Goal: Task Accomplishment & Management: Use online tool/utility

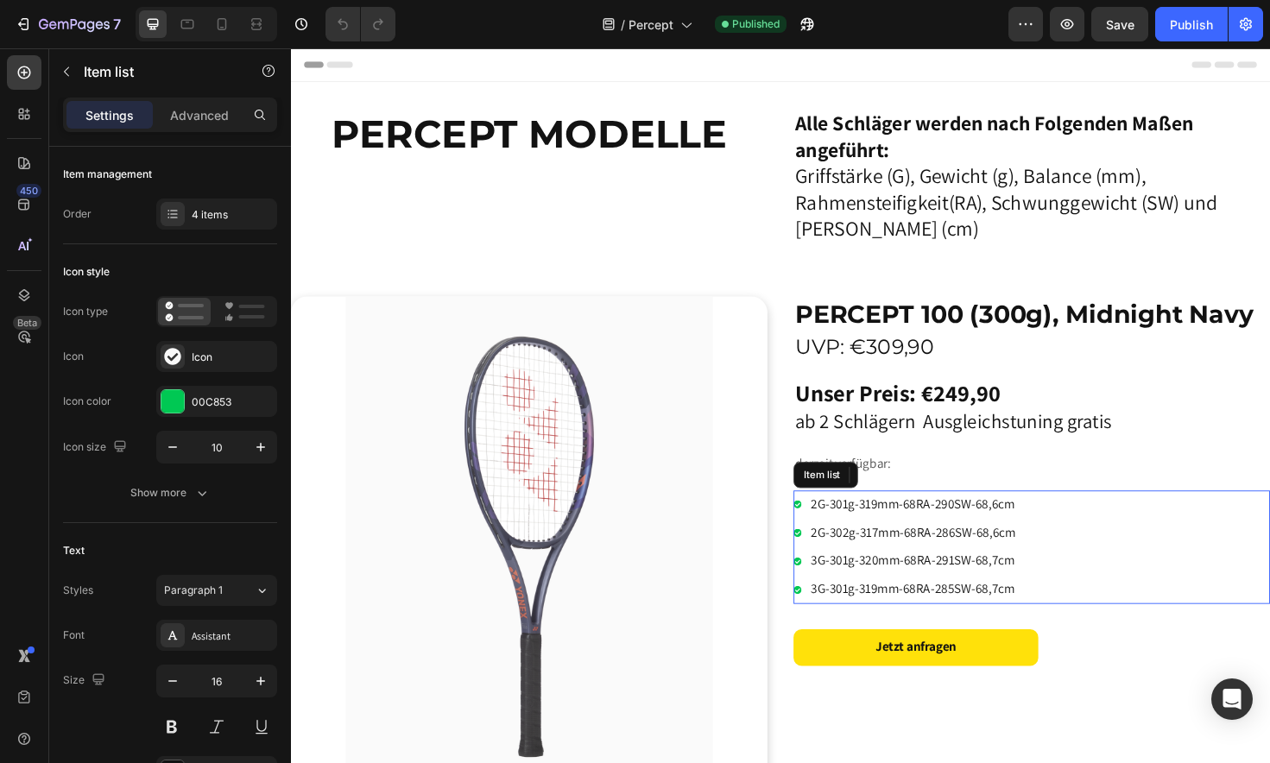
click at [1112, 603] on div "2G-301g-319mm-68RA-290SW-68,6cm 2G-302g-317mm-68RA-286SW-68,6cm 3G-301g-320mm-6…" at bounding box center [1075, 576] width 504 height 120
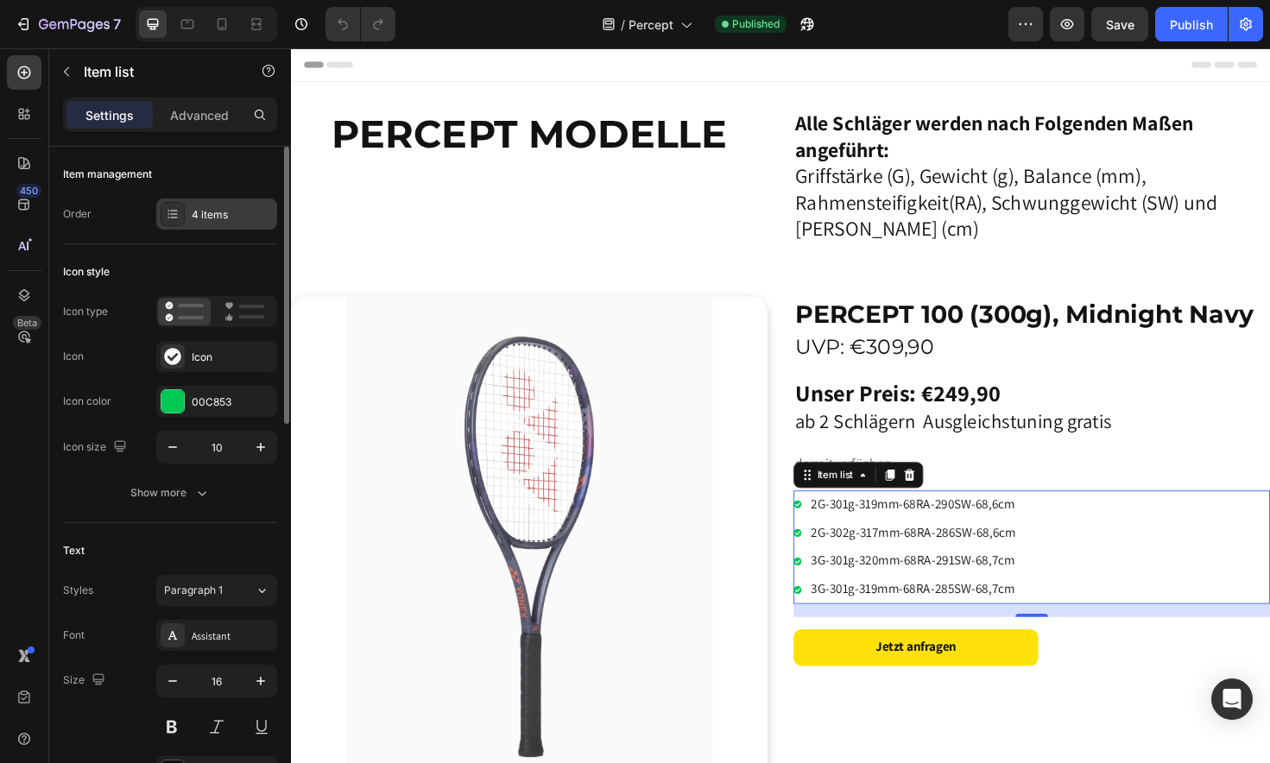
click at [248, 211] on div "4 items" at bounding box center [232, 215] width 81 height 16
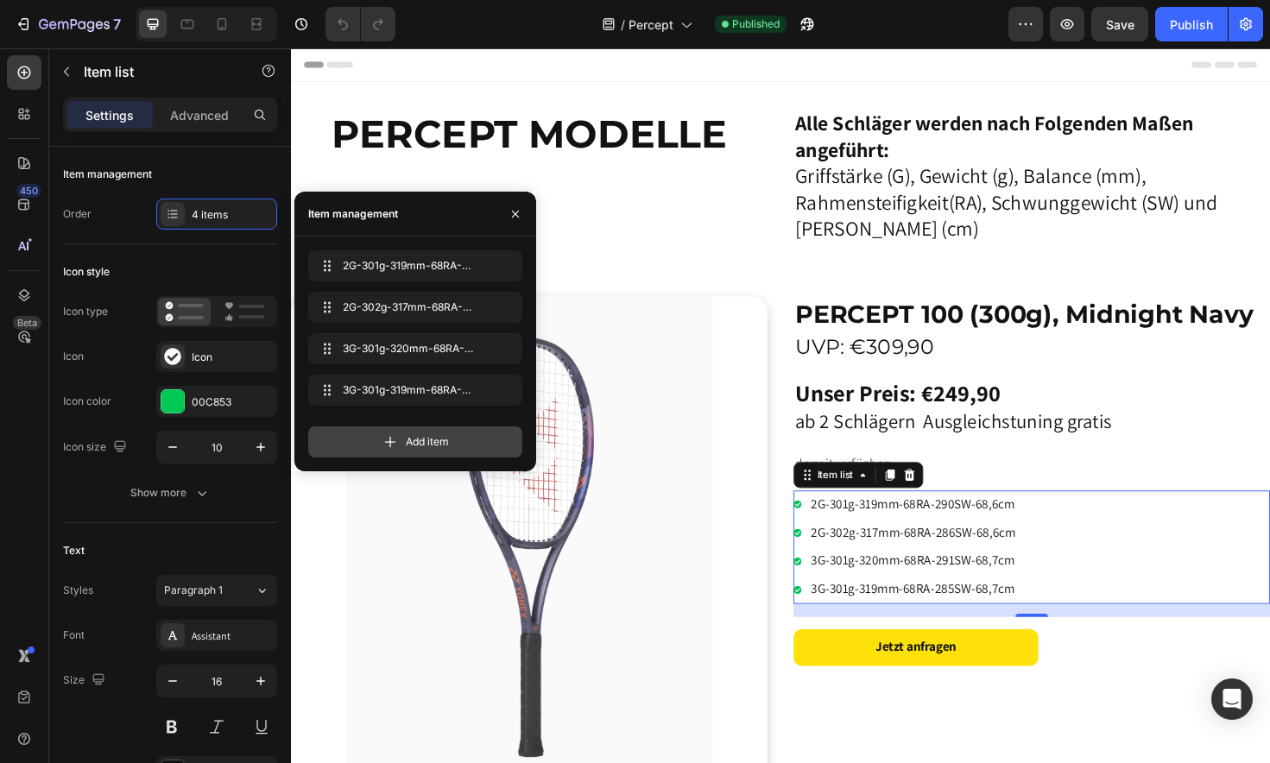
click at [415, 445] on span "Add item" at bounding box center [427, 442] width 43 height 16
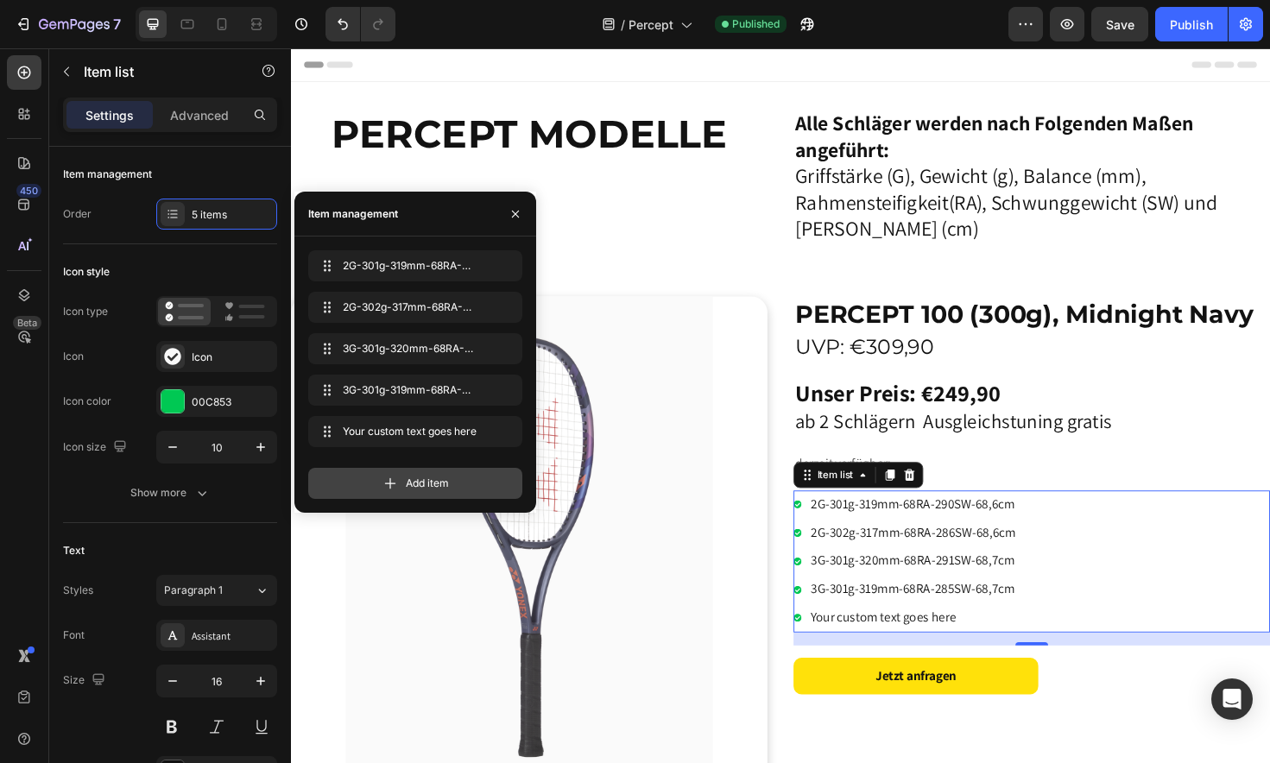
click at [413, 482] on span "Add item" at bounding box center [427, 484] width 43 height 16
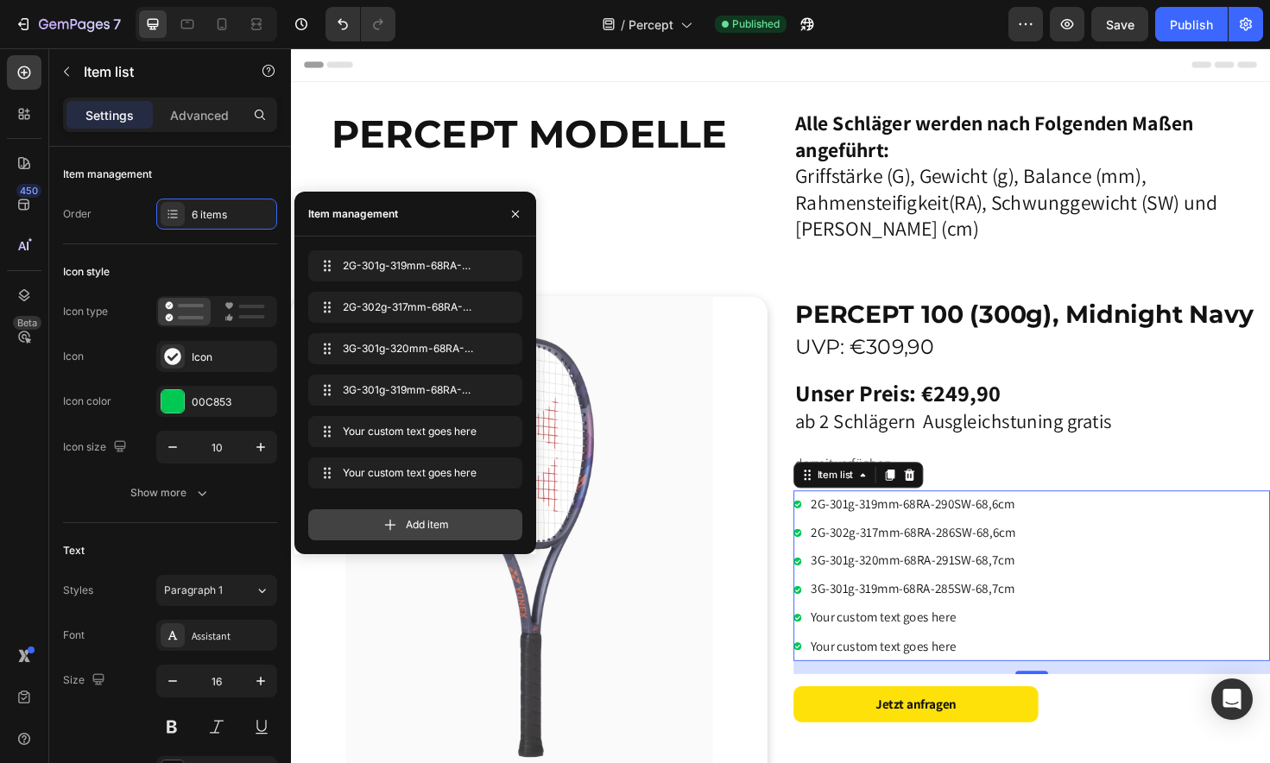
click at [418, 520] on span "Add item" at bounding box center [427, 525] width 43 height 16
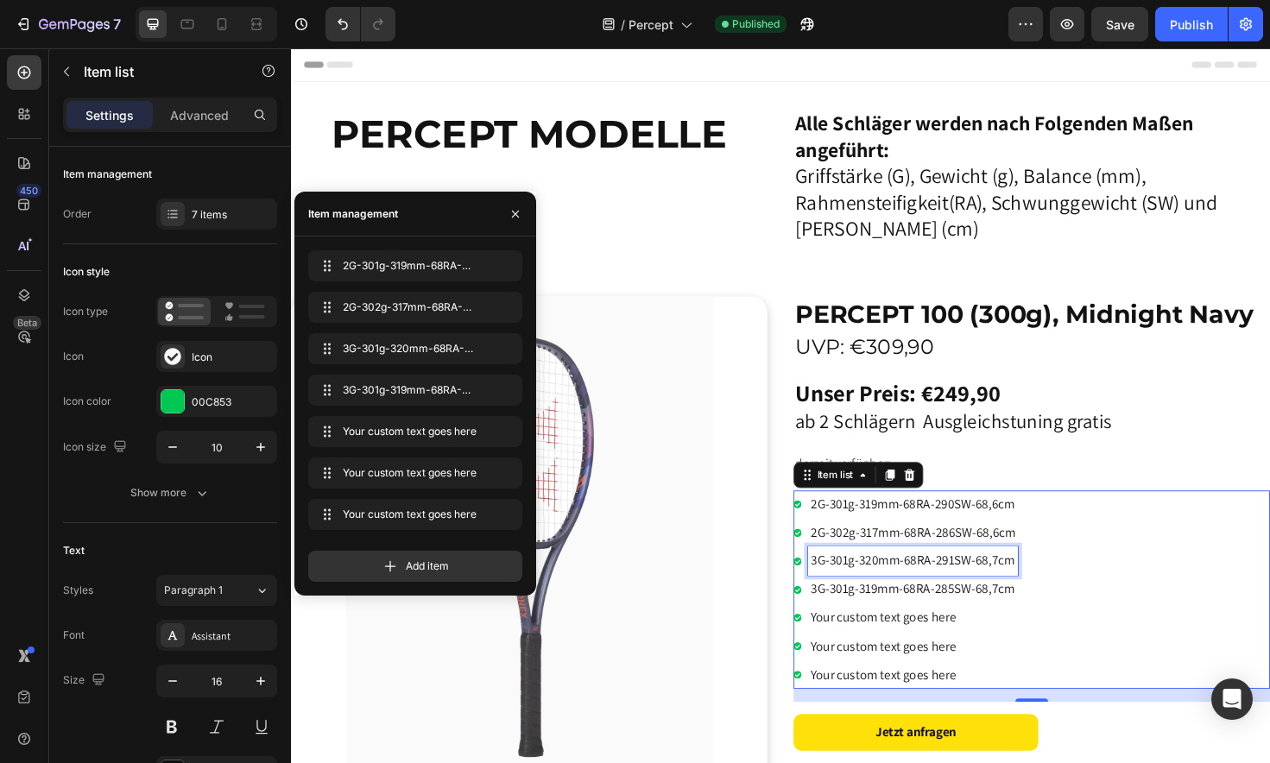
click at [881, 584] on p "3G-301g-320mm-68RA-291SW-68,7cm" at bounding box center [949, 590] width 217 height 25
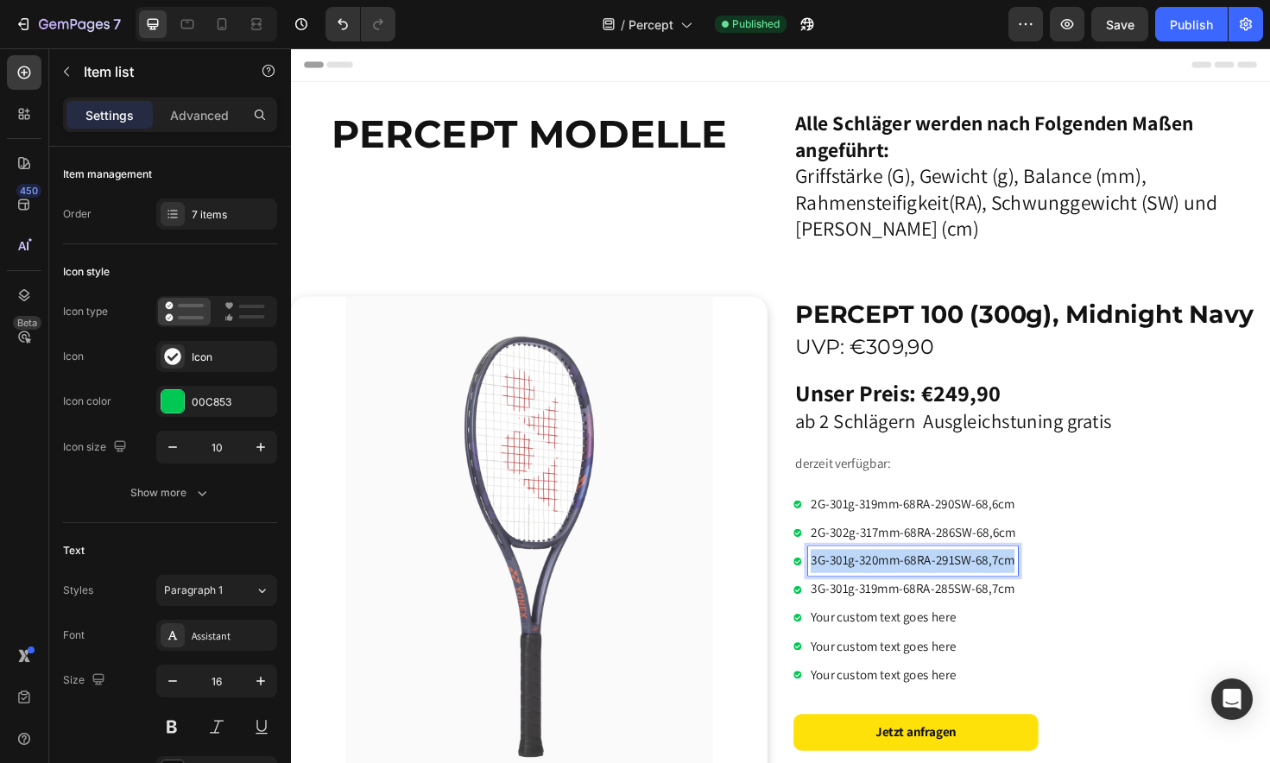
click at [881, 584] on p "3G-301g-320mm-68RA-291SW-68,7cm" at bounding box center [949, 590] width 217 height 25
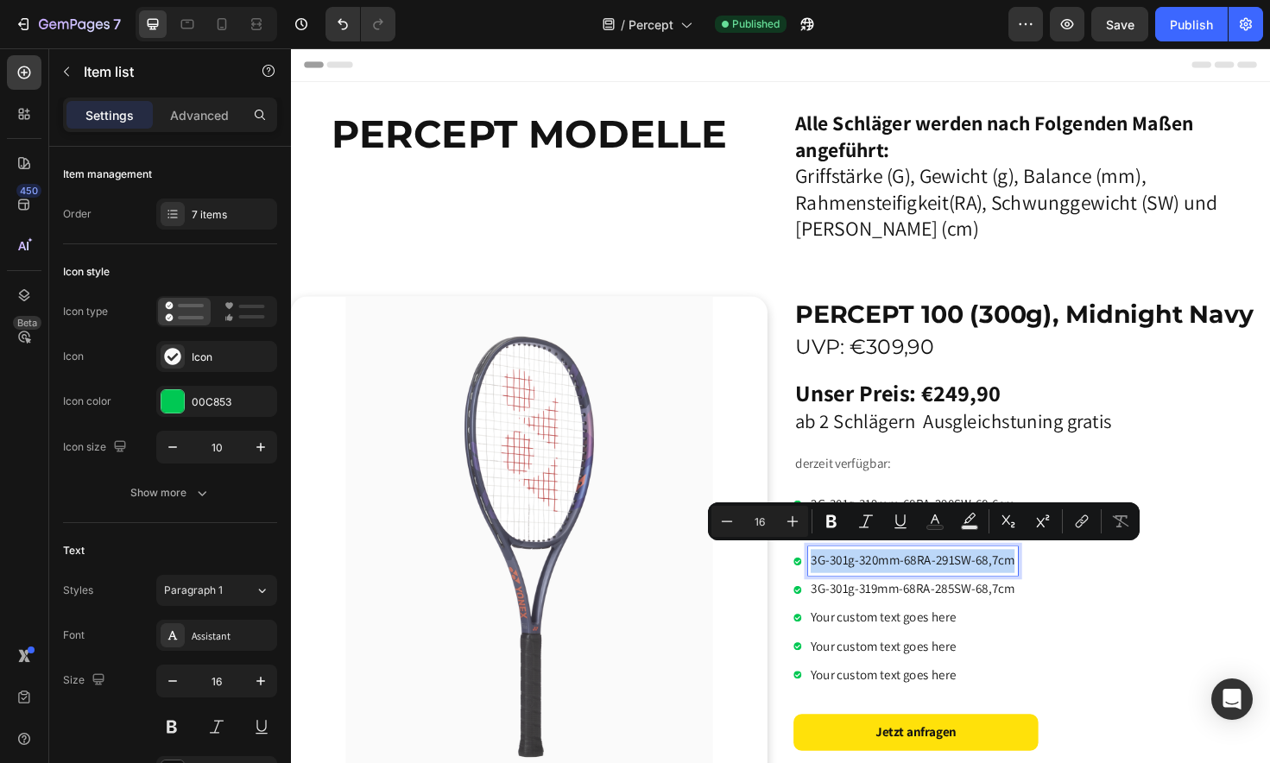
copy p "3G-301g-320mm-68RA-291SW-68,7cm"
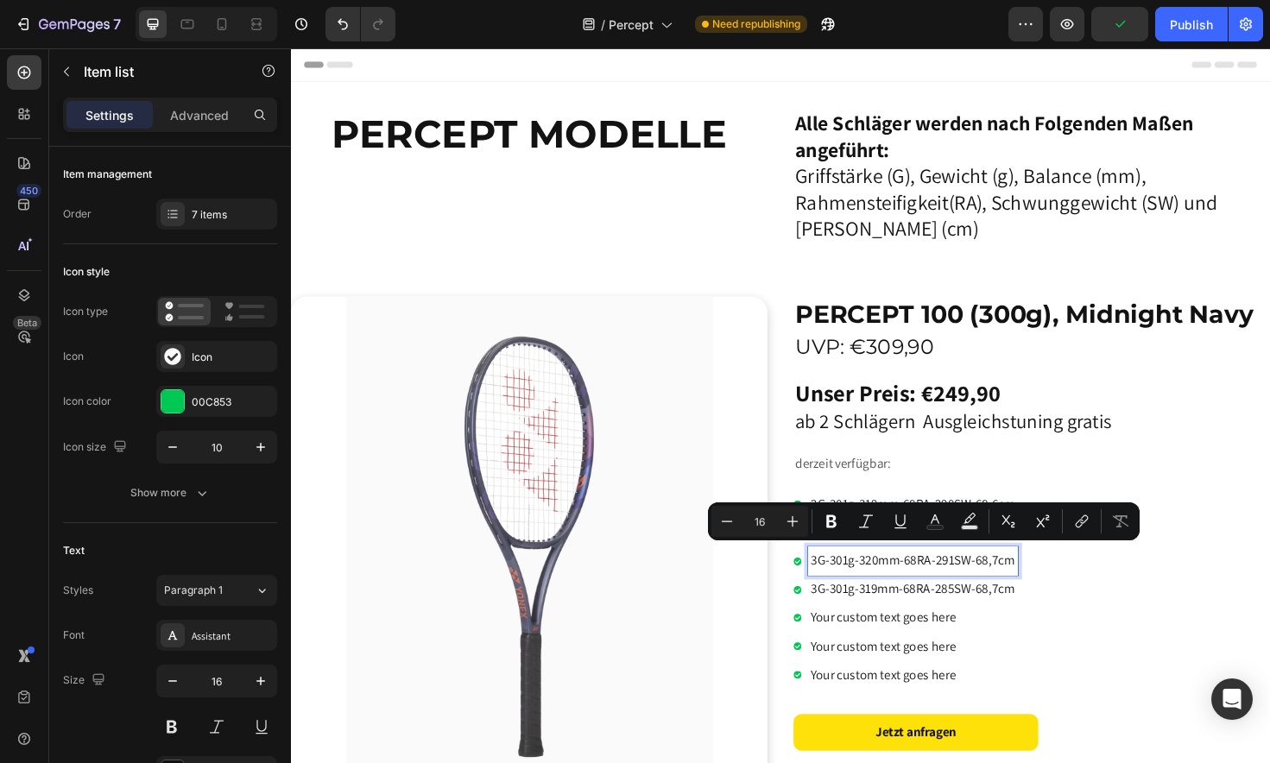
click at [884, 644] on p "Your custom text goes here" at bounding box center [949, 651] width 217 height 25
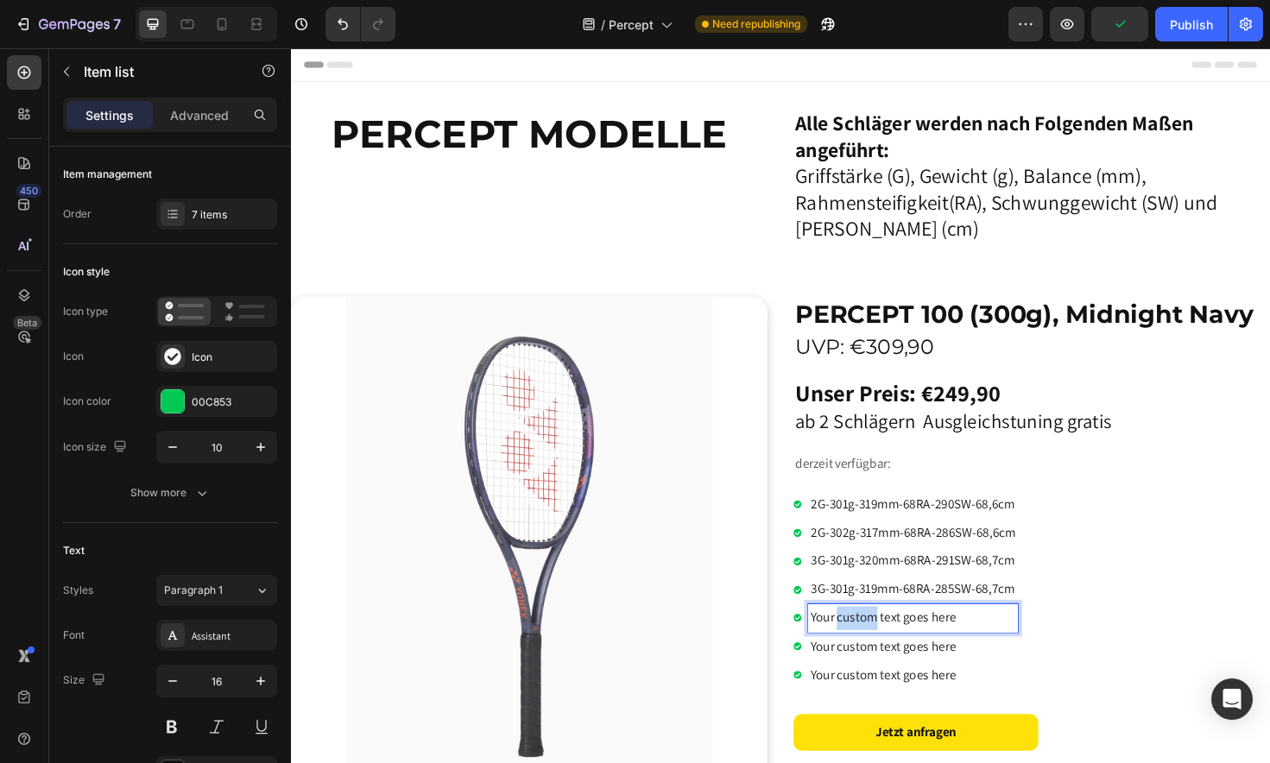
click at [884, 644] on p "Your custom text goes here" at bounding box center [949, 651] width 217 height 25
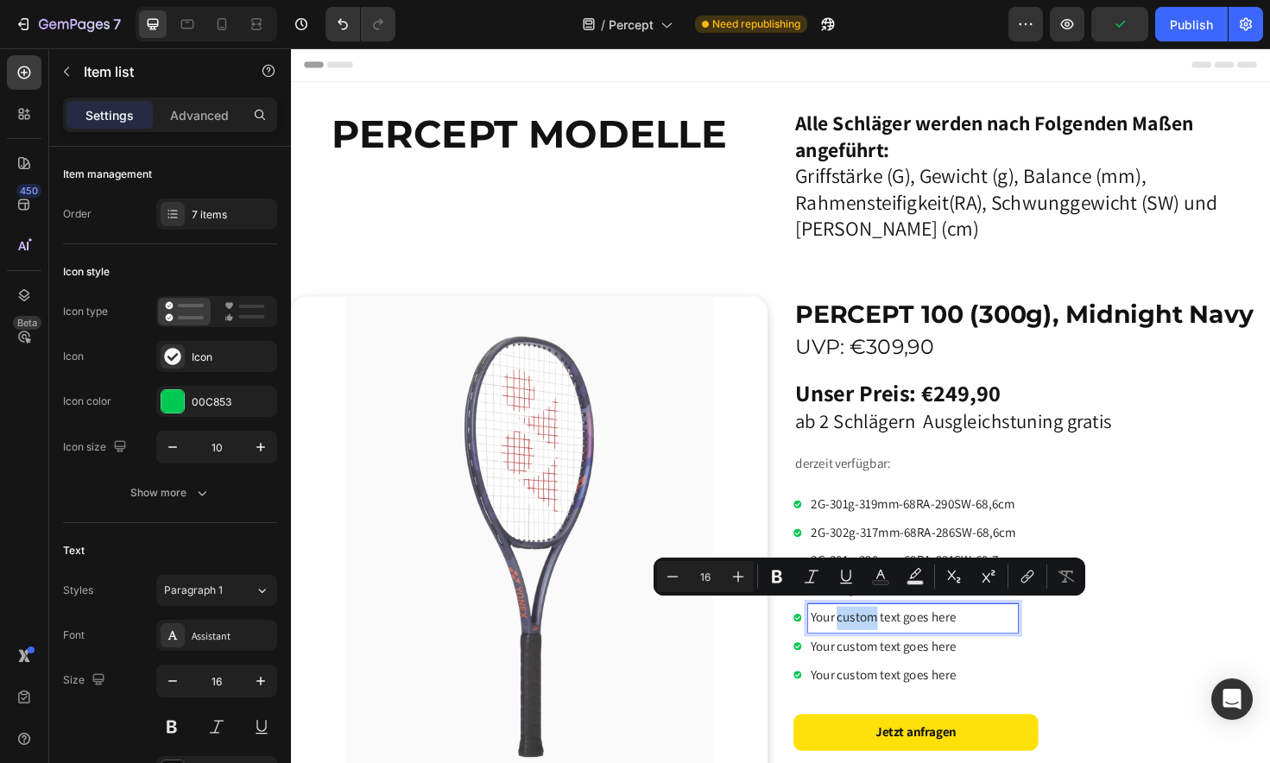
click at [884, 644] on p "Your custom text goes here" at bounding box center [949, 651] width 217 height 25
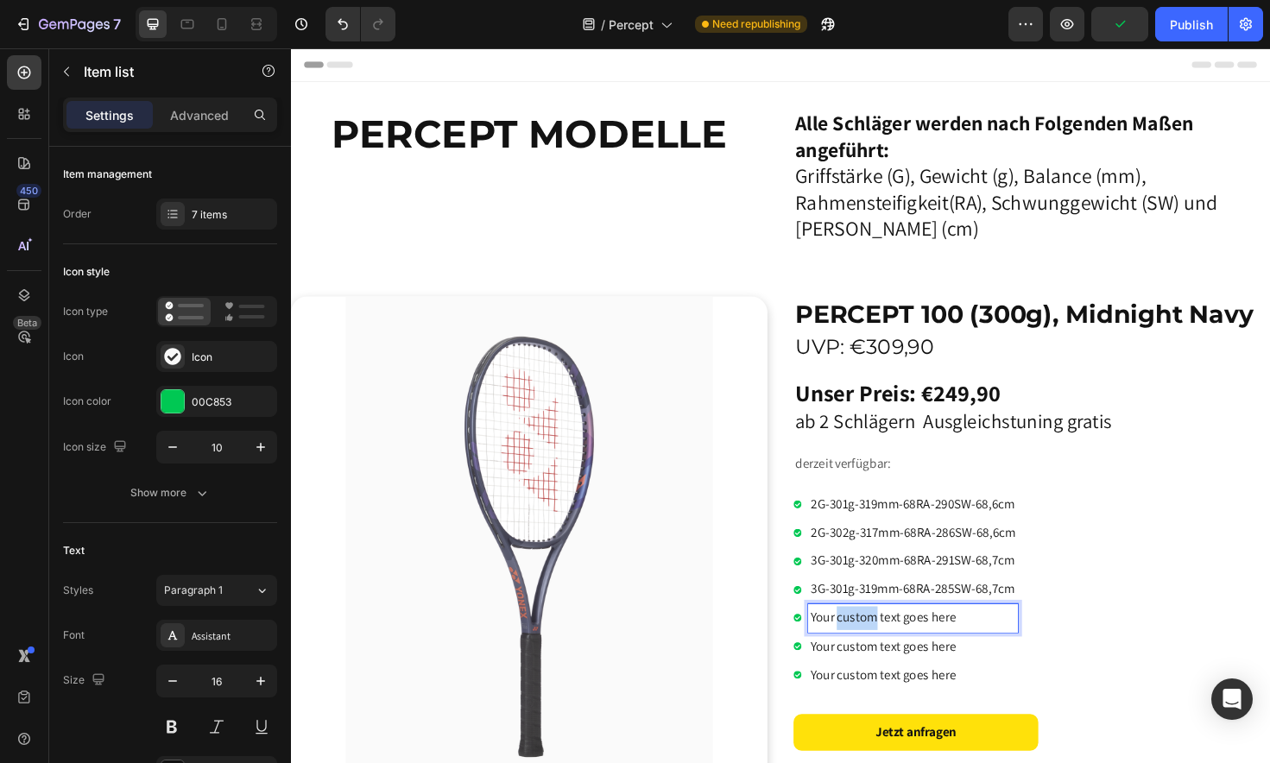
click at [884, 644] on p "Your custom text goes here" at bounding box center [949, 651] width 217 height 25
click at [878, 645] on p "3G-301g-320mm-68RA-291SW-68,7cm" at bounding box center [949, 651] width 217 height 25
click at [850, 647] on p "3G-301g-320mm-68RA-291SW-68,7cm" at bounding box center [949, 651] width 217 height 25
click at [878, 647] on p "2G-301g-320mm-68RA-291SW-68,7cm" at bounding box center [949, 651] width 217 height 25
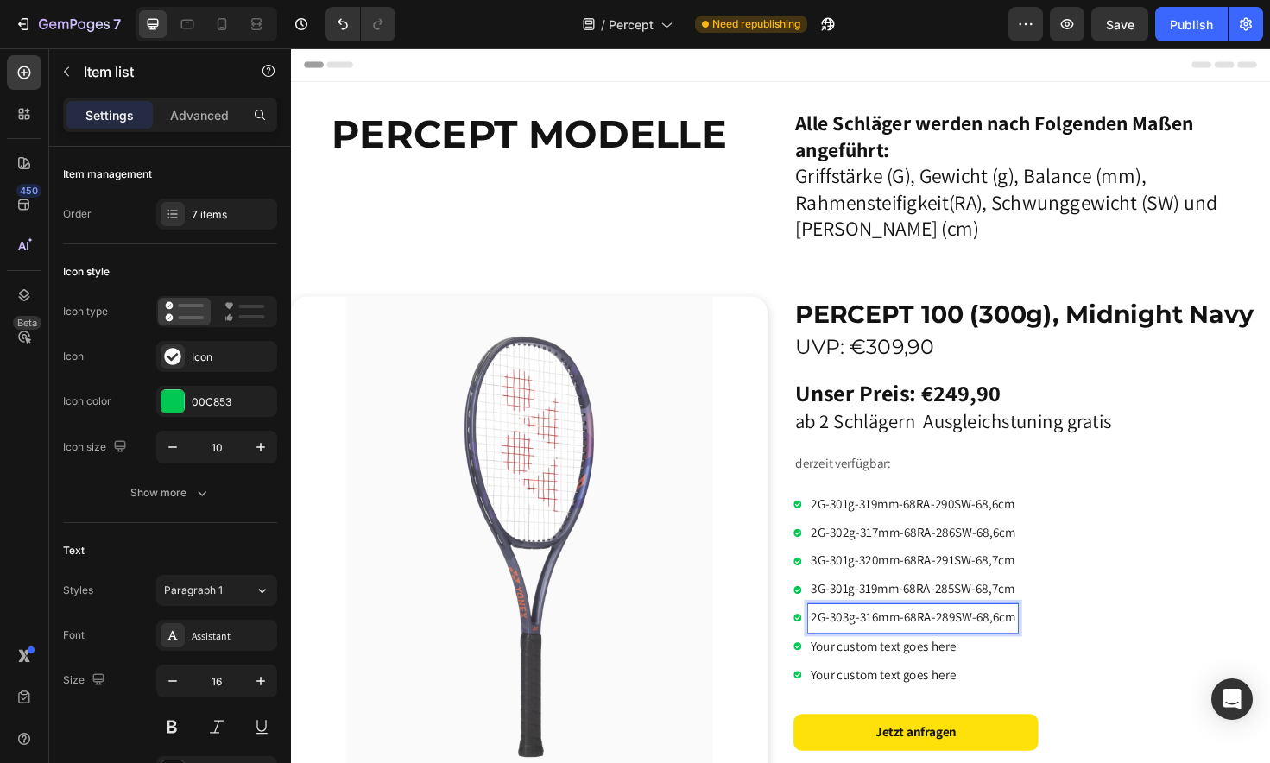
click at [881, 616] on p "3G-301g-319mm-68RA-285SW-68,7cm" at bounding box center [949, 621] width 217 height 25
click at [886, 672] on p "Your custom text goes here" at bounding box center [949, 681] width 217 height 25
click at [877, 674] on p "3G-301g-320mm-68RA-291SW-68,7cm" at bounding box center [949, 681] width 217 height 25
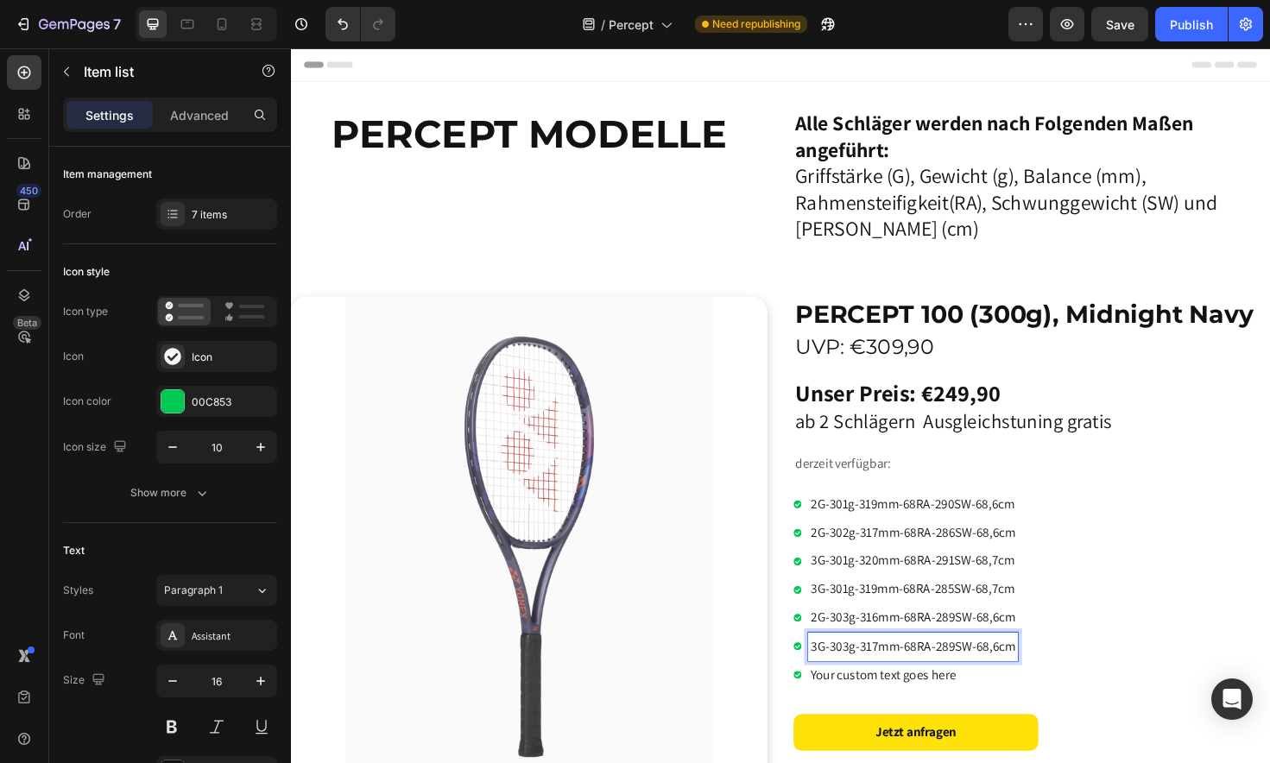
click at [882, 702] on p "Your custom text goes here" at bounding box center [949, 711] width 217 height 25
click at [878, 702] on p "3G-301g-320mm-68RA-291SW-68,7cm" at bounding box center [949, 711] width 217 height 25
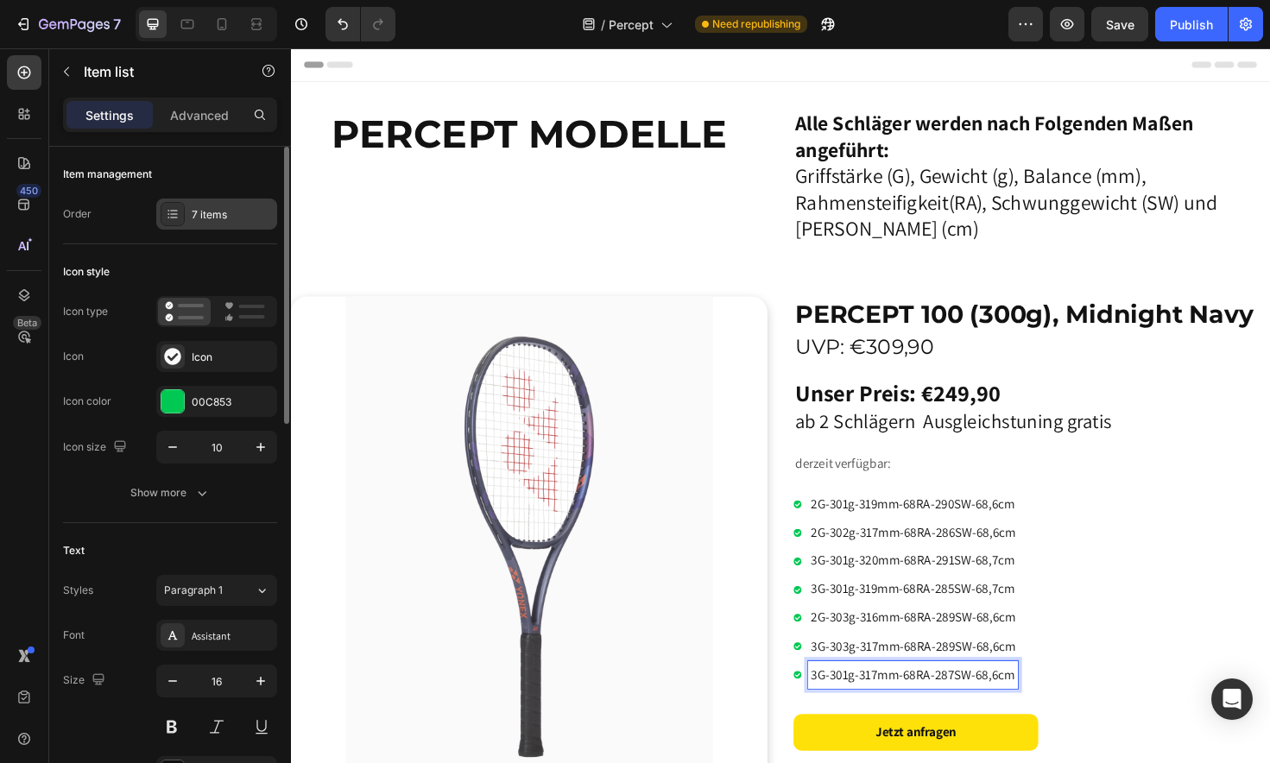
click at [207, 223] on div "7 items" at bounding box center [216, 214] width 121 height 31
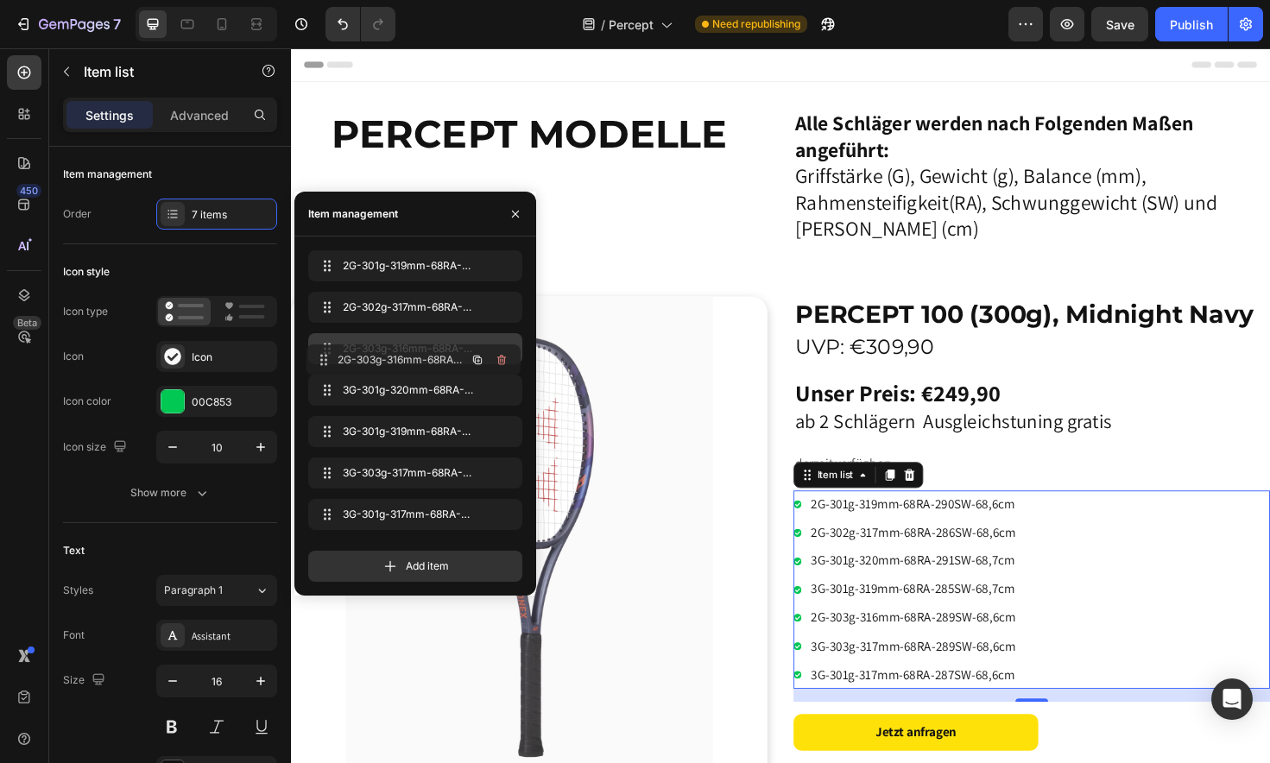
drag, startPoint x: 326, startPoint y: 437, endPoint x: 325, endPoint y: 365, distance: 71.7
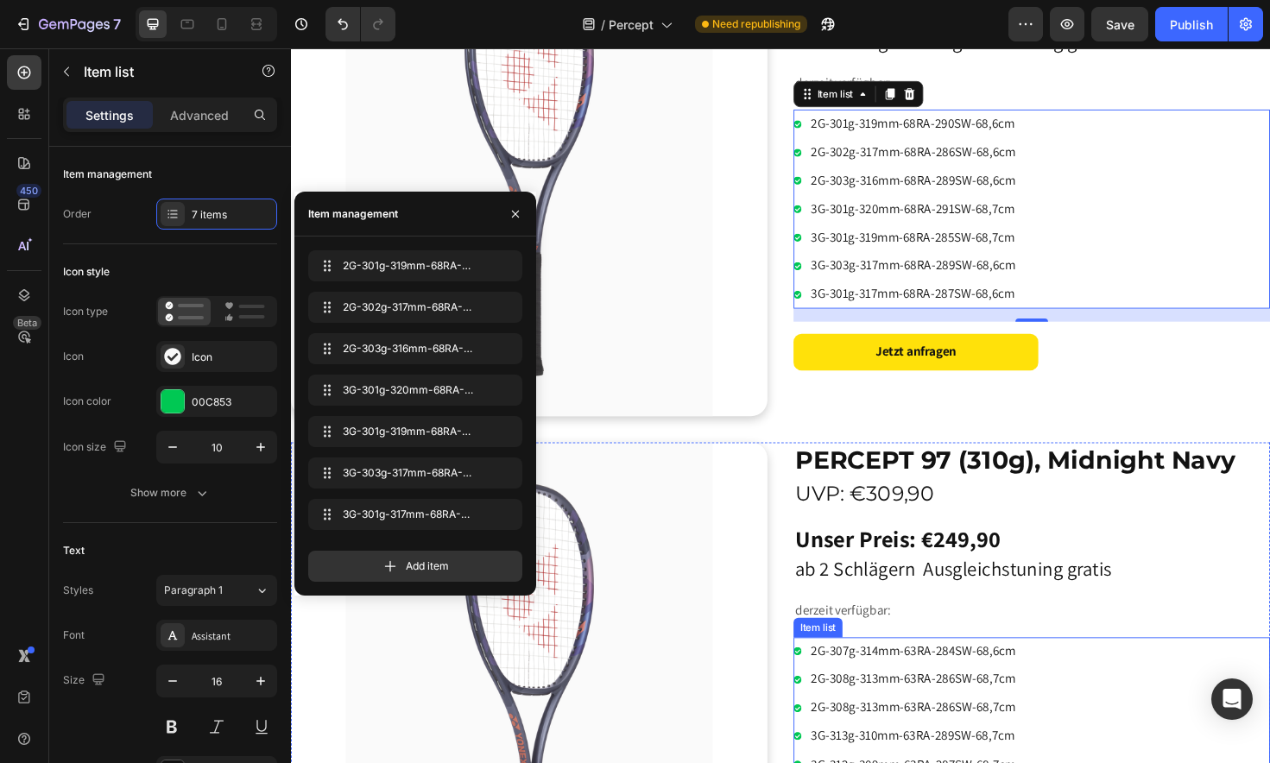
scroll to position [397, 0]
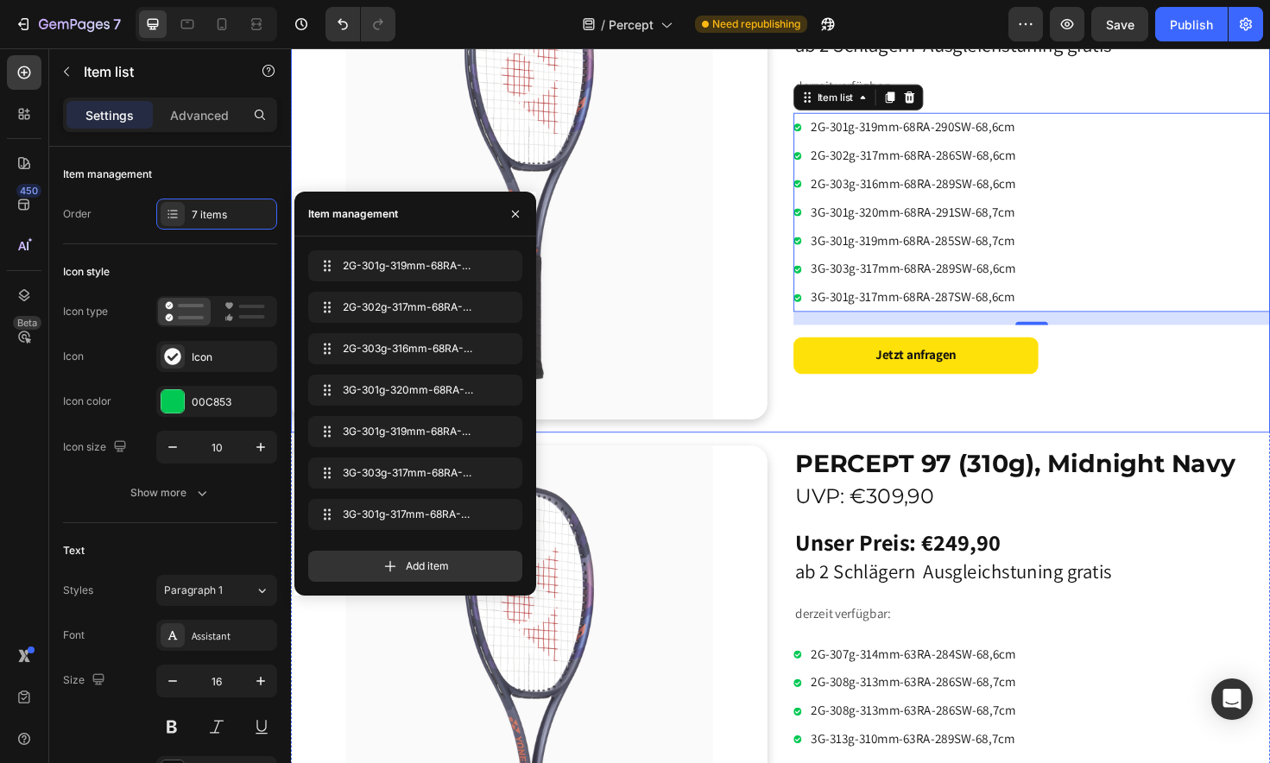
click at [1196, 419] on div "PERCEPT 100 (300g), Midnight Navy UVP: €309,90 Heading Unser Preis: €249,90 ab …" at bounding box center [1075, 183] width 504 height 544
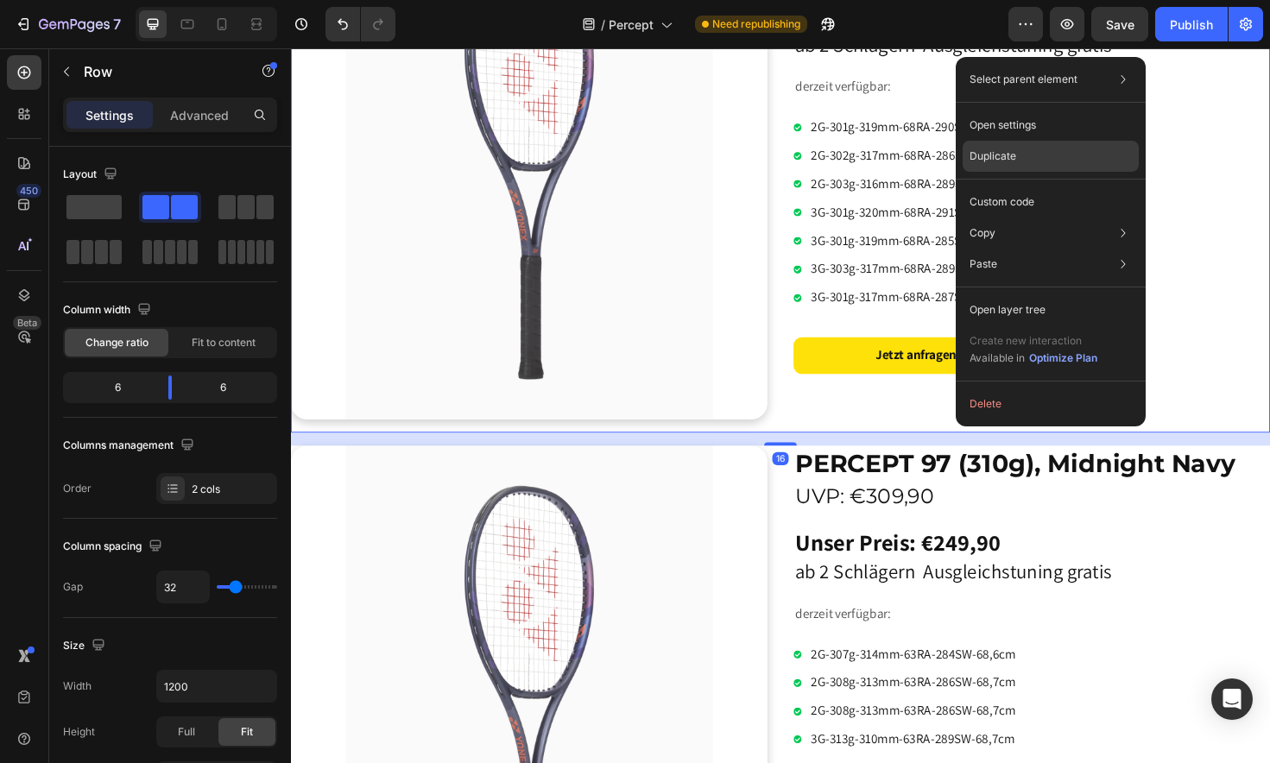
click at [1048, 186] on div "Duplicate" at bounding box center [1050, 201] width 176 height 31
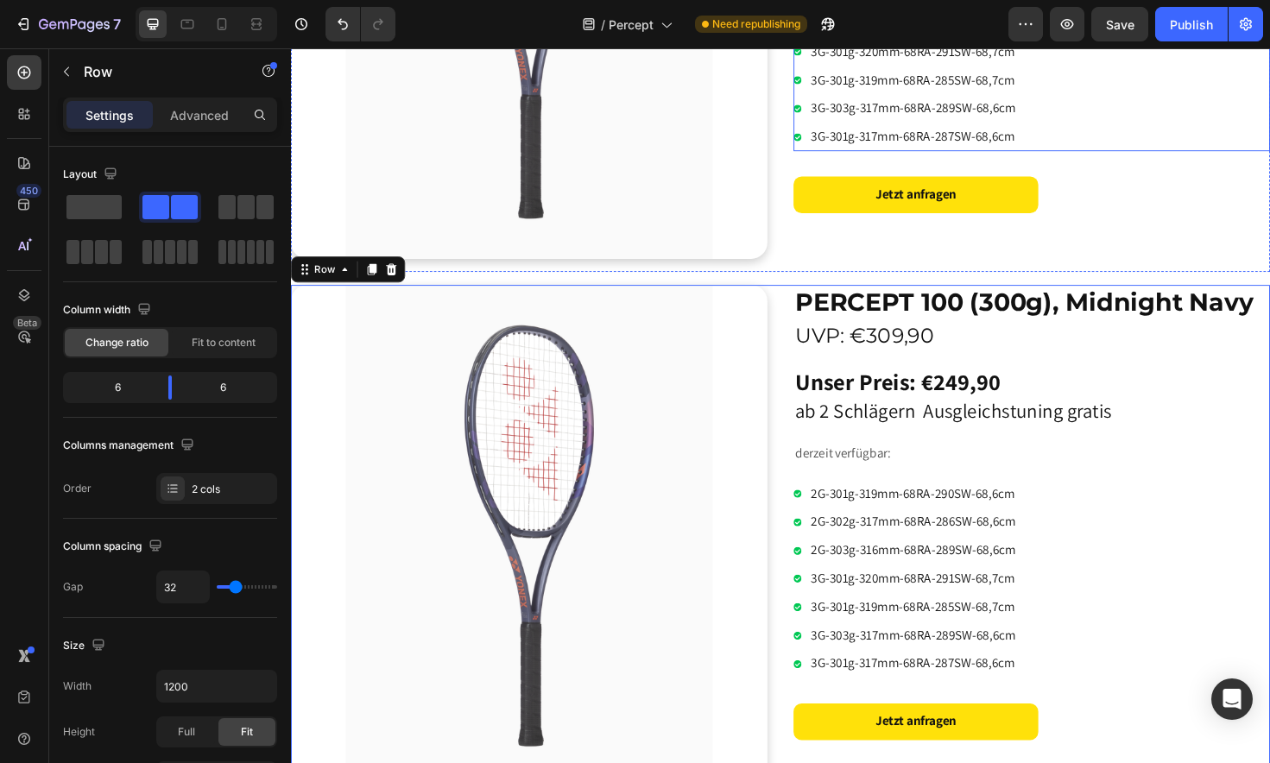
scroll to position [575, 0]
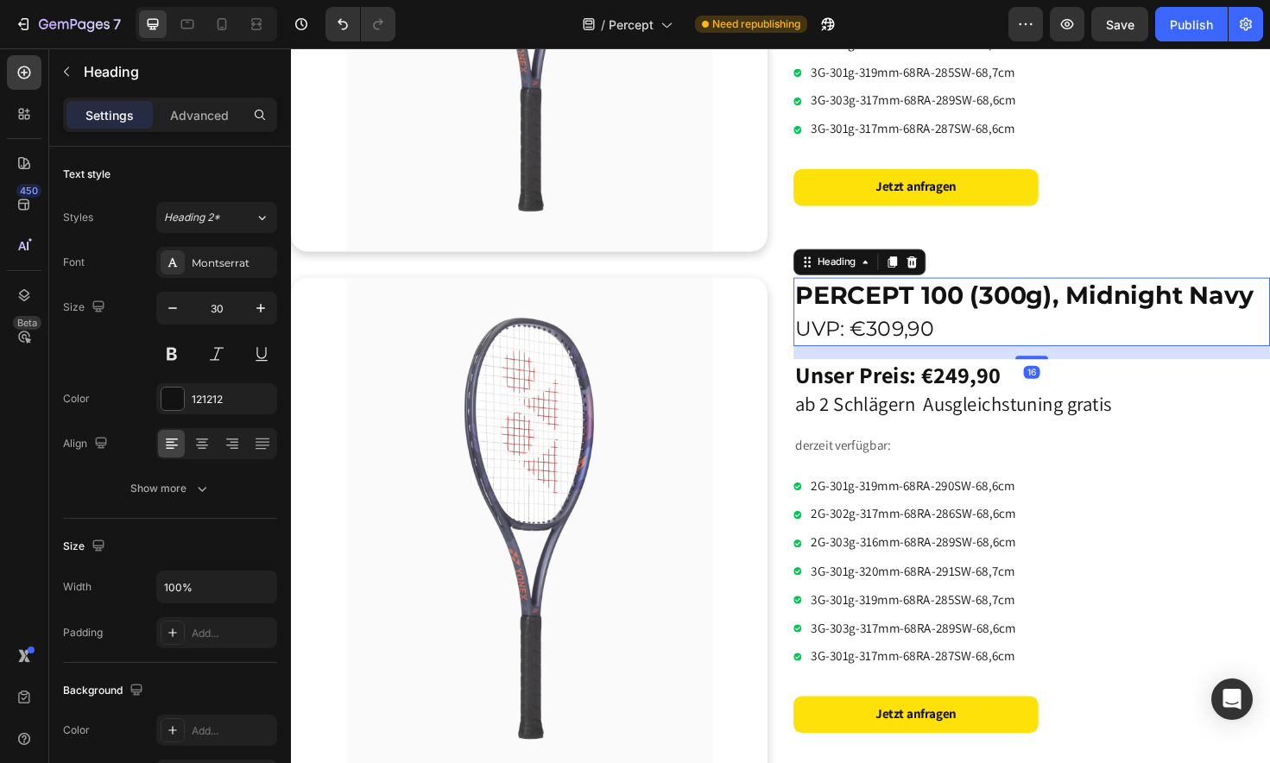
click at [999, 308] on strong "PERCEPT 100 (300g), Midnight Navy" at bounding box center [1066, 309] width 485 height 32
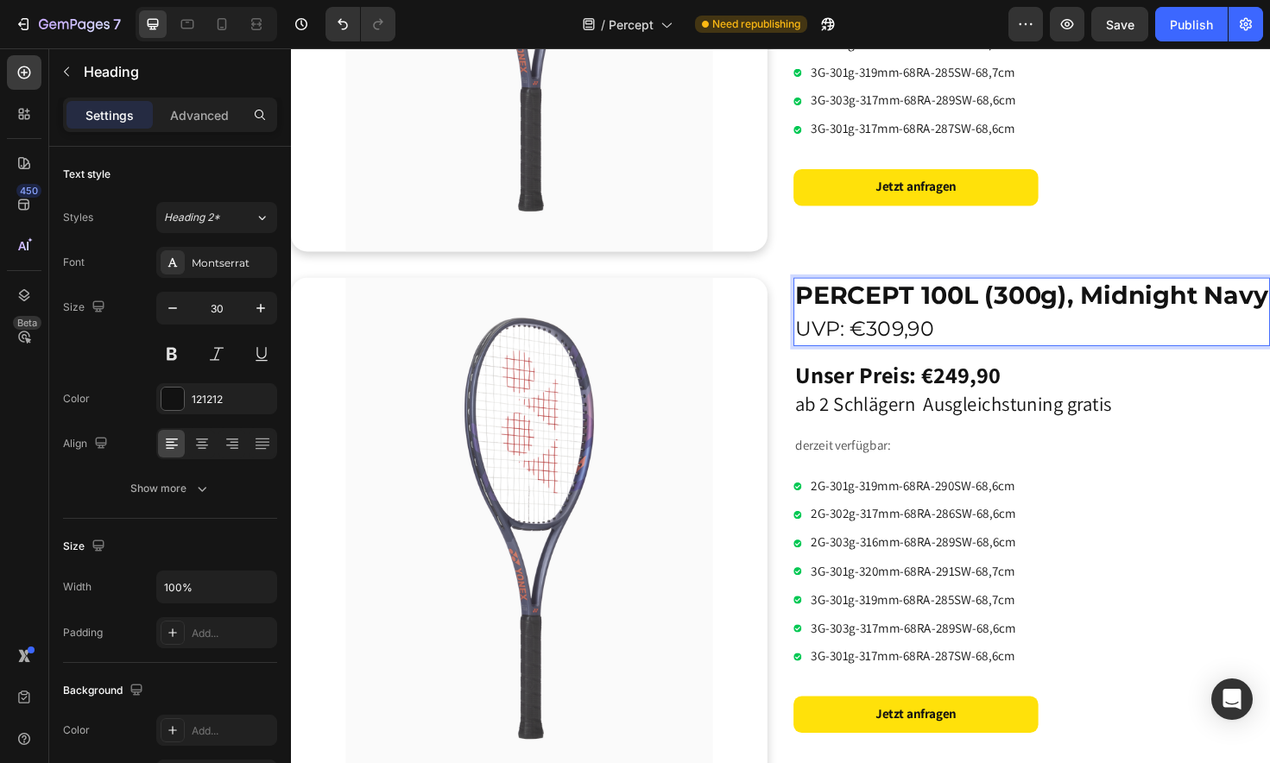
click at [1088, 317] on strong "PERCEPT 100L (300g), Midnight Navy" at bounding box center [1074, 309] width 501 height 32
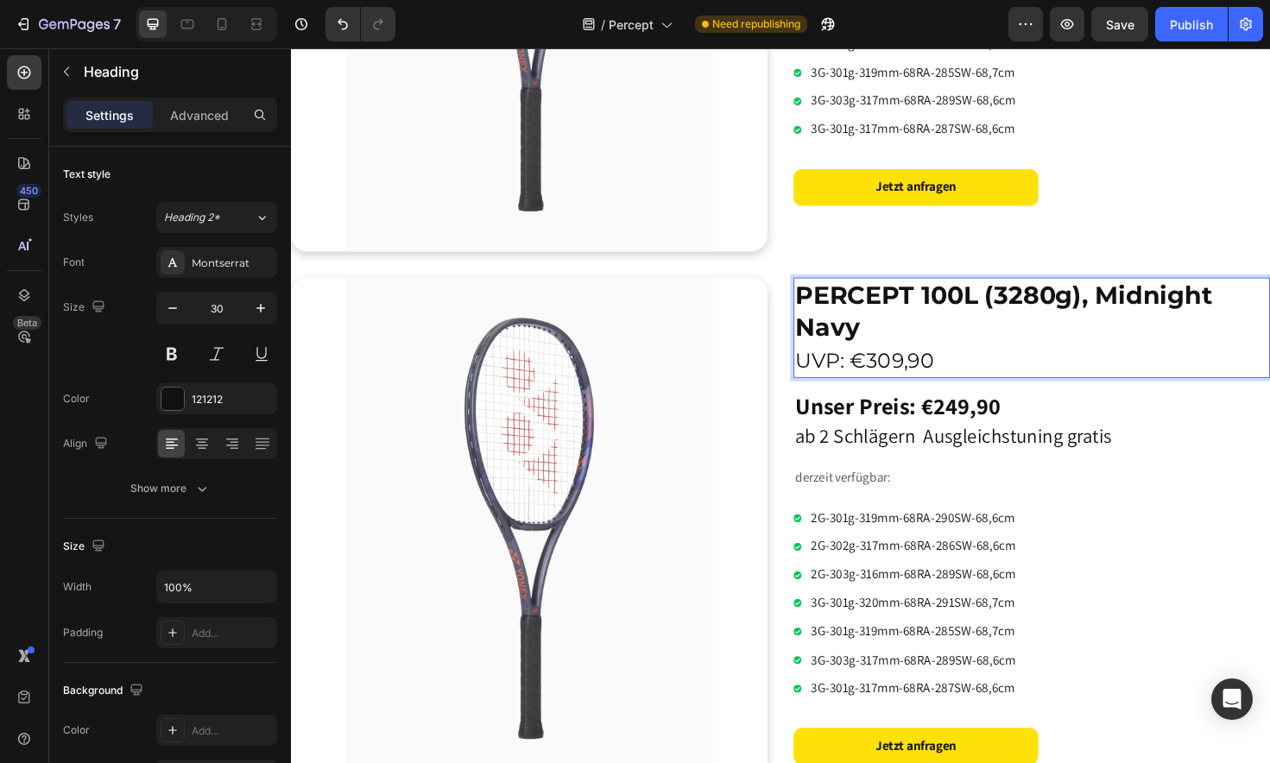
click at [1046, 302] on strong "PERCEPT 100L (3280g), Midnight Navy" at bounding box center [1044, 326] width 441 height 66
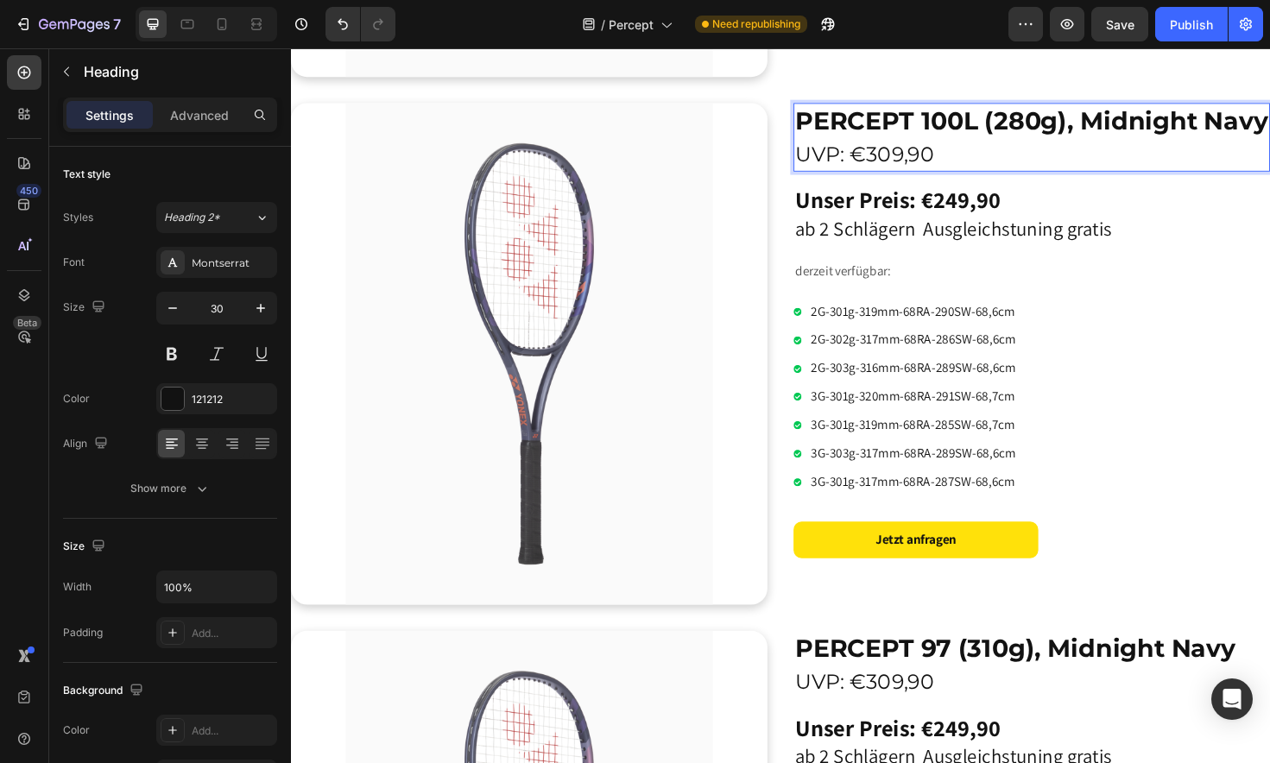
scroll to position [717, 0]
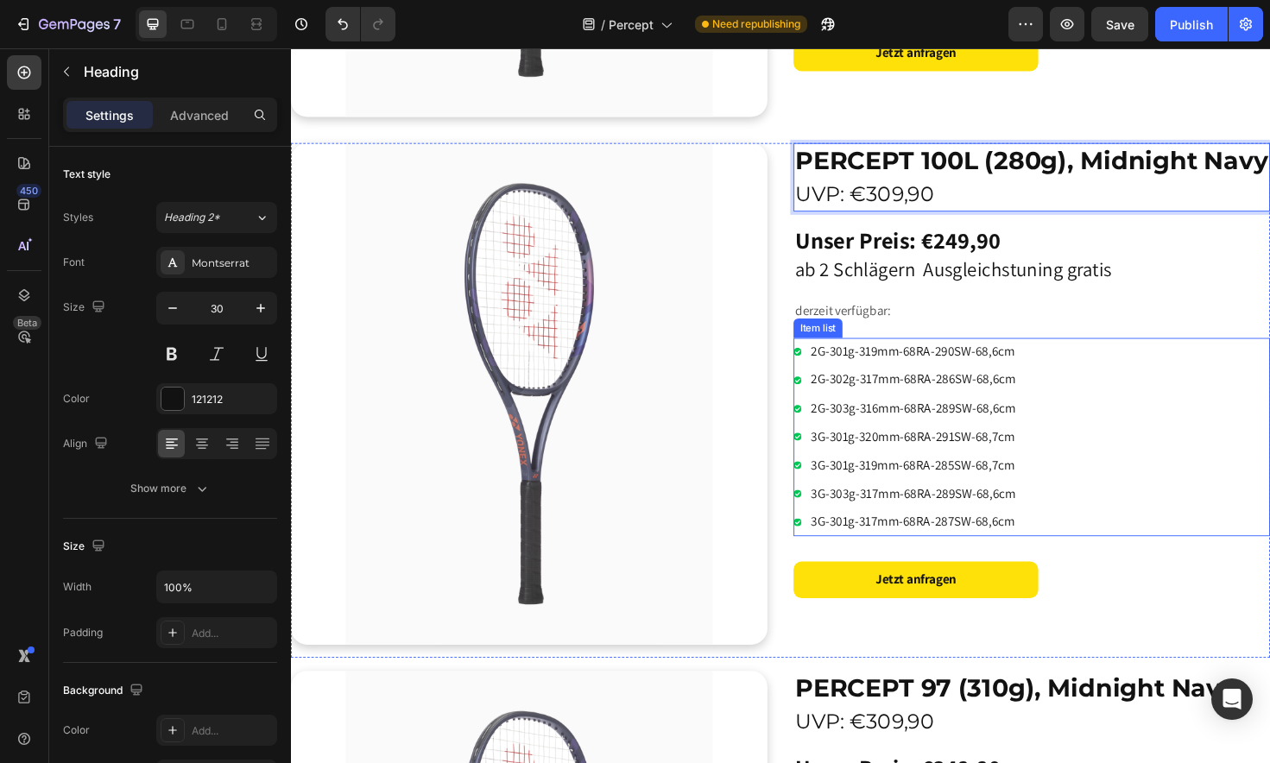
click at [1127, 479] on div "2G-301g-319mm-68RA-290SW-68,6cm 2G-302g-317mm-68RA-286SW-68,6cm 2G-303g-316mm-6…" at bounding box center [1075, 460] width 504 height 211
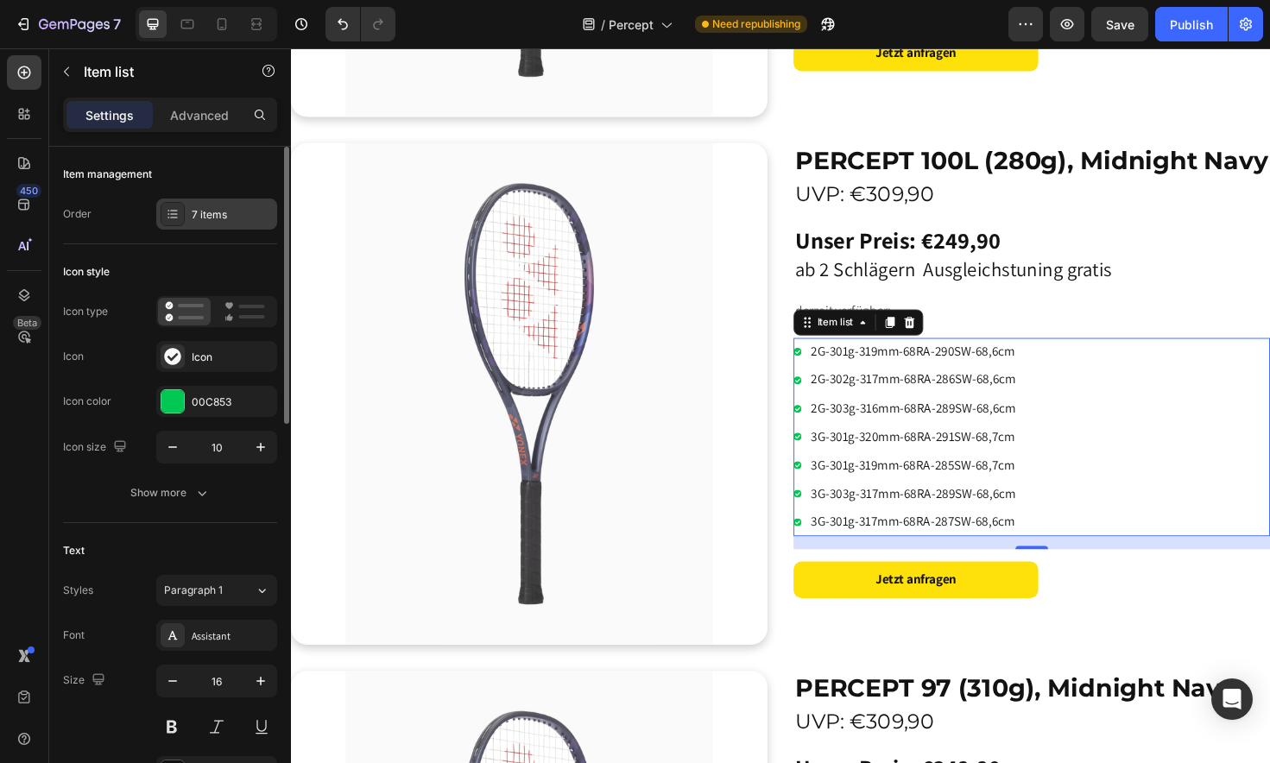
click at [193, 217] on div "7 items" at bounding box center [232, 215] width 81 height 16
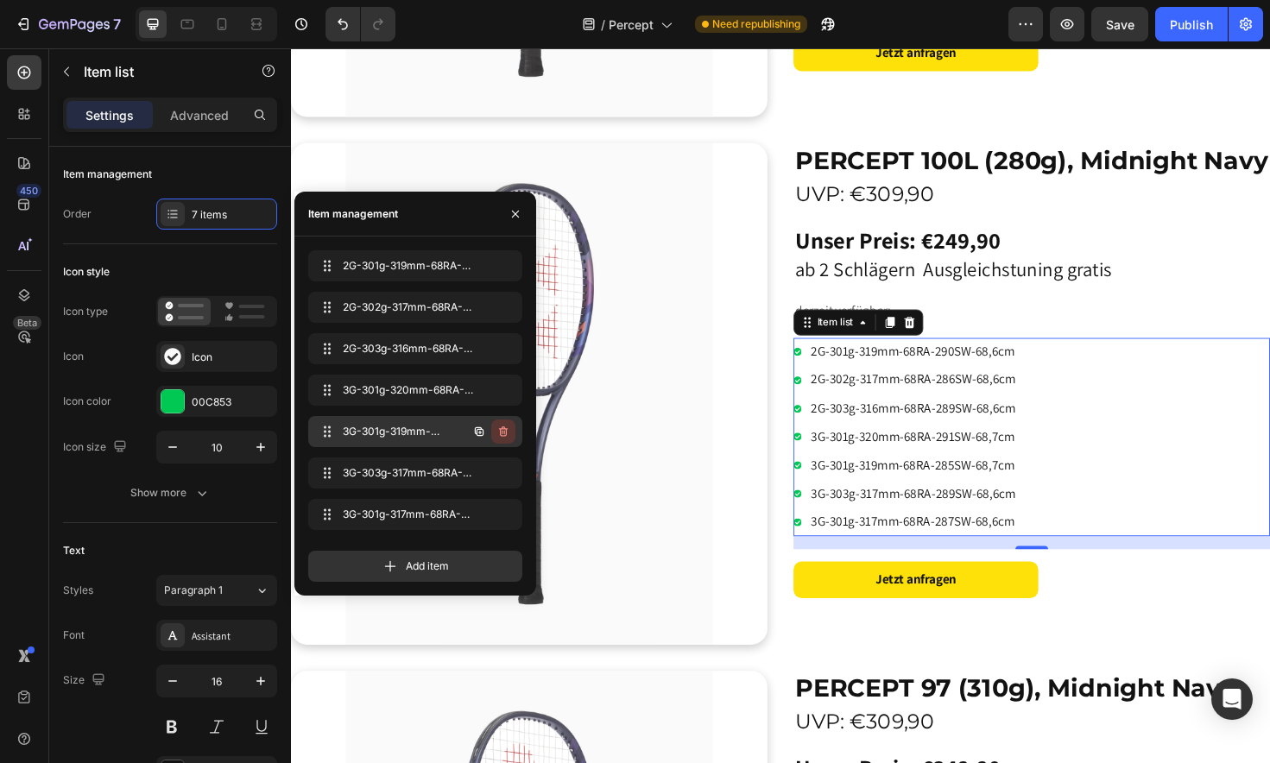
click at [508, 429] on icon "button" at bounding box center [503, 431] width 9 height 10
click at [508, 429] on button "Delete" at bounding box center [491, 432] width 47 height 24
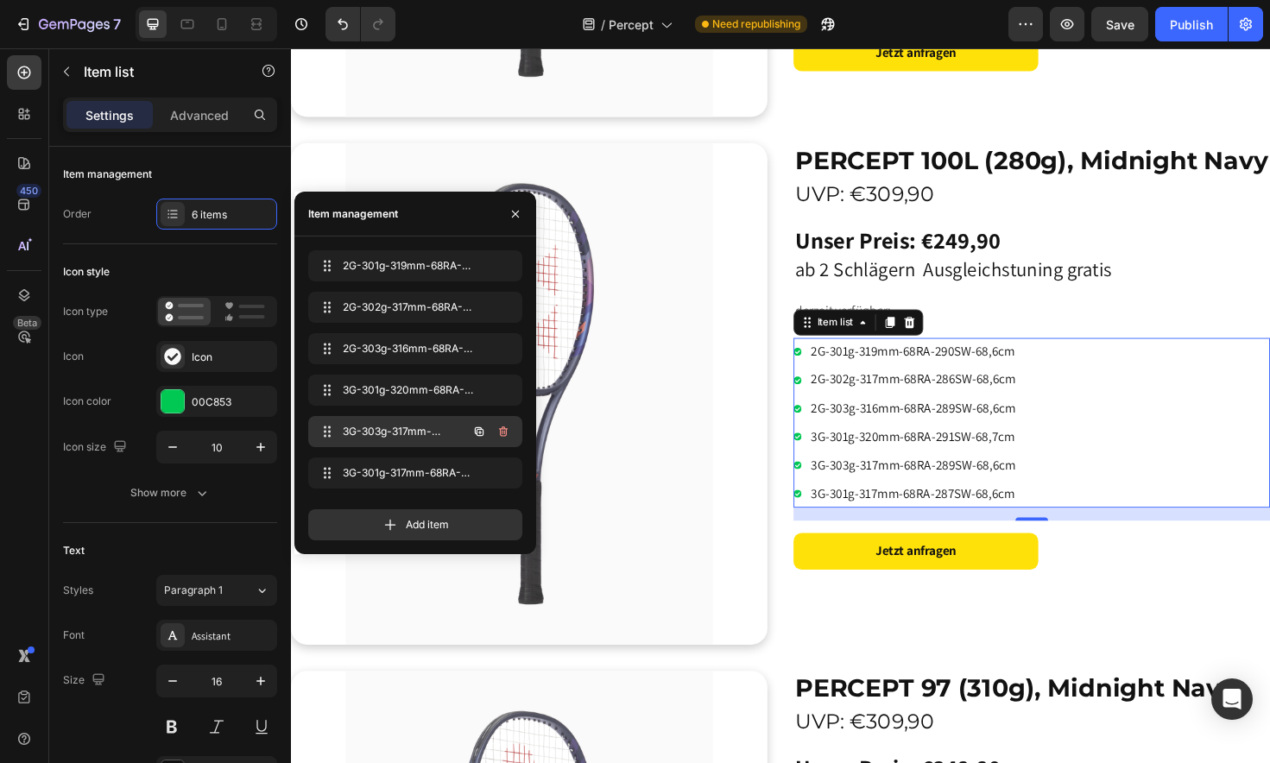
click at [506, 429] on icon "button" at bounding box center [503, 431] width 9 height 10
click at [506, 429] on div "Delete" at bounding box center [492, 432] width 32 height 16
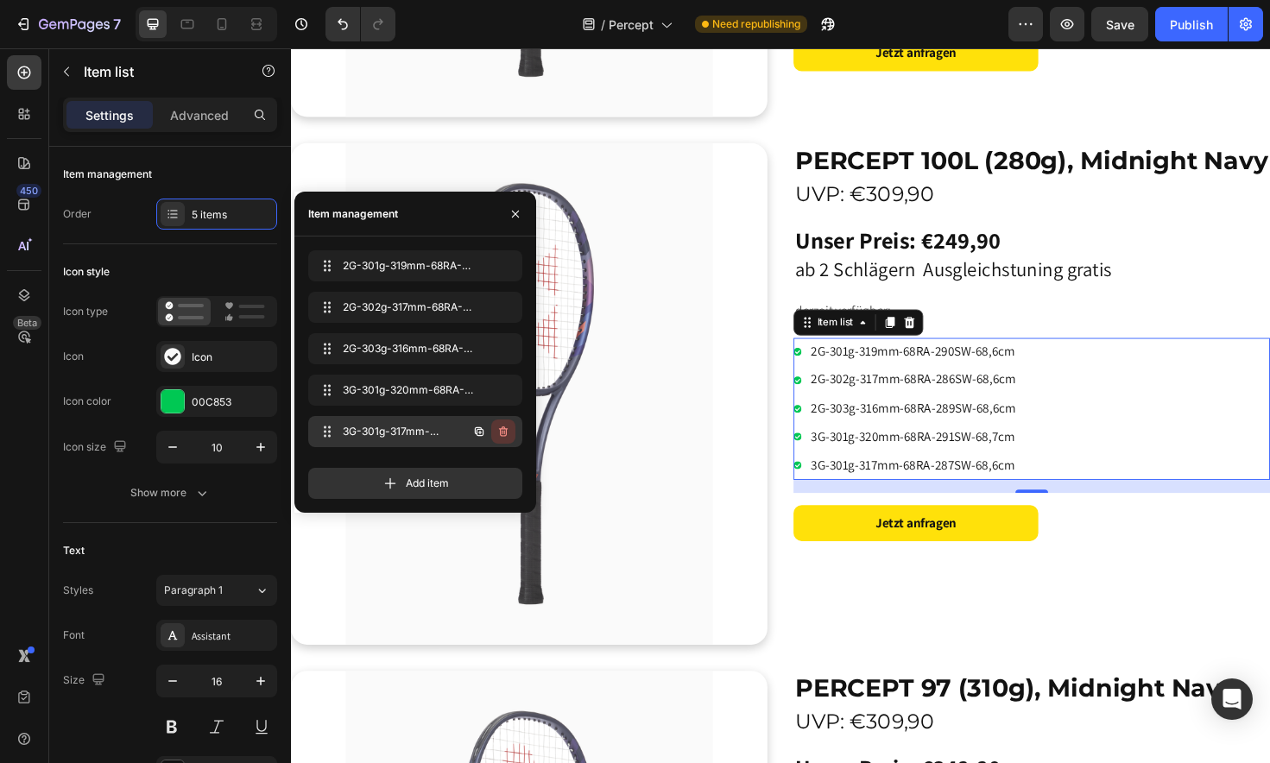
click at [504, 430] on icon "button" at bounding box center [503, 432] width 14 height 14
click at [504, 430] on div "Delete" at bounding box center [492, 432] width 32 height 16
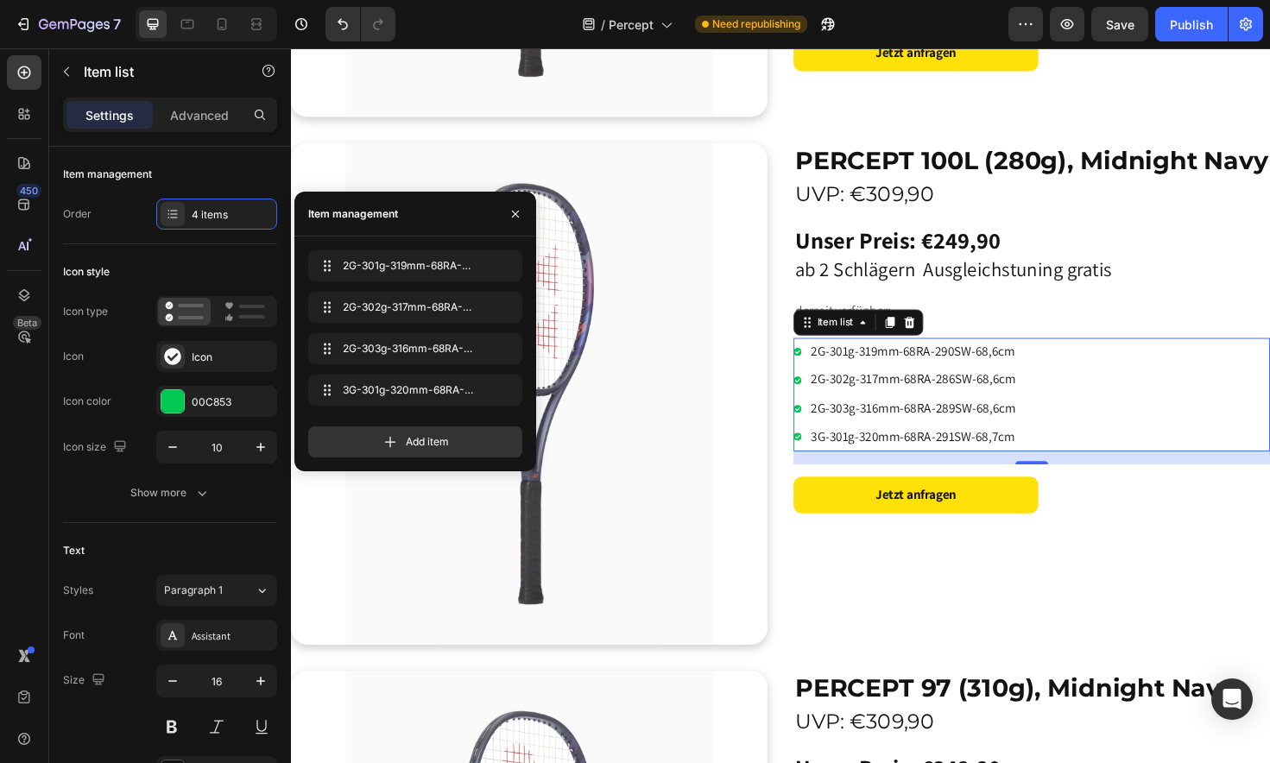
click at [851, 373] on p "2G-301g-319mm-68RA-290SW-68,6cm" at bounding box center [949, 369] width 217 height 25
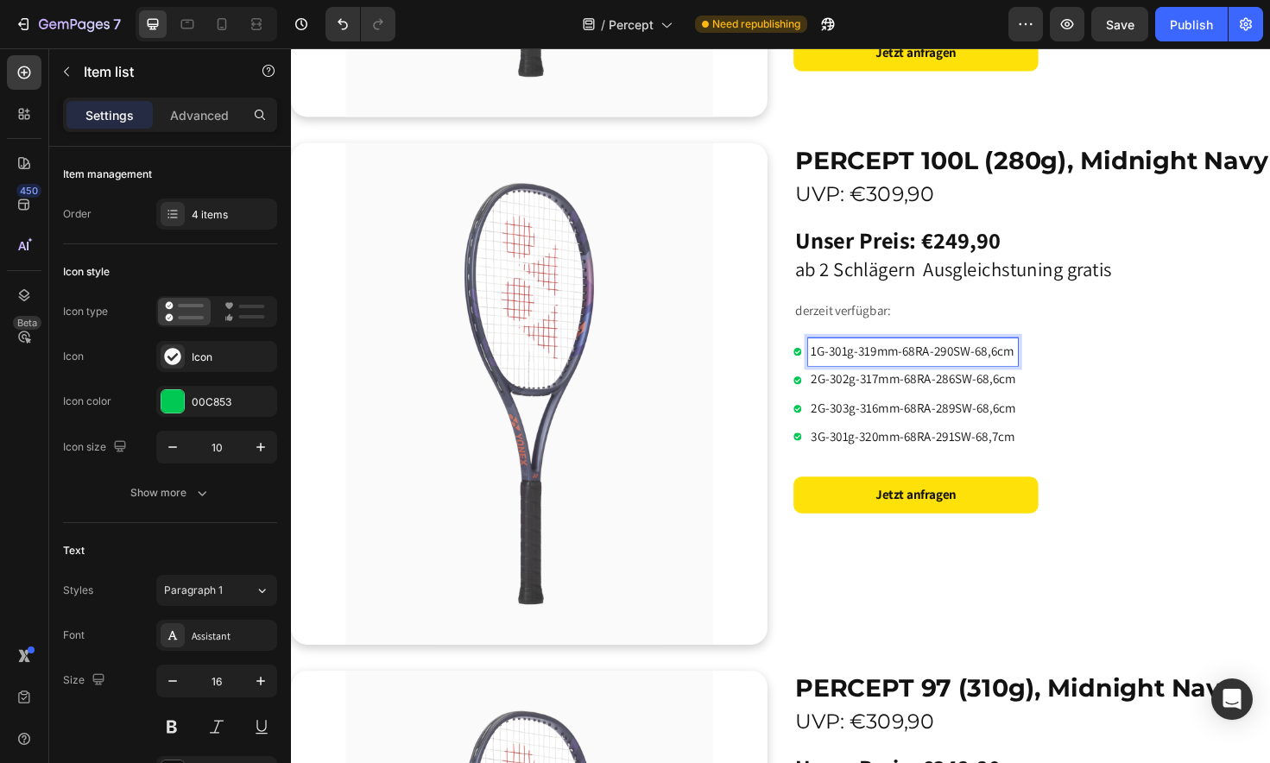
click at [879, 369] on p "1G-301g-319mm-68RA-290SW-68,6cm" at bounding box center [949, 369] width 217 height 25
click at [912, 369] on p "1G-284g-319mm-68RA-290SW-68,6cm" at bounding box center [949, 369] width 217 height 25
click at [953, 366] on p "1G-284g-327mm-68RA-290SW-68,6cm" at bounding box center [949, 369] width 217 height 25
click at [988, 363] on p "1G-284g-327mm-67RA-290SW-68,6cm" at bounding box center [949, 369] width 217 height 25
click at [993, 366] on p "1G-284g-327mm-67RA-290SW-68,6cm" at bounding box center [949, 369] width 217 height 25
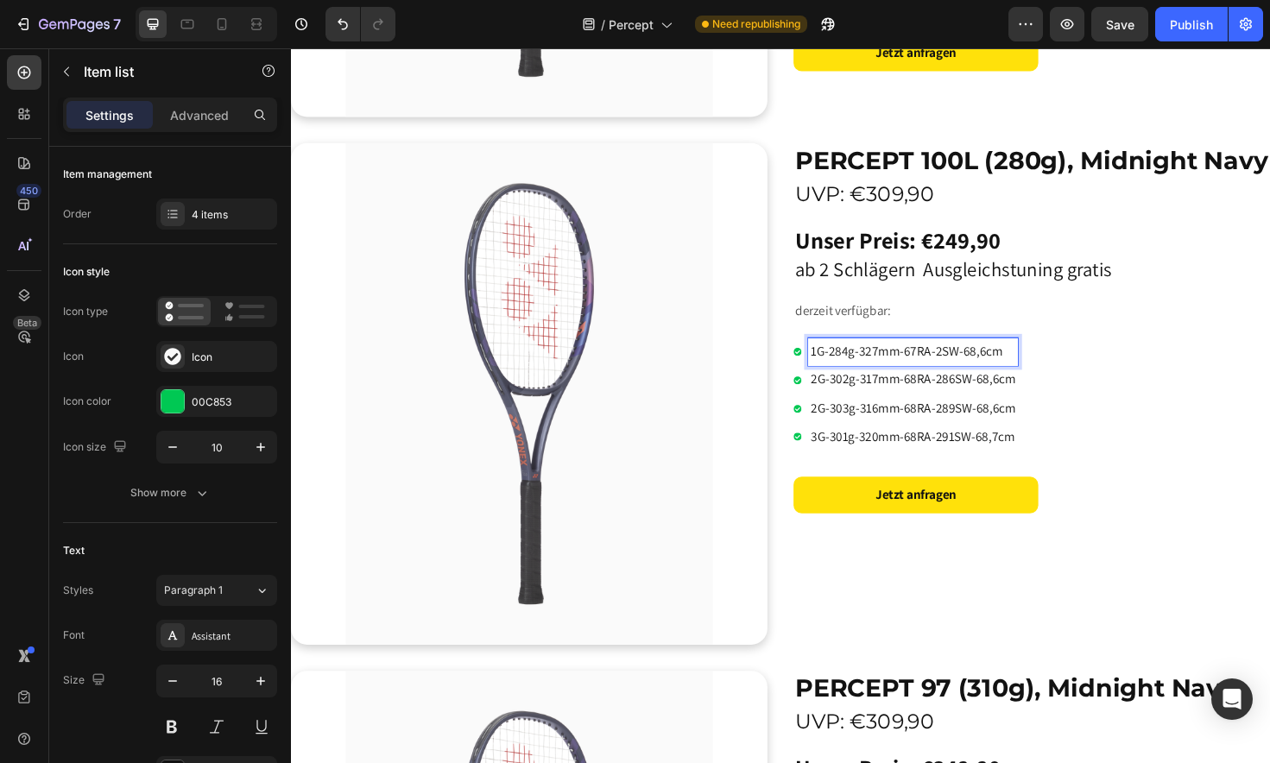
click at [913, 369] on p "1G-284g-327mm-67RA-2SW-68,6cm" at bounding box center [949, 369] width 217 height 25
click at [881, 372] on p "1G-284g-329mm-67RA-2SW-68,6cm" at bounding box center [949, 369] width 217 height 25
click at [979, 369] on p "1G-282g-329mm-67RA-2SW-68,6cm" at bounding box center [949, 369] width 217 height 25
click at [1017, 366] on p "1G-282g-329mm-67RA-285SW-68,6cm" at bounding box center [949, 369] width 217 height 25
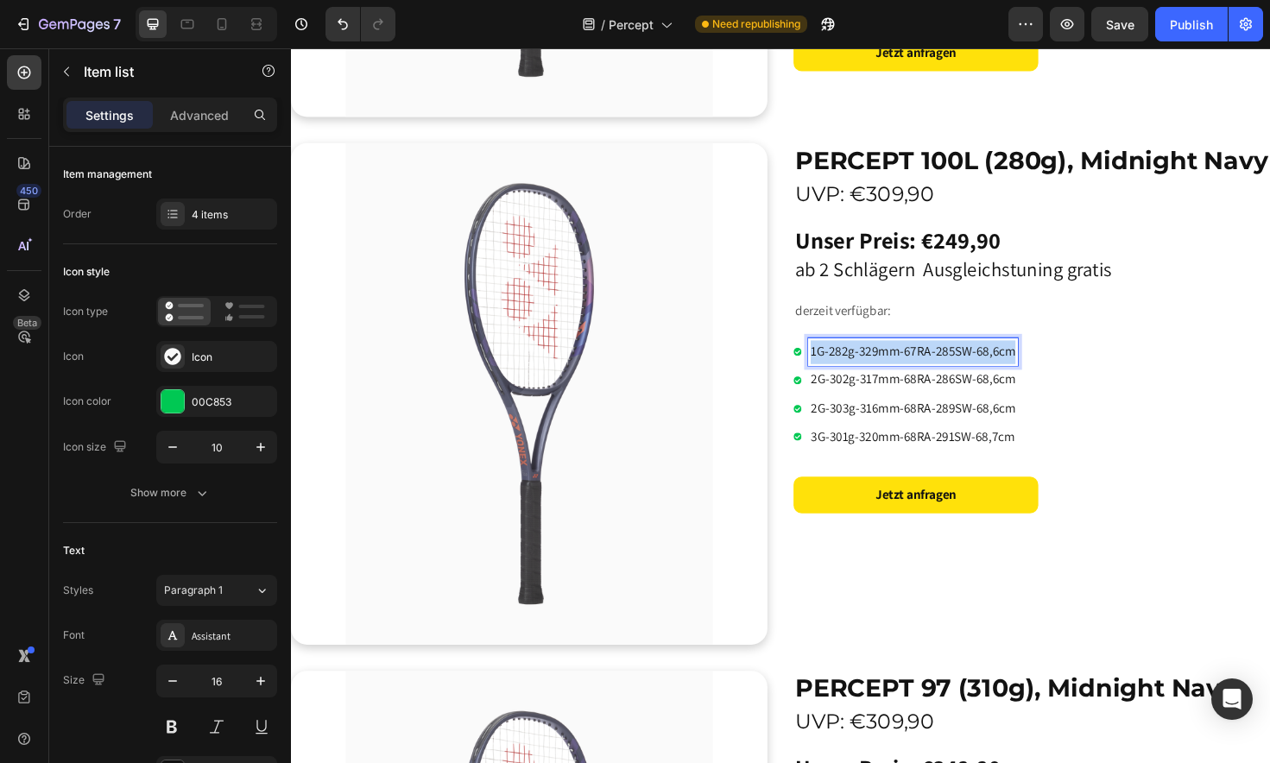
click at [1017, 366] on p "1G-282g-329mm-67RA-285SW-68,6cm" at bounding box center [949, 369] width 217 height 25
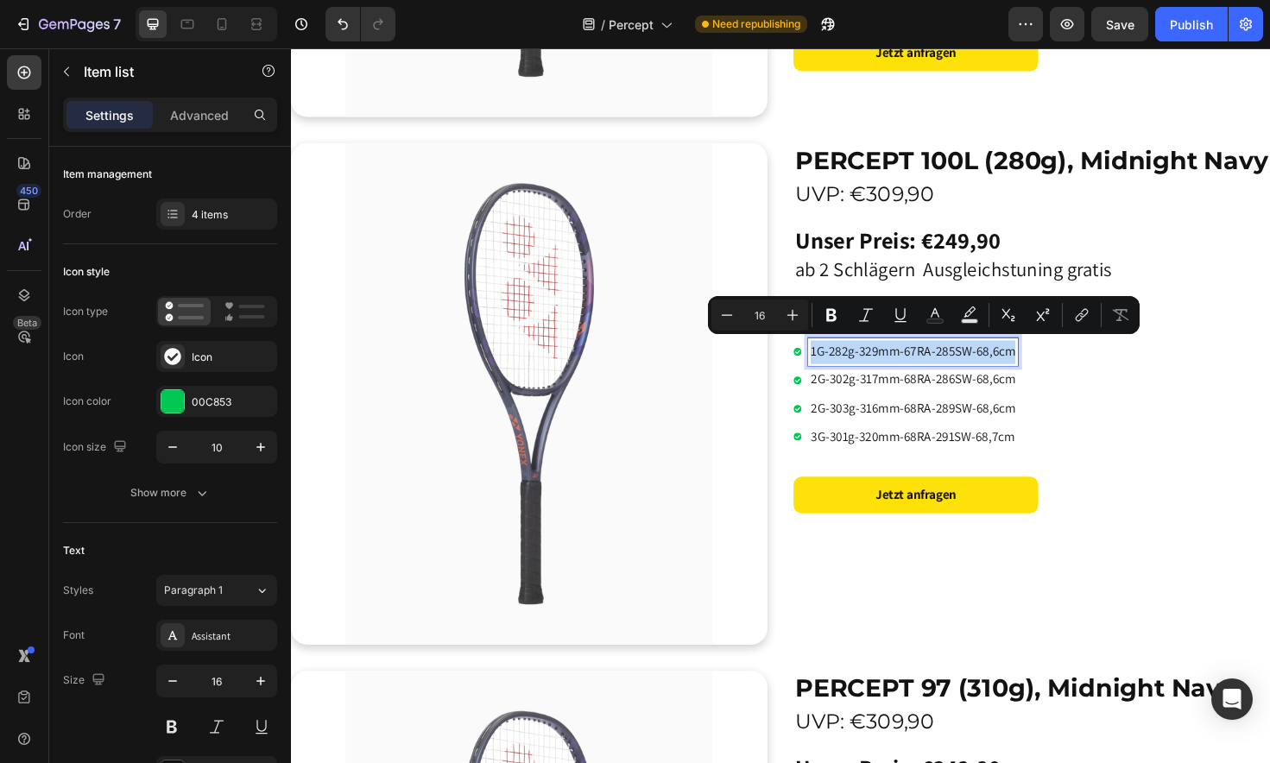
copy p "1G-282g-329mm-67RA-285SW-68,6cm"
click at [918, 398] on p "2G-302g-317mm-68RA-286SW-68,6cm" at bounding box center [949, 399] width 217 height 25
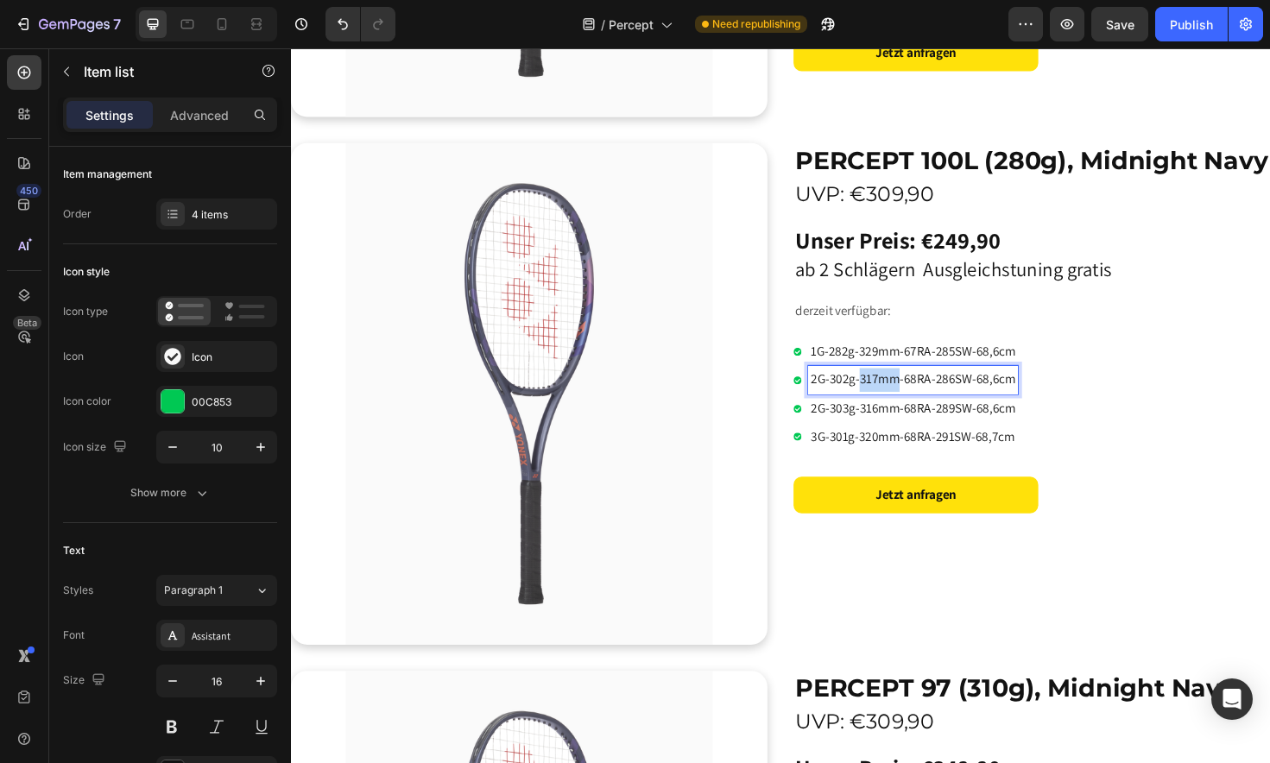
click at [918, 398] on p "2G-302g-317mm-68RA-286SW-68,6cm" at bounding box center [949, 399] width 217 height 25
click at [877, 397] on p "1G-282g-329mm-67RA-285SW-68,6cm" at bounding box center [949, 399] width 217 height 25
click at [912, 397] on p "1G-282g-329mm-67RA-285SW-68,6cm" at bounding box center [949, 399] width 217 height 25
click at [992, 396] on p "1G-282g-330mm-67RA-285SW-68,6cm" at bounding box center [949, 399] width 217 height 25
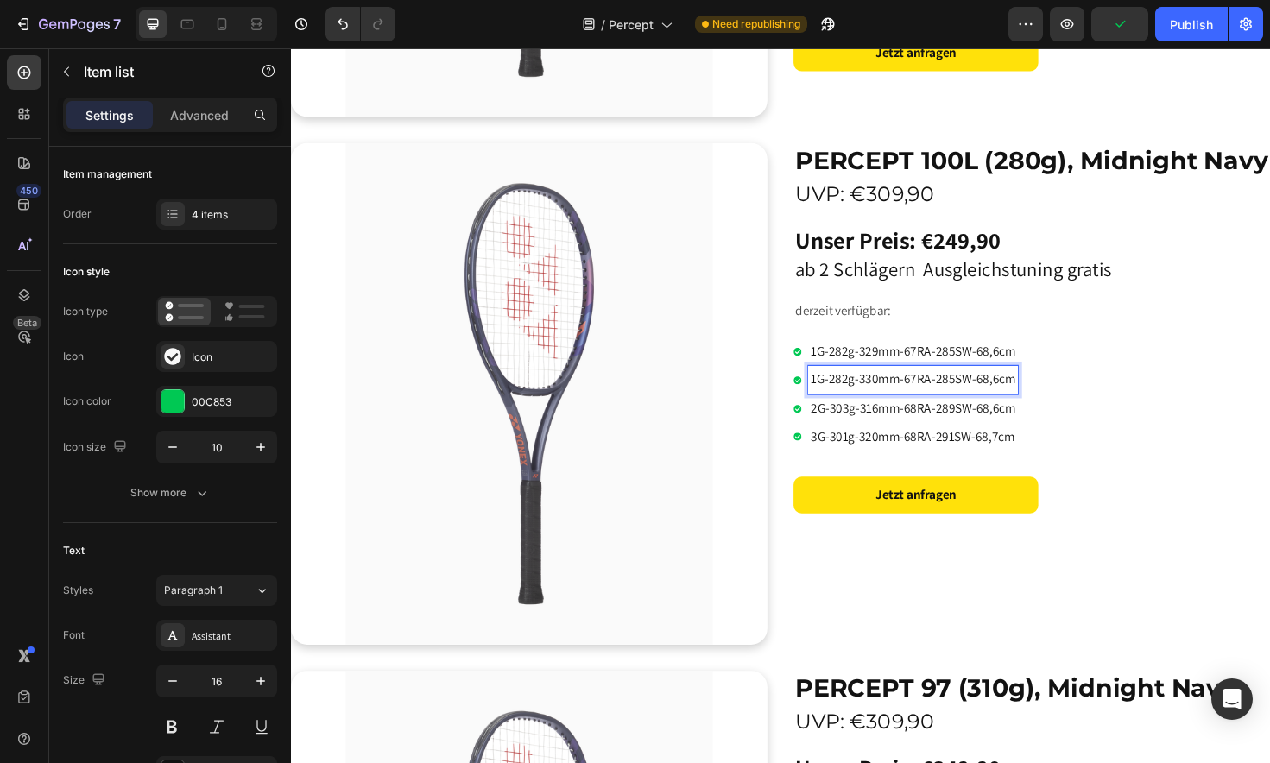
click at [1036, 400] on p "1G-282g-330mm-67RA-285SW-68,6cm" at bounding box center [949, 399] width 217 height 25
click at [1038, 368] on p "1G-282g-329mm-67RA-285SW-68,6cm" at bounding box center [949, 369] width 217 height 25
click at [882, 430] on p "2G-303g-316mm-68RA-289SW-68,6cm" at bounding box center [949, 429] width 217 height 25
click at [910, 430] on p "2G-284g-316mm-68RA-289SW-68,6cm" at bounding box center [949, 429] width 217 height 25
click at [952, 426] on p "2G-284g-327mm-68RA-289SW-68,6cm" at bounding box center [950, 429] width 218 height 25
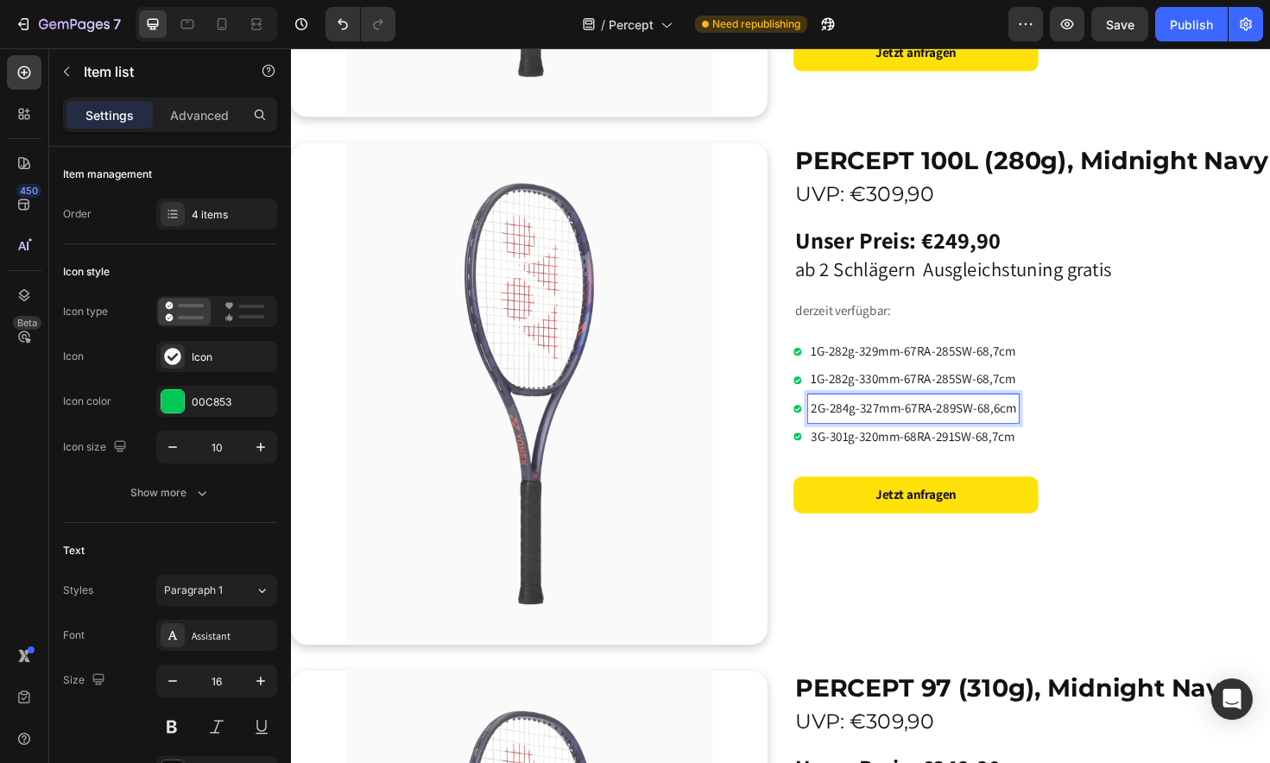
click at [994, 428] on p "2G-284g-327mm-67RA-289SW-68,6cm" at bounding box center [950, 429] width 218 height 25
click at [1039, 426] on p "2G-284g-327mm-67RA-285SW-68,6cm" at bounding box center [950, 429] width 218 height 25
click at [1036, 395] on p "1G-282g-330mm-67RA-285SW-68,7cm" at bounding box center [950, 399] width 218 height 25
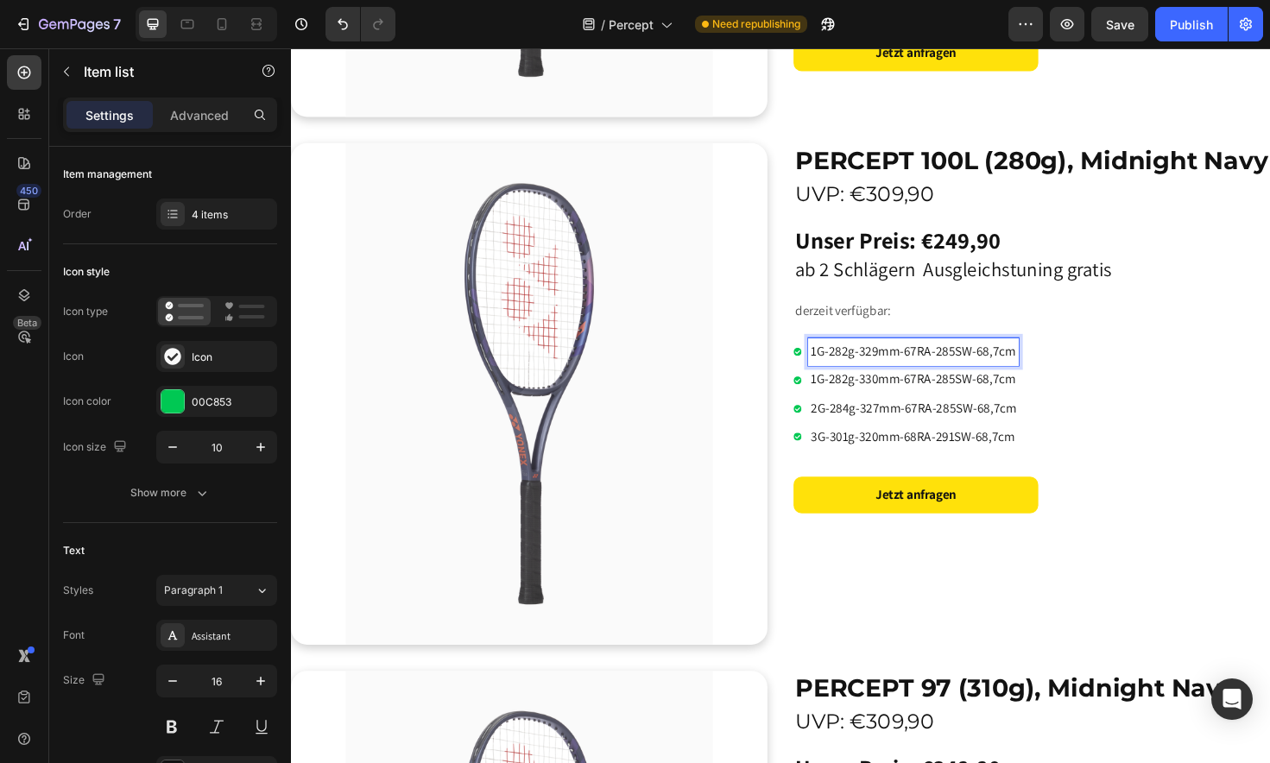
click at [1034, 371] on p "1G-282g-329mm-67RA-285SW-68,7cm" at bounding box center [950, 369] width 218 height 25
click at [1038, 371] on p "1G-282g-329mm-67RA-285SW-68,7cm" at bounding box center [950, 369] width 218 height 25
click at [916, 429] on p "2G-284g-327mm-67RA-285SW-68,7cm" at bounding box center [950, 429] width 218 height 25
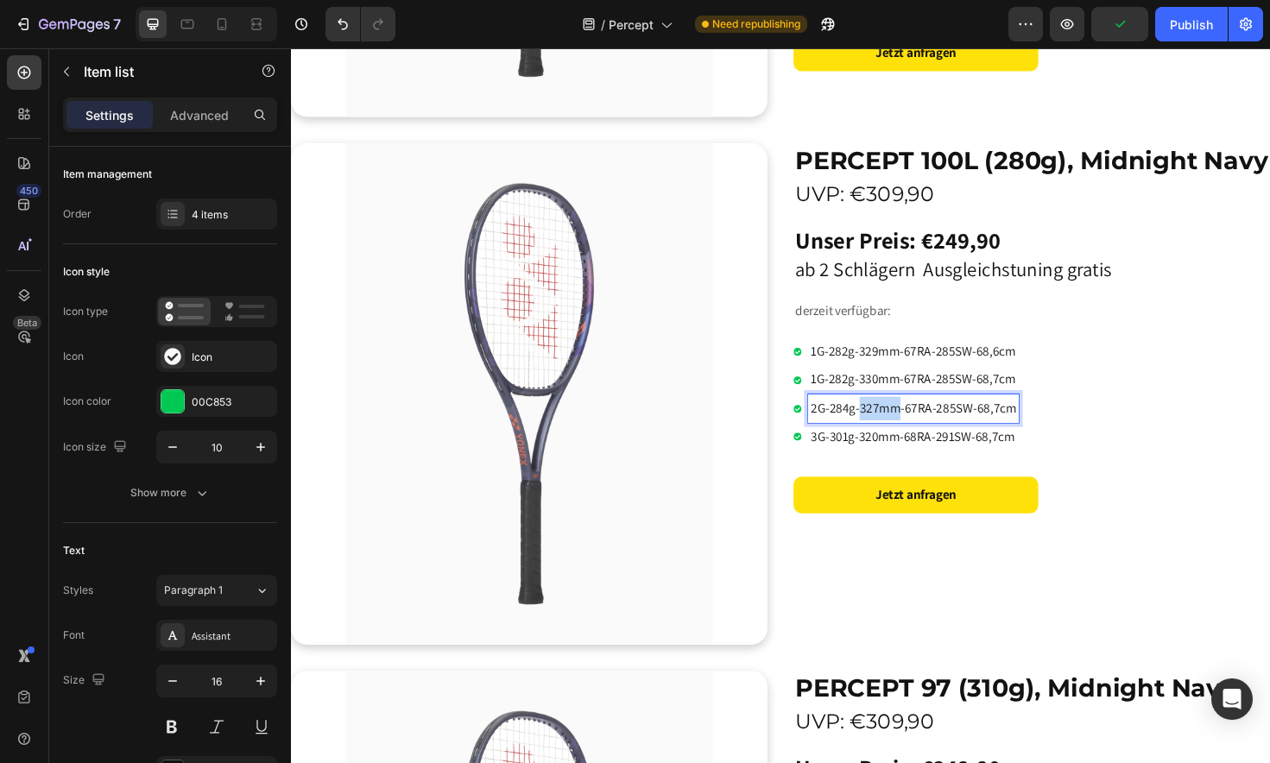
click at [916, 429] on p "2G-284g-327mm-67RA-285SW-68,7cm" at bounding box center [950, 429] width 218 height 25
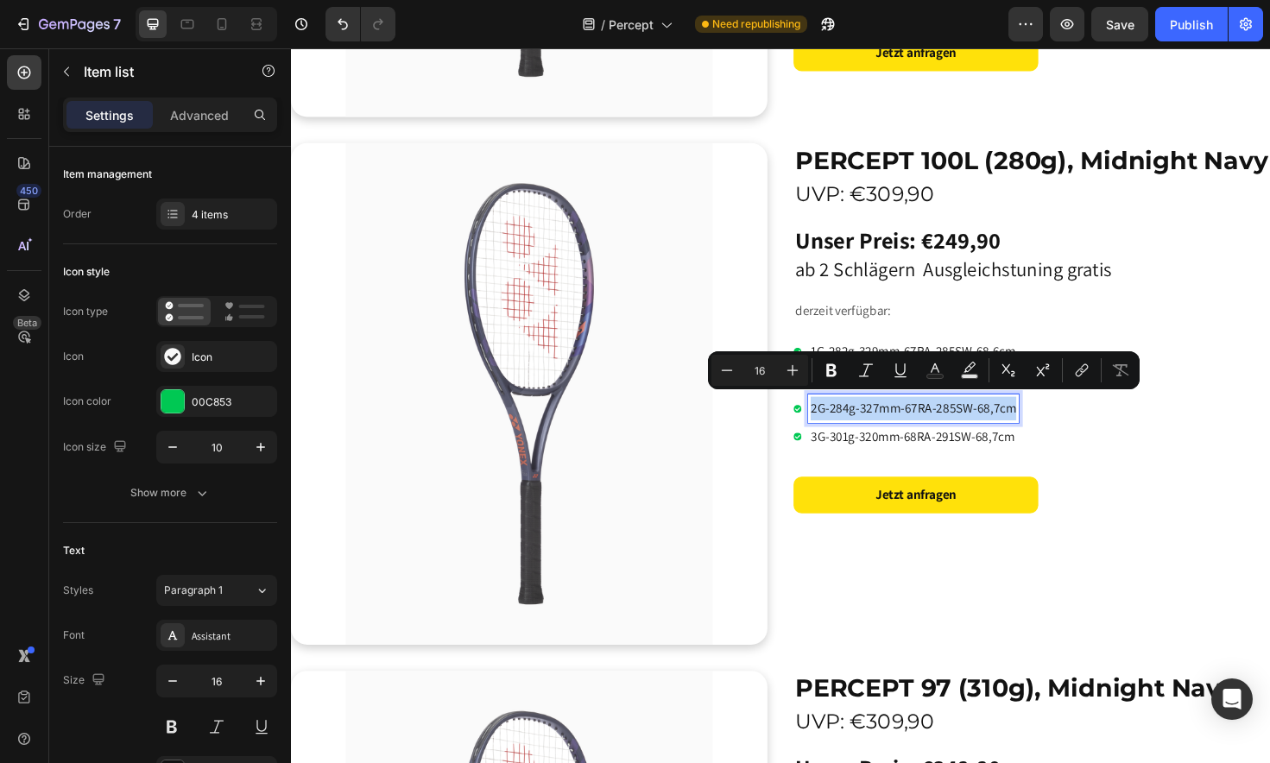
copy p "2G-284g-327mm-67RA-285SW-68,7cm"
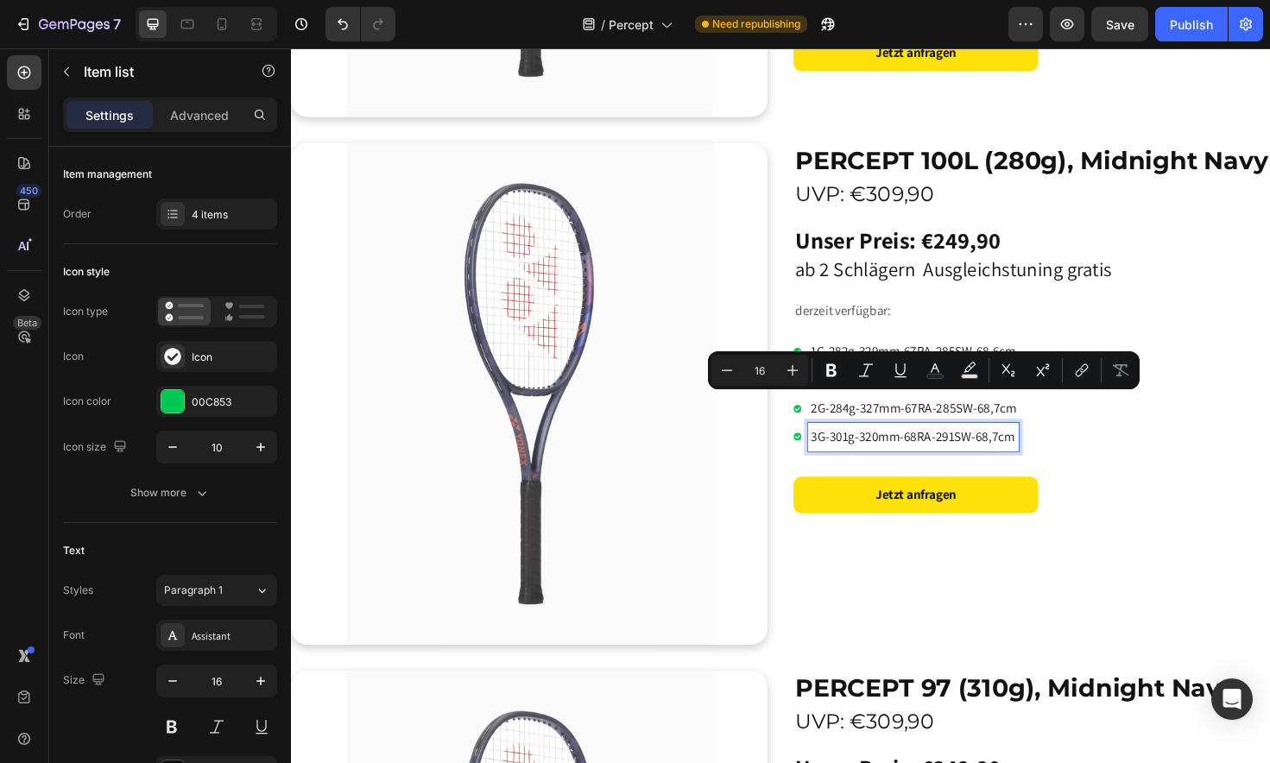
click at [918, 450] on p "3G-301g-320mm-68RA-291SW-68,7cm" at bounding box center [950, 459] width 218 height 25
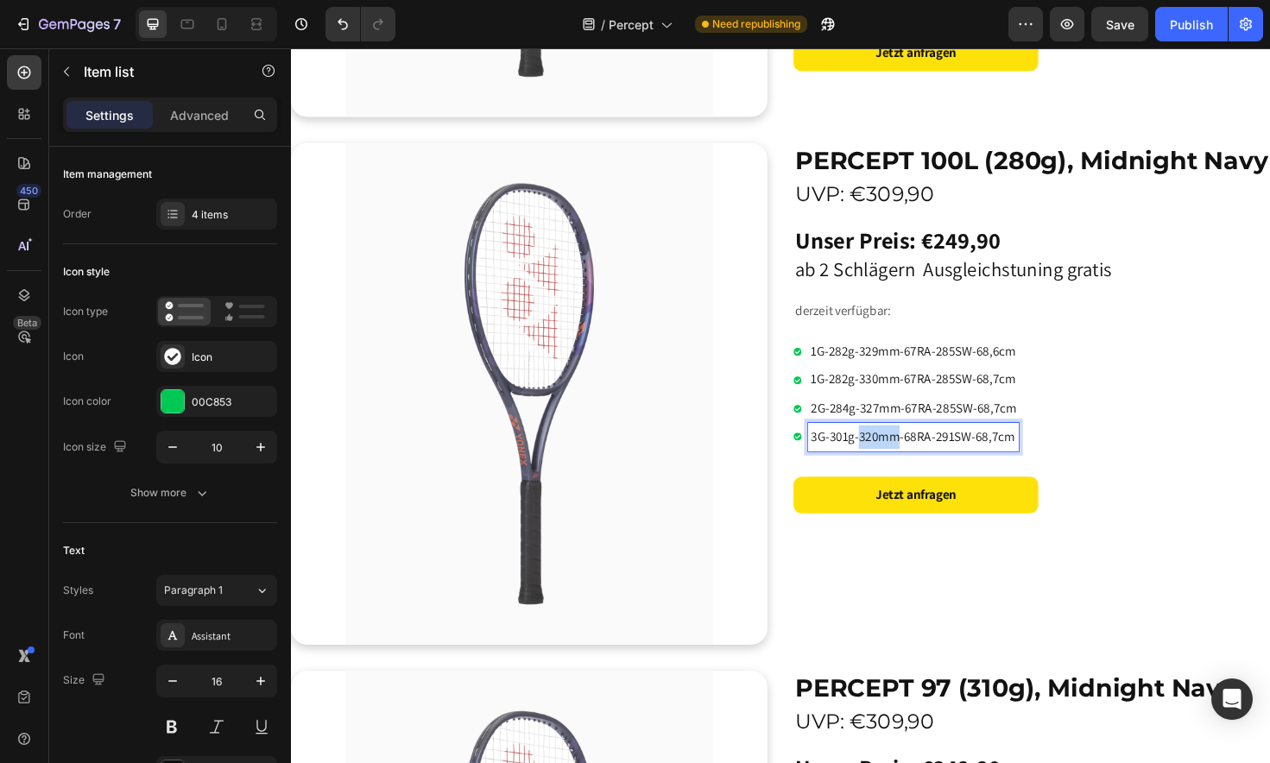
click at [918, 450] on p "3G-301g-320mm-68RA-291SW-68,7cm" at bounding box center [950, 459] width 218 height 25
click at [880, 457] on p "2G-284g-327mm-67RA-285SW-68,7cm" at bounding box center [950, 459] width 218 height 25
click at [994, 458] on p "2G-284g-327mm-67RA-285SW-68,7cm" at bounding box center [950, 459] width 218 height 25
click at [1039, 455] on p "2G-284g-327mm-67RA-285SW-68,7cm" at bounding box center [950, 459] width 218 height 25
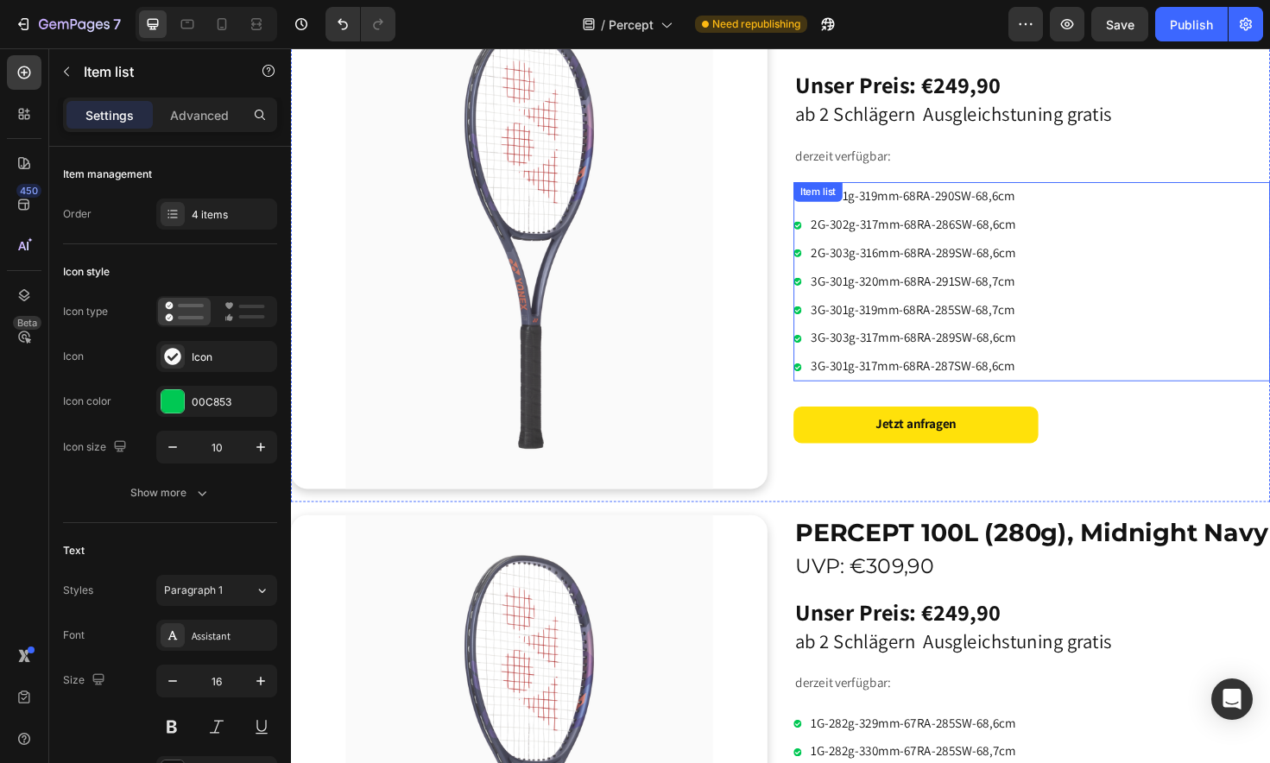
scroll to position [305, 0]
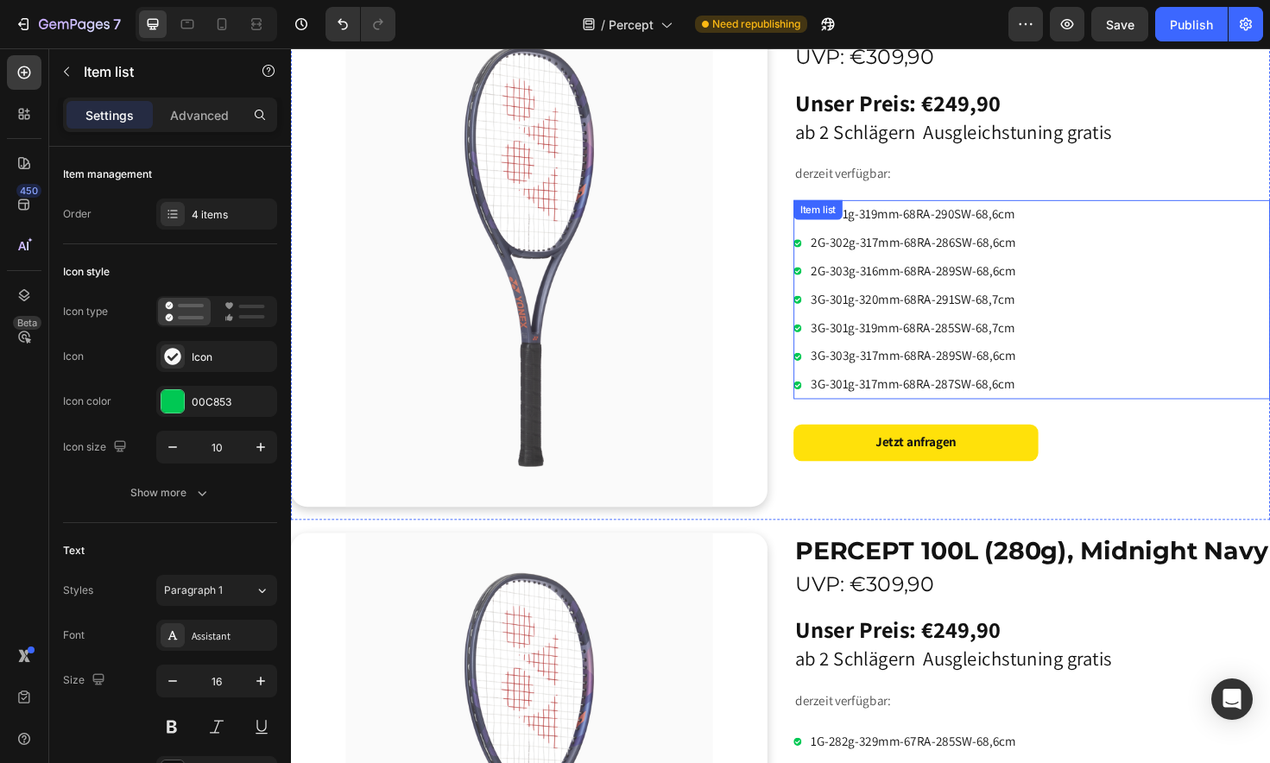
click at [1161, 303] on div "2G-301g-319mm-68RA-290SW-68,6cm 2G-302g-317mm-68RA-286SW-68,6cm 2G-303g-316mm-6…" at bounding box center [1075, 314] width 504 height 211
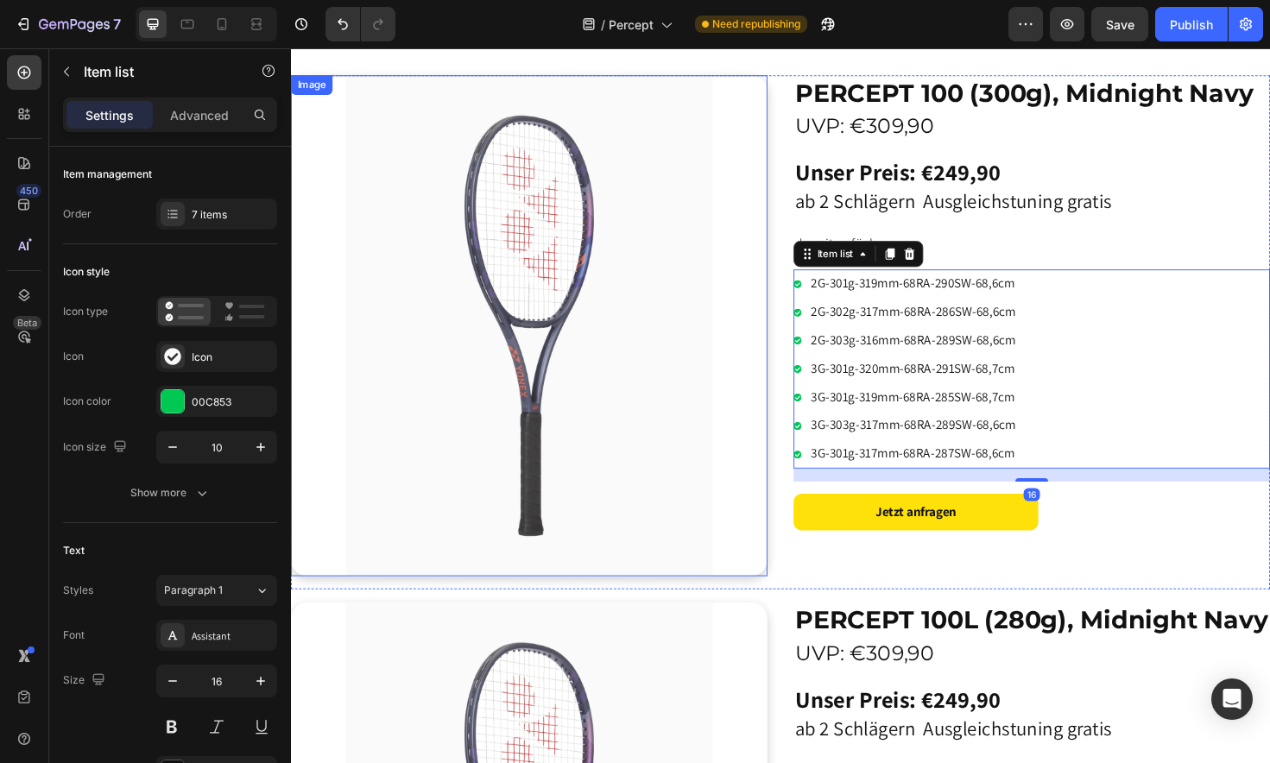
scroll to position [204, 0]
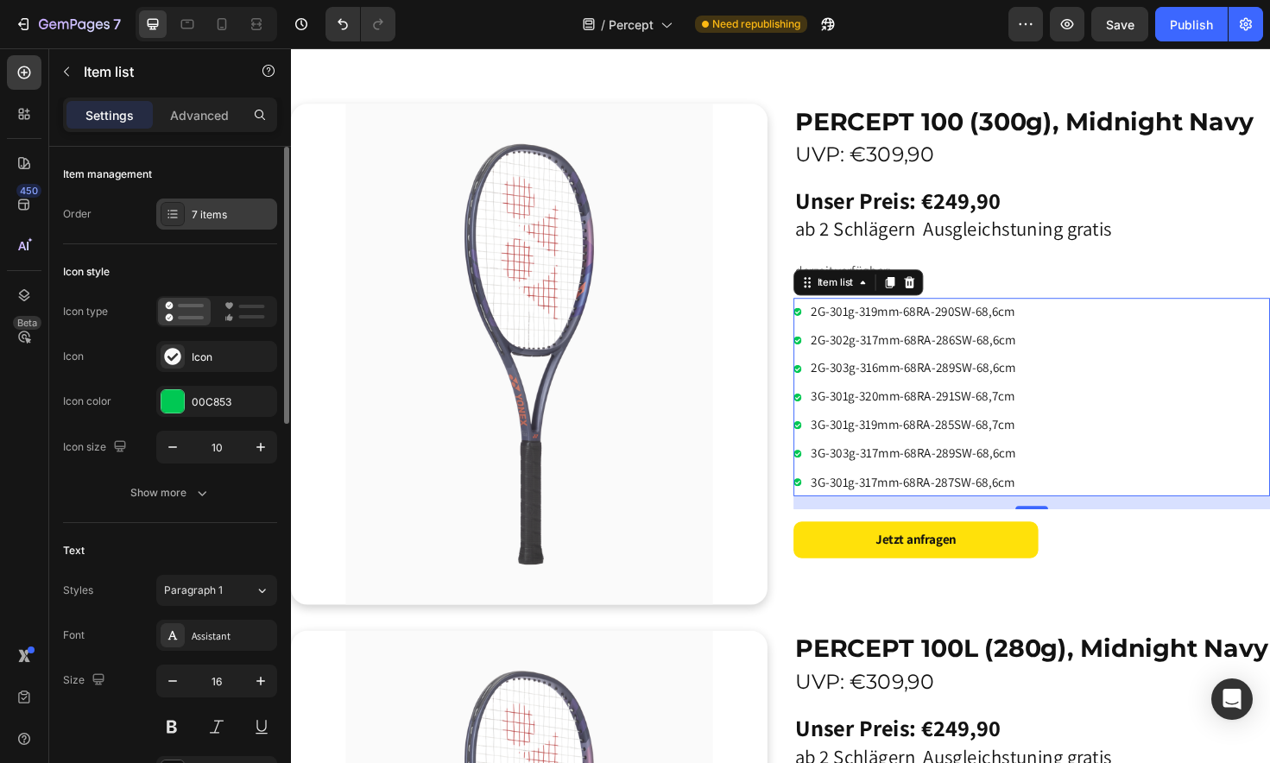
click at [238, 218] on div "7 items" at bounding box center [232, 215] width 81 height 16
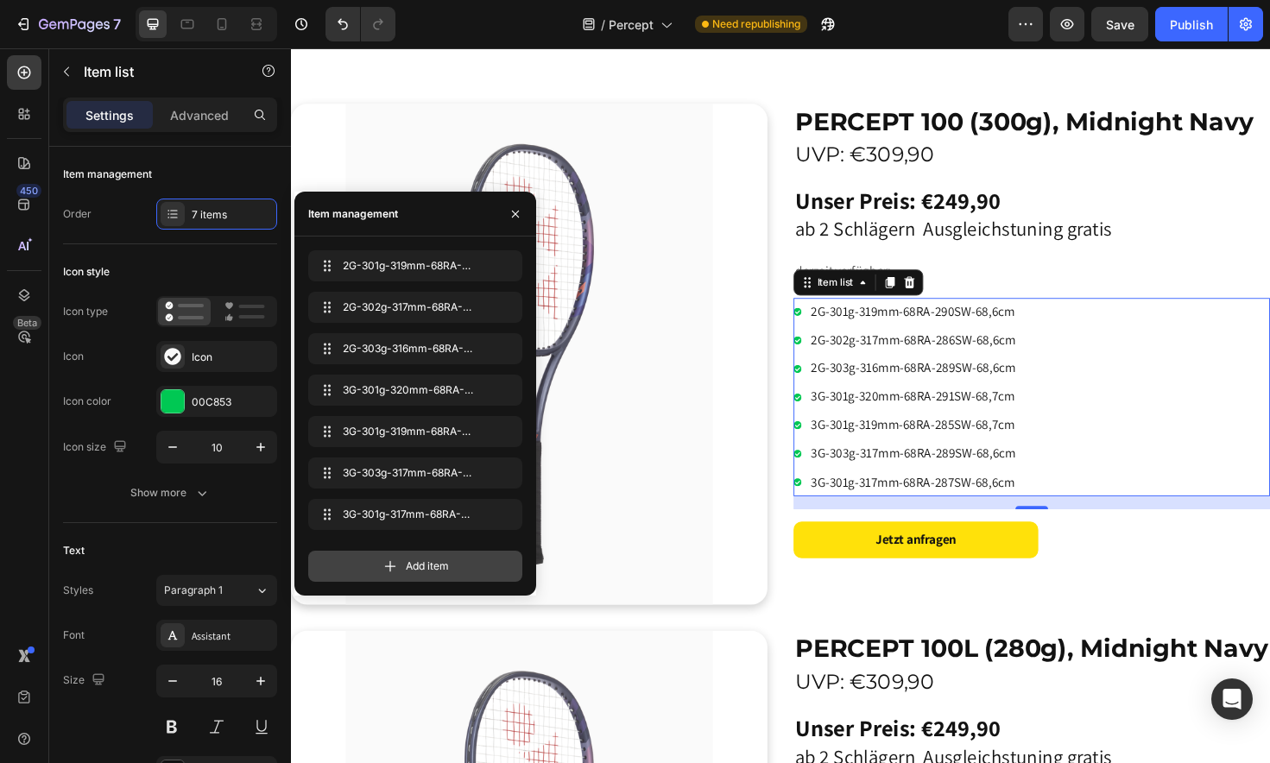
click at [439, 568] on span "Add item" at bounding box center [427, 566] width 43 height 16
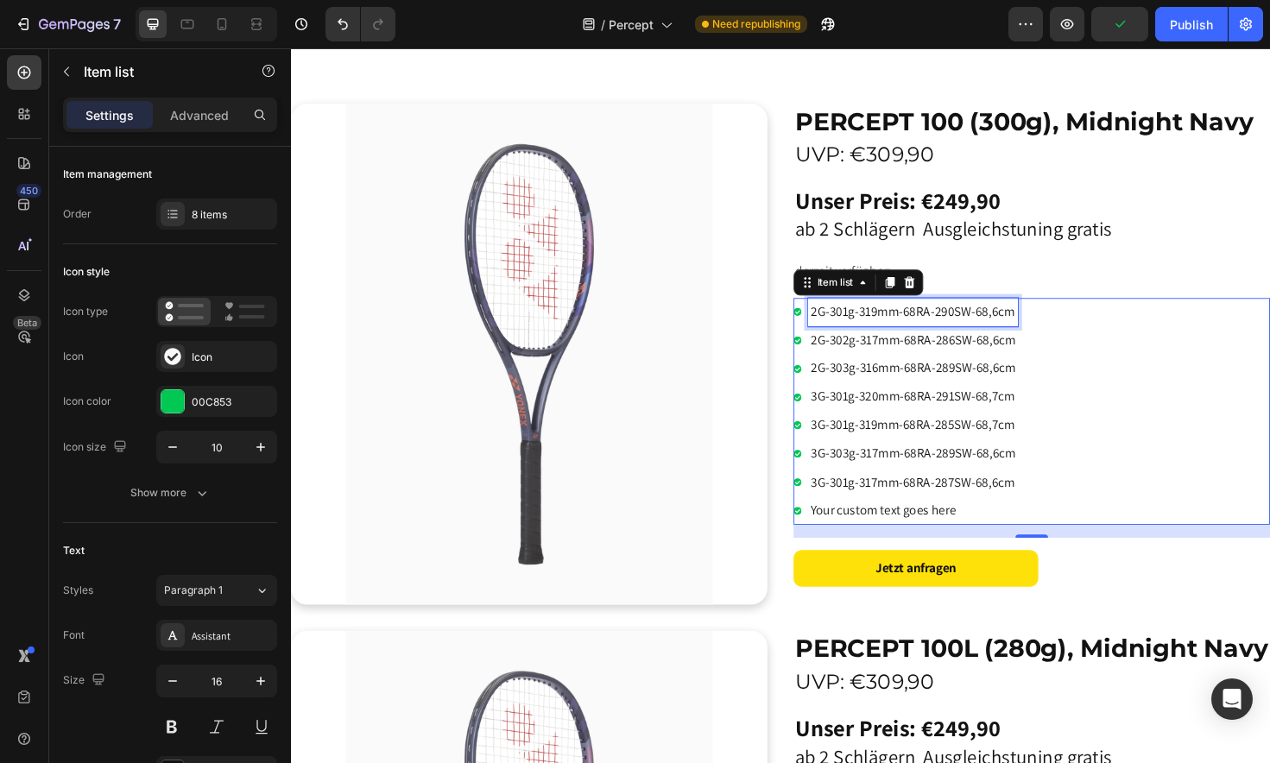
click at [901, 324] on p "2G-301g-319mm-68RA-290SW-68,6cm" at bounding box center [949, 327] width 217 height 25
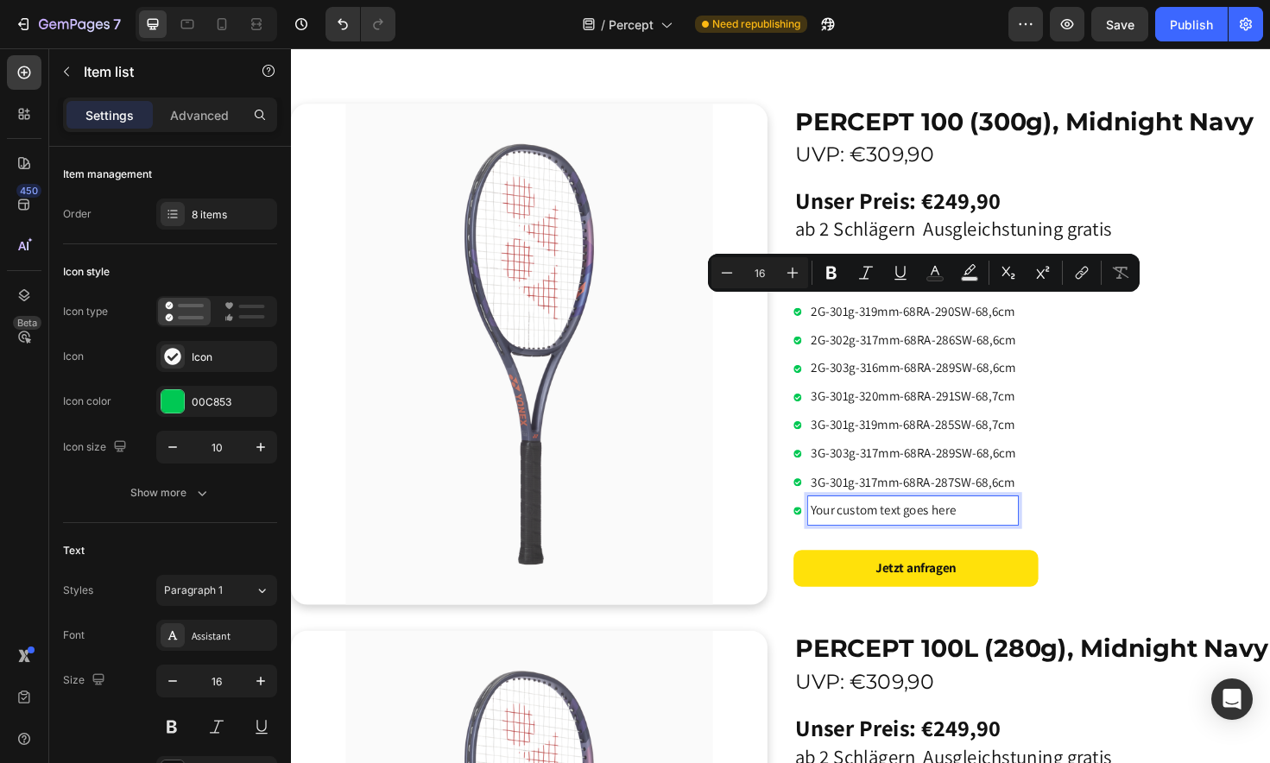
click at [892, 528] on p "Your custom text goes here" at bounding box center [949, 537] width 217 height 25
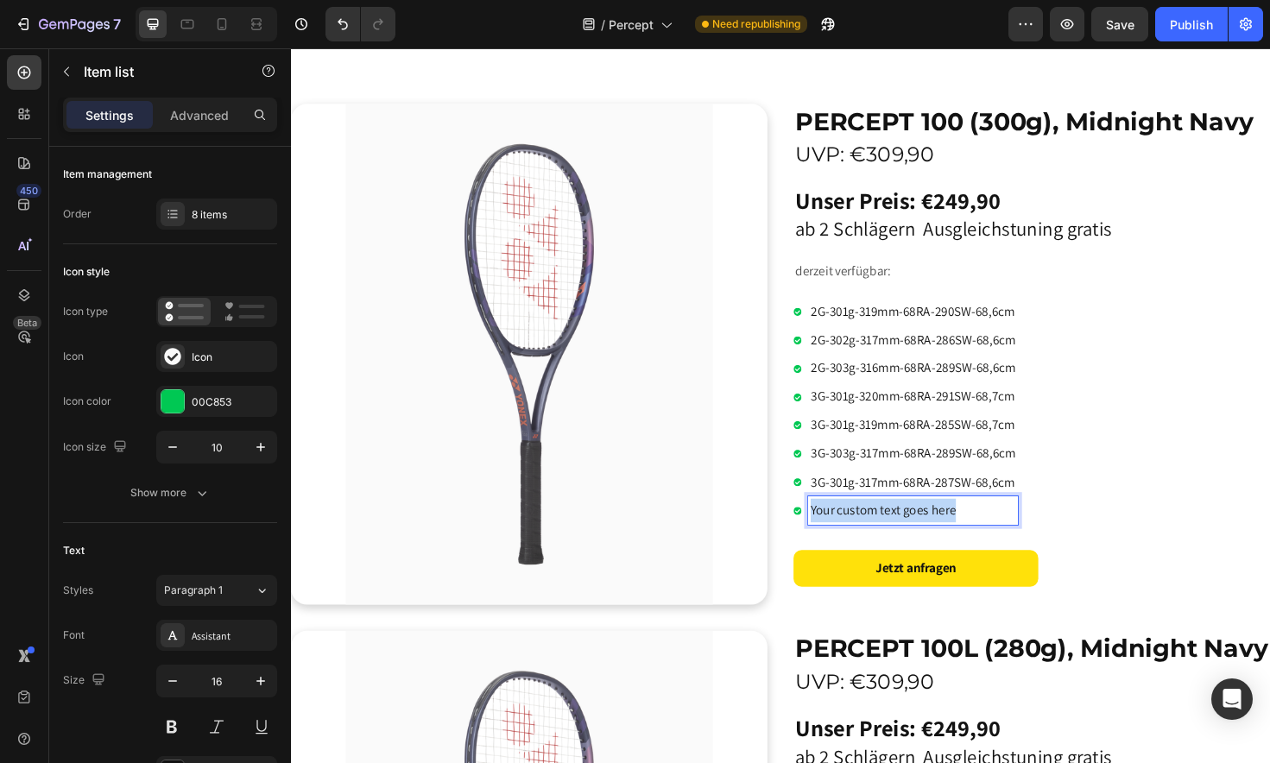
click at [892, 528] on p "Your custom text goes here" at bounding box center [949, 537] width 217 height 25
click at [879, 530] on p "2G-301g-319mm-68RA-290SW-68,6cm" at bounding box center [949, 537] width 217 height 25
click at [909, 526] on p "2G-304g-319mm-68RA-290SW-68,6cm" at bounding box center [949, 537] width 217 height 25
click at [993, 533] on p "2G-304g-316mm-68RA-290SW-68,6cm" at bounding box center [949, 537] width 217 height 25
click at [192, 217] on div "8 items" at bounding box center [232, 215] width 81 height 16
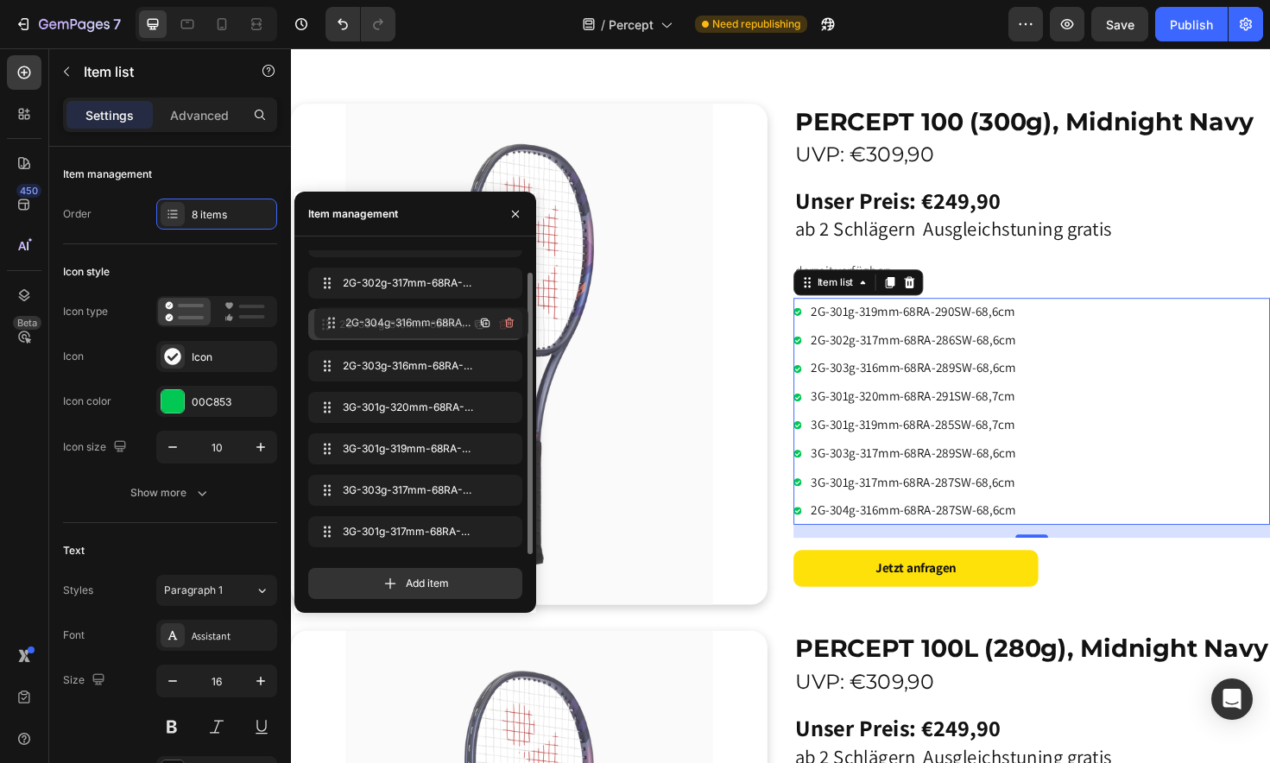
drag, startPoint x: 330, startPoint y: 531, endPoint x: 336, endPoint y: 323, distance: 208.1
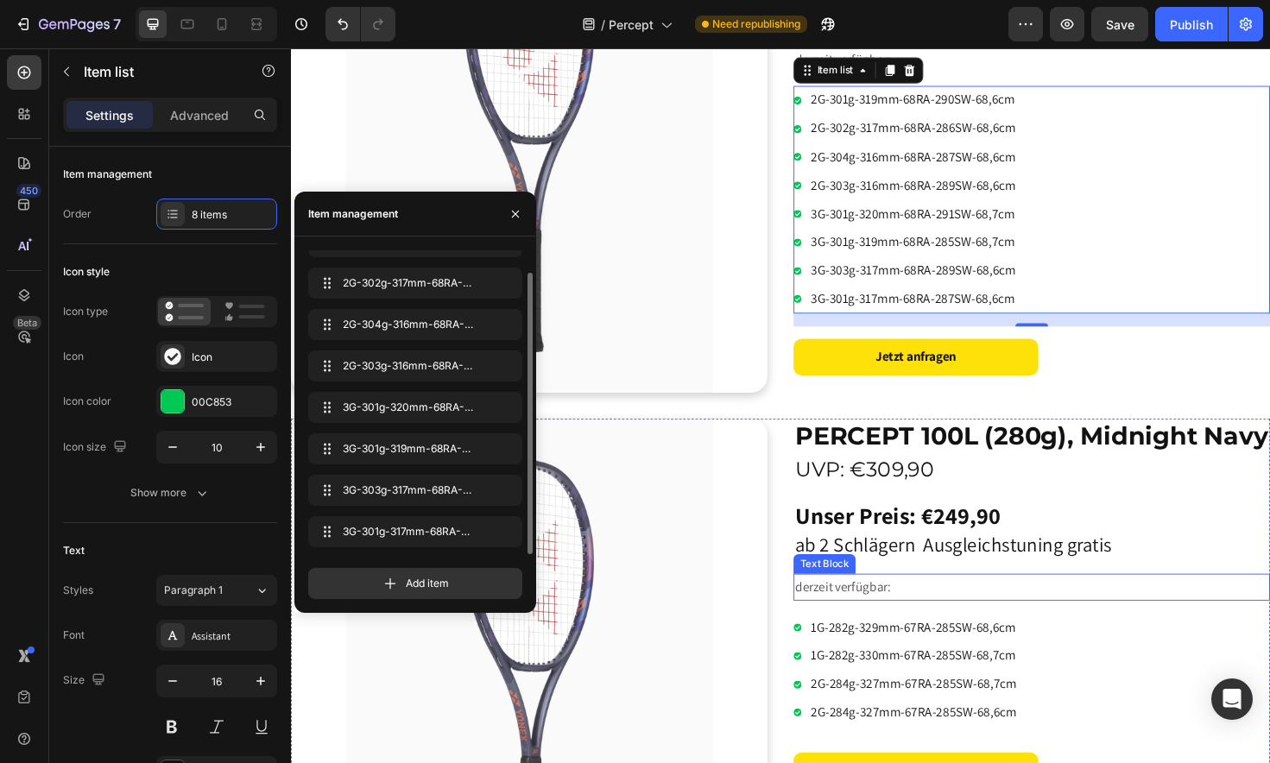
scroll to position [530, 0]
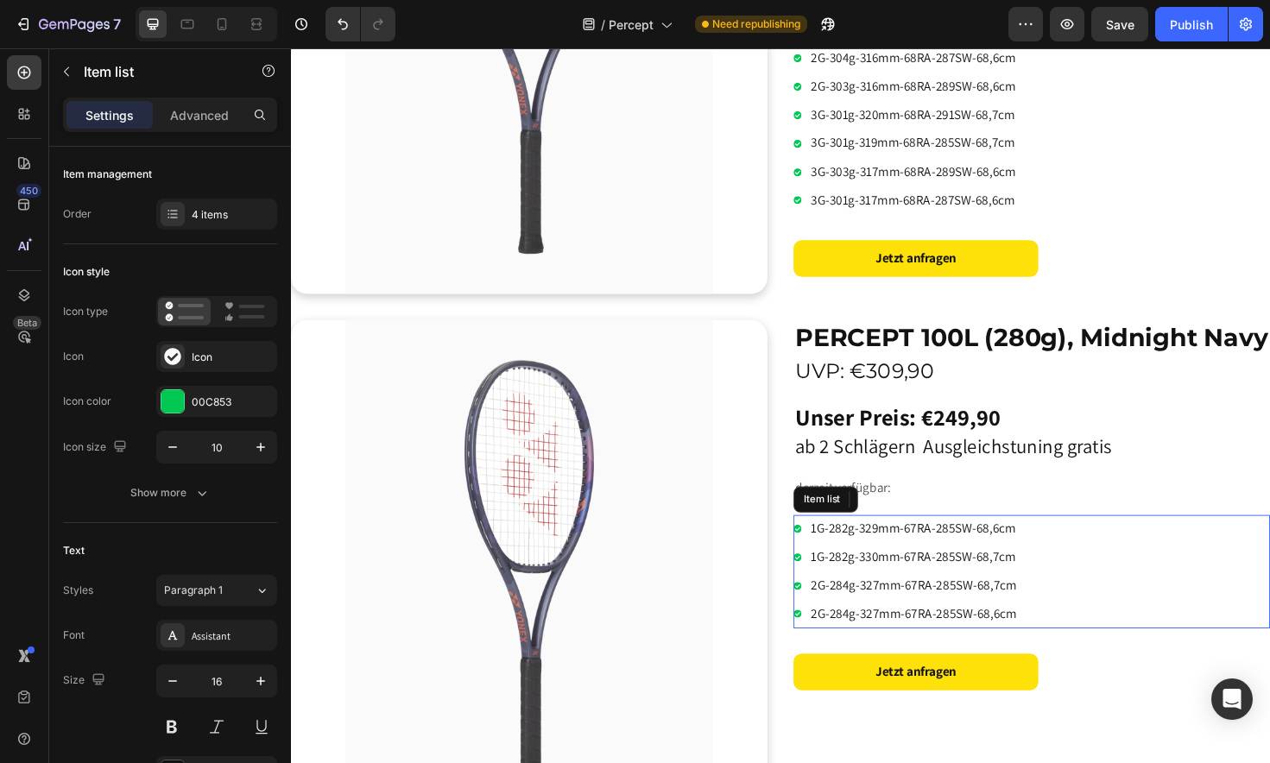
click at [1093, 634] on div "1G-282g-329mm-67RA-285SW-68,6cm 1G-282g-330mm-67RA-285SW-68,7cm 2G-284g-327mm-6…" at bounding box center [1075, 602] width 504 height 120
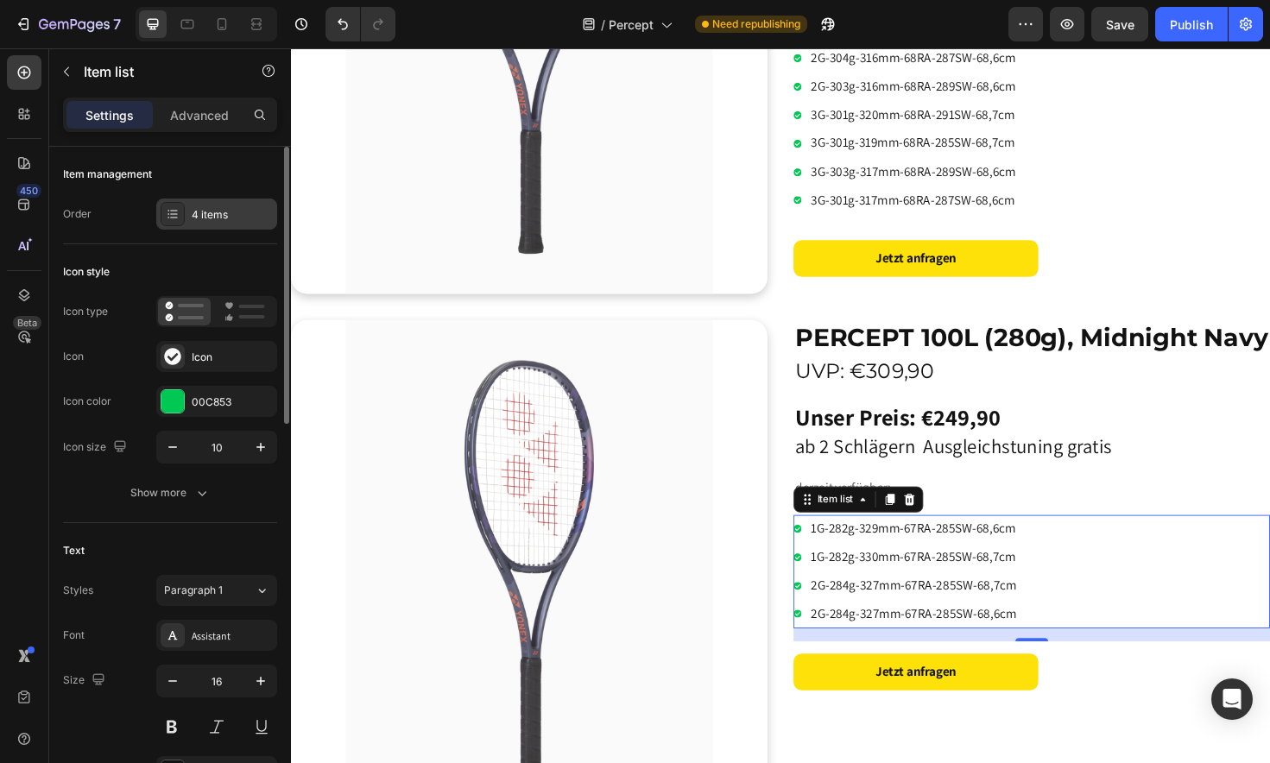
click at [233, 208] on div "4 items" at bounding box center [232, 215] width 81 height 16
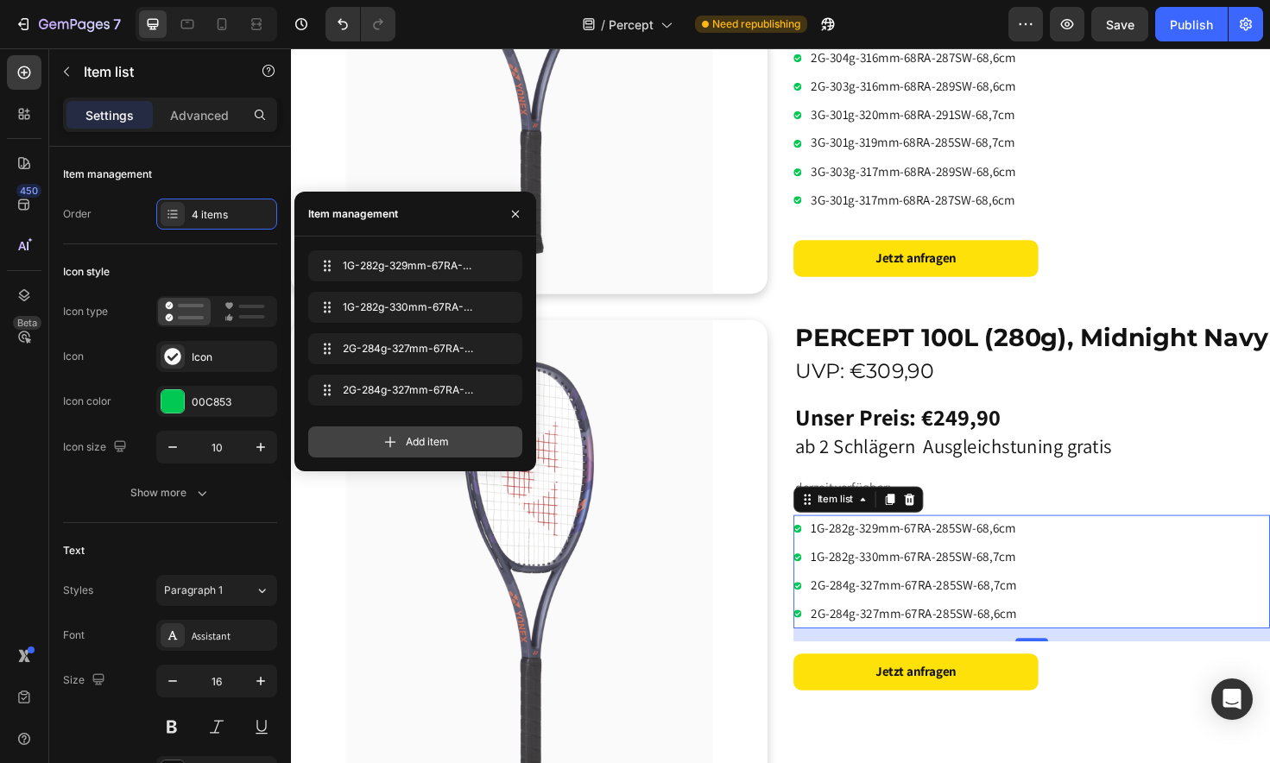
click at [413, 450] on div "Add item" at bounding box center [415, 441] width 214 height 31
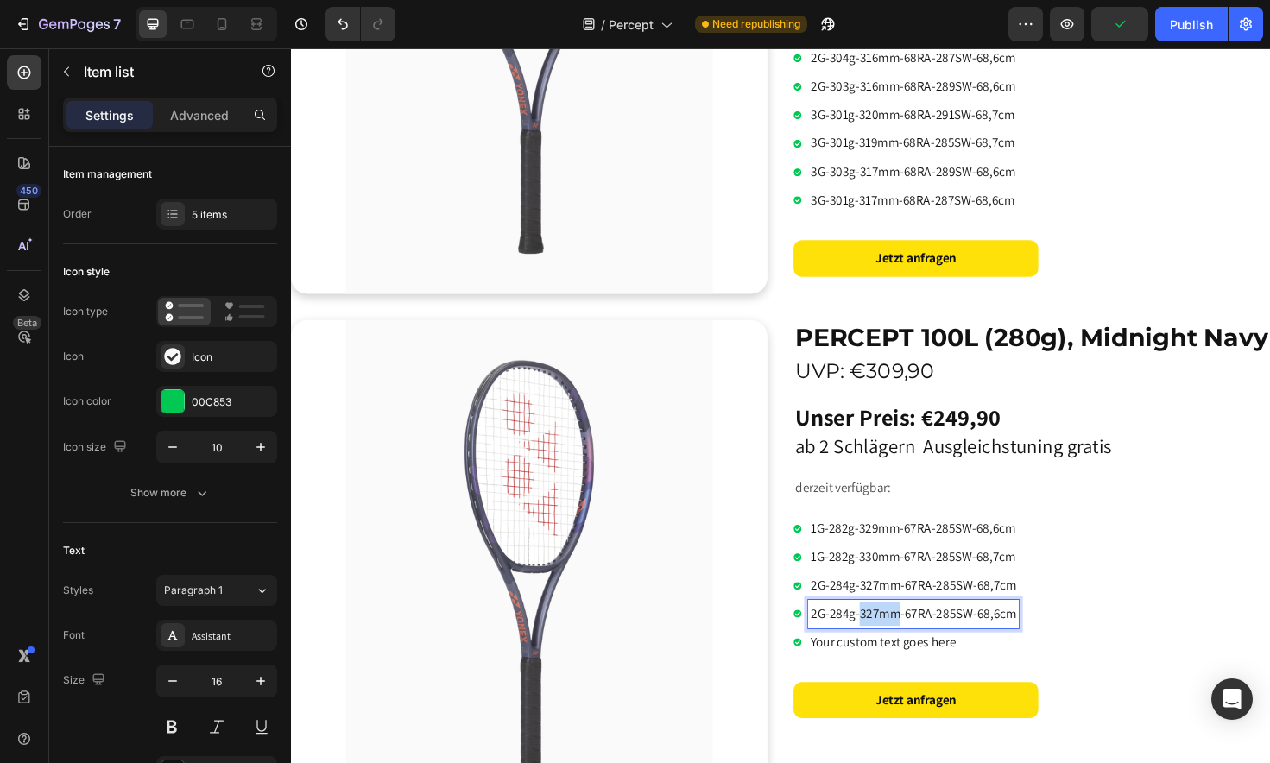
click at [919, 647] on p "2G-284g-327mm-67RA-285SW-68,6cm" at bounding box center [950, 646] width 218 height 25
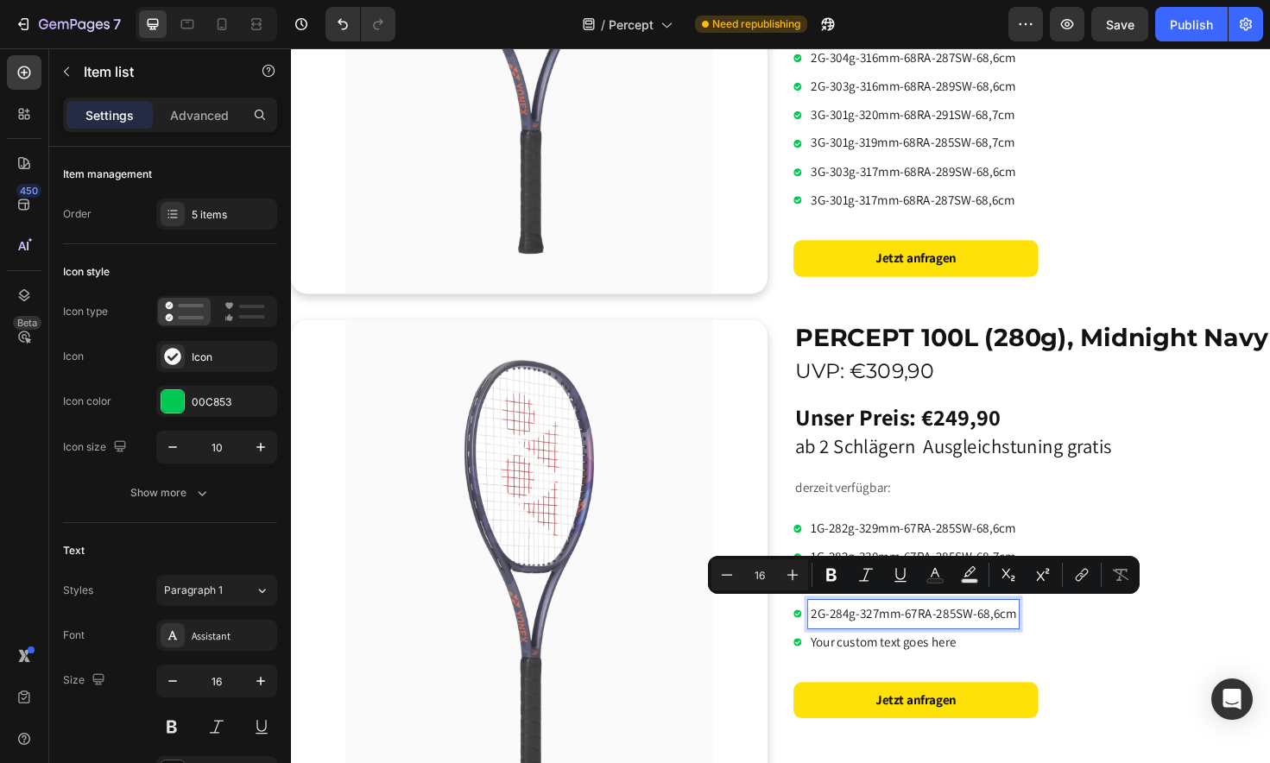
click at [898, 674] on p "Your custom text goes here" at bounding box center [950, 677] width 218 height 25
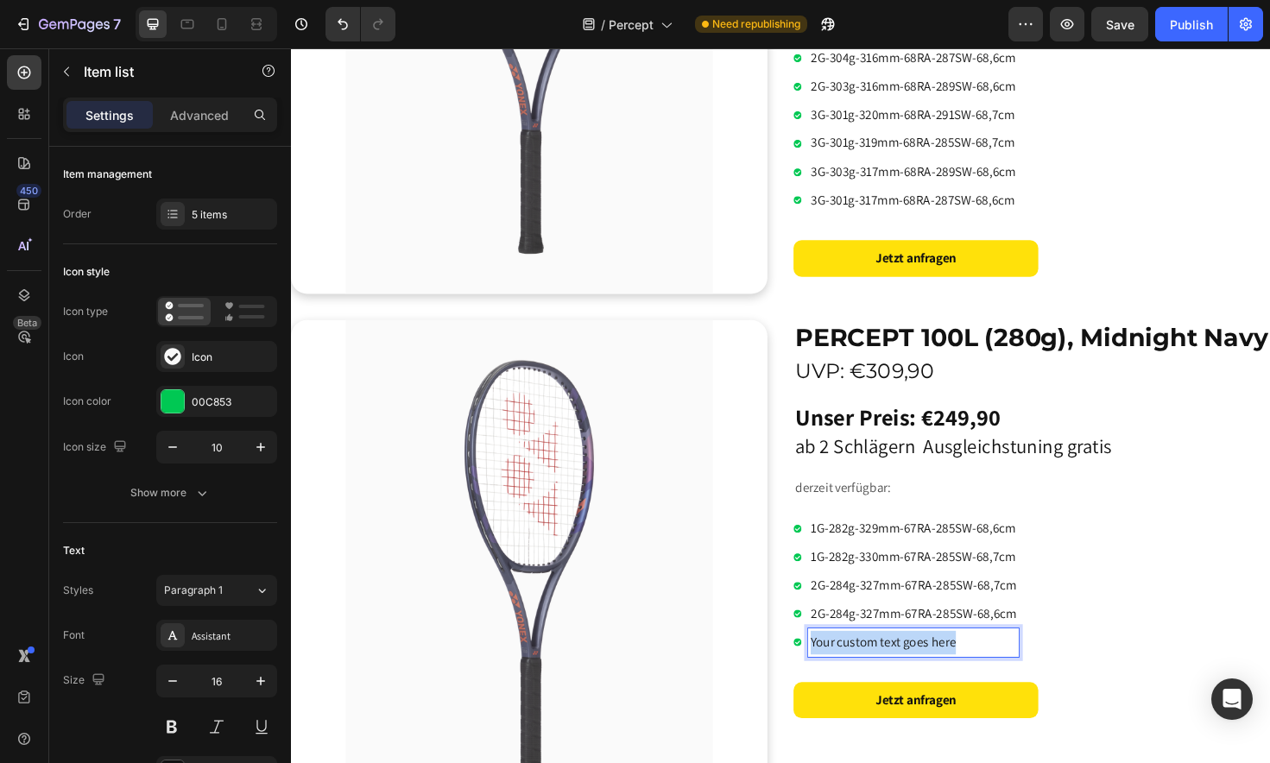
click at [898, 674] on p "Your custom text goes here" at bounding box center [950, 677] width 218 height 25
click at [880, 675] on p "2G-284g-327mm-67RA-285SW-68,6cm" at bounding box center [950, 677] width 218 height 25
click at [915, 674] on p "2G-285g-327mm-67RA-285SW-68,6cm" at bounding box center [950, 677] width 218 height 25
click at [994, 673] on p "2G-285g-326mm-67RA-285SW-68,6cm" at bounding box center [950, 677] width 218 height 25
click at [1042, 675] on p "2G-285g-326mm-67RA-285SW-68,6cm" at bounding box center [950, 677] width 218 height 25
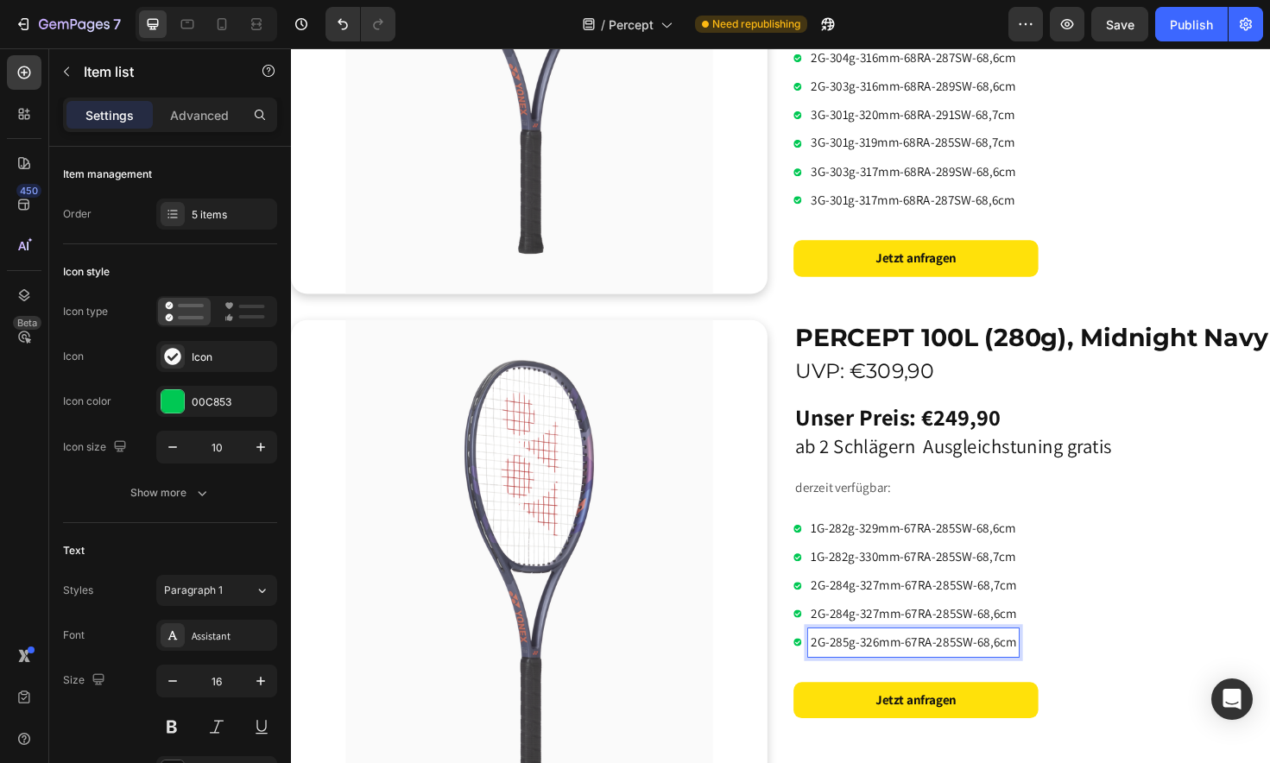
click at [1040, 675] on p "2G-285g-326mm-67RA-285SW-68,6cm" at bounding box center [950, 677] width 218 height 25
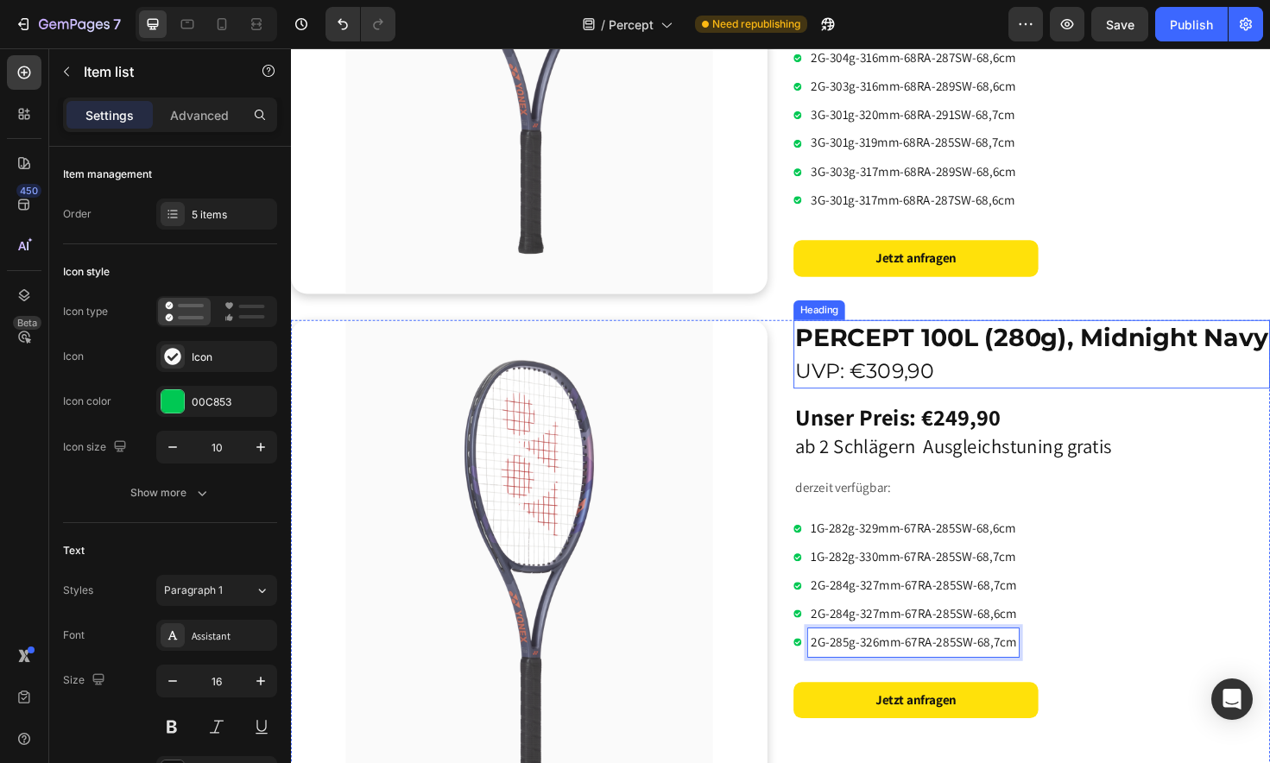
click at [924, 395] on span "UVP: €309,90" at bounding box center [897, 389] width 147 height 26
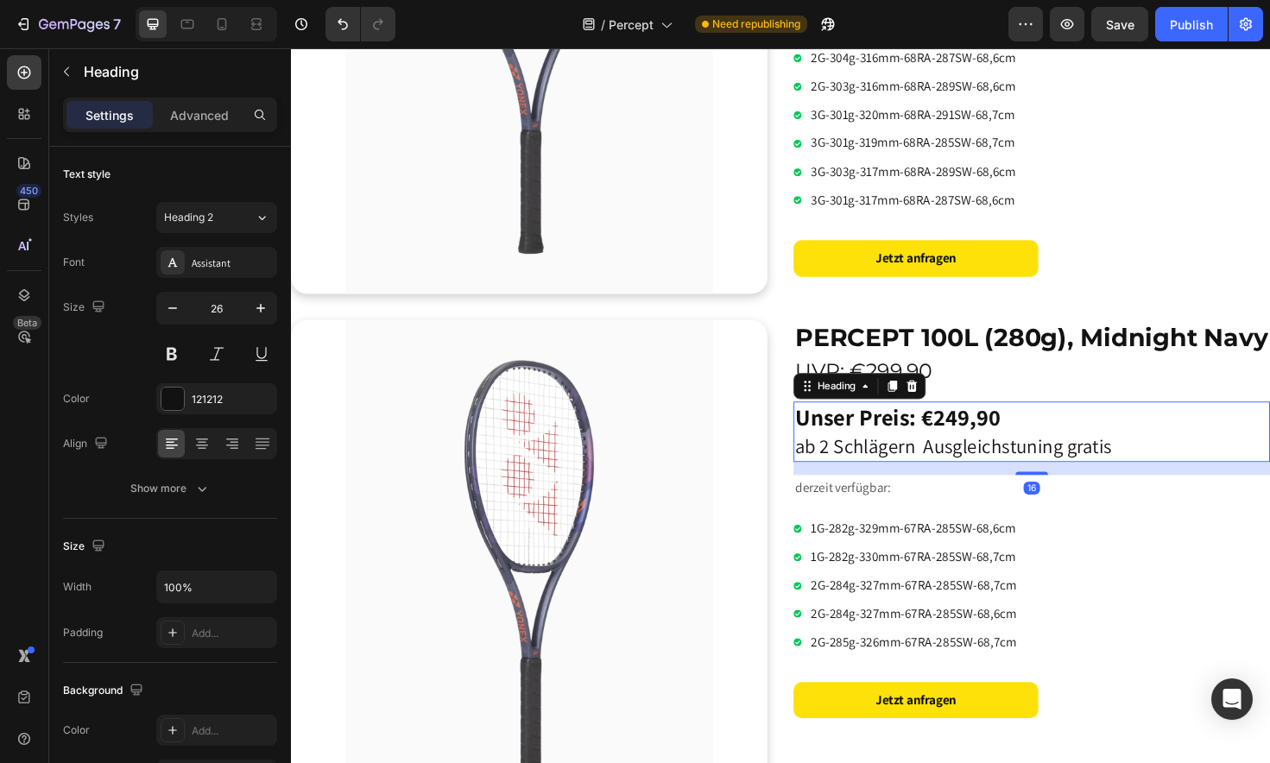
click at [990, 438] on strong "Unser Preis: €249,90" at bounding box center [933, 438] width 218 height 32
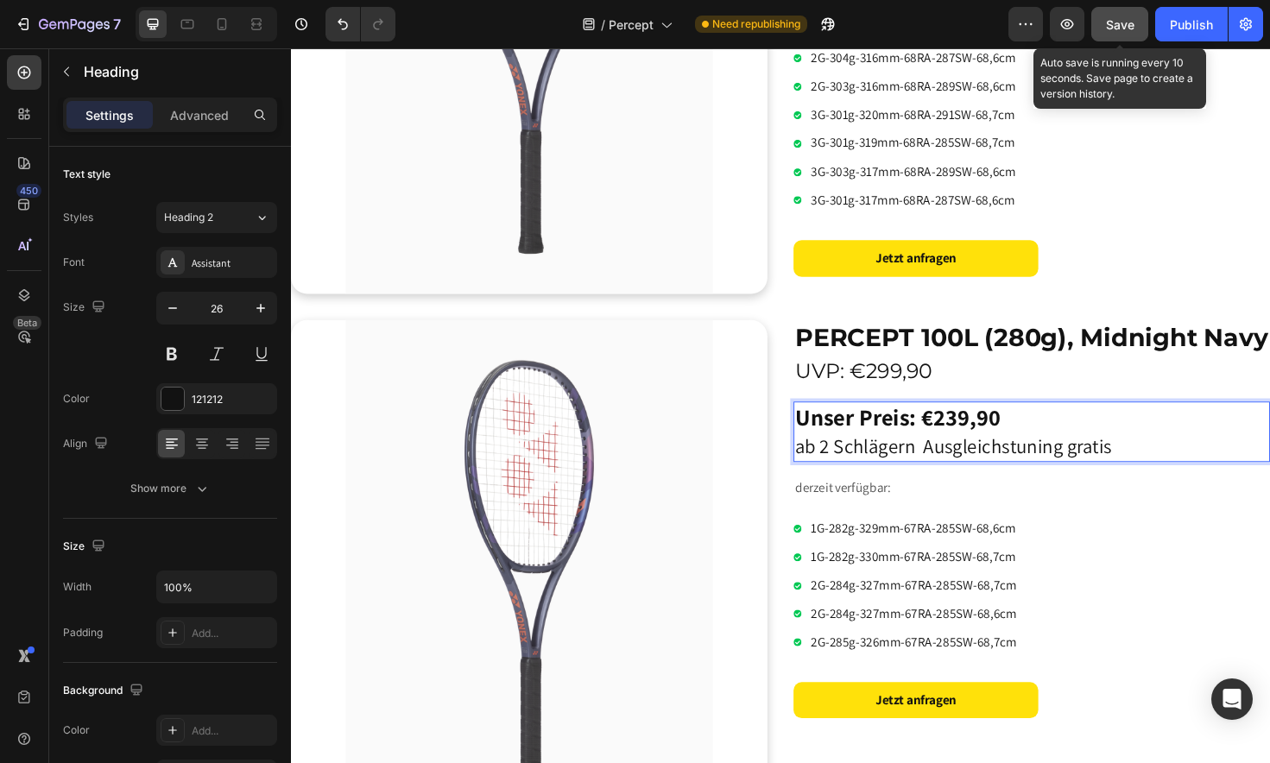
click at [1116, 24] on span "Save" at bounding box center [1120, 24] width 28 height 15
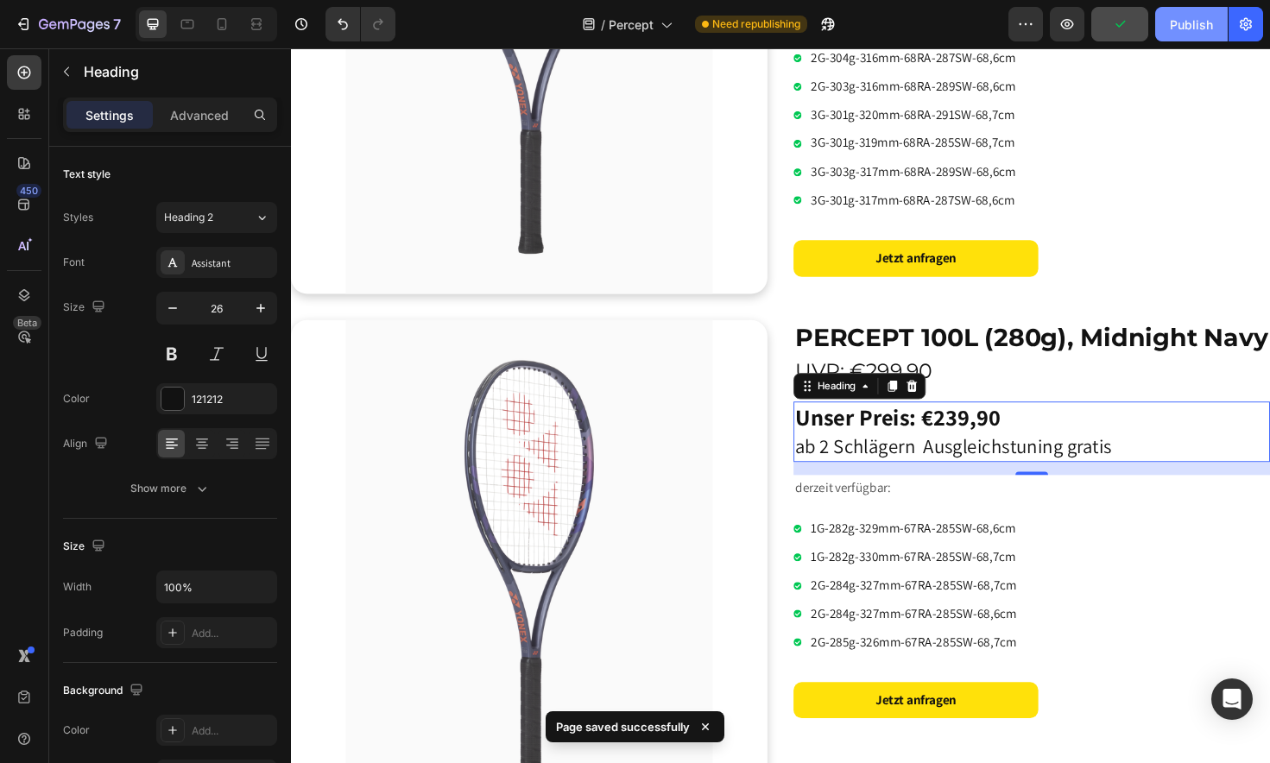
click at [1185, 28] on div "Publish" at bounding box center [1191, 25] width 43 height 18
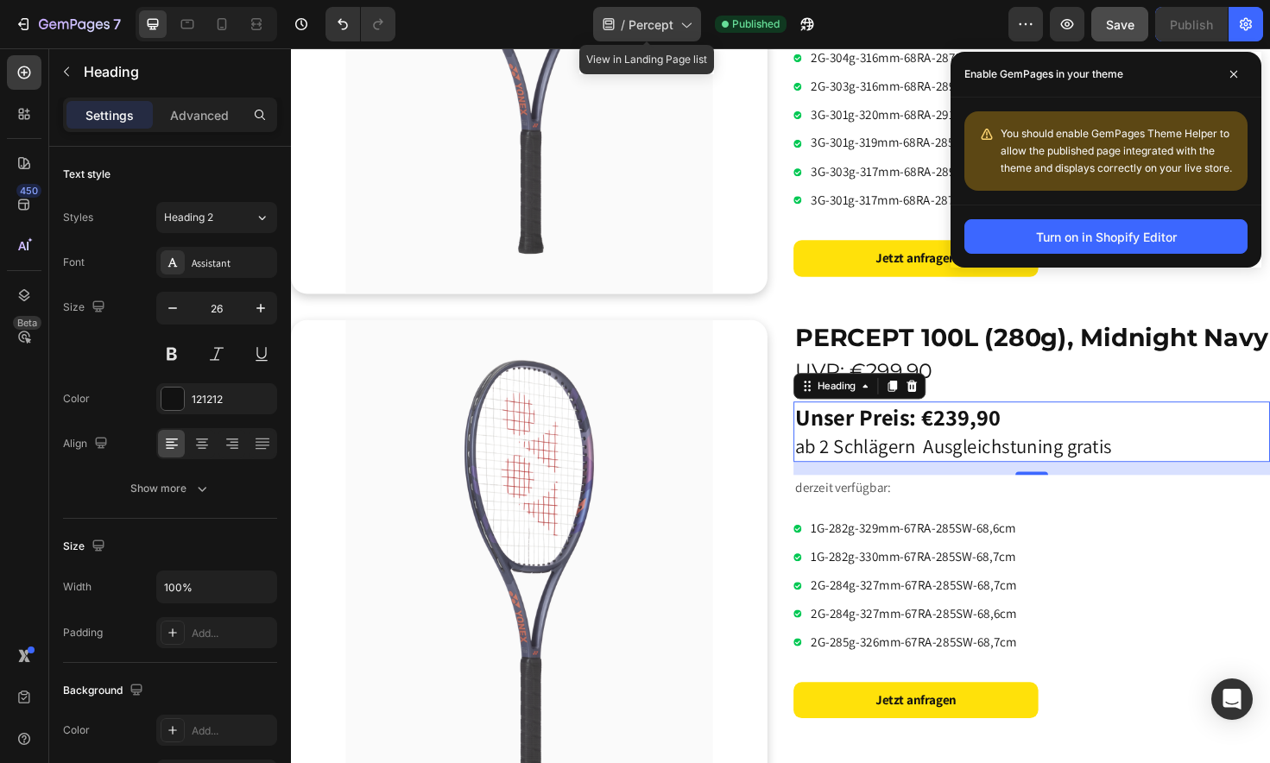
click at [686, 22] on icon at bounding box center [685, 24] width 17 height 17
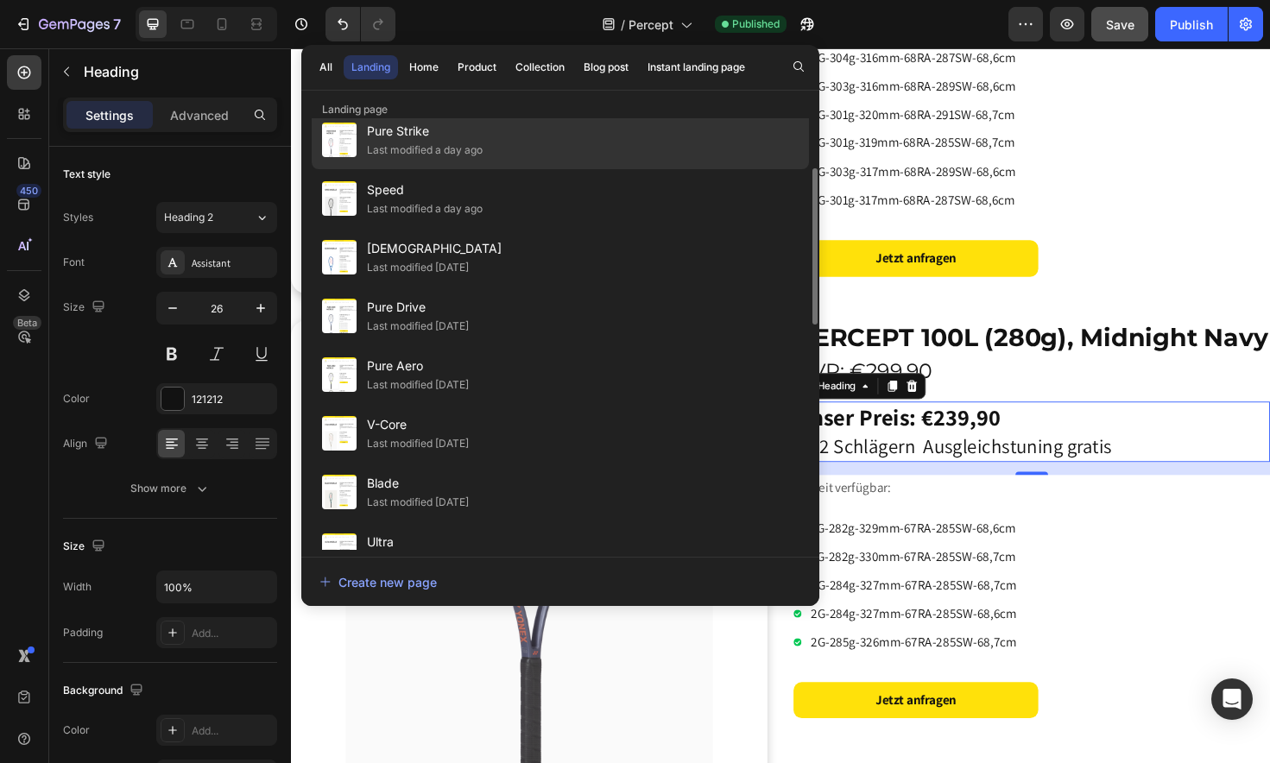
scroll to position [137, 0]
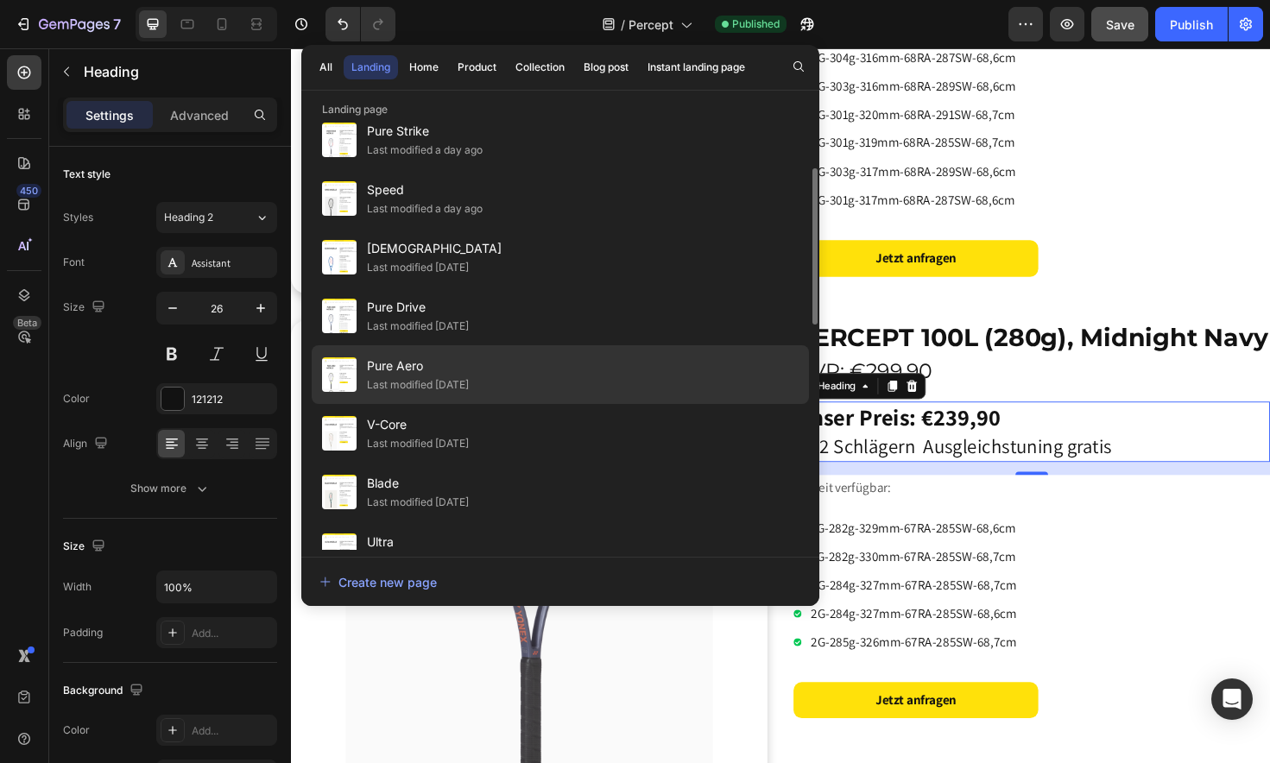
click at [456, 373] on span "Pure Aero" at bounding box center [418, 366] width 102 height 21
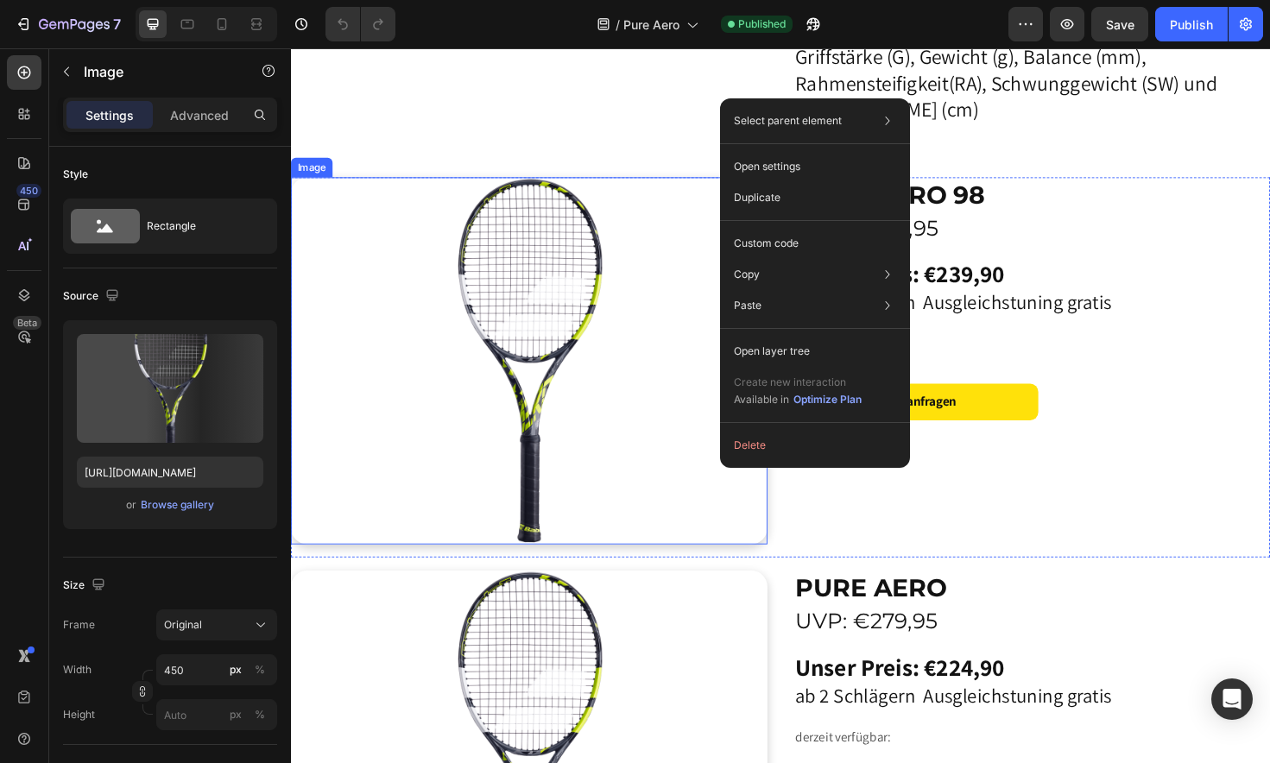
scroll to position [115, 0]
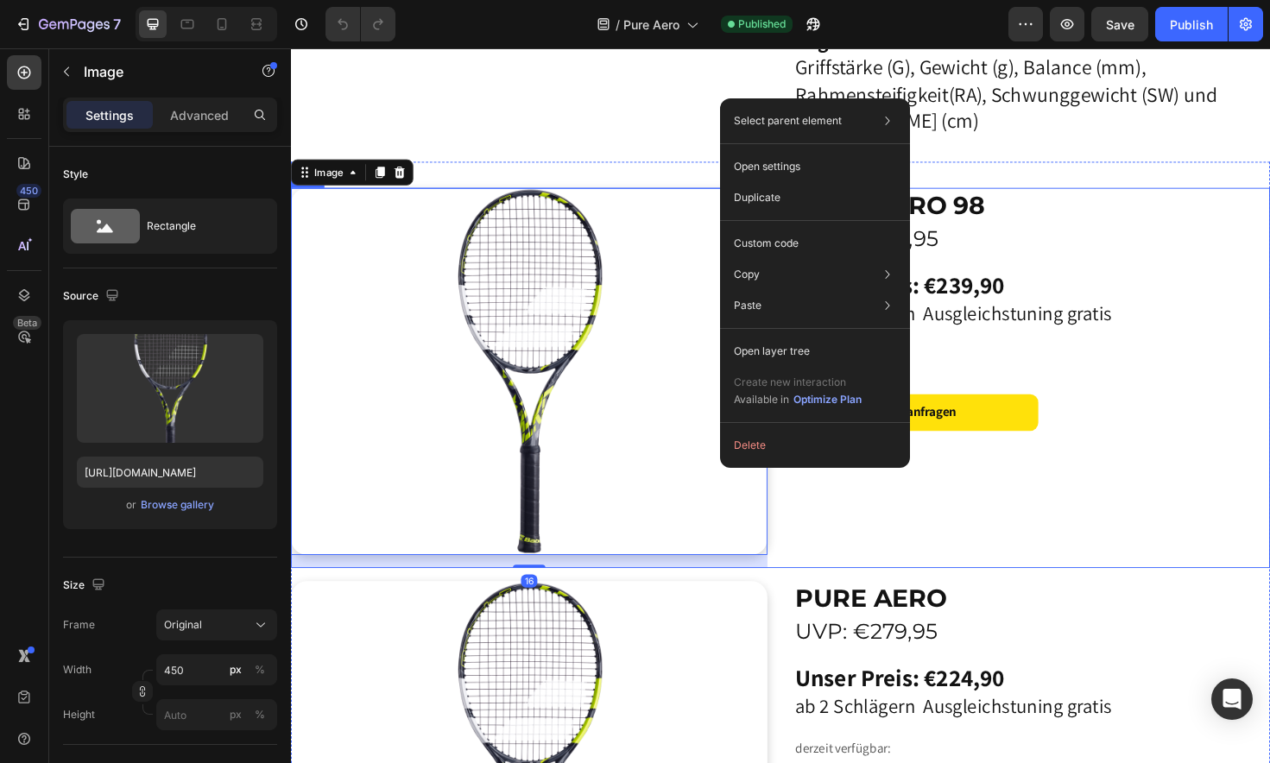
click at [933, 524] on div "PURE AERO 98 UVP: €299,95 Heading Unser Preis: €239,90 ab 2 Schlägern Ausgleich…" at bounding box center [1075, 397] width 504 height 402
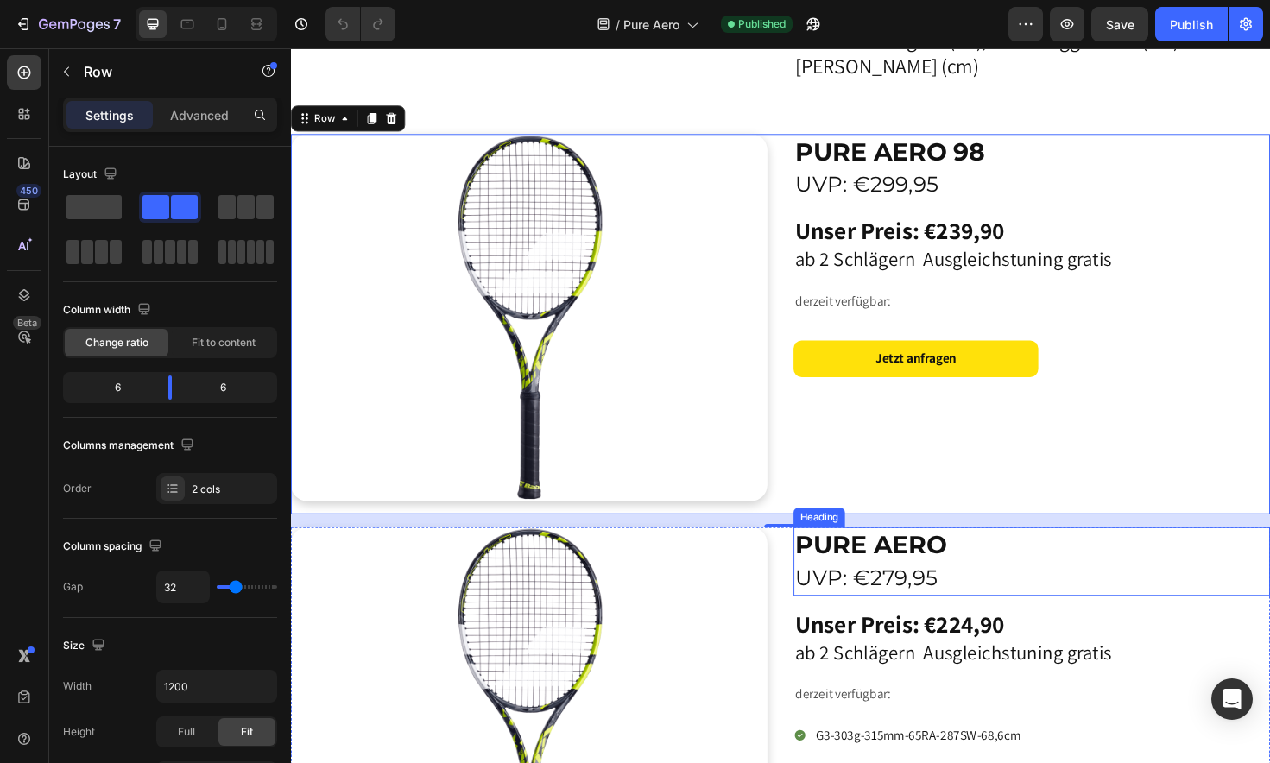
scroll to position [148, 0]
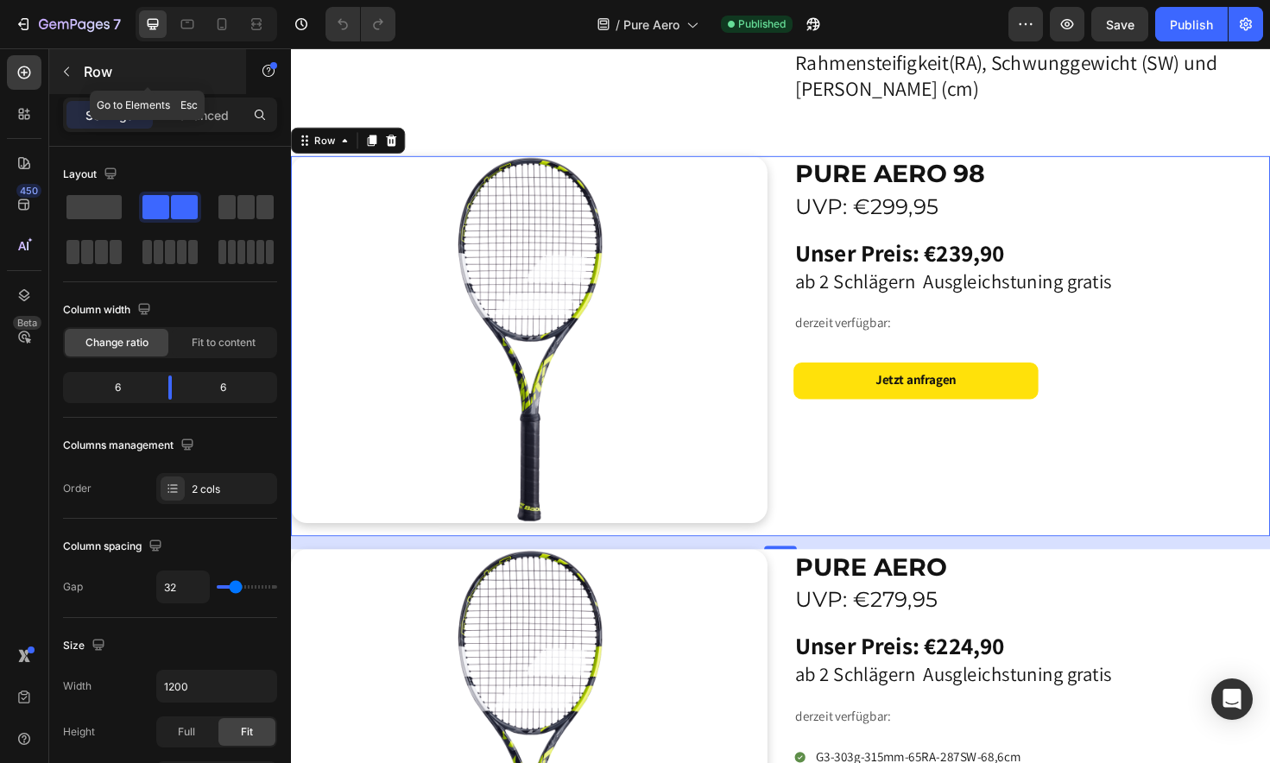
click at [69, 71] on icon "button" at bounding box center [67, 72] width 14 height 14
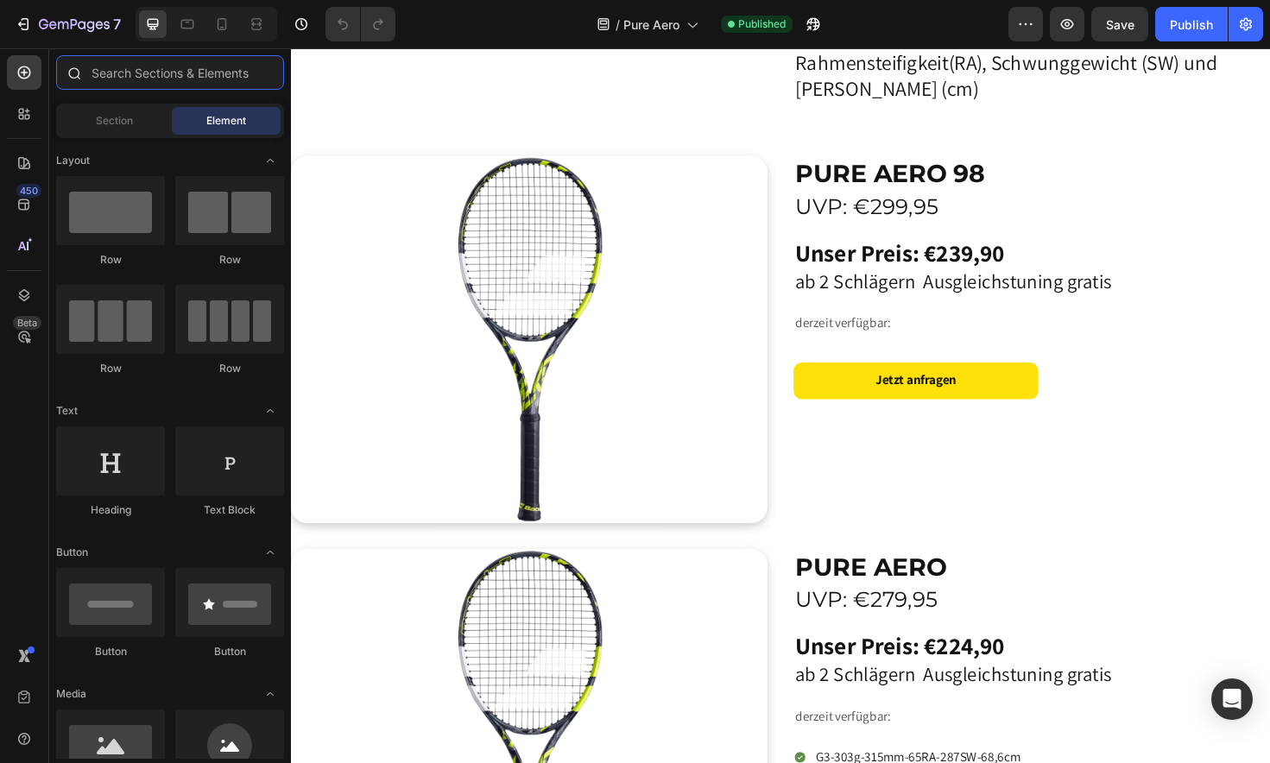
click at [147, 77] on input "text" at bounding box center [170, 72] width 228 height 35
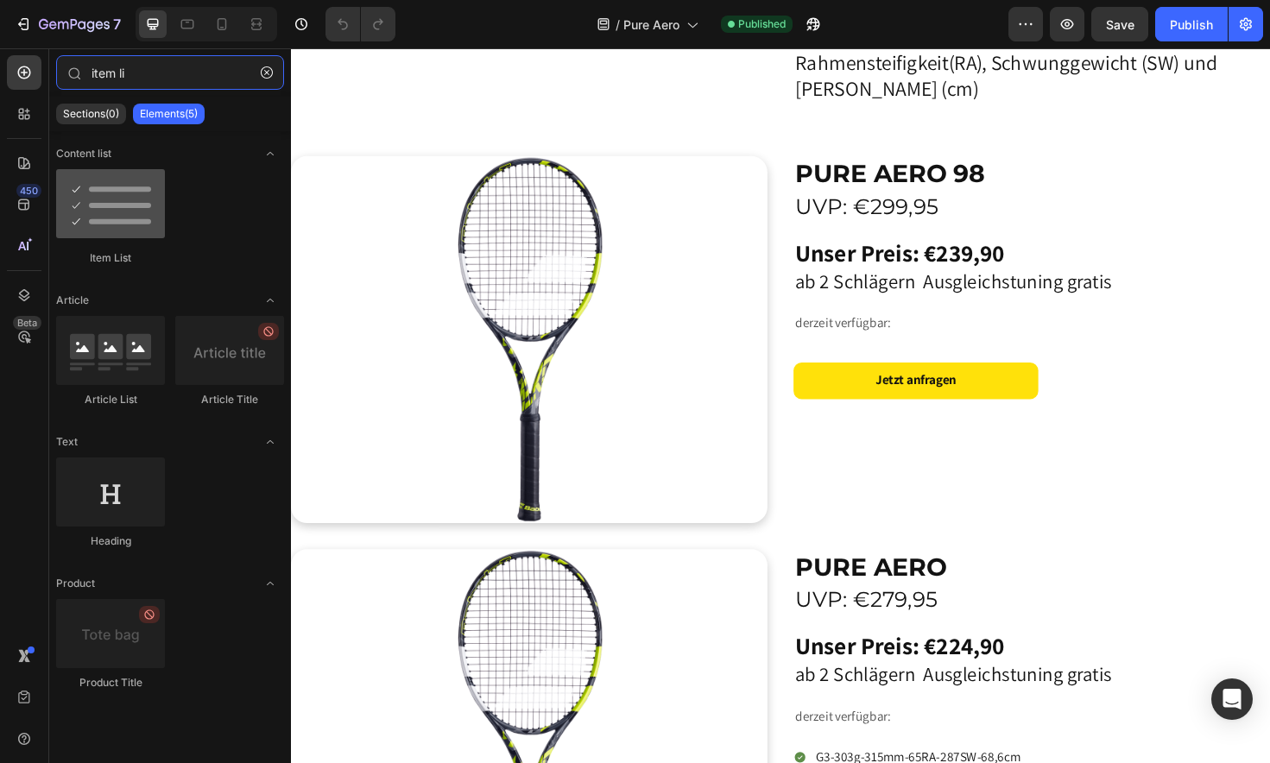
type input "item li"
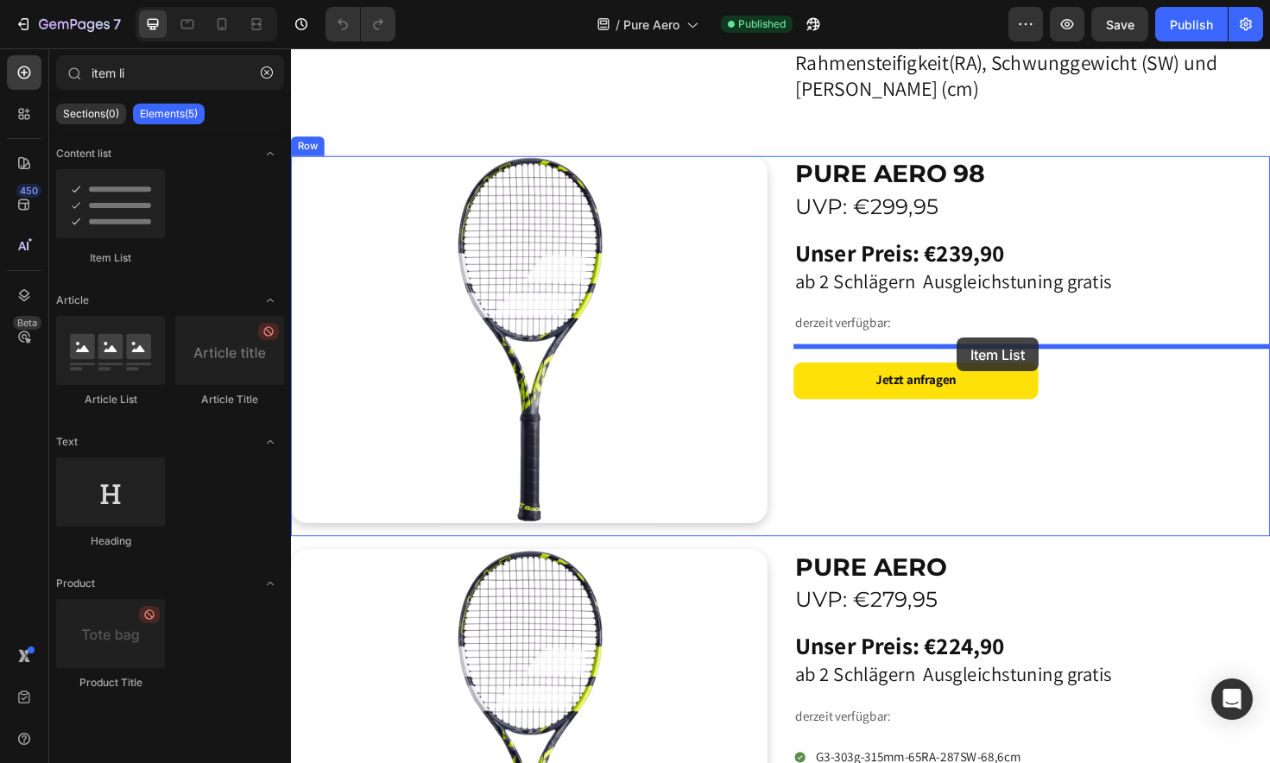
drag, startPoint x: 411, startPoint y: 244, endPoint x: 997, endPoint y: 353, distance: 596.1
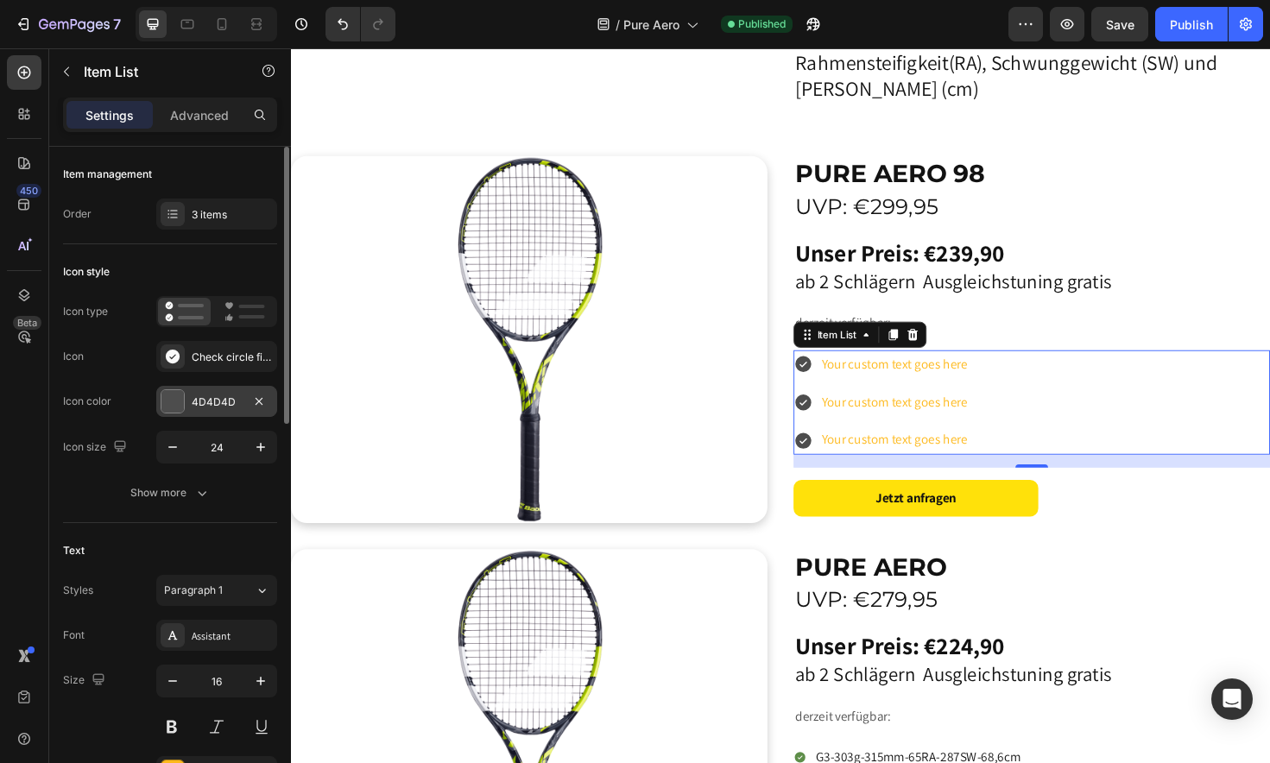
click at [166, 404] on div at bounding box center [172, 401] width 22 height 22
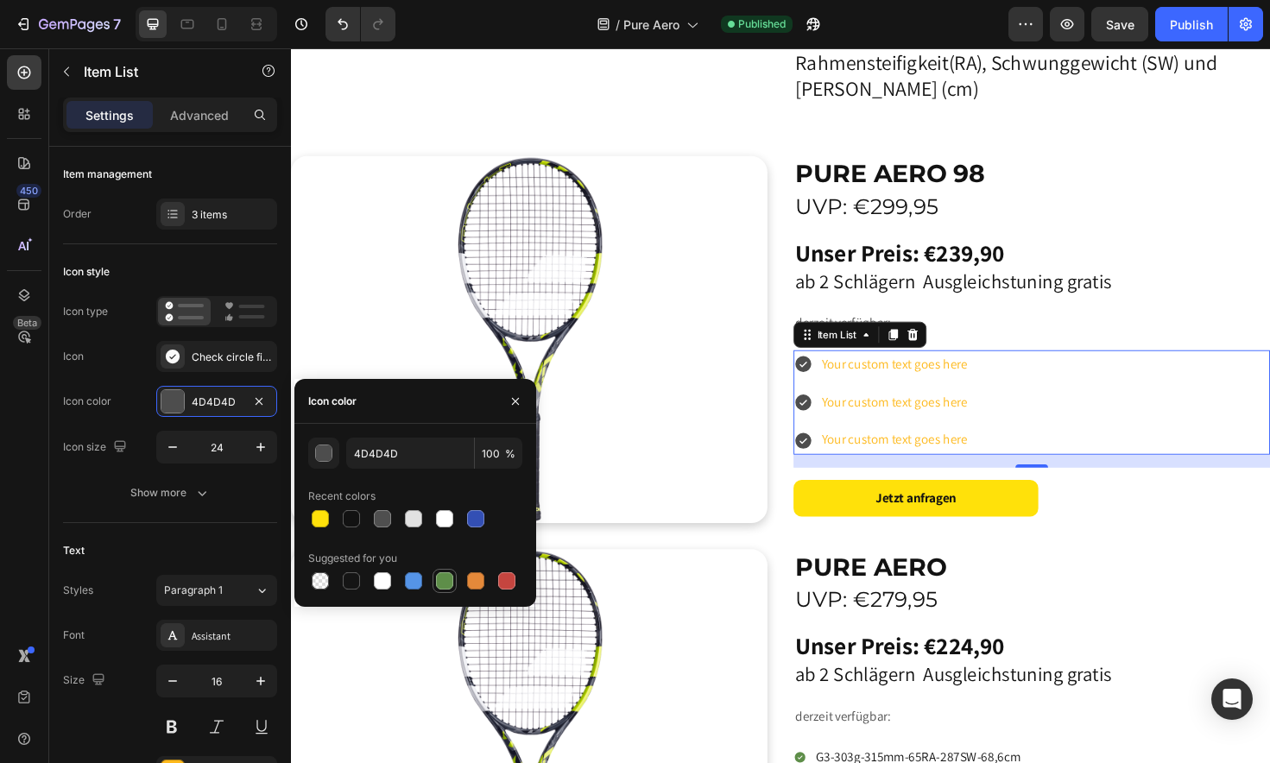
click at [449, 580] on div at bounding box center [444, 580] width 17 height 17
type input "5E8E49"
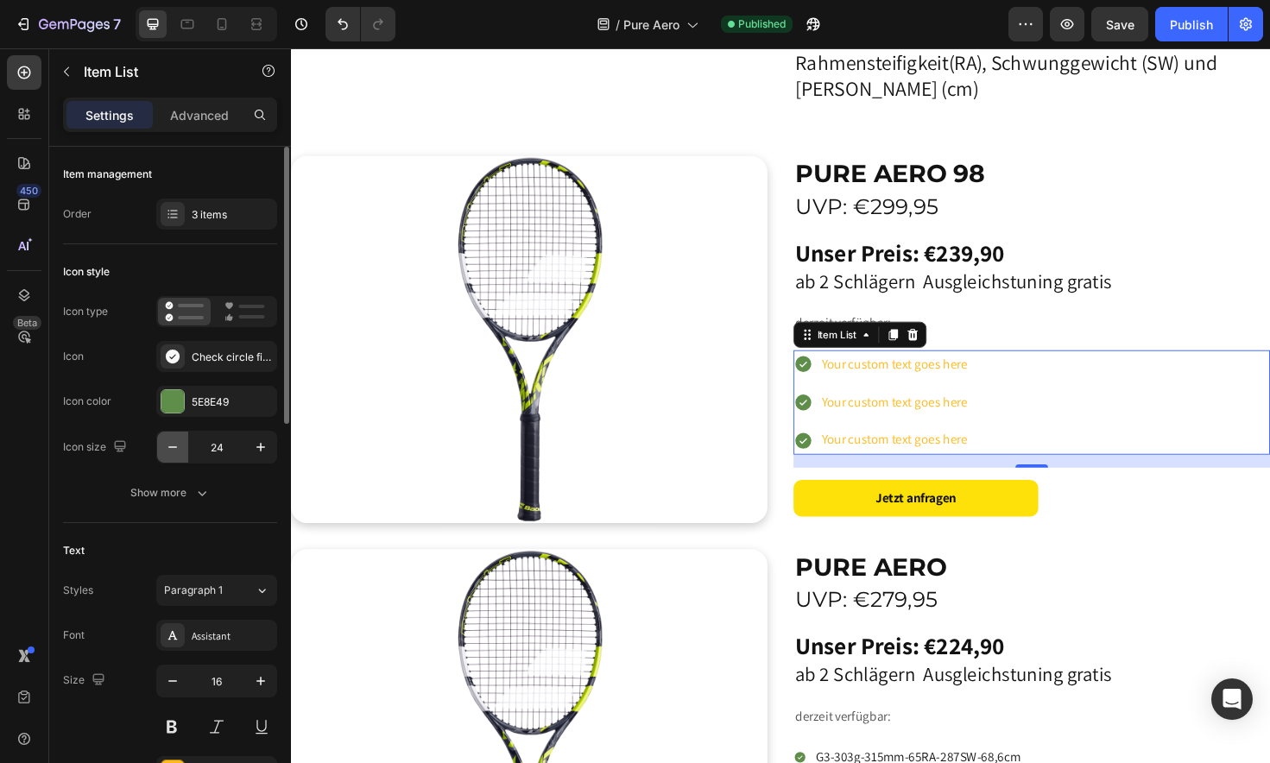
click at [174, 451] on icon "button" at bounding box center [172, 447] width 17 height 17
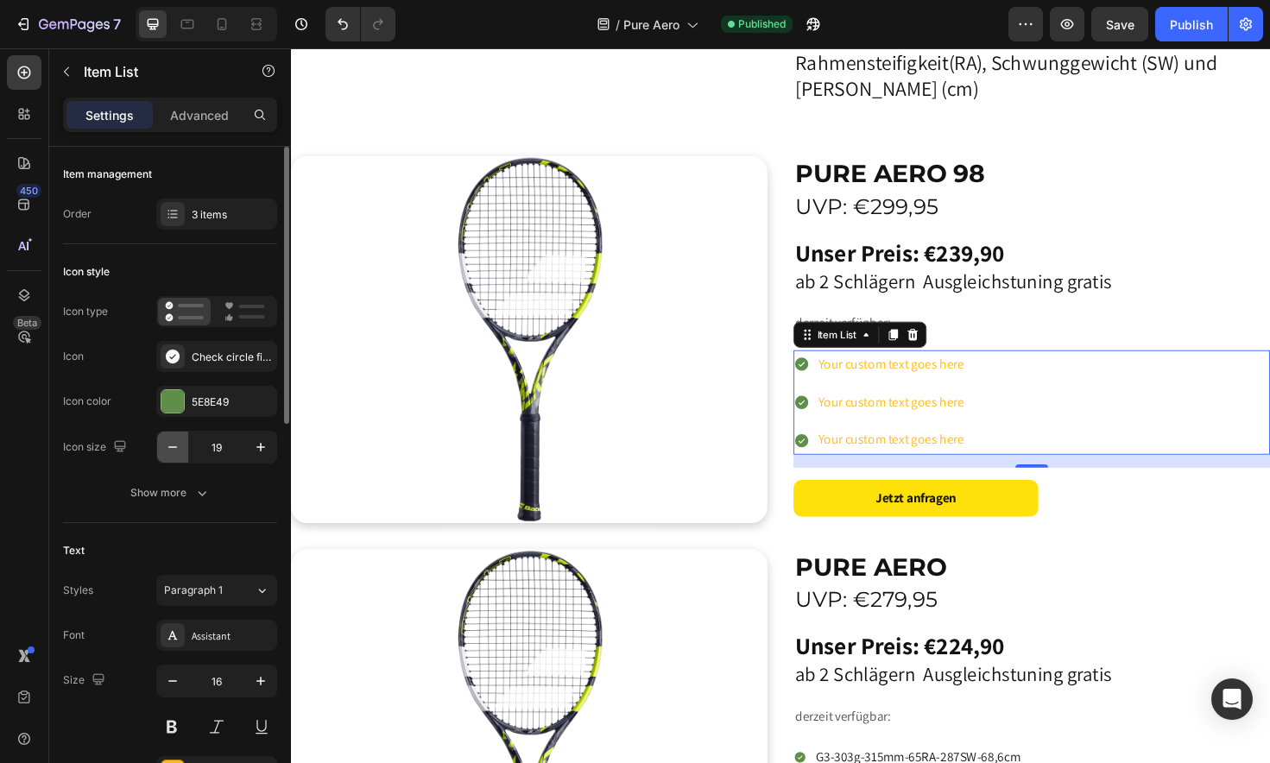
click at [174, 451] on icon "button" at bounding box center [172, 447] width 17 height 17
click at [258, 449] on icon "button" at bounding box center [260, 447] width 17 height 17
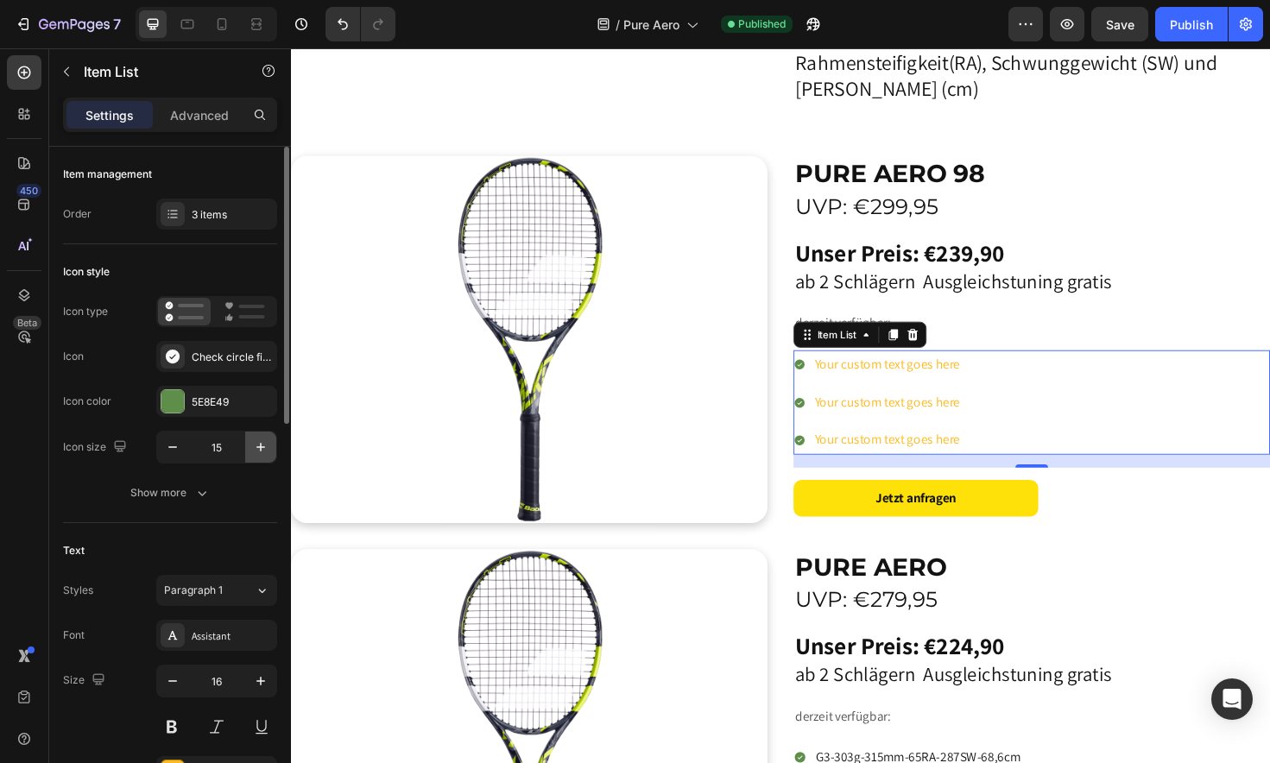
type input "16"
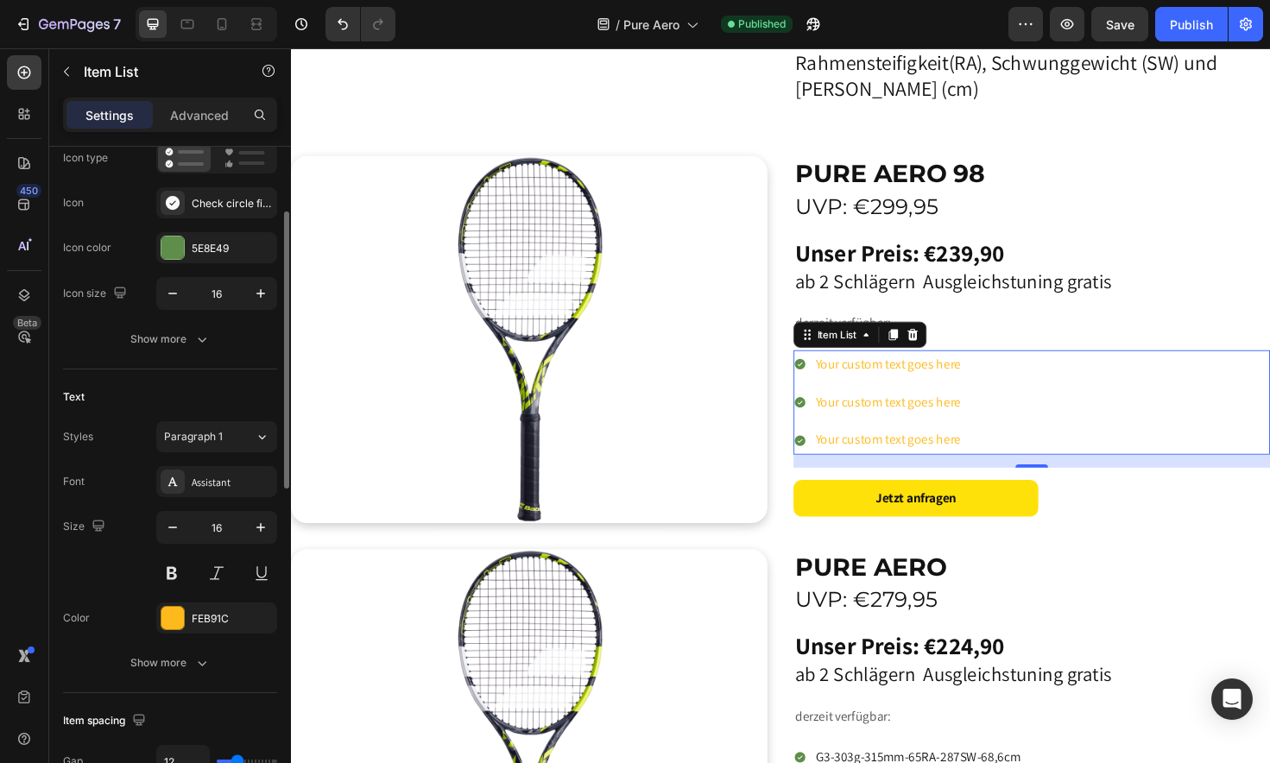
scroll to position [160, 0]
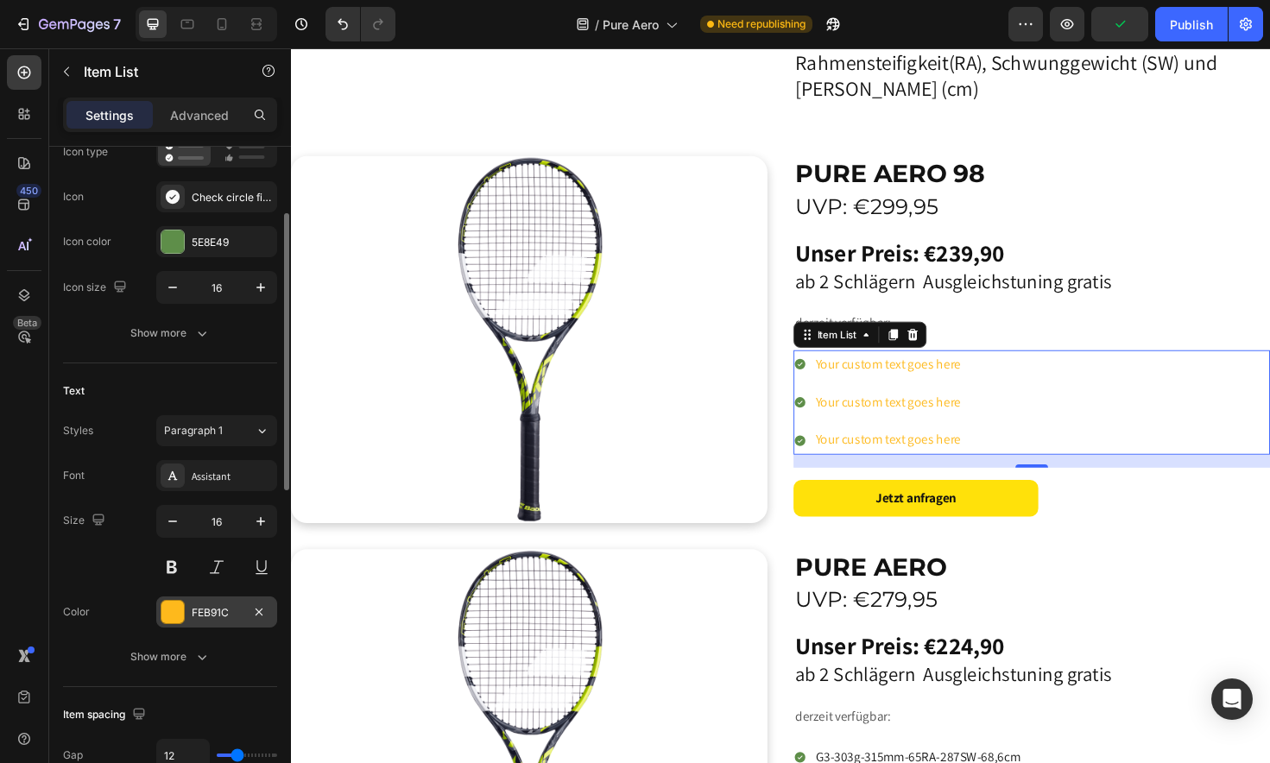
click at [174, 619] on div at bounding box center [172, 612] width 22 height 22
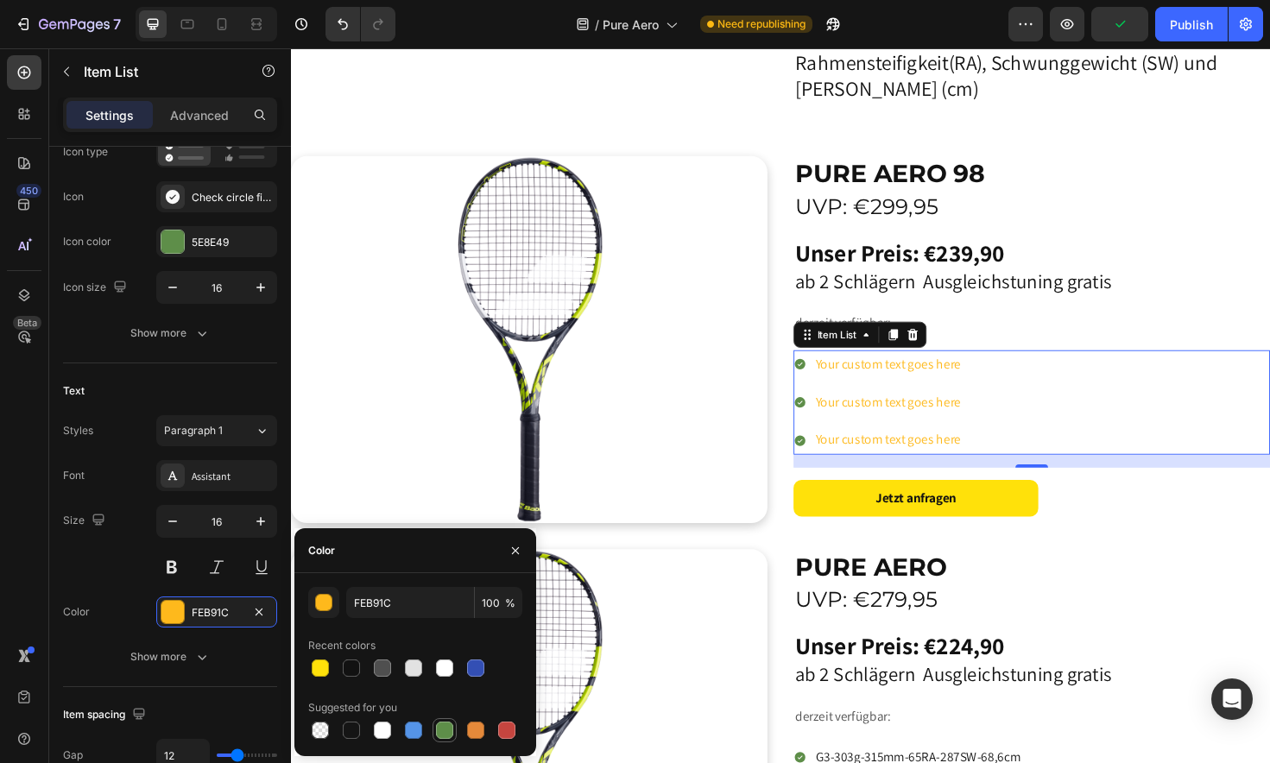
click at [446, 732] on div at bounding box center [444, 730] width 17 height 17
type input "5E8E49"
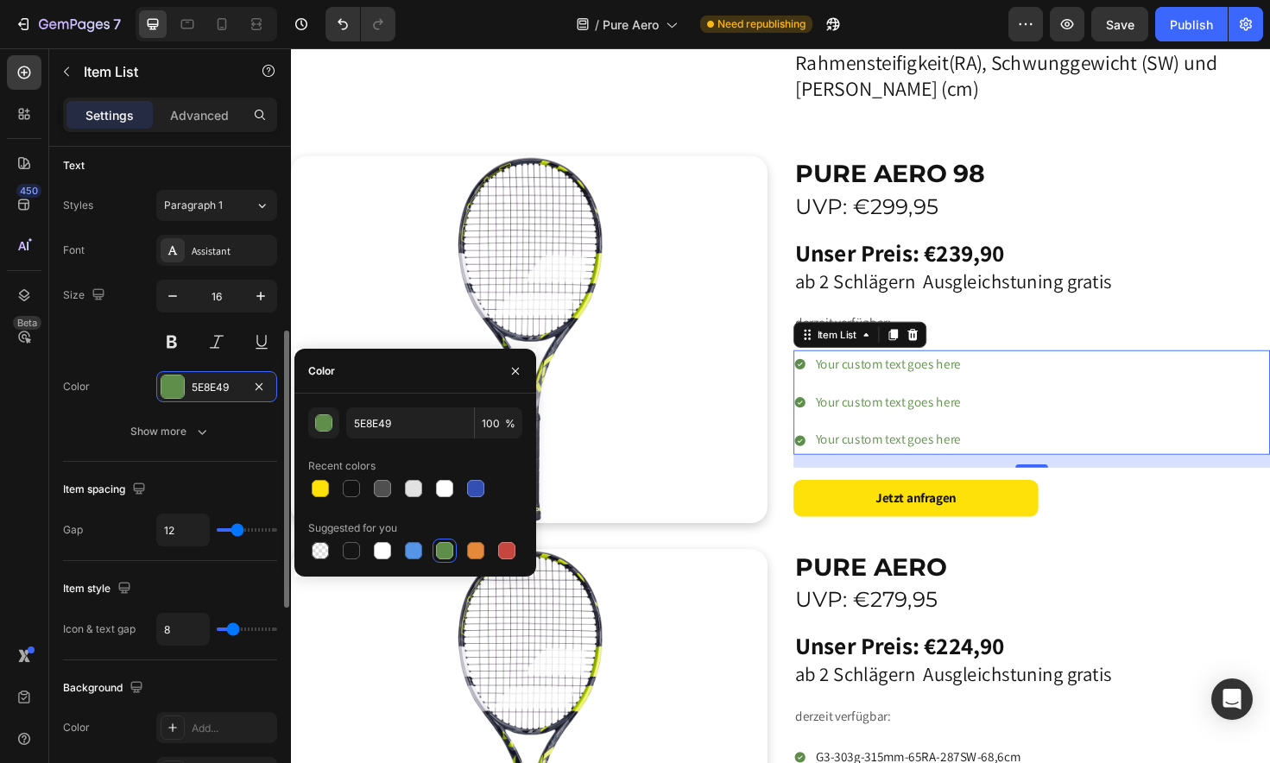
scroll to position [404, 0]
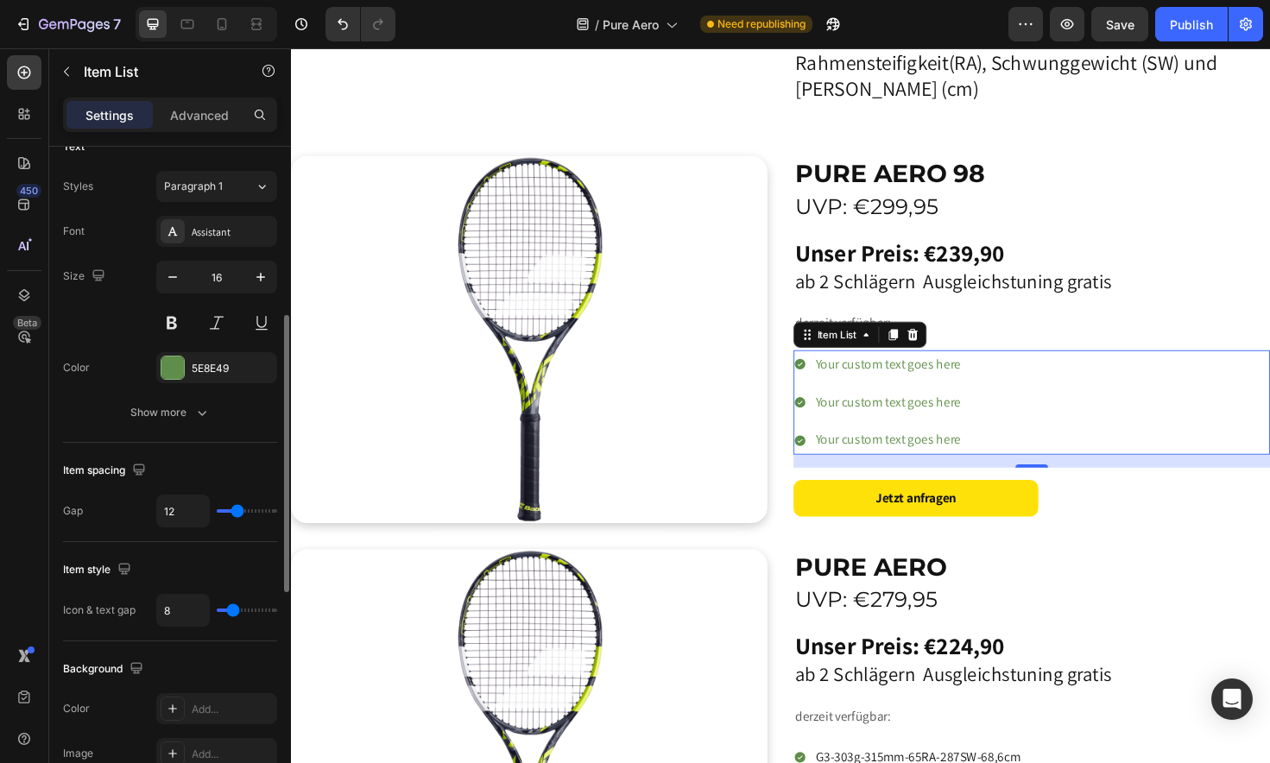
type input "9"
type input "8"
type input "7"
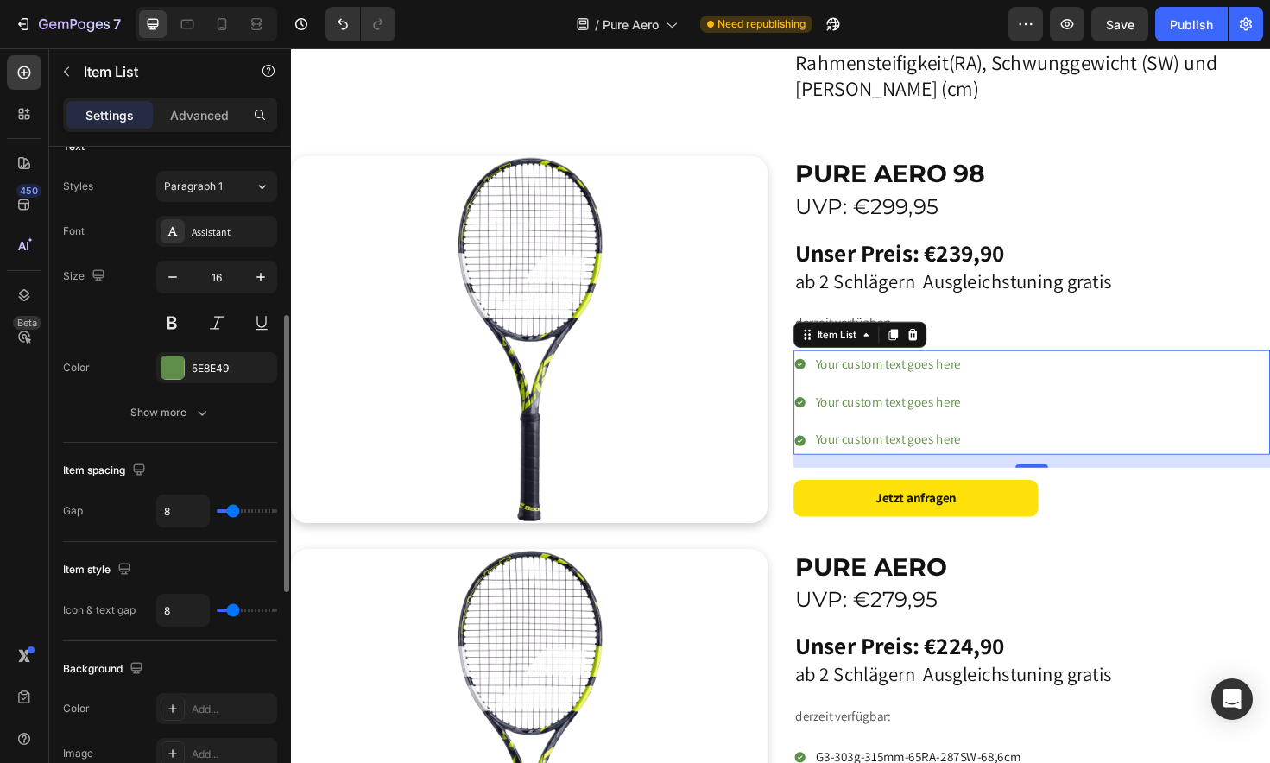
type input "7"
type input "5"
type input "2"
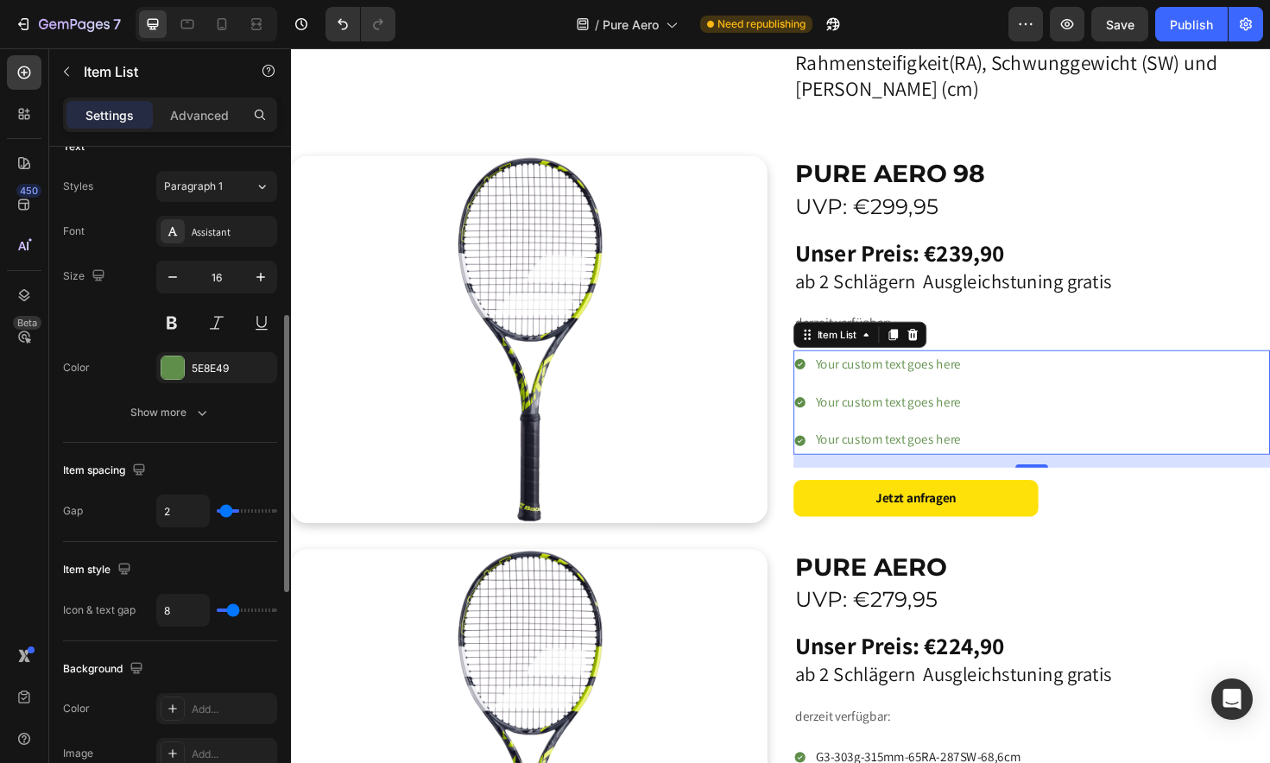
type input "0"
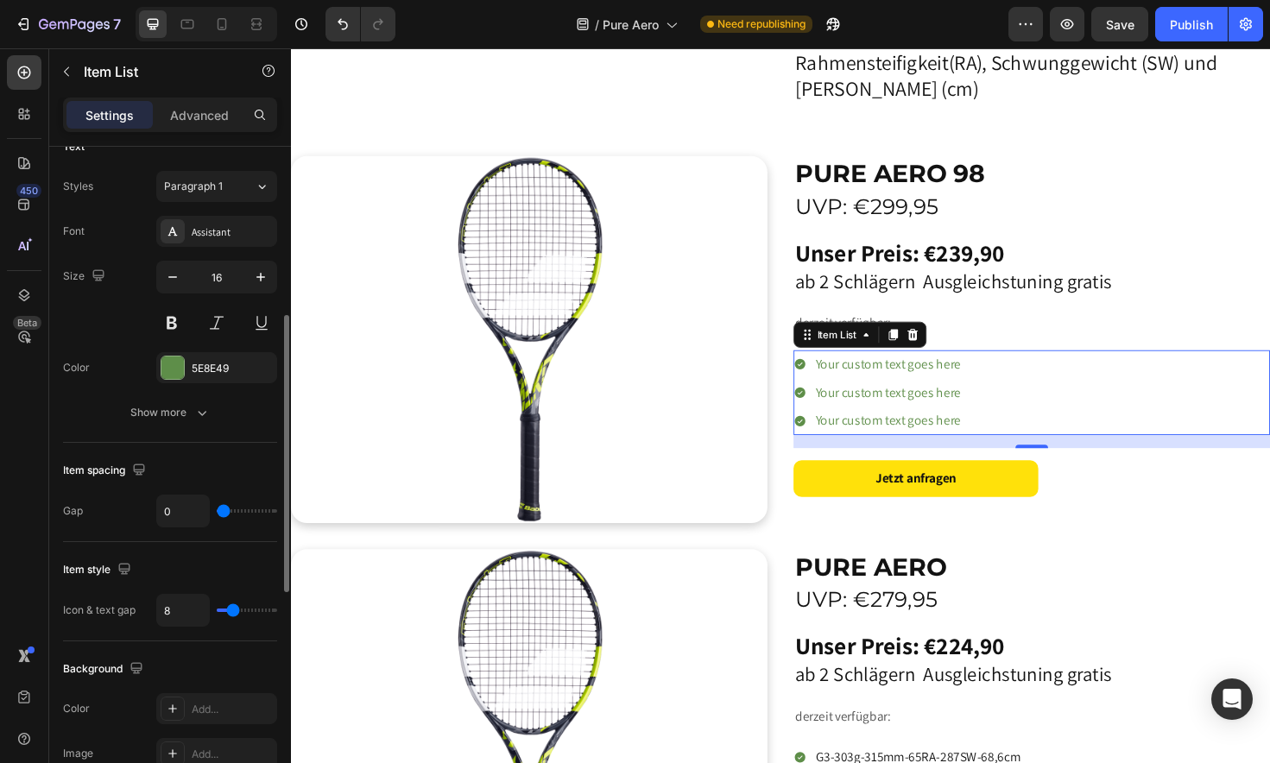
drag, startPoint x: 232, startPoint y: 517, endPoint x: 198, endPoint y: 517, distance: 34.5
type input "0"
click at [198, 517] on div "0" at bounding box center [216, 511] width 121 height 33
click at [170, 365] on div at bounding box center [172, 368] width 22 height 22
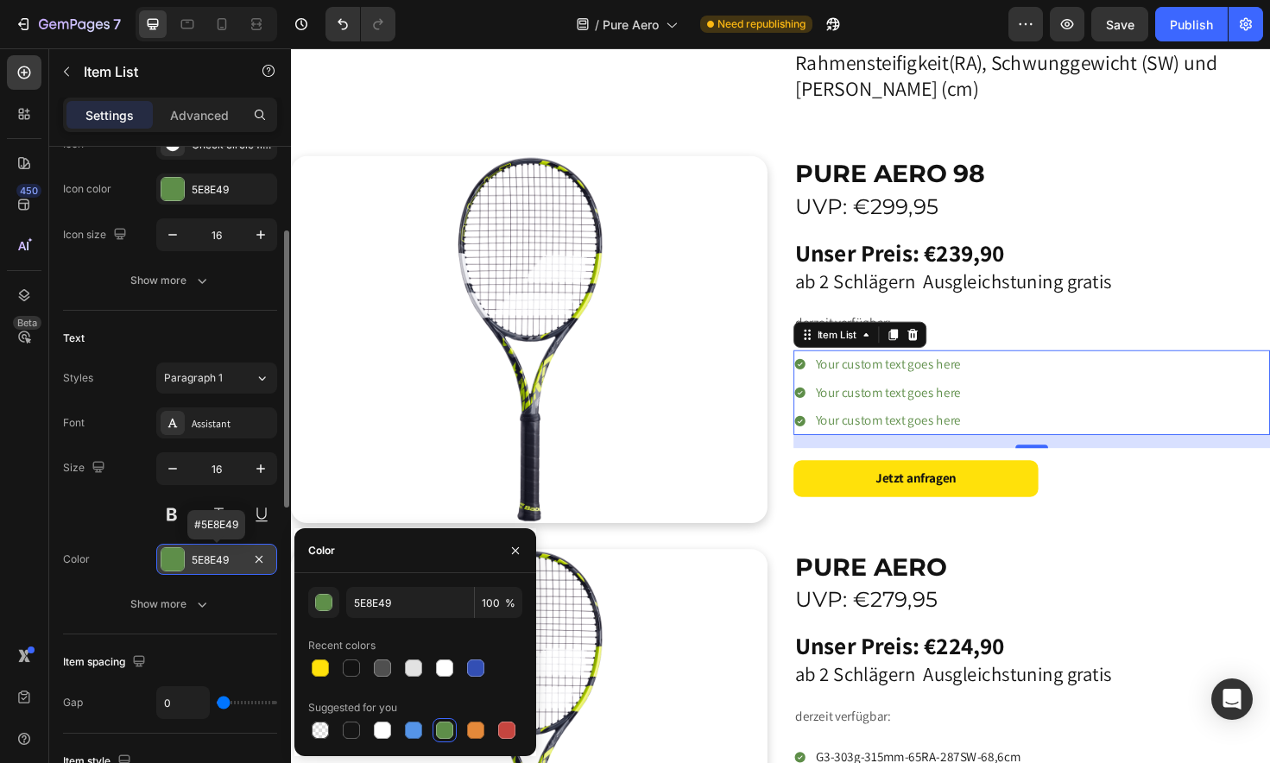
scroll to position [212, 0]
click at [357, 670] on div at bounding box center [351, 667] width 17 height 17
type input "121212"
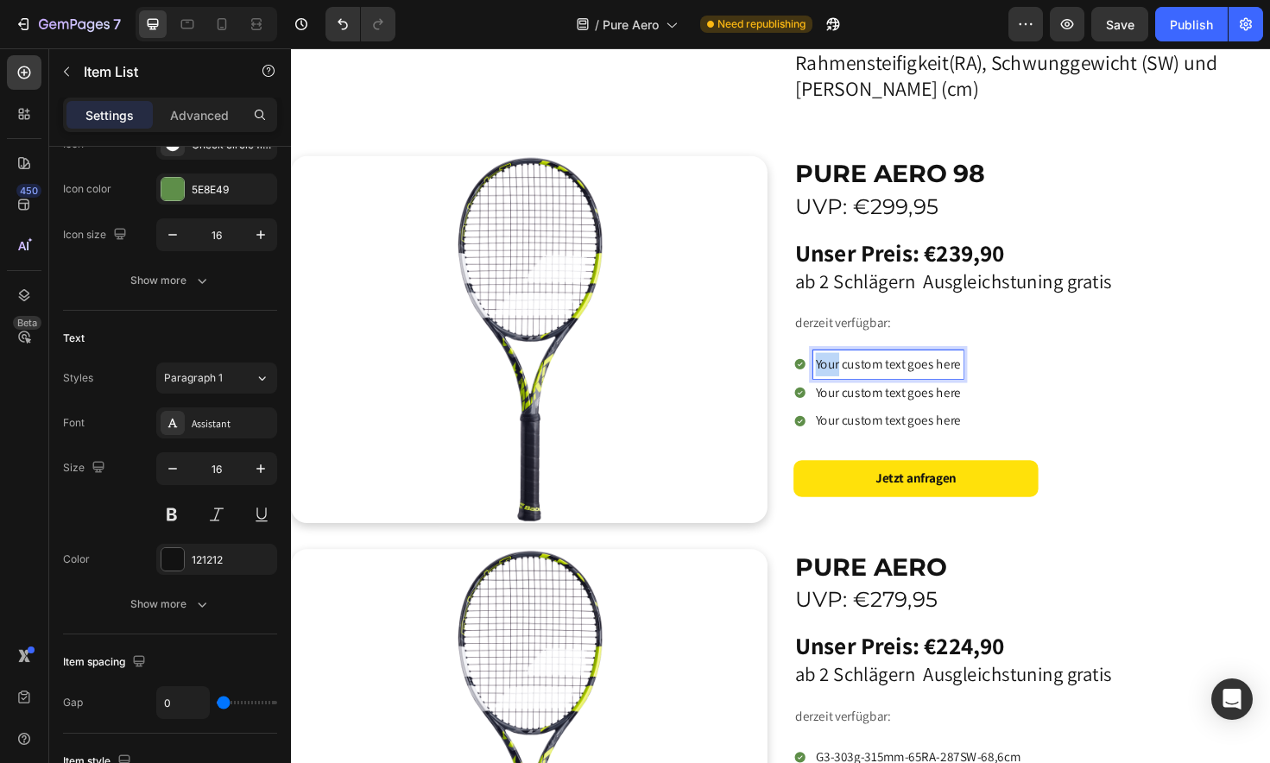
click at [859, 379] on p "Your custom text goes here" at bounding box center [923, 382] width 154 height 25
click at [885, 375] on p "2G-309g-314mm-67RA-292SW-68,6cm" at bounding box center [954, 382] width 217 height 25
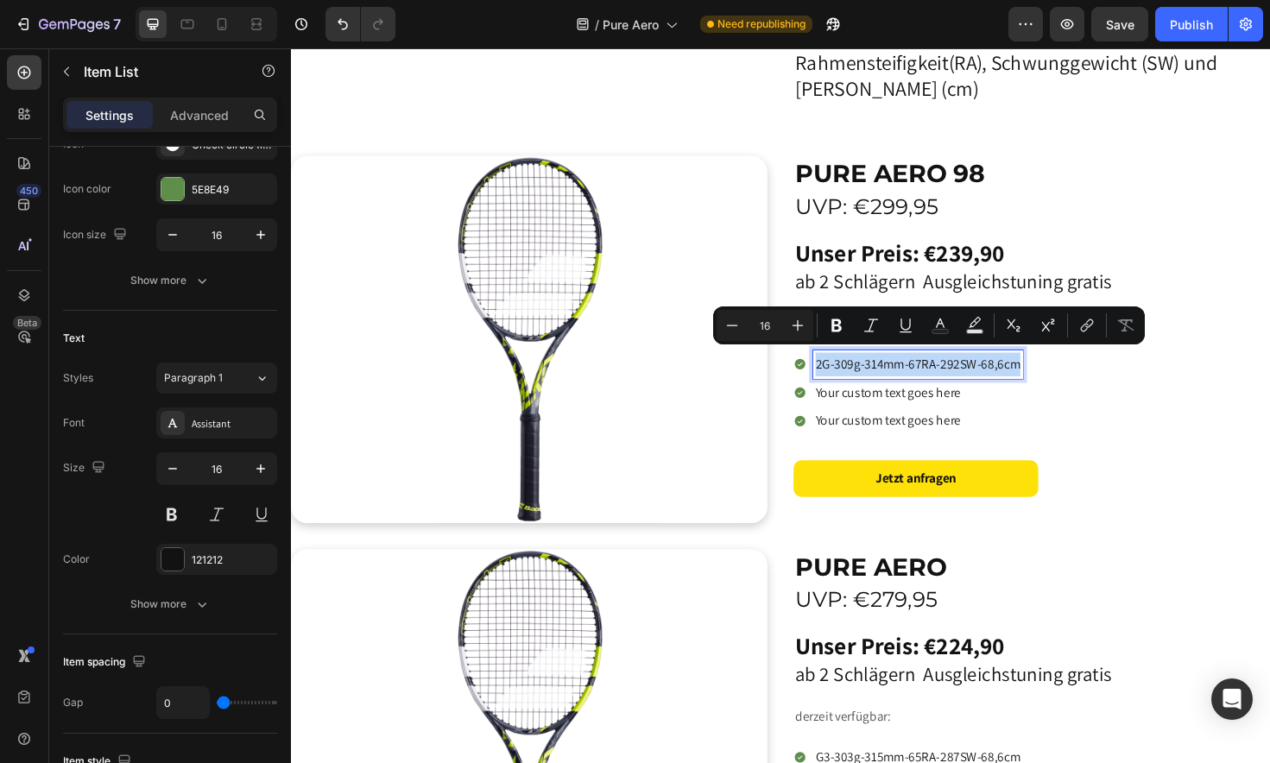
copy p "2G-309g-314mm-67RA-292SW-68,6cm"
click at [887, 406] on p "Your custom text goes here" at bounding box center [954, 413] width 217 height 25
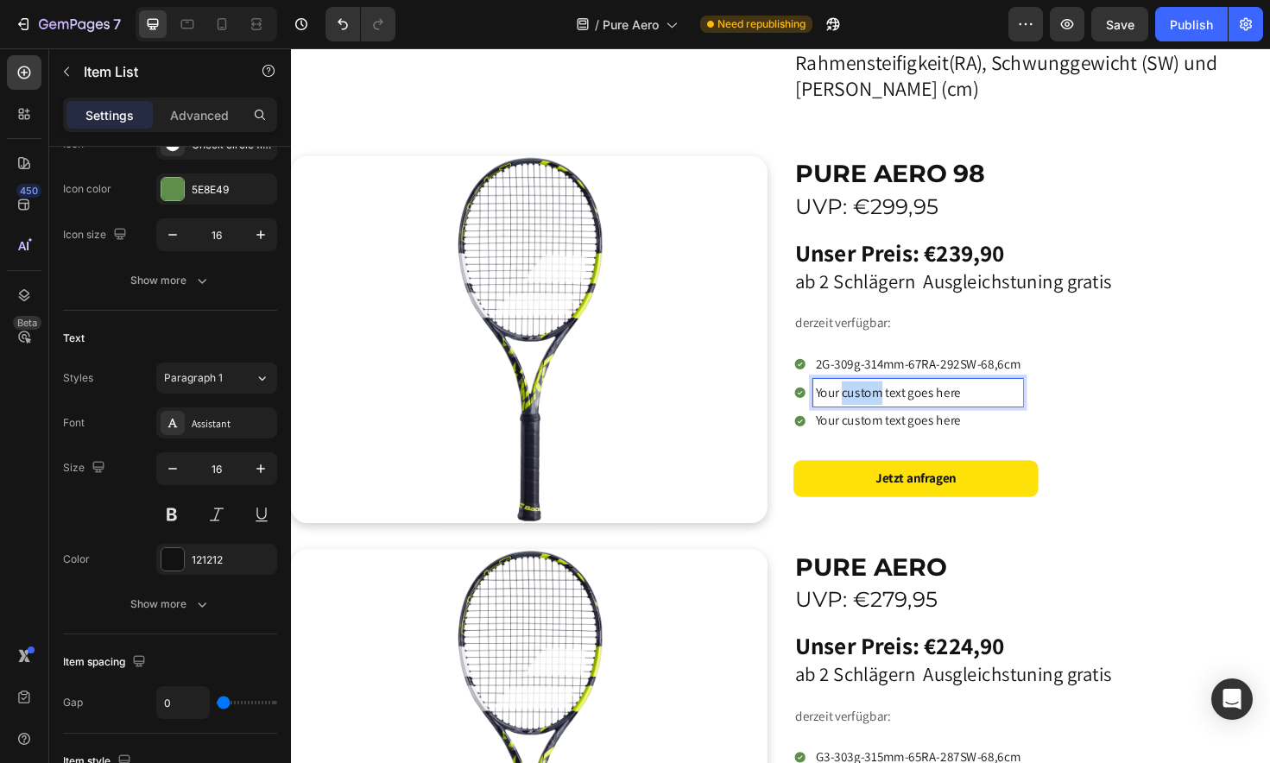
click at [887, 406] on p "Your custom text goes here" at bounding box center [954, 413] width 217 height 25
click at [887, 411] on p "2G-309g-314mm-67RA-292SW-68,6cm" at bounding box center [954, 413] width 217 height 25
click at [917, 409] on p "2G-306g-314mm-67RA-292SW-68,6cm" at bounding box center [954, 413] width 217 height 25
click at [996, 409] on p "2G-306g-315mm-67RA-292SW-68,6cm" at bounding box center [954, 413] width 217 height 25
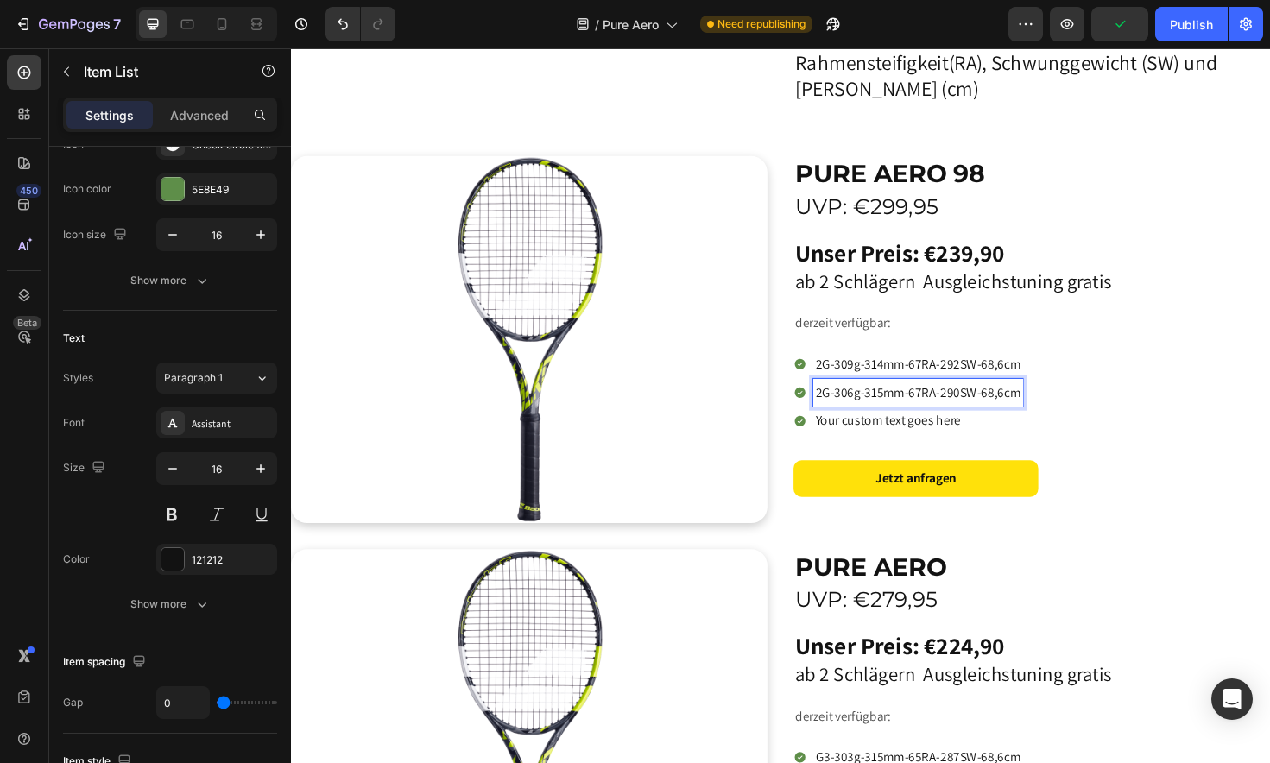
click at [1043, 407] on p "2G-306g-315mm-67RA-290SW-68,6cm" at bounding box center [954, 413] width 217 height 25
click at [906, 439] on p "Your custom text goes here" at bounding box center [954, 442] width 217 height 25
click at [887, 438] on p "2G-309g-314mm-67RA-292SW-68,6cm" at bounding box center [954, 442] width 217 height 25
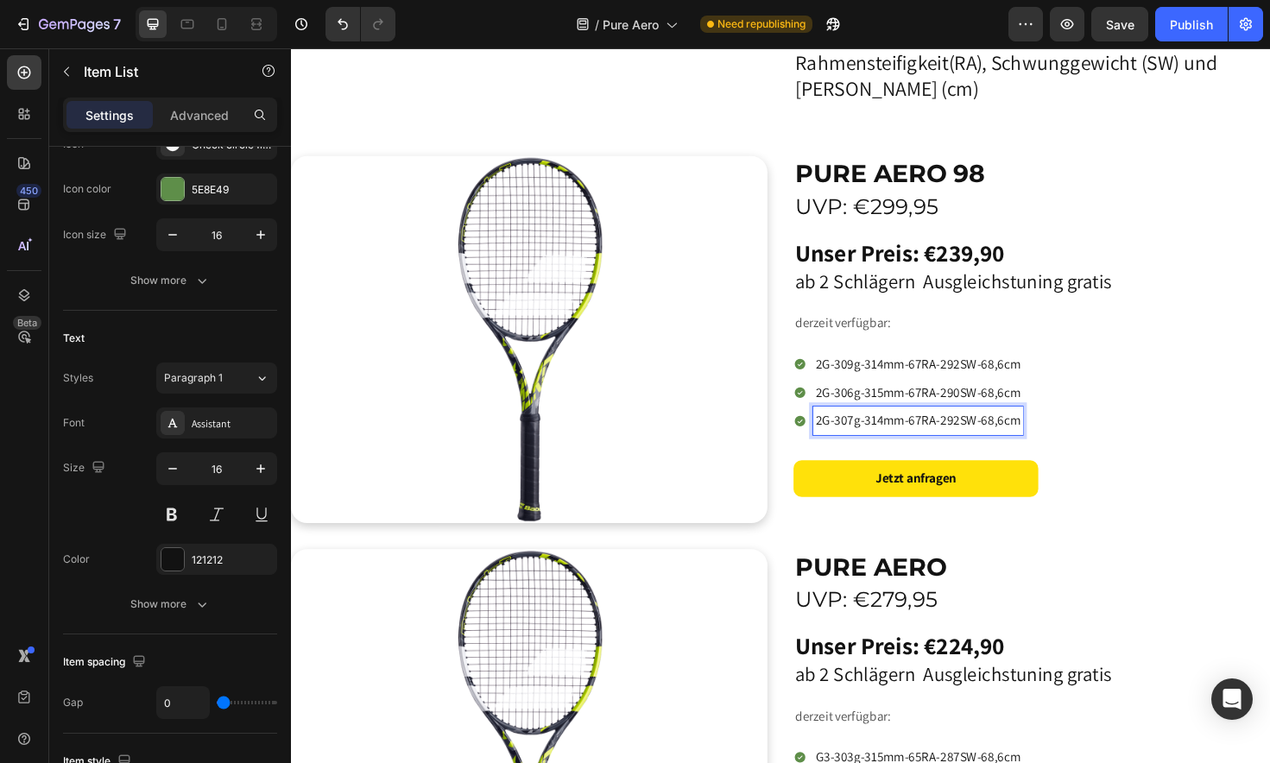
click at [917, 433] on p "2G-307g-314mm-67RA-292SW-68,6cm" at bounding box center [954, 442] width 217 height 25
click at [997, 439] on p "2G-307g-315mm-67RA-292SW-68,6cm" at bounding box center [954, 442] width 217 height 25
click at [1044, 438] on p "2G-307g-315mm-67RA-289SW-68,6cm" at bounding box center [954, 442] width 217 height 25
click at [1106, 415] on div "2G-309g-314mm-67RA-292SW-68,6cm 2G-306g-315mm-67RA-290SW-68,6cm 2G-307g-315mm-6…" at bounding box center [1075, 413] width 504 height 90
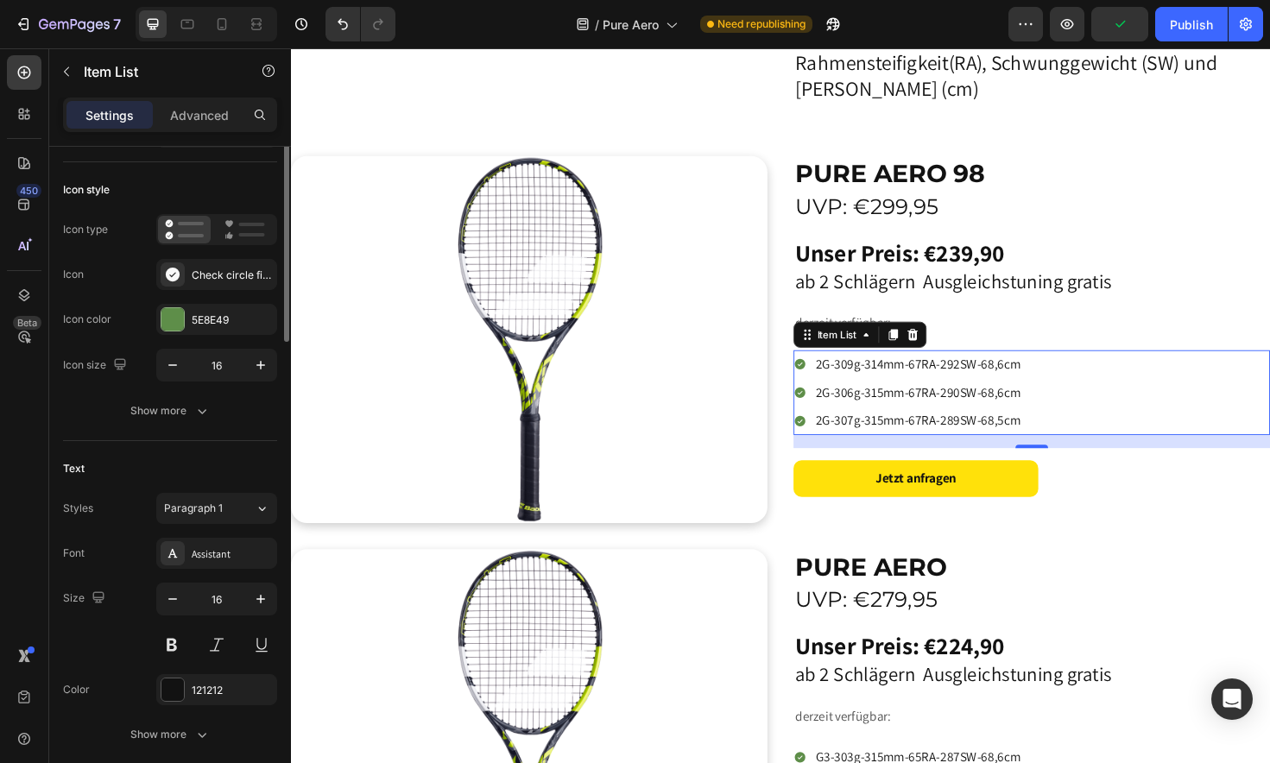
scroll to position [0, 0]
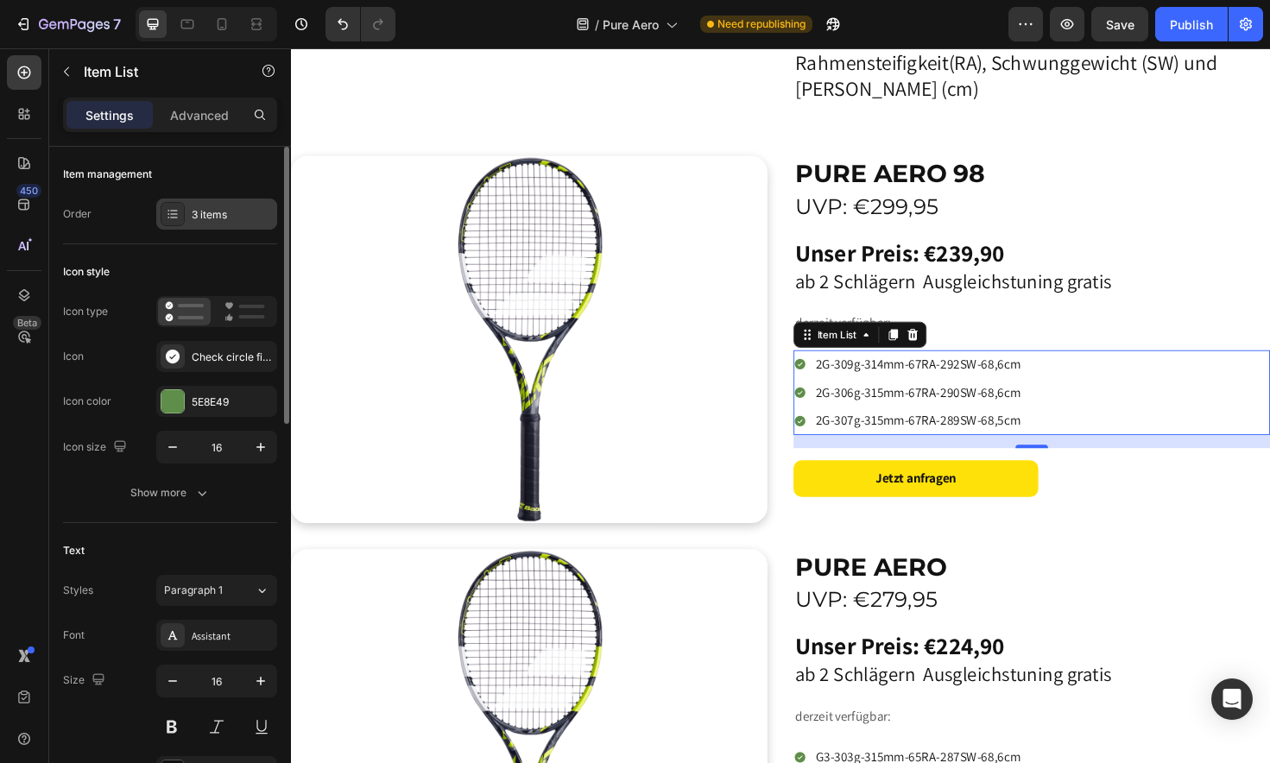
click at [249, 223] on div "3 items" at bounding box center [216, 214] width 121 height 31
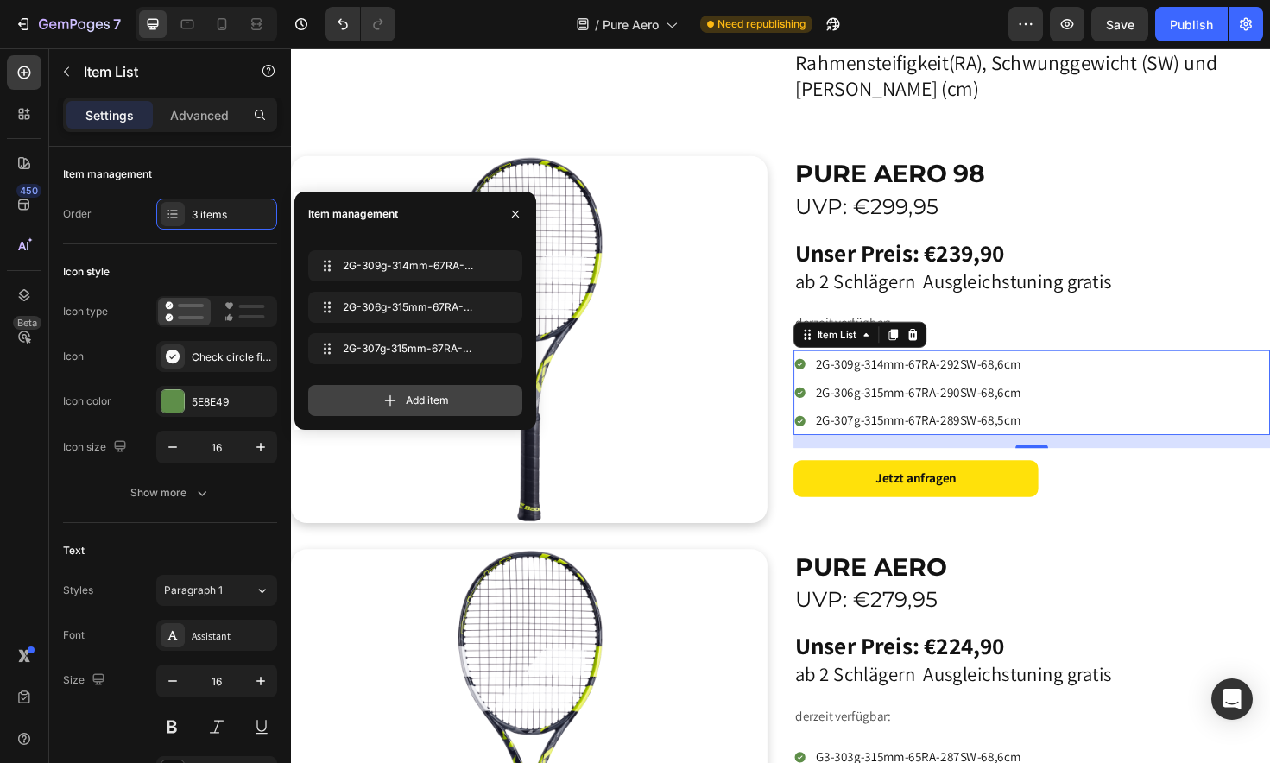
click at [412, 403] on span "Add item" at bounding box center [427, 401] width 43 height 16
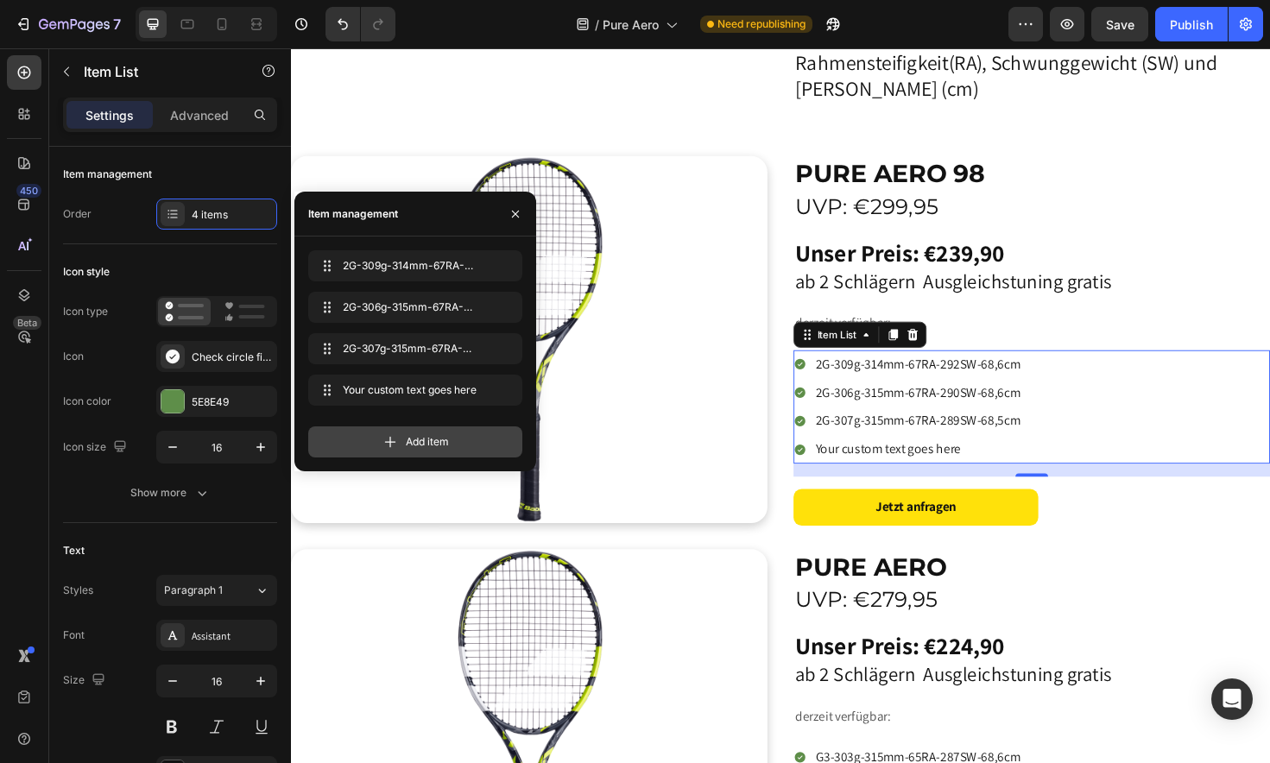
click at [423, 449] on span "Add item" at bounding box center [427, 442] width 43 height 16
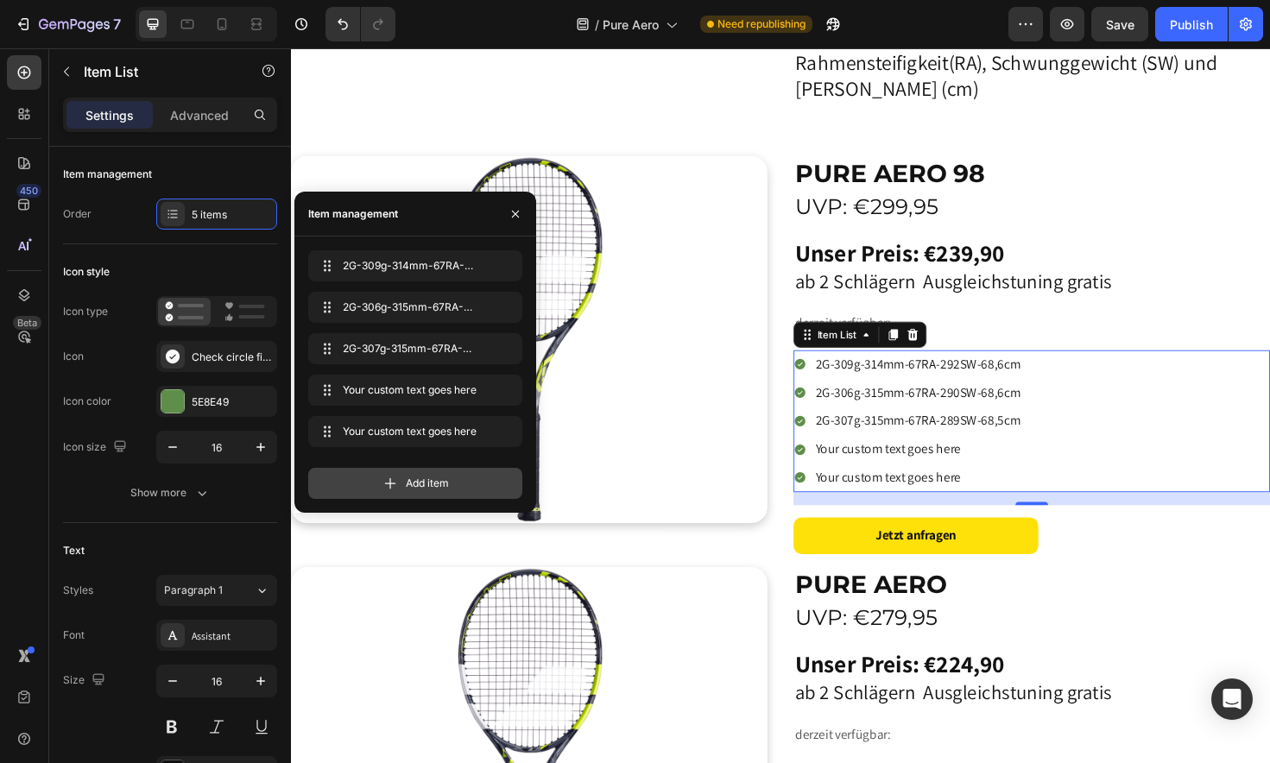
click at [421, 494] on div "Add item" at bounding box center [415, 483] width 214 height 31
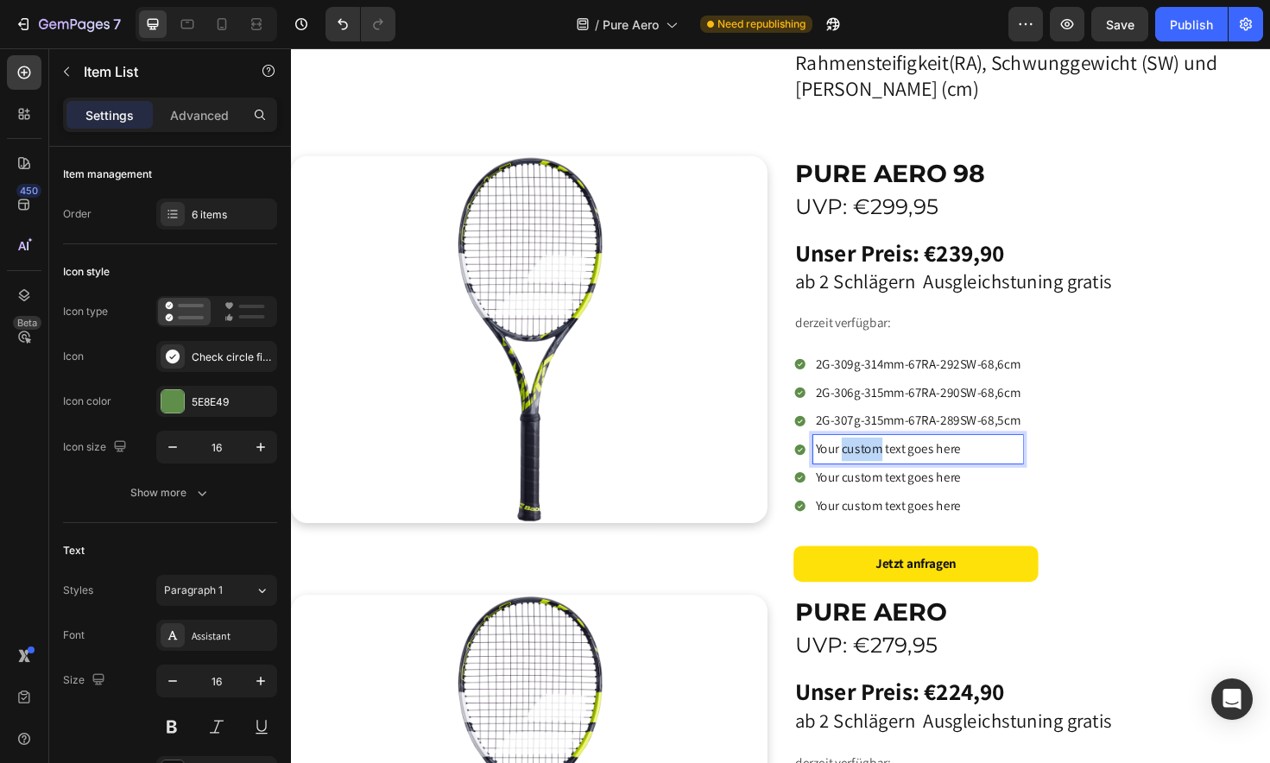
click at [905, 466] on p "Your custom text goes here" at bounding box center [954, 472] width 217 height 25
click at [854, 464] on p "2G-309g-314mm-67RA-292SW-68,6cm" at bounding box center [954, 472] width 217 height 25
click at [886, 467] on p "3G-309g-314mm-67RA-292SW-68,6cm" at bounding box center [954, 472] width 217 height 25
click at [918, 467] on p "3G-312g-314mm-67RA-292SW-68,6cm" at bounding box center [954, 472] width 217 height 25
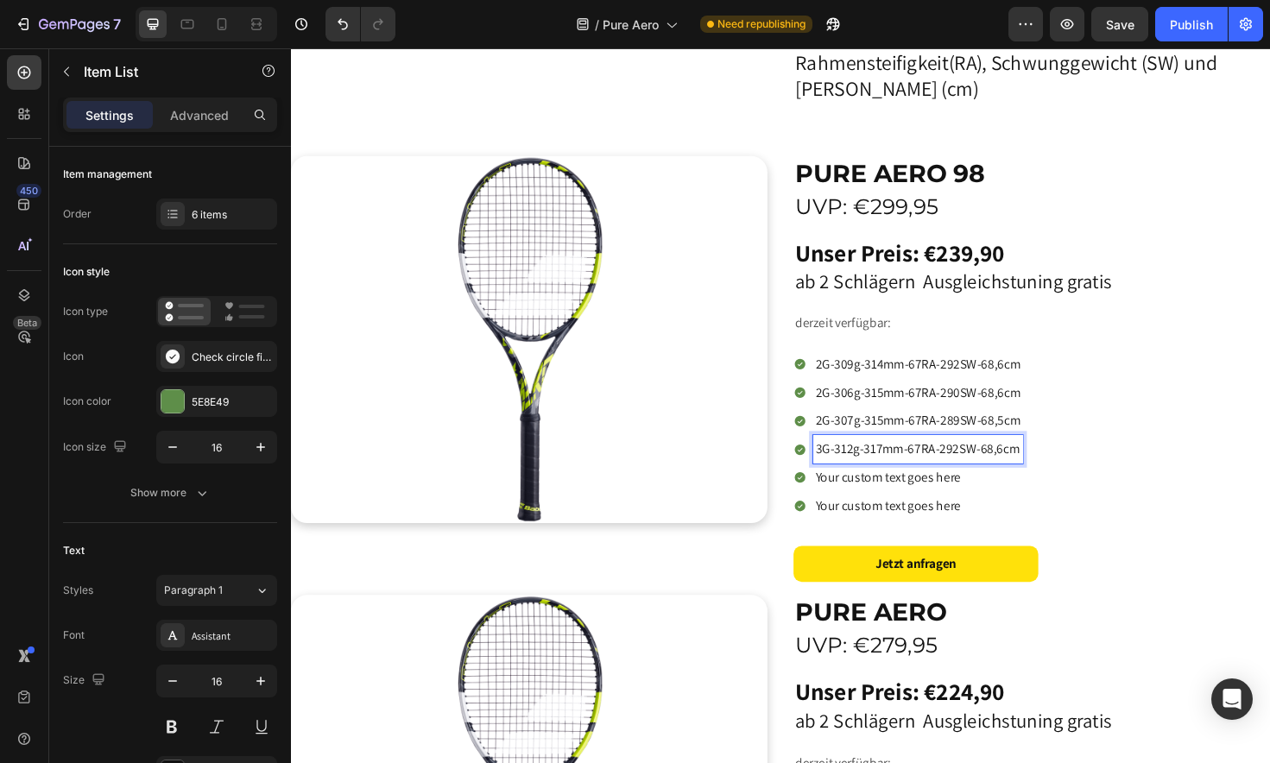
click at [998, 468] on p "3G-312g-317mm-67RA-292SW-68,6cm" at bounding box center [954, 472] width 217 height 25
click at [1044, 467] on p "3G-312g-317mm-67RA-297SW-68,6cm" at bounding box center [954, 472] width 217 height 25
click at [919, 464] on p "3G-312g-317mm-67RA-297SW-68,6cm" at bounding box center [954, 472] width 217 height 25
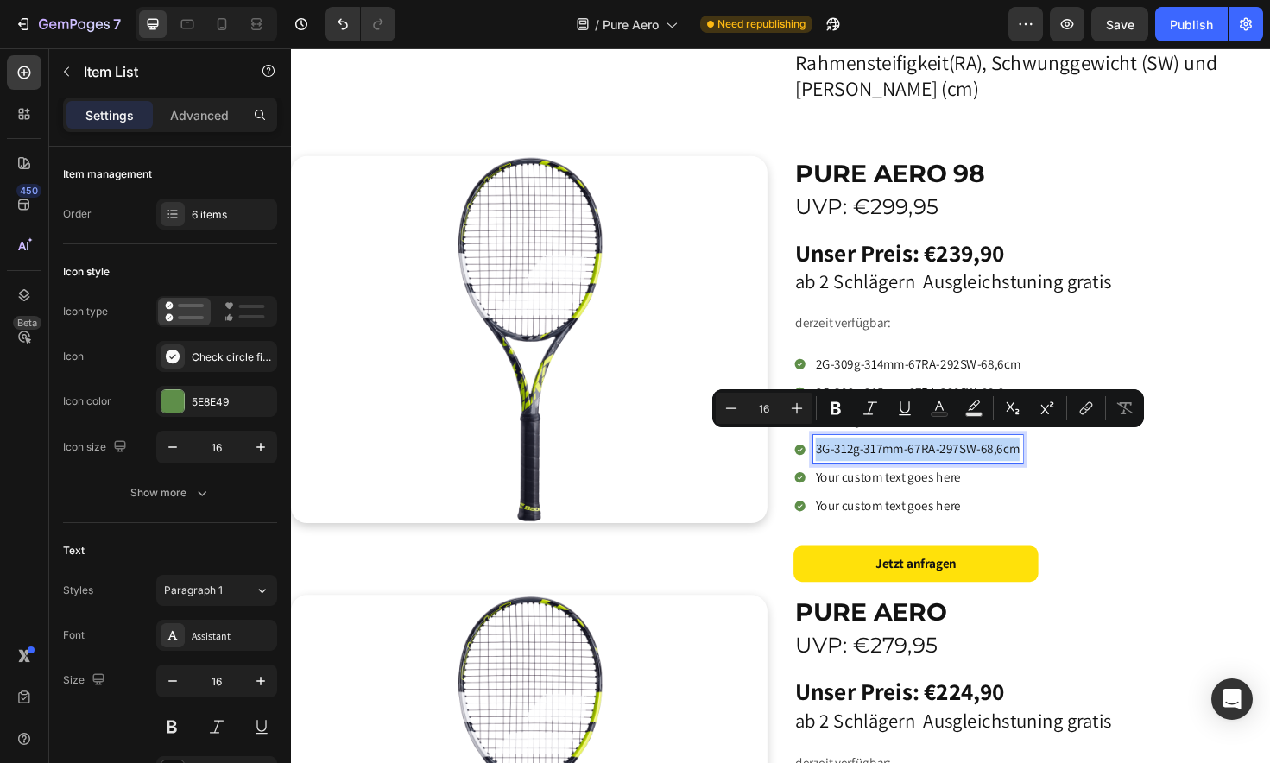
copy p "3G-312g-317mm-67RA-297SW-68,6cm"
click at [893, 494] on p "Your custom text goes here" at bounding box center [954, 502] width 217 height 25
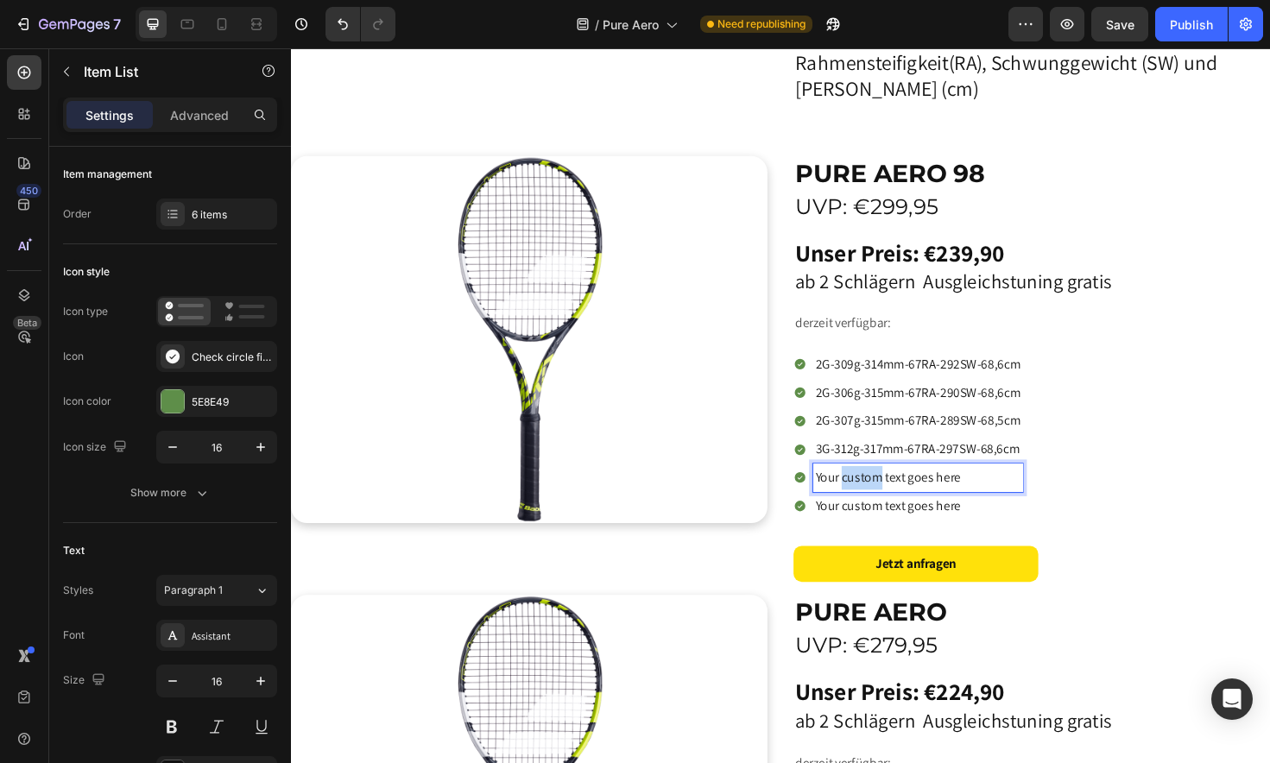
click at [893, 494] on p "Your custom text goes here" at bounding box center [954, 502] width 217 height 25
click at [884, 497] on p "3G-312g-317mm-67RA-297SW-68,6cm" at bounding box center [954, 502] width 217 height 25
click at [915, 496] on p "3G-306g-317mm-67RA-297SW-68,6cm" at bounding box center [954, 502] width 217 height 25
click at [996, 498] on p "3G-306g-314mm-67RA-297SW-68,6cm" at bounding box center [954, 502] width 217 height 25
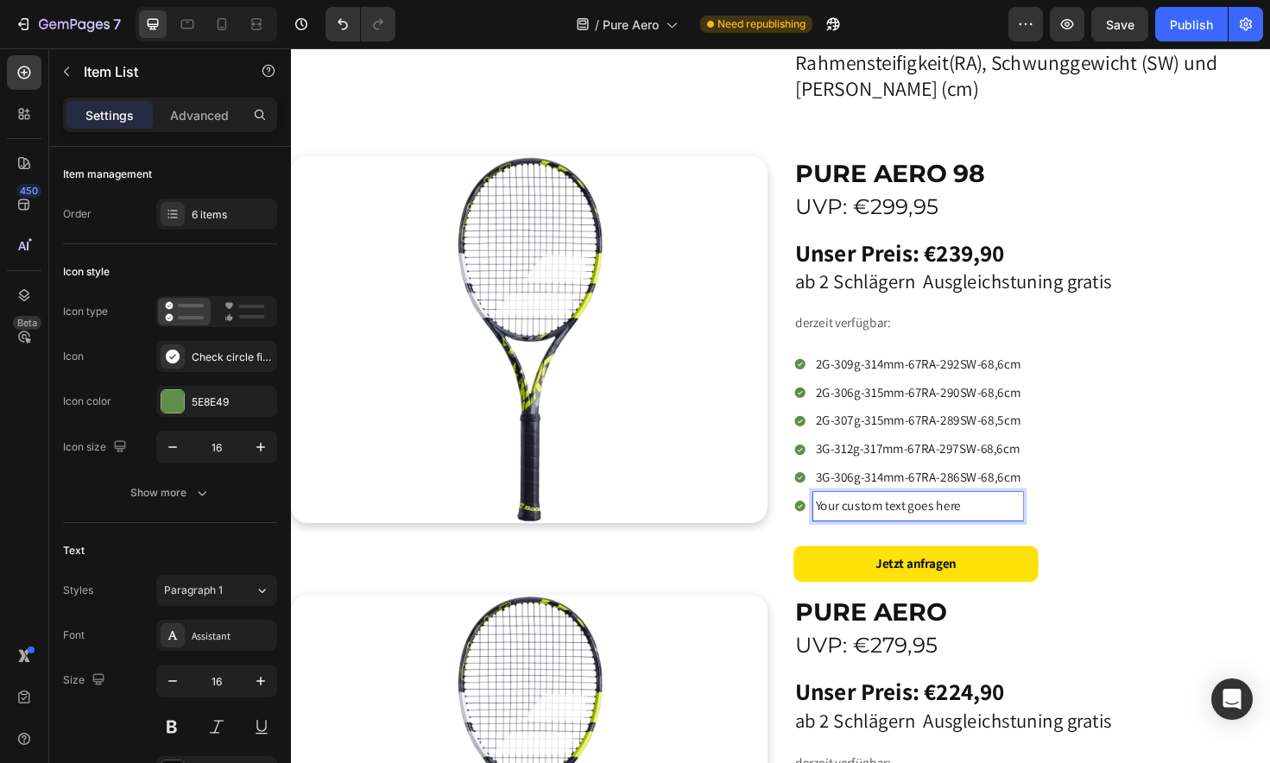
click at [907, 522] on p "Your custom text goes here" at bounding box center [954, 533] width 217 height 25
click at [882, 527] on p "3G-312g-317mm-67RA-297SW-68,6cm" at bounding box center [954, 533] width 217 height 25
click at [918, 526] on p "3G-308g-317mm-67RA-297SW-68,6cm" at bounding box center [954, 533] width 217 height 25
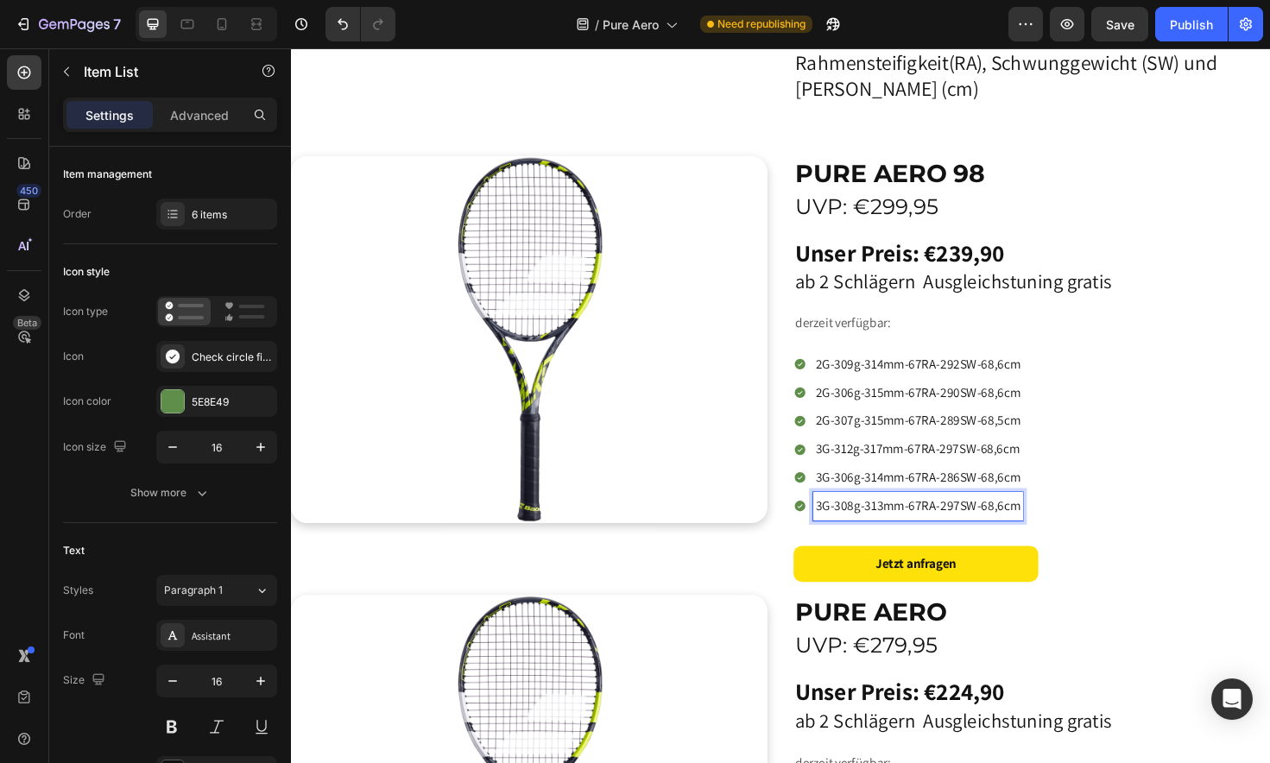
click at [998, 523] on p "3G-308g-313mm-67RA-297SW-68,6cm" at bounding box center [954, 533] width 217 height 25
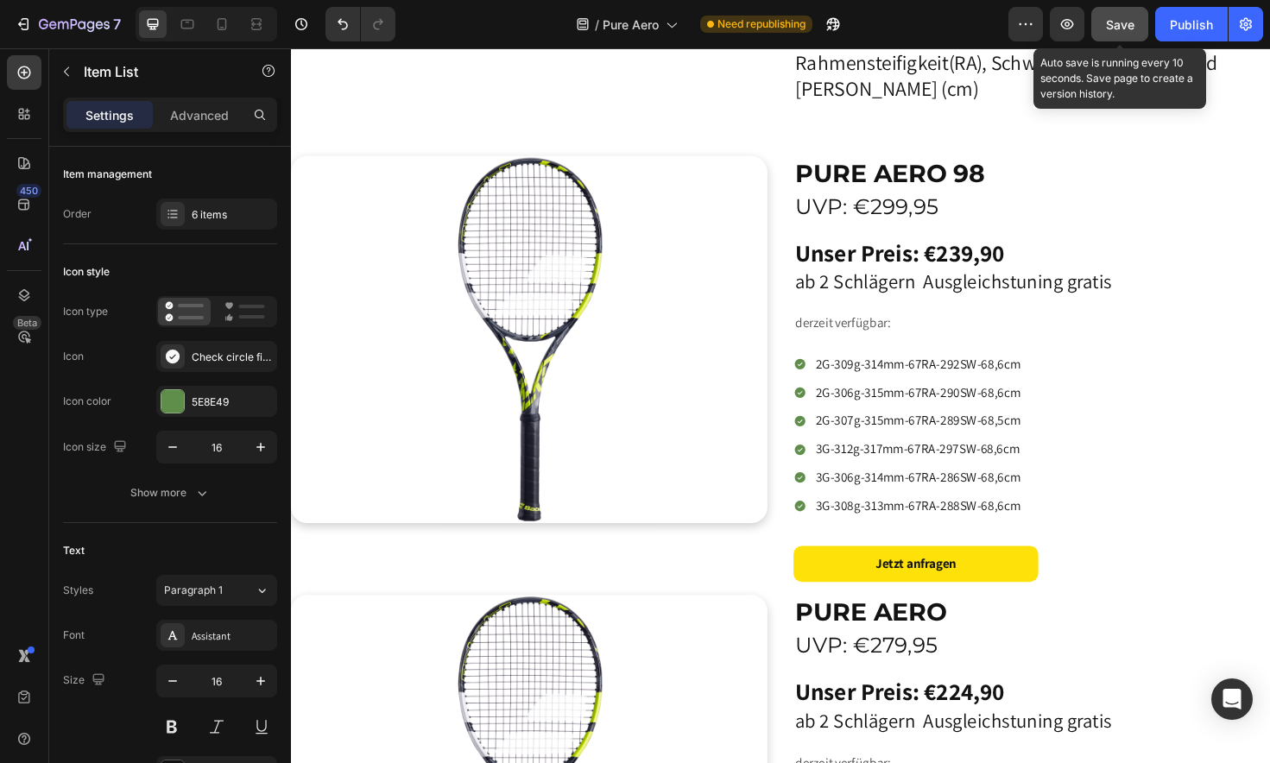
click at [1120, 25] on span "Save" at bounding box center [1120, 24] width 28 height 15
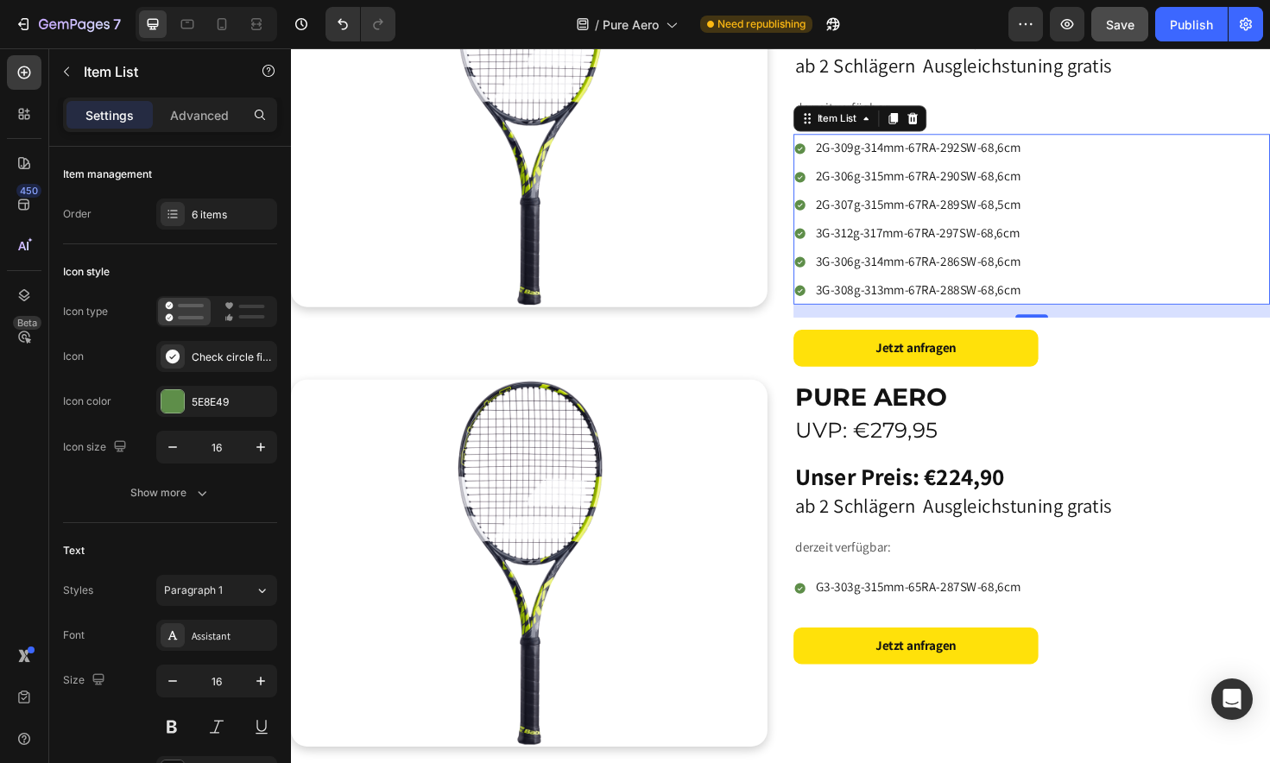
scroll to position [379, 0]
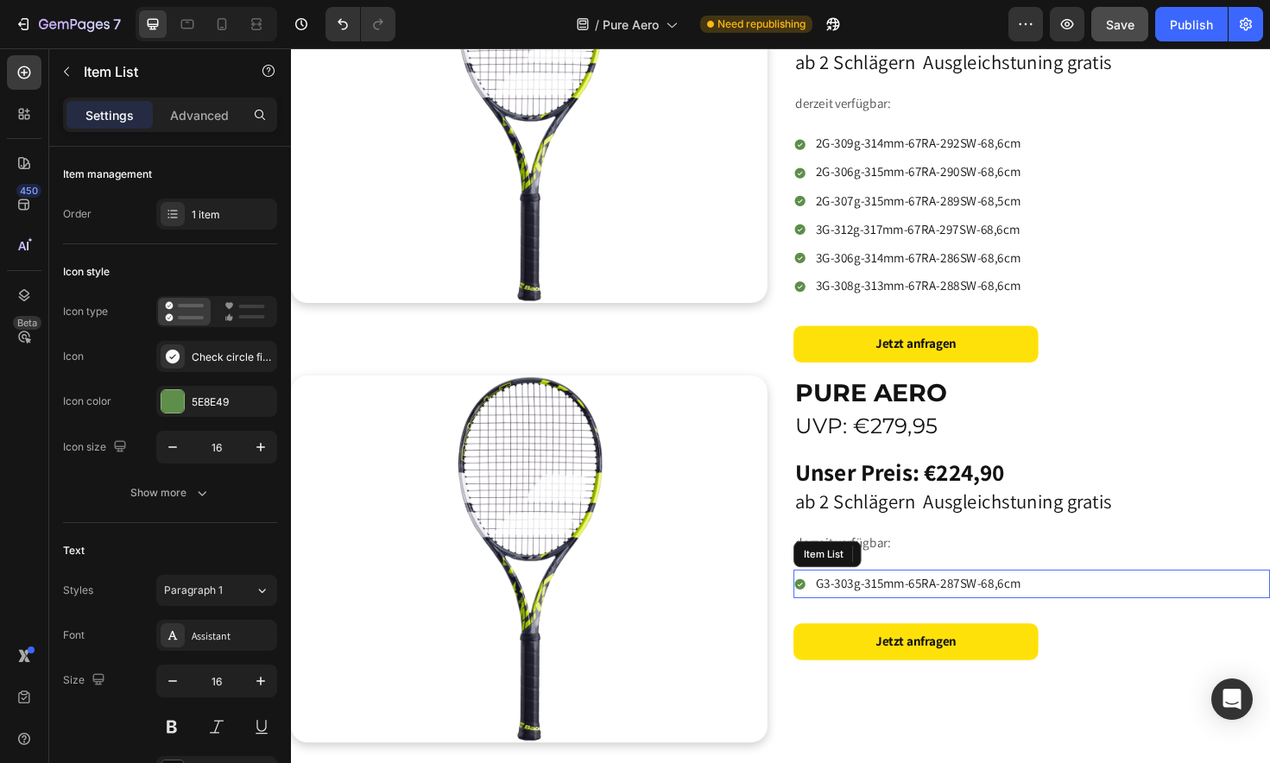
click at [1090, 610] on div "G3-303g-315mm-65RA-287SW-68,6cm" at bounding box center [1075, 615] width 504 height 30
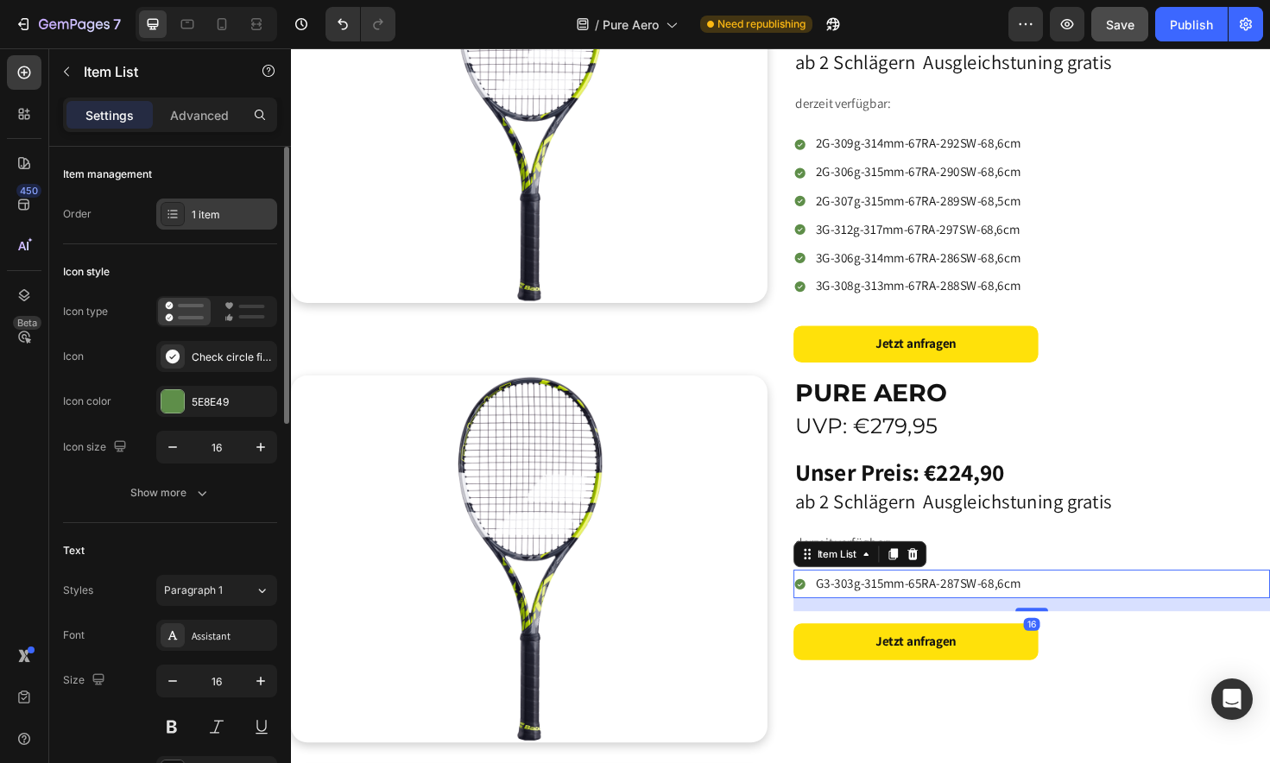
click at [243, 203] on div "1 item" at bounding box center [216, 214] width 121 height 31
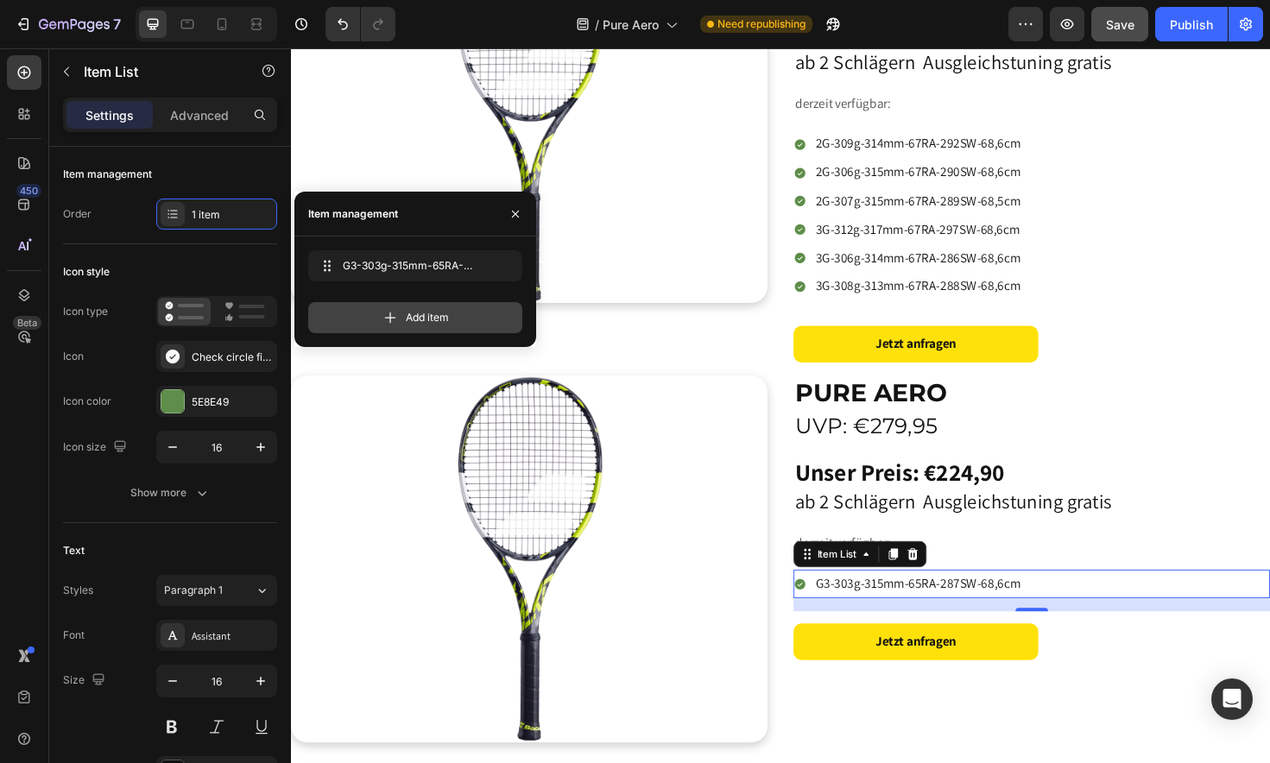
click at [453, 325] on div "Add item" at bounding box center [415, 317] width 214 height 31
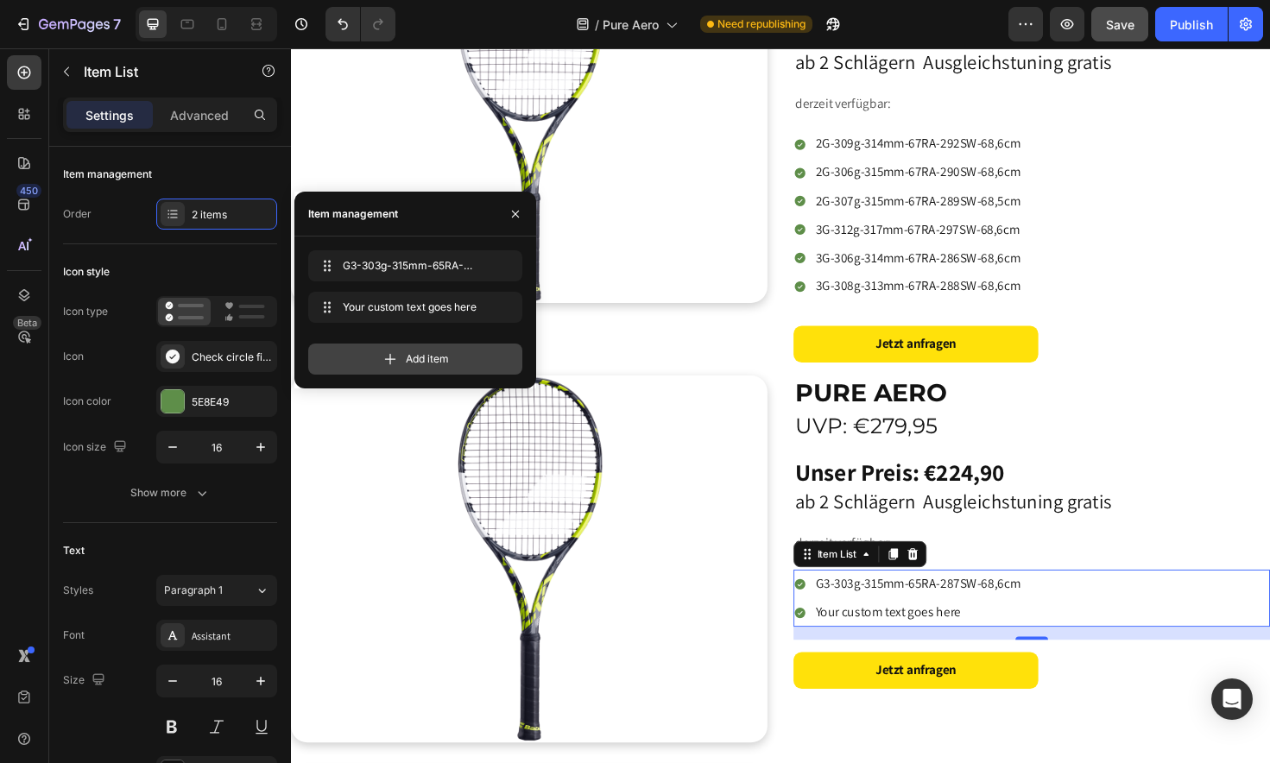
click at [447, 359] on span "Add item" at bounding box center [427, 359] width 43 height 16
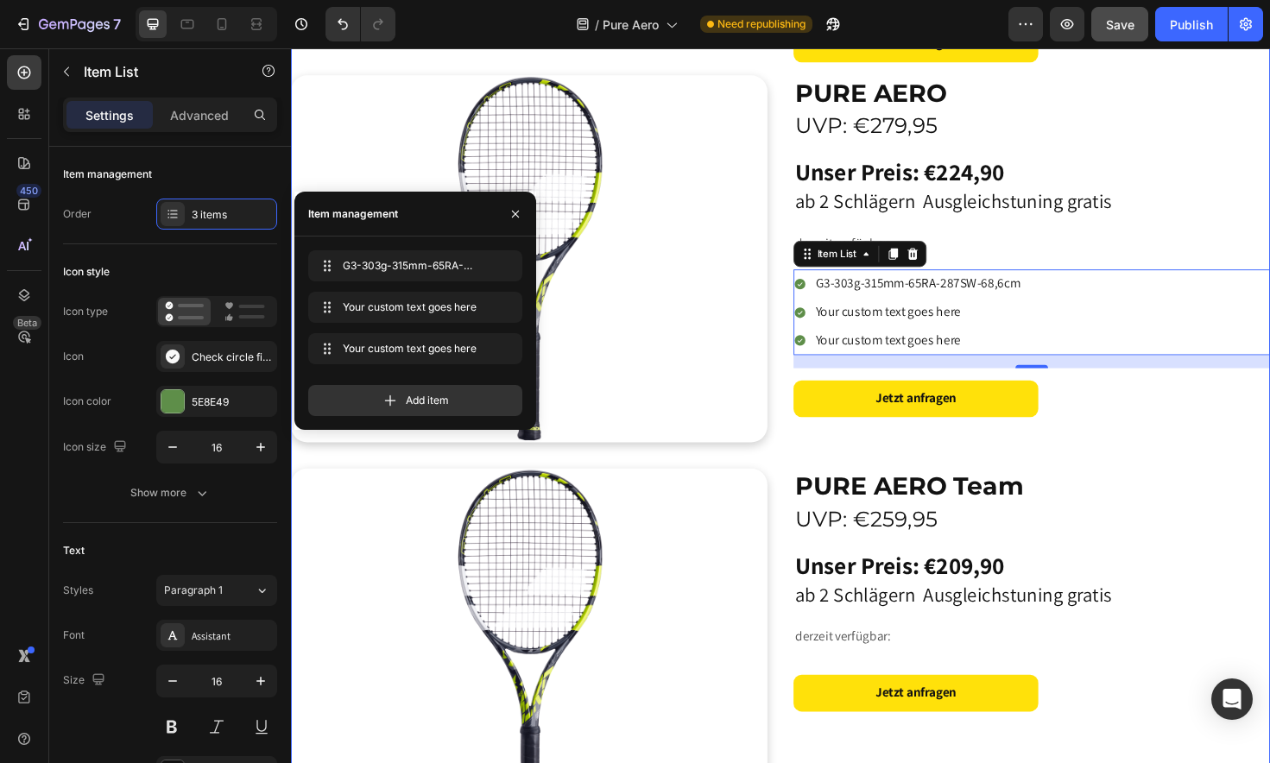
scroll to position [685, 0]
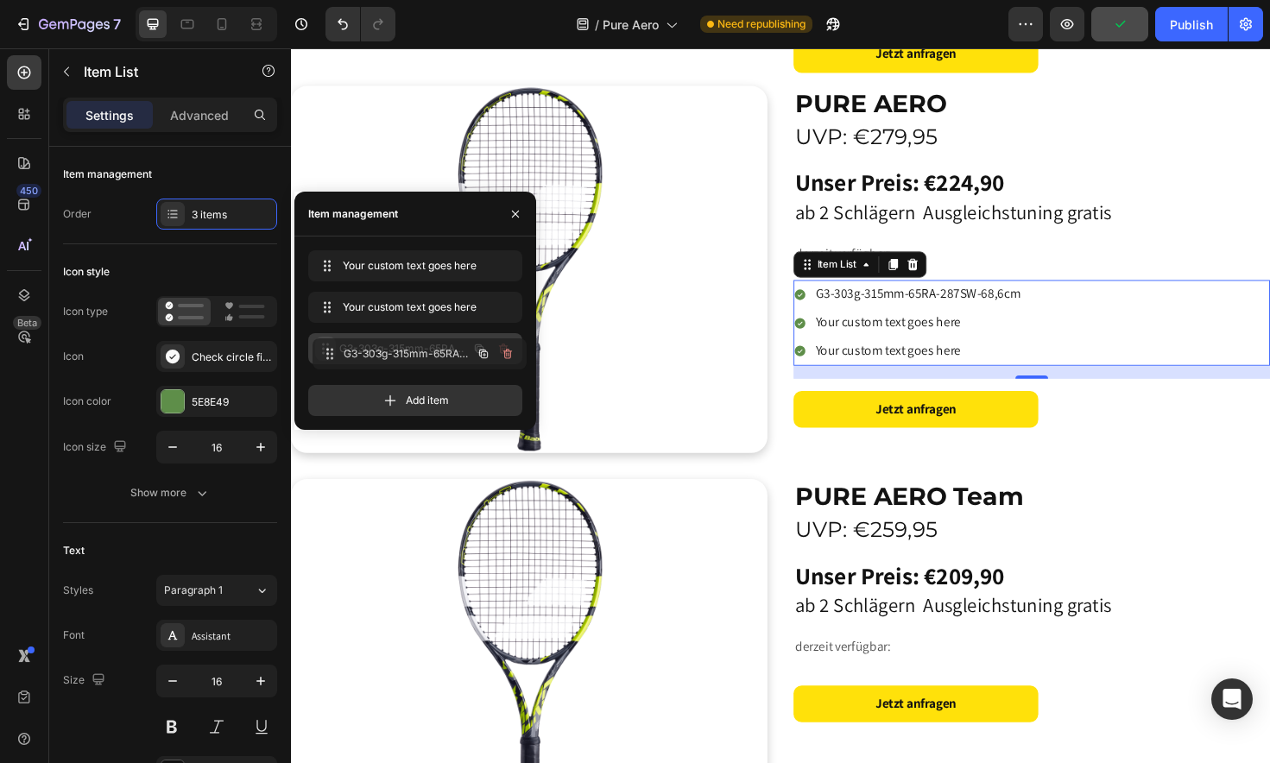
drag, startPoint x: 324, startPoint y: 270, endPoint x: 328, endPoint y: 357, distance: 86.4
click at [893, 359] on p "G3-303g-315mm-65RA-287SW-68,6cm" at bounding box center [954, 369] width 217 height 25
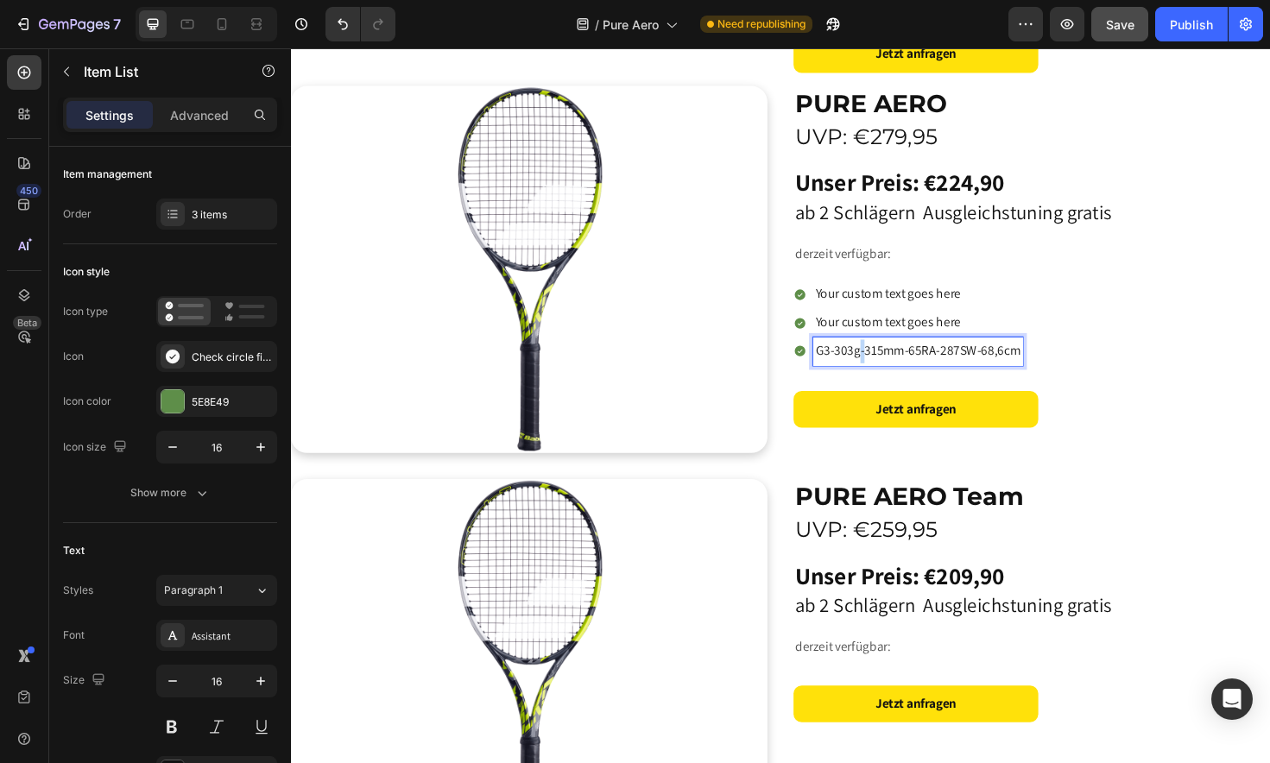
click at [893, 359] on p "G3-303g-315mm-65RA-287SW-68,6cm" at bounding box center [954, 369] width 217 height 25
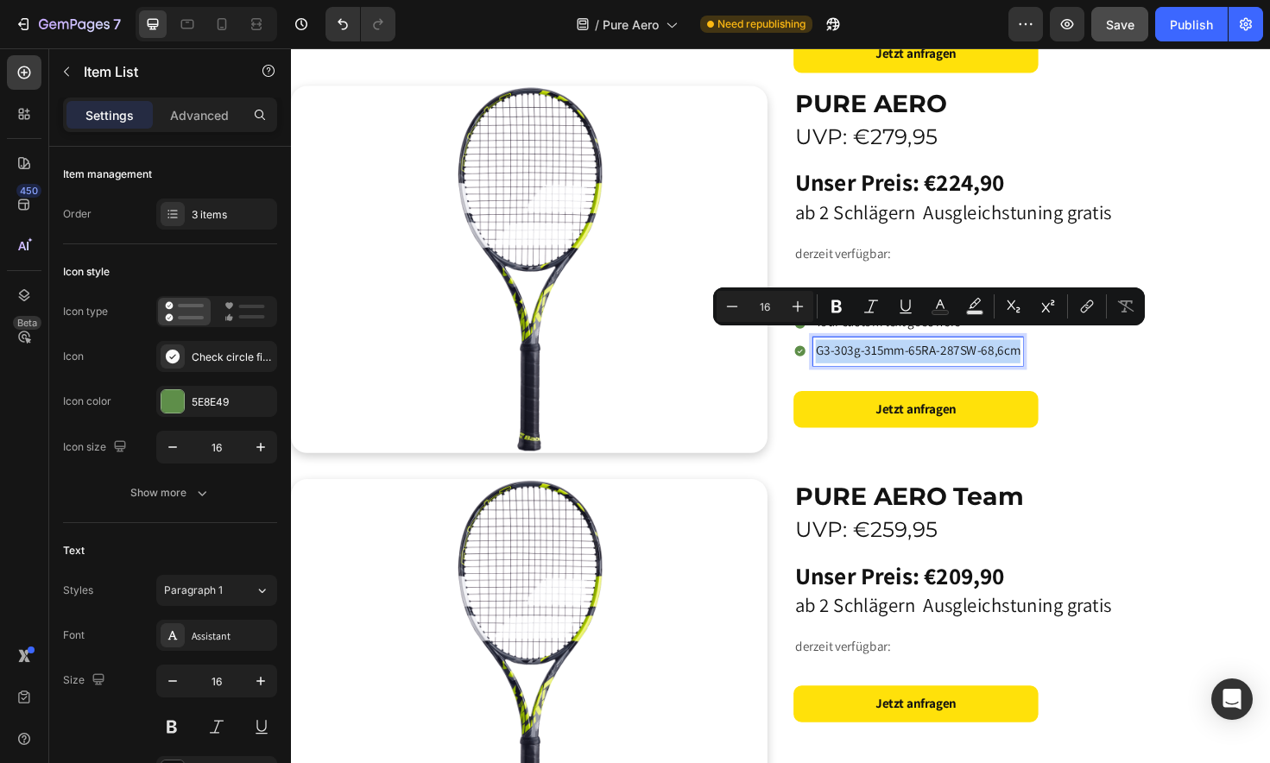
copy p "G3-303g-315mm-65RA-287SW-68,6cm"
click at [906, 296] on p "Your custom text goes here" at bounding box center [954, 308] width 217 height 25
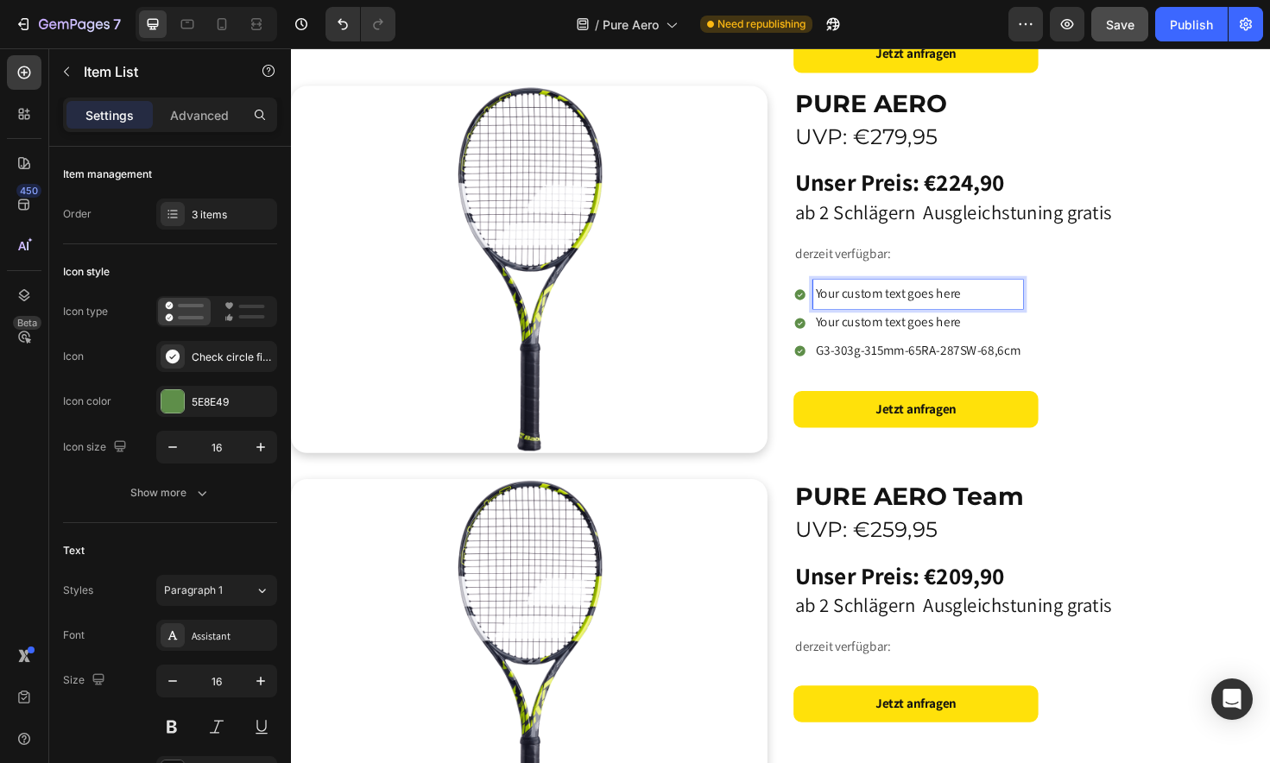
click at [906, 298] on p "Your custom text goes here" at bounding box center [954, 308] width 217 height 25
click at [861, 301] on p "G3-303g-315mm-65RA-287SW-68,6cm" at bounding box center [954, 308] width 217 height 25
click at [885, 296] on p "G2-303g-315mm-65RA-287SW-68,6cm" at bounding box center [954, 308] width 217 height 25
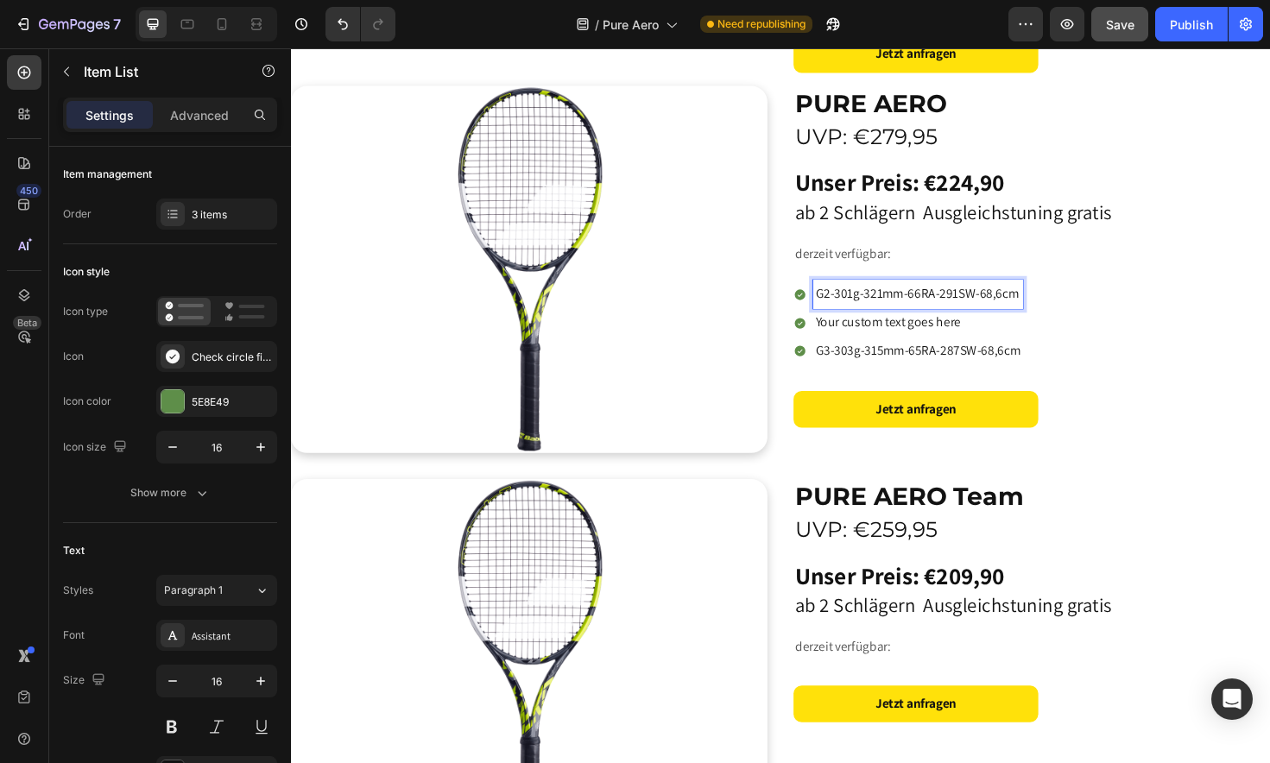
click at [959, 298] on p "G2-301g-321mm-66RA-291SW-68,6cm" at bounding box center [954, 308] width 217 height 25
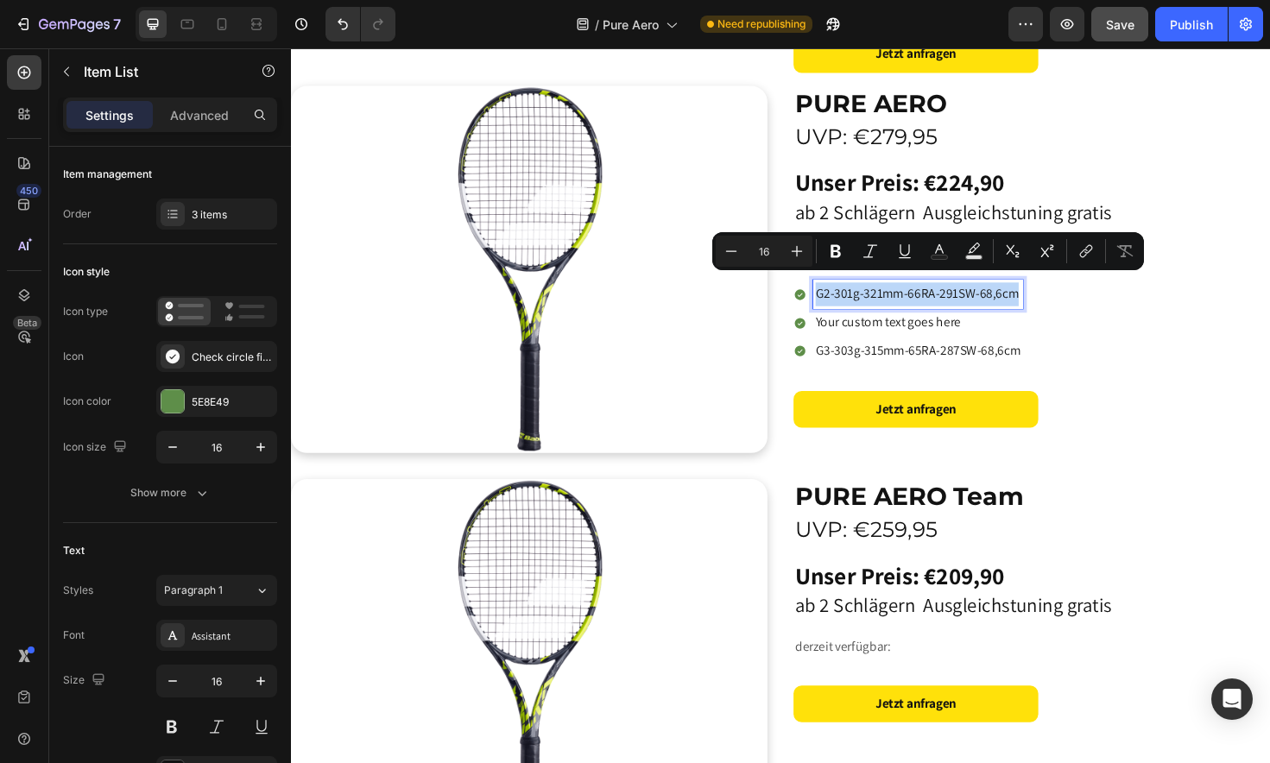
copy p "G2-301g-321mm-66RA-291SW-68,6cm"
click at [918, 328] on p "Your custom text goes here" at bounding box center [954, 338] width 217 height 25
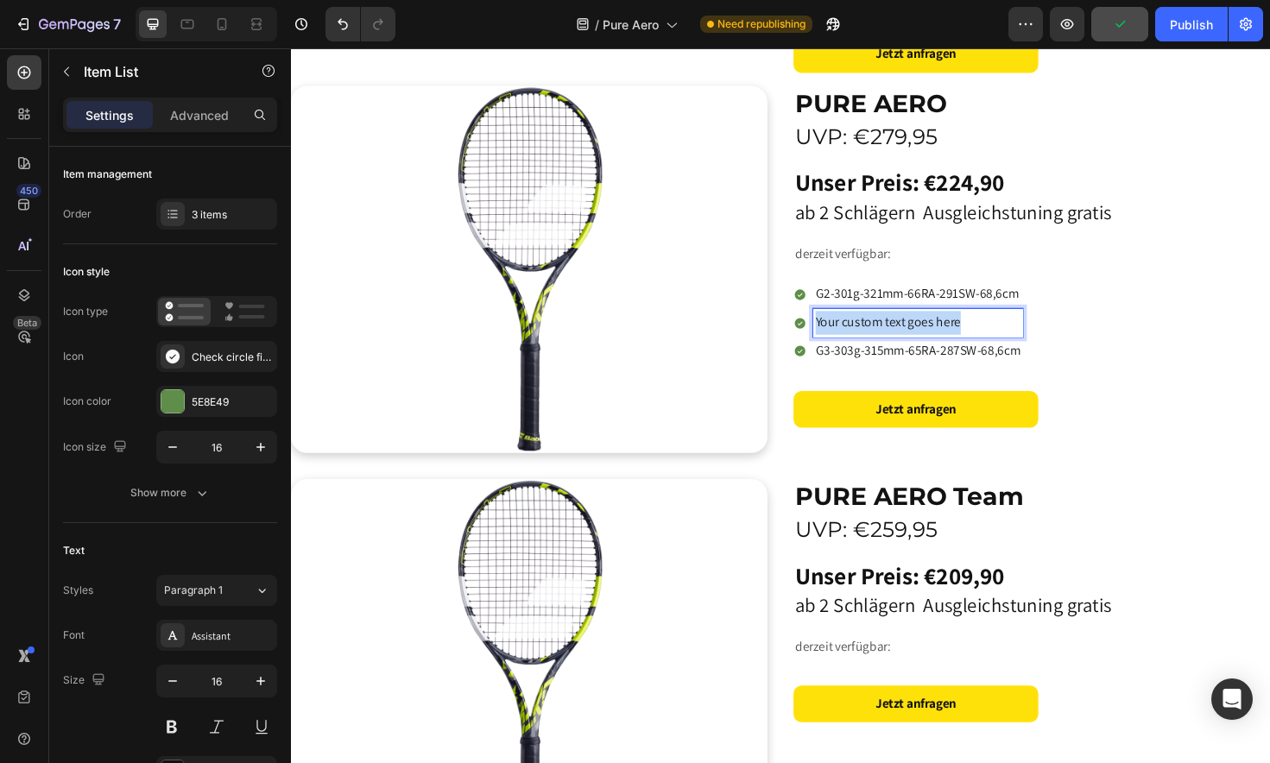
click at [918, 328] on p "Your custom text goes here" at bounding box center [954, 338] width 217 height 25
click at [886, 331] on p "G2-301g-321mm-66RA-291SW-68,6cm" at bounding box center [954, 338] width 217 height 25
click at [916, 329] on p "G2-300g-321mm-66RA-291SW-68,6cm" at bounding box center [954, 338] width 217 height 25
click at [960, 333] on p "G2-300g-325mm-66RA-291SW-68,6cm" at bounding box center [954, 338] width 217 height 25
click at [996, 332] on p "G2-300g-325mm-66RA-291SW-68,6cm" at bounding box center [954, 338] width 217 height 25
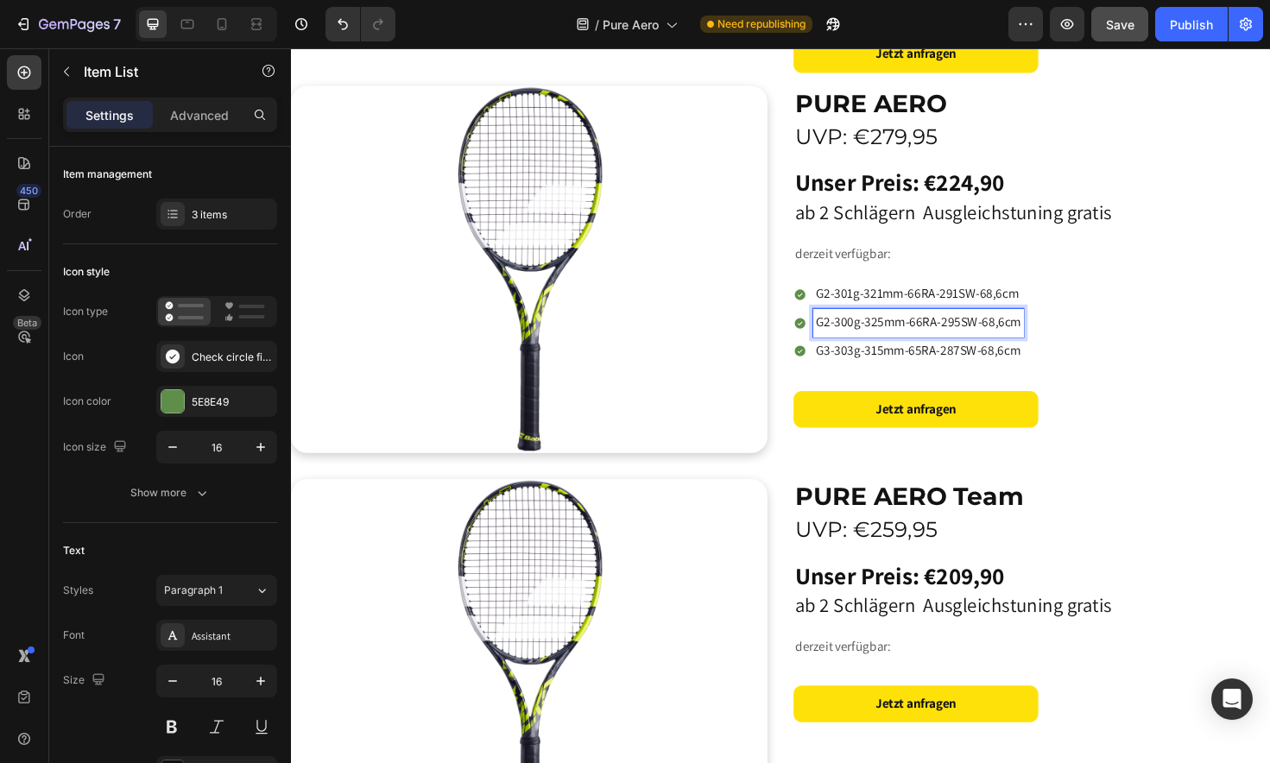
click at [1044, 331] on p "G2-300g-325mm-66RA-295SW-68,6cm" at bounding box center [955, 338] width 218 height 25
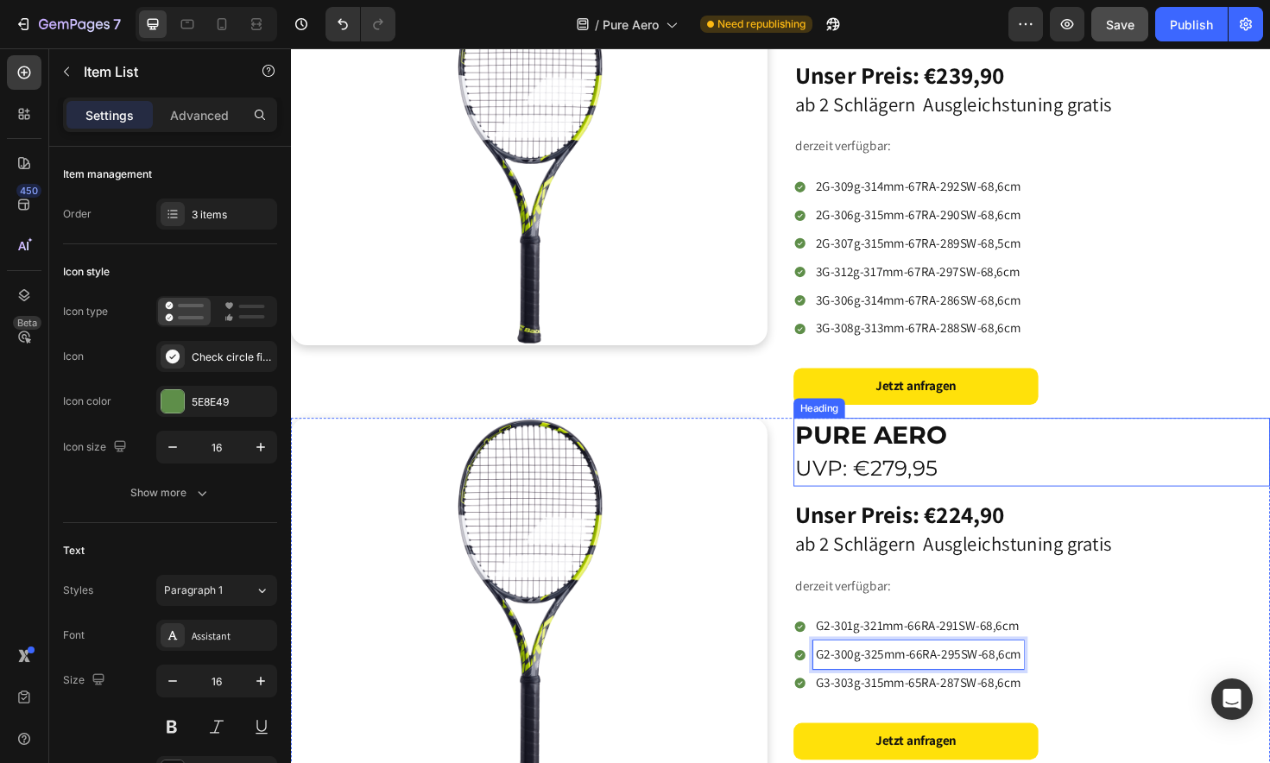
scroll to position [336, 0]
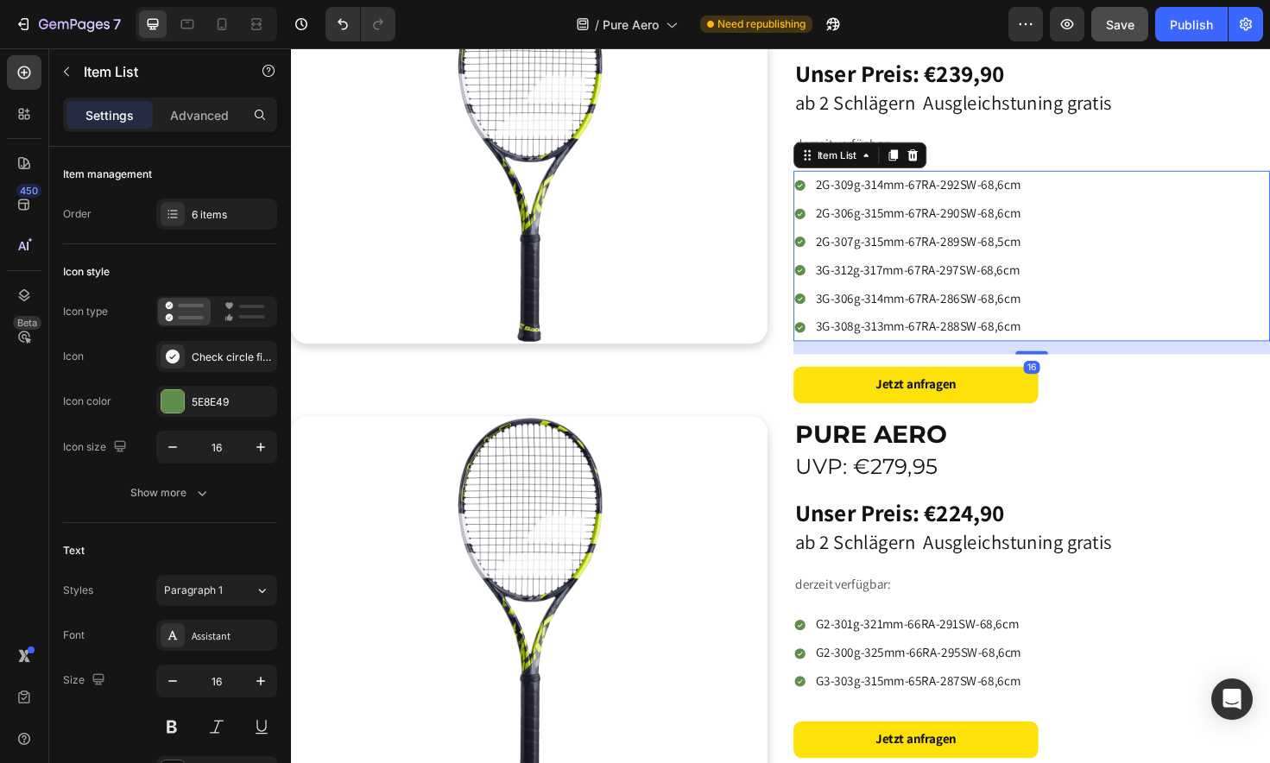
click at [1164, 255] on div "2G-309g-314mm-67RA-292SW-68,6cm 2G-306g-315mm-67RA-290SW-68,6cm 2G-307g-315mm-6…" at bounding box center [1075, 268] width 504 height 180
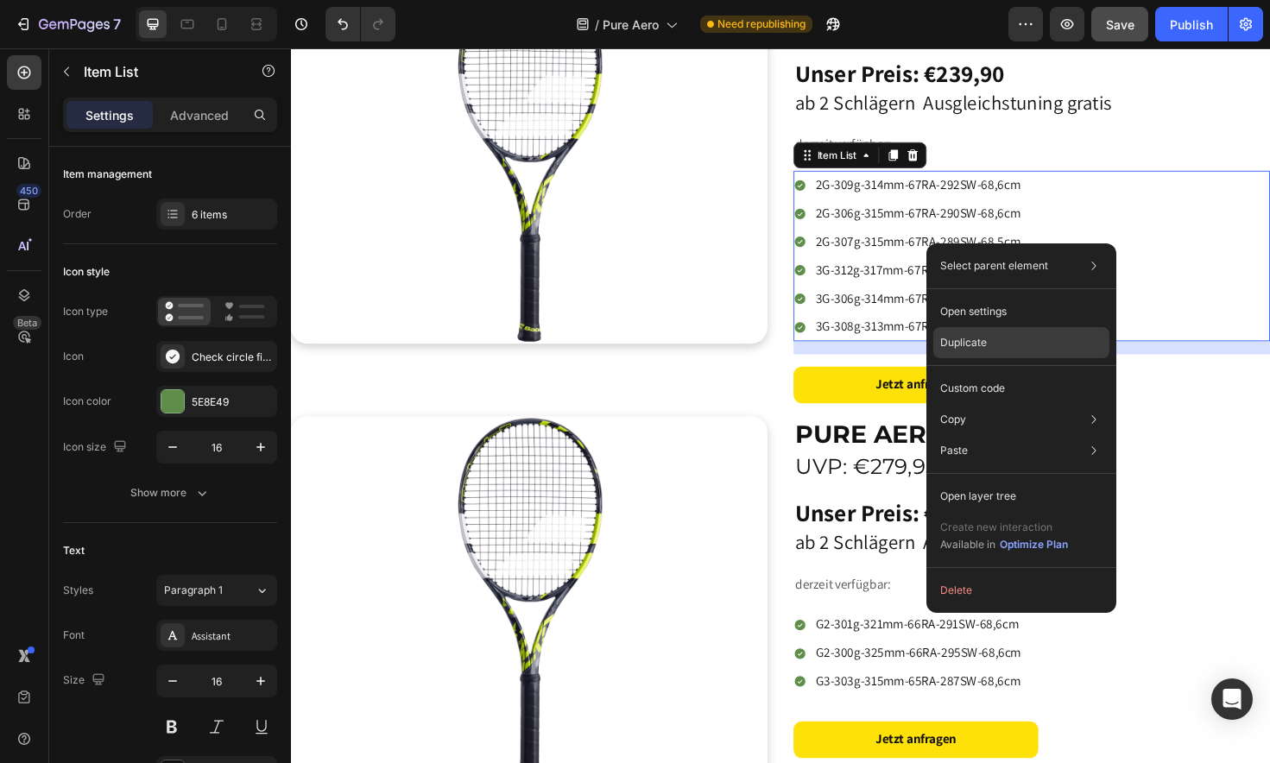
click at [1023, 373] on div "Duplicate" at bounding box center [1021, 388] width 176 height 31
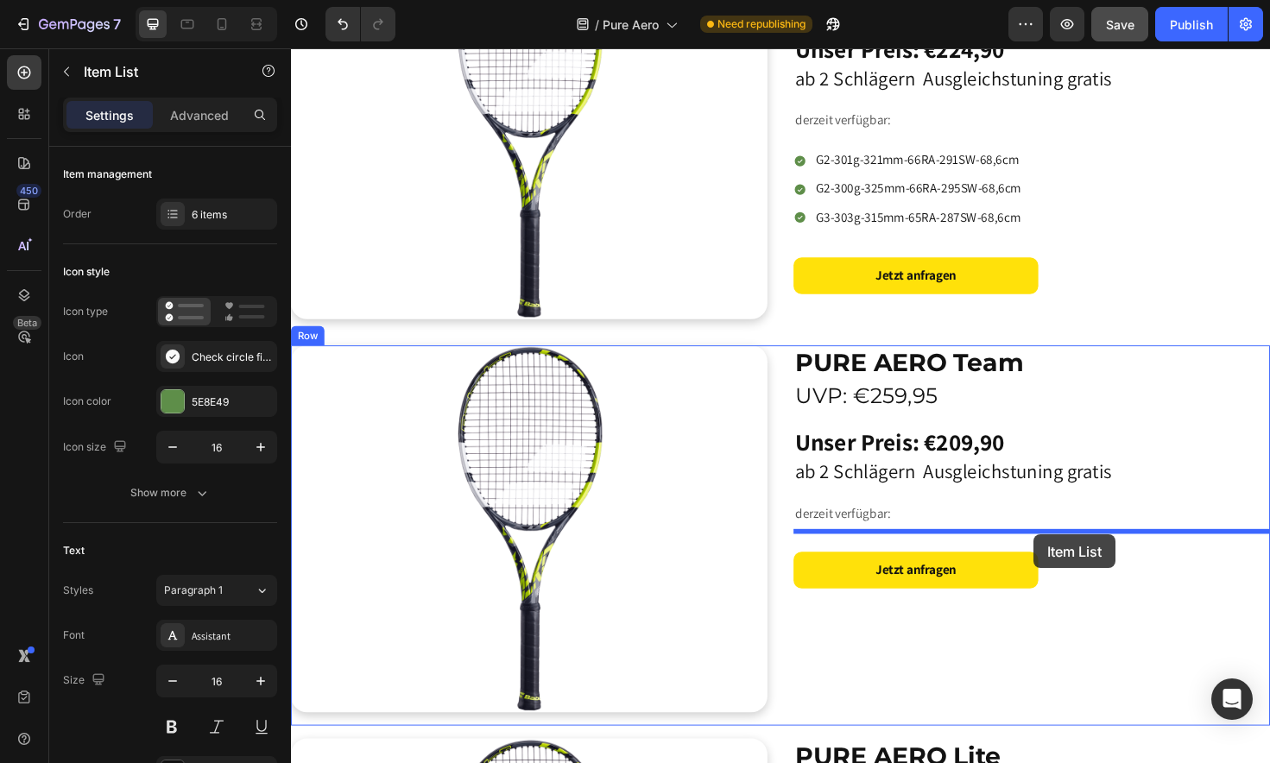
scroll to position [1040, 0]
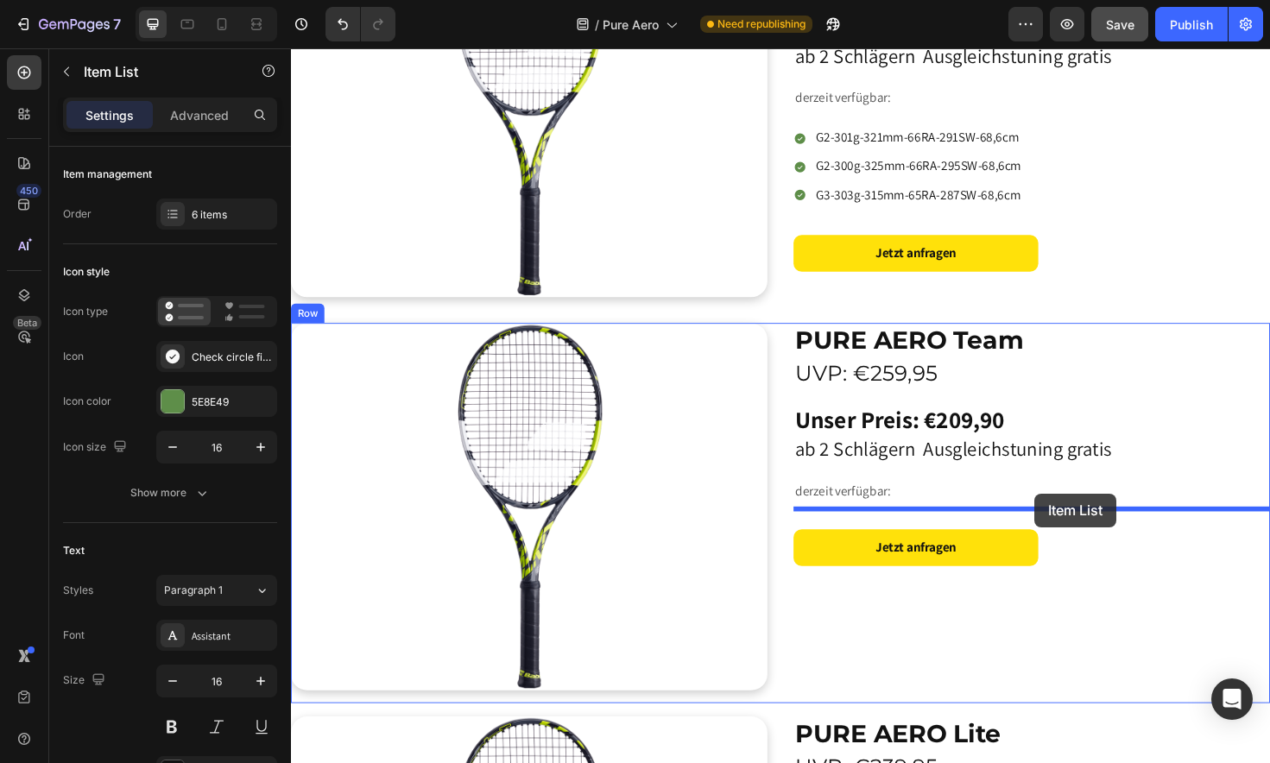
drag, startPoint x: 1150, startPoint y: 356, endPoint x: 1077, endPoint y: 520, distance: 179.3
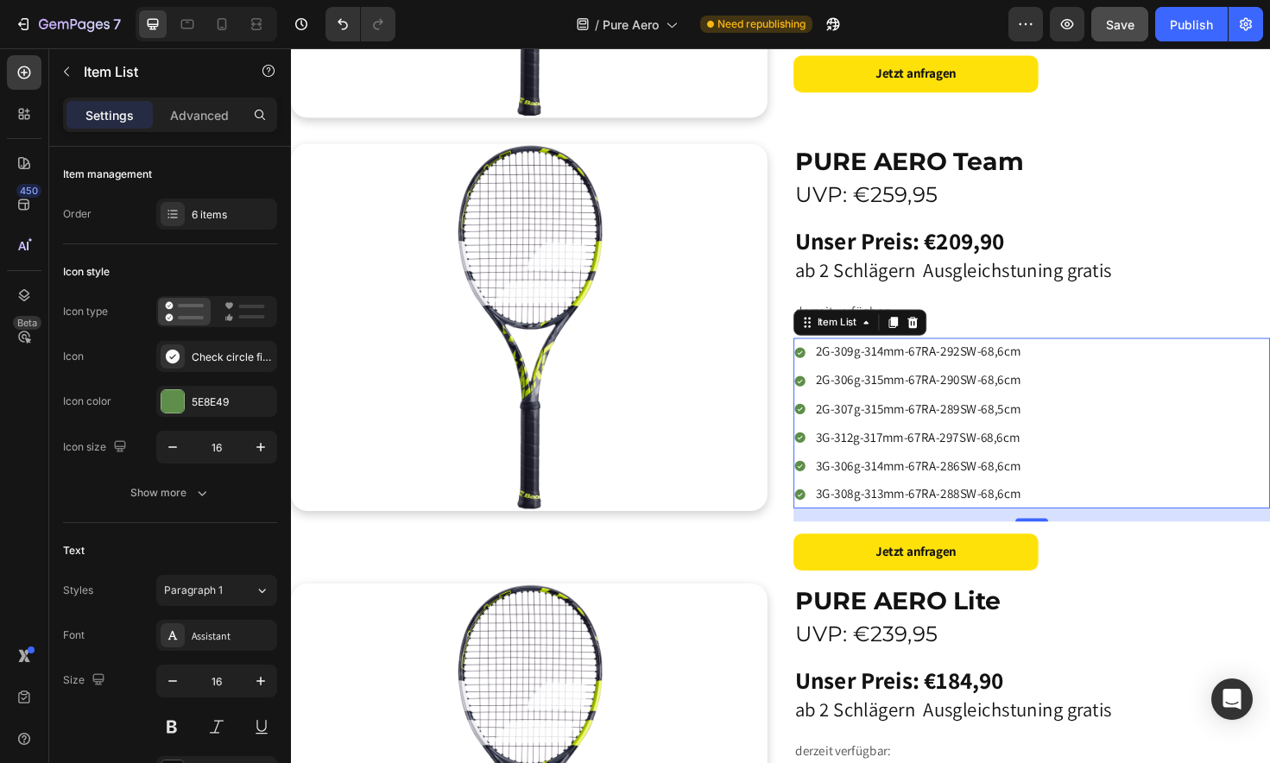
click at [855, 365] on p "2G-309g-314mm-67RA-292SW-68,6cm" at bounding box center [954, 369] width 217 height 25
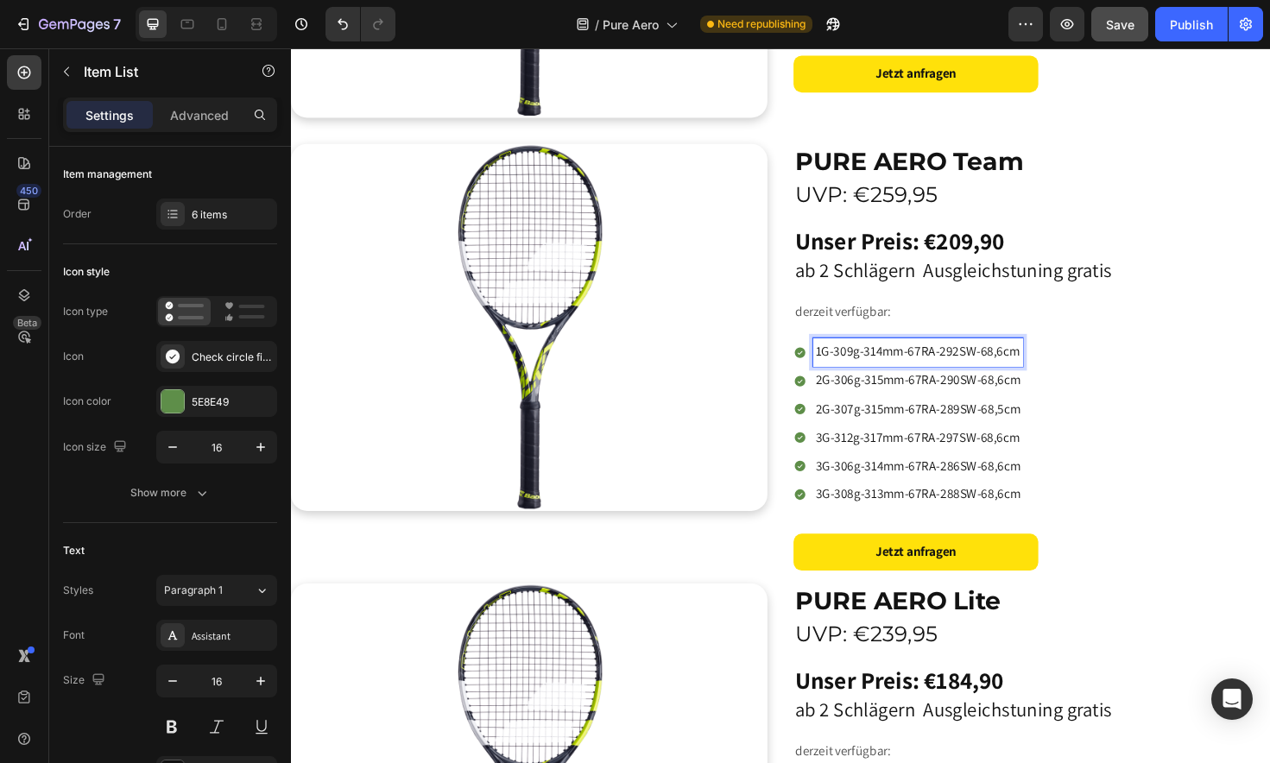
click at [883, 362] on p "1G-309g-314mm-67RA-292SW-68,6cm" at bounding box center [954, 369] width 217 height 25
click at [916, 361] on p "1G-293g-314mm-67RA-292SW-68,6cm" at bounding box center [954, 369] width 217 height 25
click at [959, 363] on p "1G-293g-323mm-67RA-292SW-68,6cm" at bounding box center [954, 369] width 217 height 25
click at [997, 363] on p "1G-293g-323mm-66RA-292SW-68,6cm" at bounding box center [954, 369] width 217 height 25
click at [1042, 361] on p "1G-293g-323mm-66RA-280SW-68,6cm" at bounding box center [954, 369] width 217 height 25
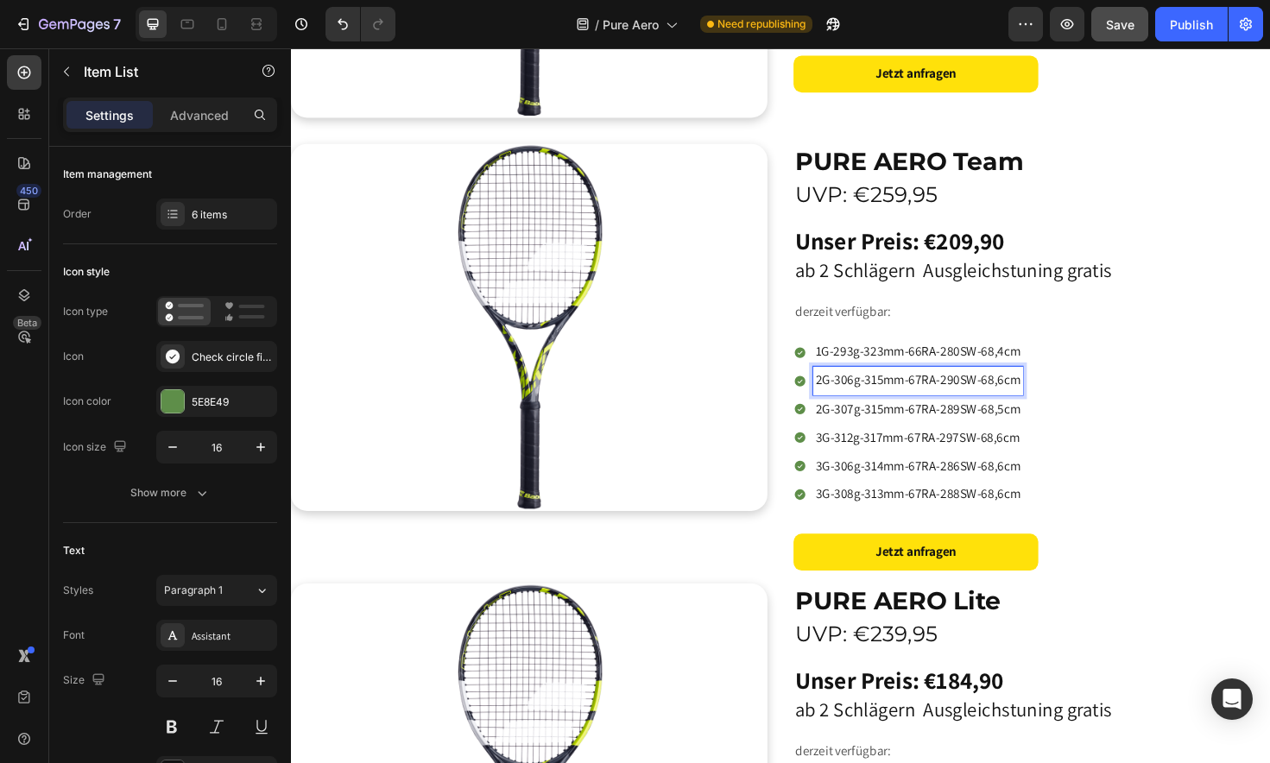
click at [855, 388] on p "2G-306g-315mm-67RA-290SW-68,6cm" at bounding box center [954, 400] width 217 height 25
click at [885, 394] on p "2G-306g-315mm-67RA-290SW-68,6cm" at bounding box center [954, 400] width 217 height 25
click at [916, 390] on p "2G-287g-315mm-67RA-290SW-68,6cm" at bounding box center [954, 400] width 217 height 25
click at [998, 391] on p "2G-287g-321mm-67RA-290SW-68,6cm" at bounding box center [954, 400] width 217 height 25
click at [1044, 394] on p "2G-287g-321mm-67RA-279SW-68,6cm" at bounding box center [954, 400] width 217 height 25
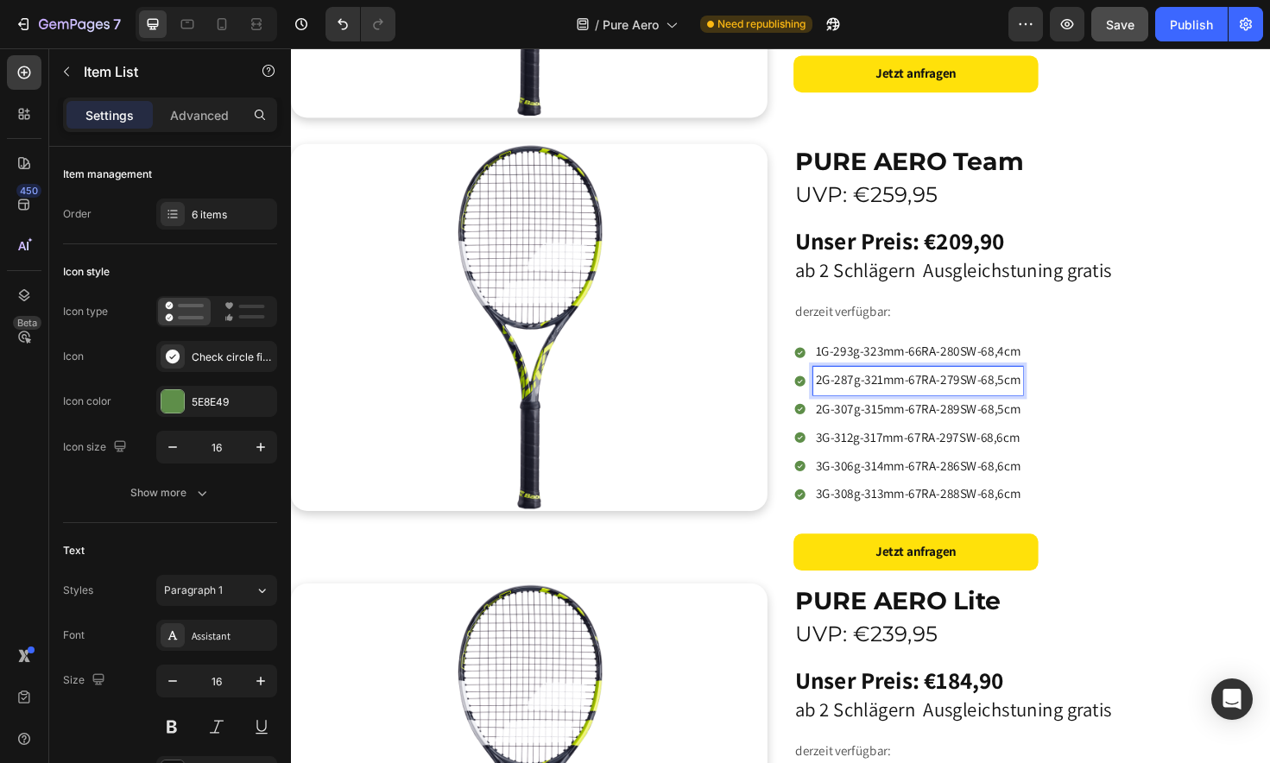
click at [856, 420] on p "2G-307g-315mm-67RA-289SW-68,5cm" at bounding box center [954, 430] width 217 height 25
click at [886, 421] on p "3G-307g-315mm-67RA-289SW-68,5cm" at bounding box center [954, 430] width 217 height 25
click at [915, 420] on p "3G-291g-315mm-67RA-289SW-68,5cm" at bounding box center [954, 430] width 217 height 25
click at [995, 422] on p "3G-291g-314mm-67RA-289SW-68,5cm" at bounding box center [954, 430] width 217 height 25
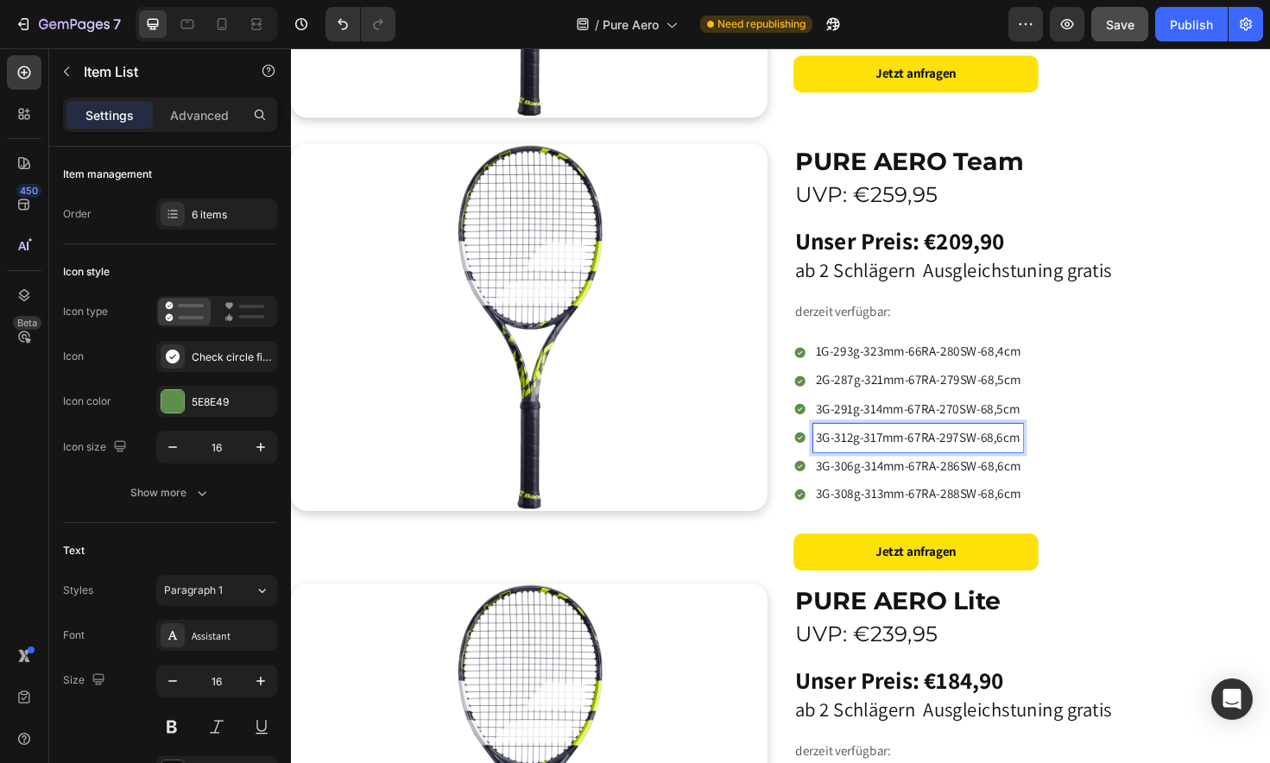
click at [884, 451] on p "3G-312g-317mm-67RA-297SW-68,6cm" at bounding box center [954, 460] width 217 height 25
click at [915, 451] on p "3G-290g-317mm-67RA-297SW-68,6cm" at bounding box center [954, 460] width 217 height 25
click at [999, 451] on p "3G-290g-320mm-67RA-297SW-68,6cm" at bounding box center [955, 460] width 218 height 25
click at [1042, 453] on p "3G-290g-320mm-67RA-278SW-68,6cm" at bounding box center [955, 460] width 218 height 25
click at [888, 481] on p "3G-306g-314mm-67RA-286SW-68,6cm" at bounding box center [955, 490] width 218 height 25
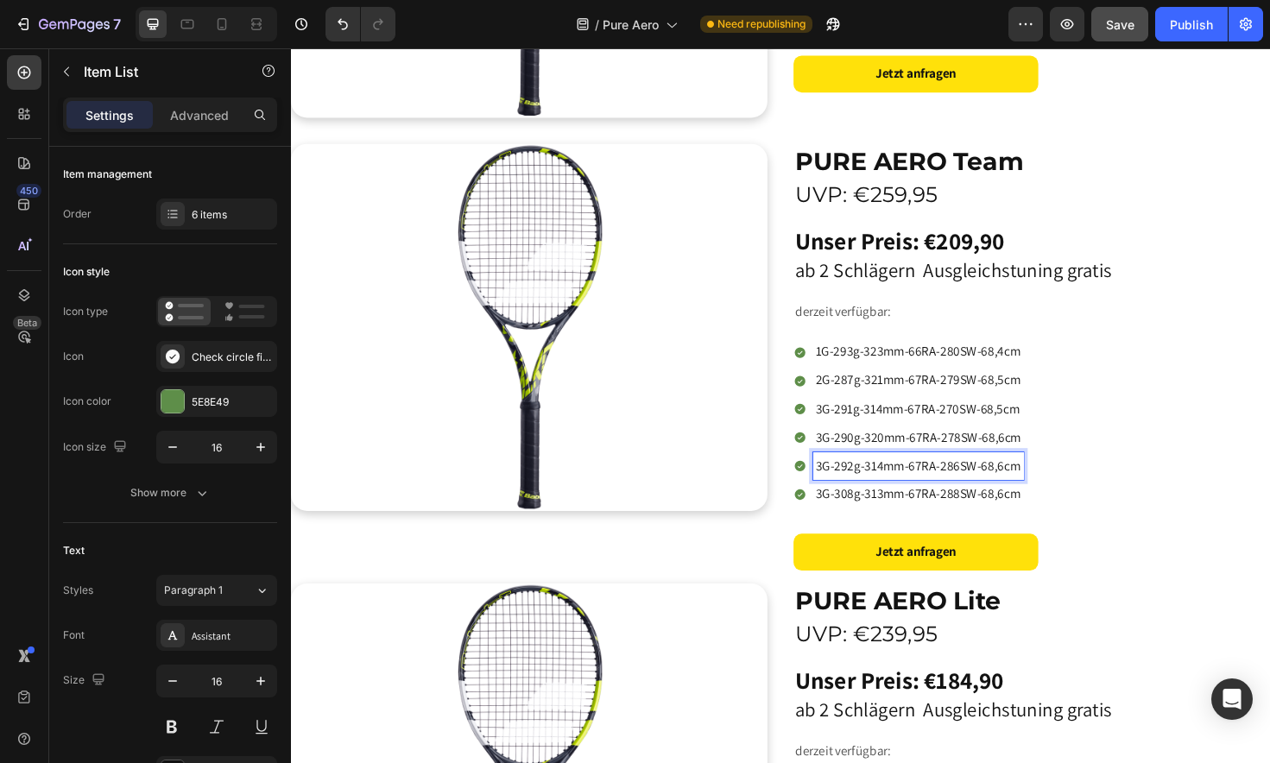
click at [918, 478] on p "3G-292g-314mm-67RA-286SW-68,6cm" at bounding box center [955, 490] width 218 height 25
click at [996, 483] on p "3G-292g-319mm-67RA-286SW-68,6cm" at bounding box center [955, 490] width 218 height 25
click at [1044, 478] on p "3G-292g-319mm-67RA-276SW-68,6cm" at bounding box center [955, 490] width 218 height 25
click at [887, 508] on p "3G-308g-313mm-67RA-288SW-68,6cm" at bounding box center [955, 520] width 218 height 25
click at [915, 508] on p "3G-287g-313mm-67RA-288SW-68,6cm" at bounding box center [955, 520] width 218 height 25
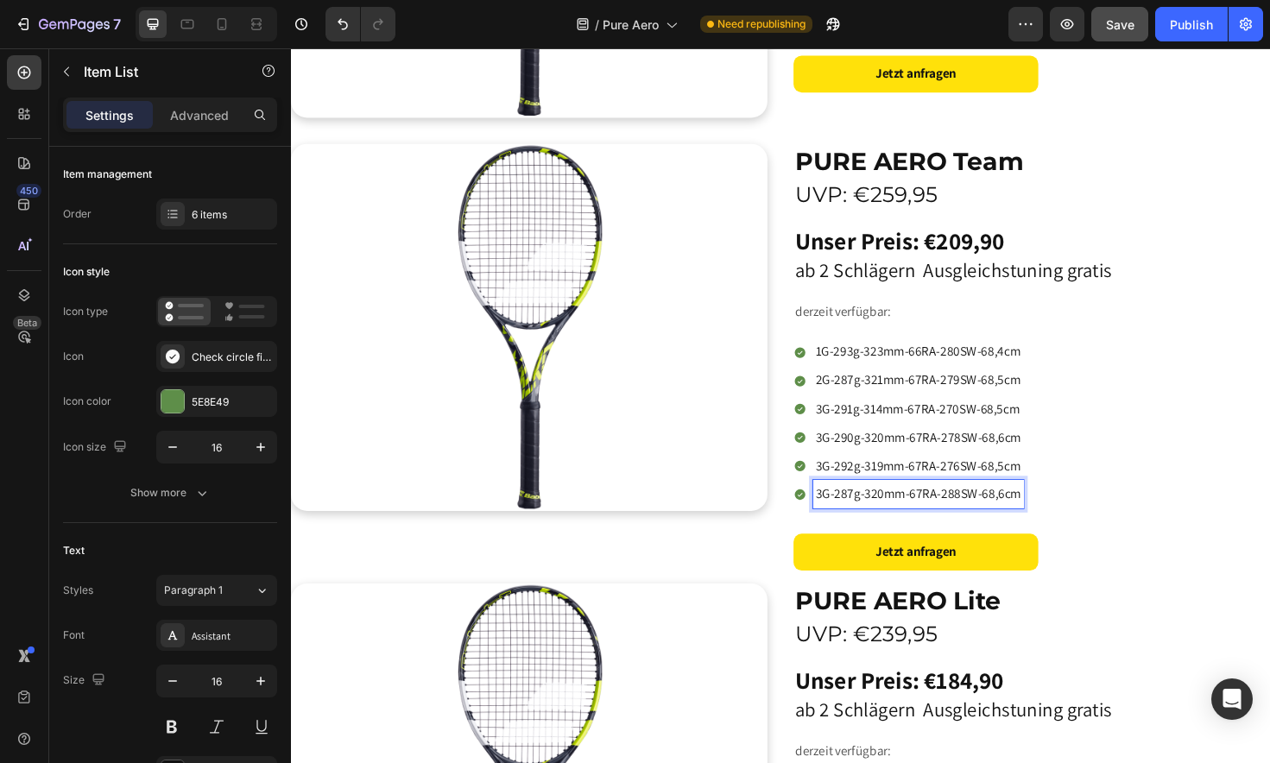
click at [960, 508] on p "3G-287g-320mm-67RA-288SW-68,6cm" at bounding box center [955, 520] width 218 height 25
click at [997, 509] on p "3G-287g-320mm-66RA-288SW-68,6cm" at bounding box center [955, 520] width 218 height 25
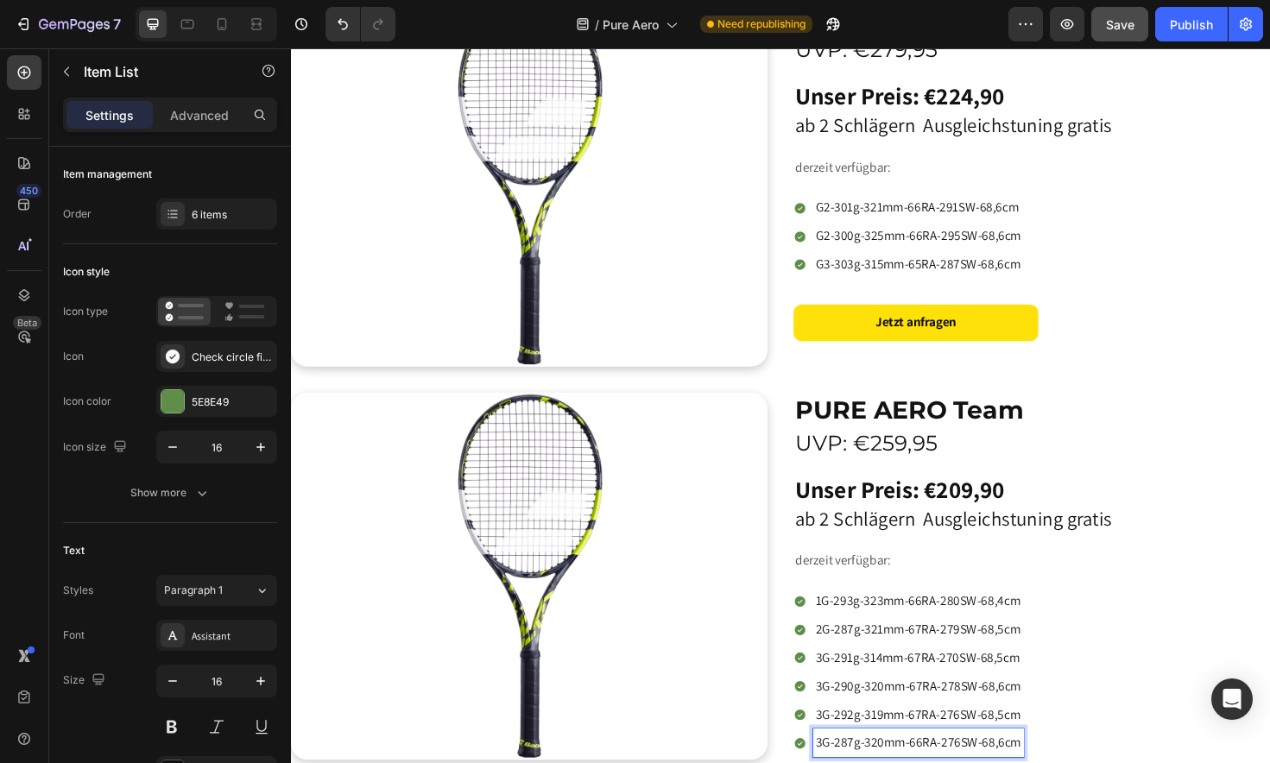
scroll to position [773, 0]
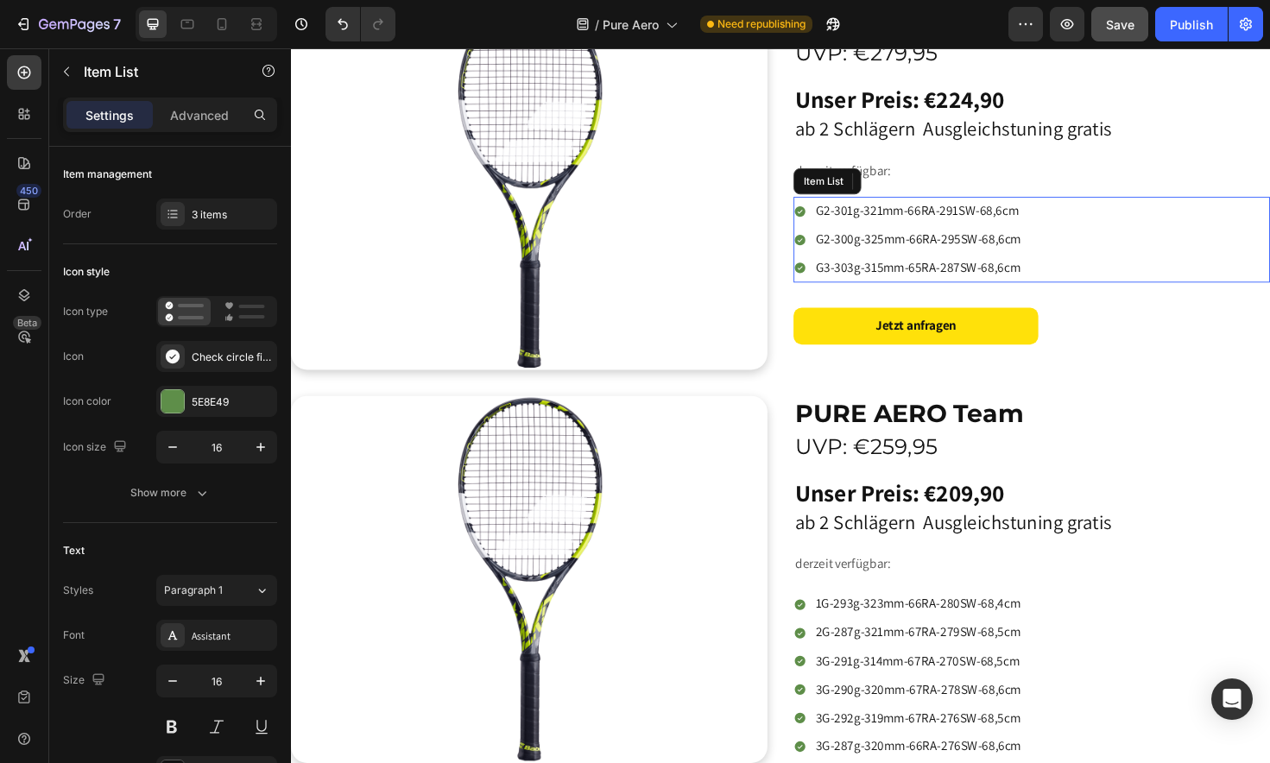
click at [1125, 246] on div "G2-301g-321mm-66RA-291SW-68,6cm G2-300g-325mm-66RA-295SW-68,6cm G3-303g-315mm-6…" at bounding box center [1075, 250] width 504 height 90
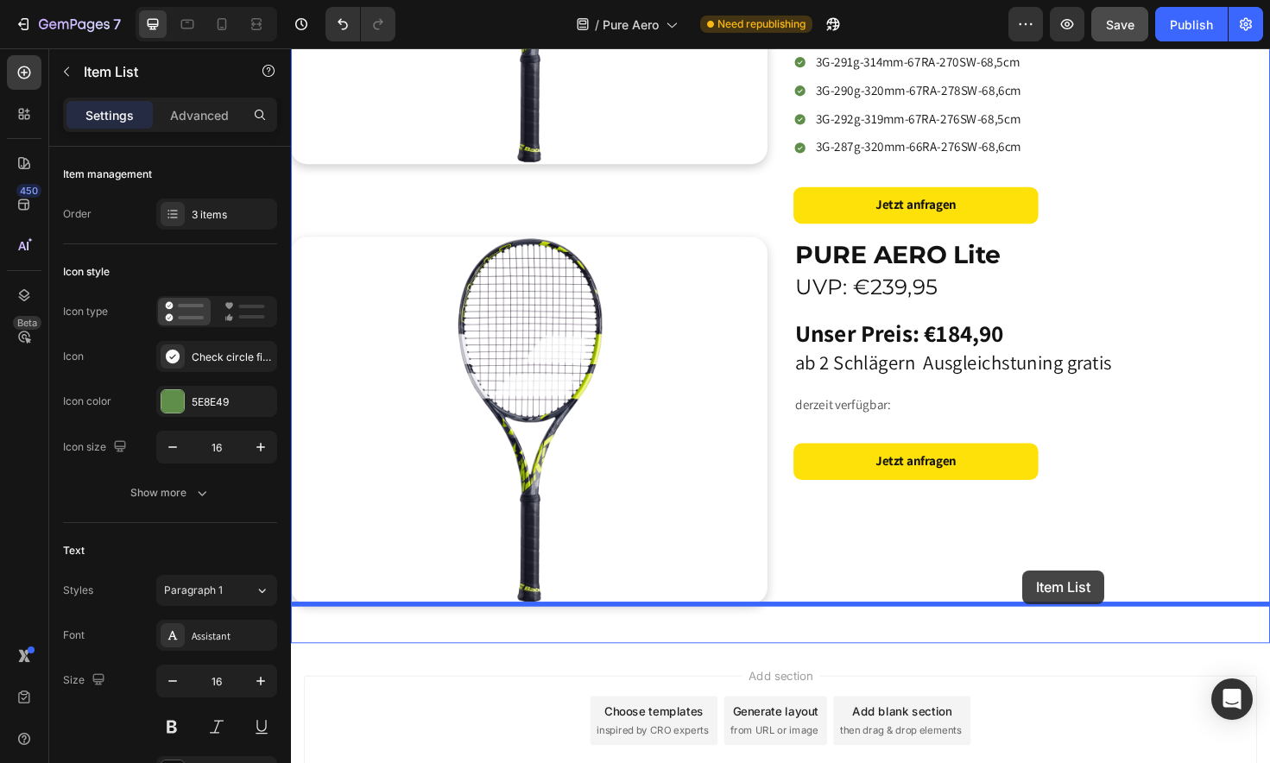
scroll to position [1422, 0]
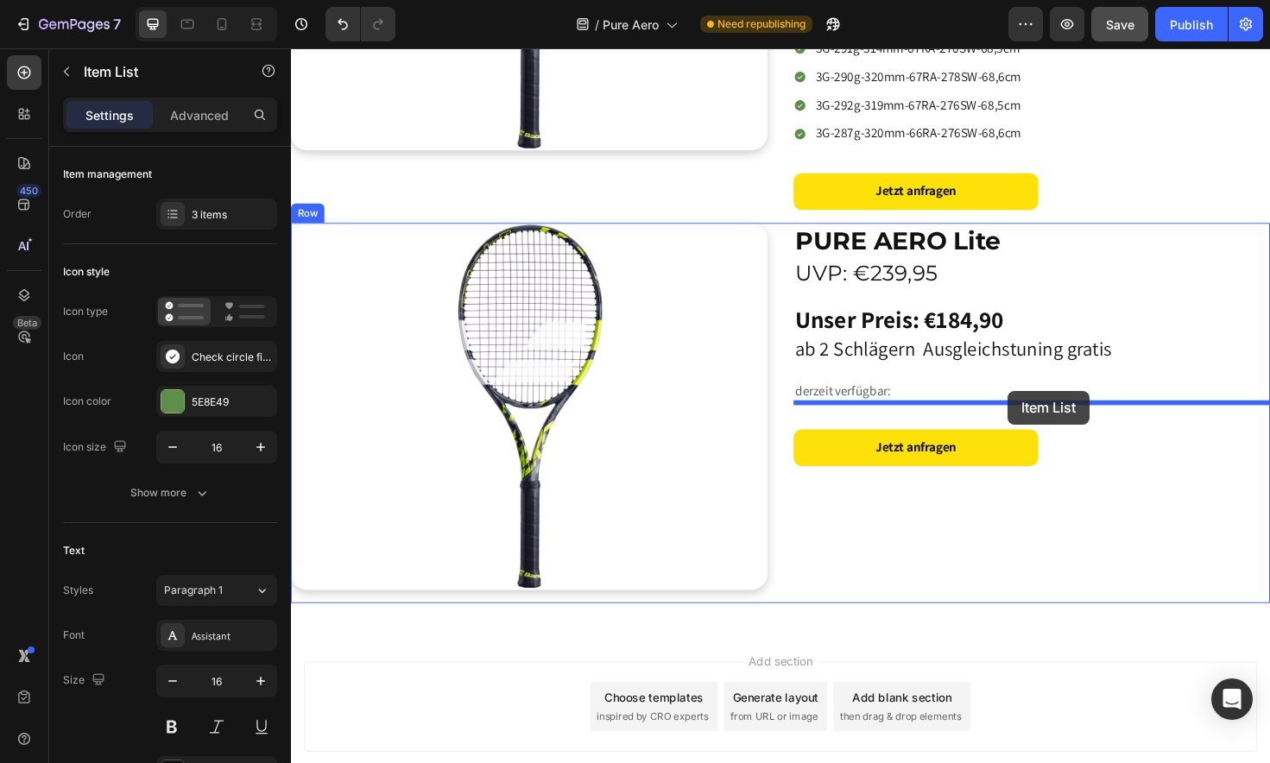
drag, startPoint x: 1124, startPoint y: 258, endPoint x: 1049, endPoint y: 408, distance: 167.9
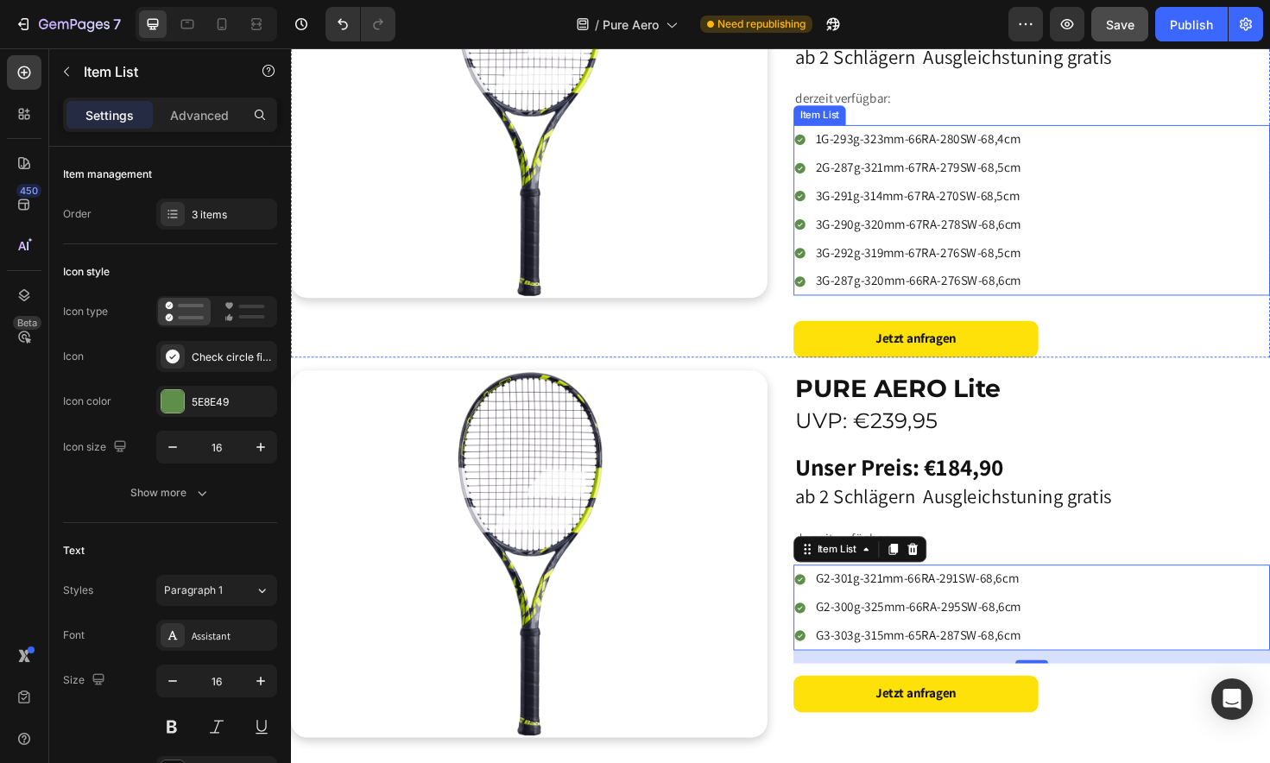
scroll to position [1268, 0]
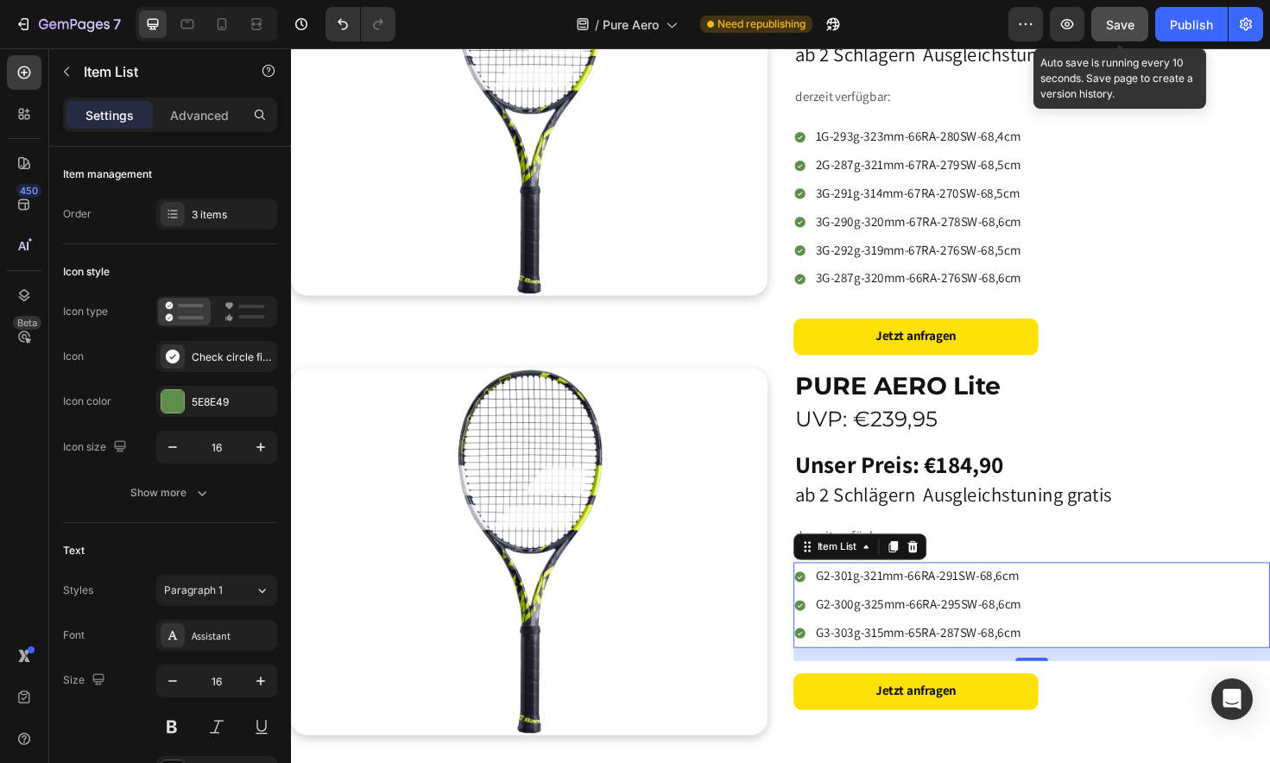
click at [1113, 24] on span "Save" at bounding box center [1120, 24] width 28 height 15
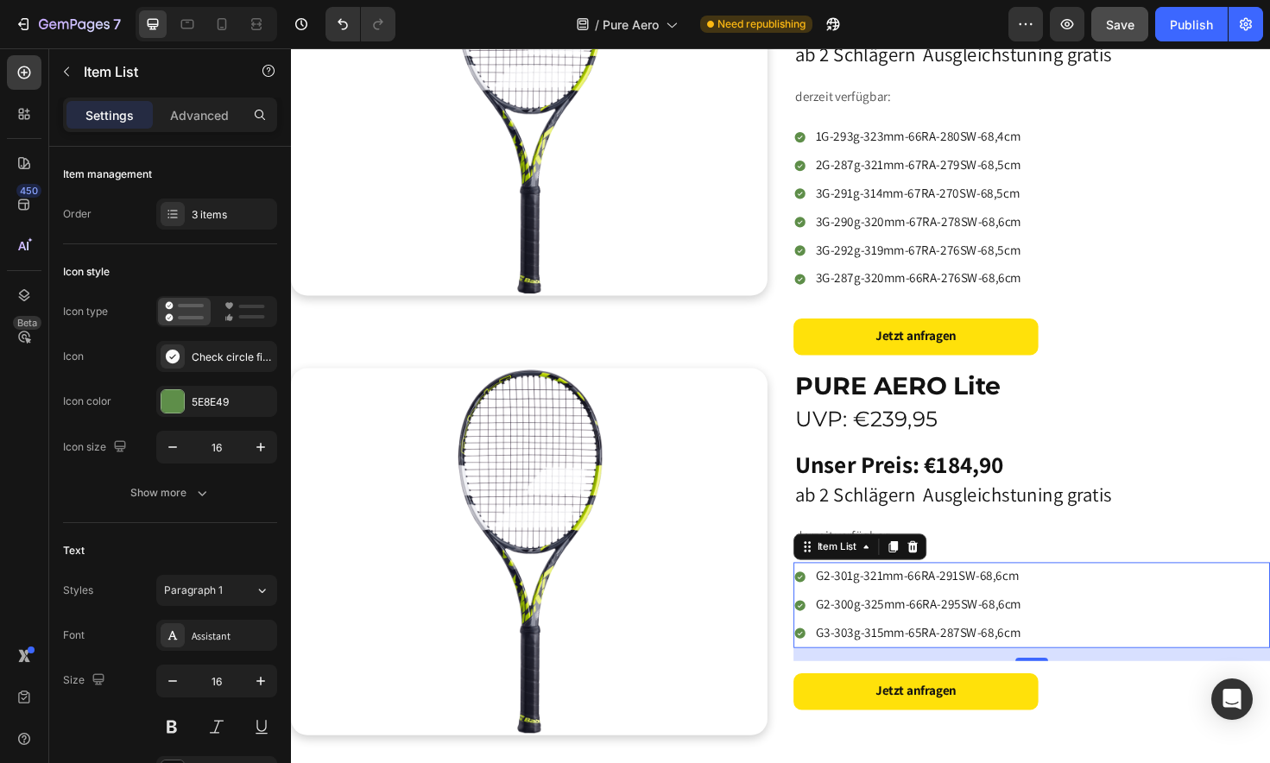
click at [860, 595] on p "G2-301g-321mm-66RA-291SW-68,6cm" at bounding box center [955, 607] width 218 height 25
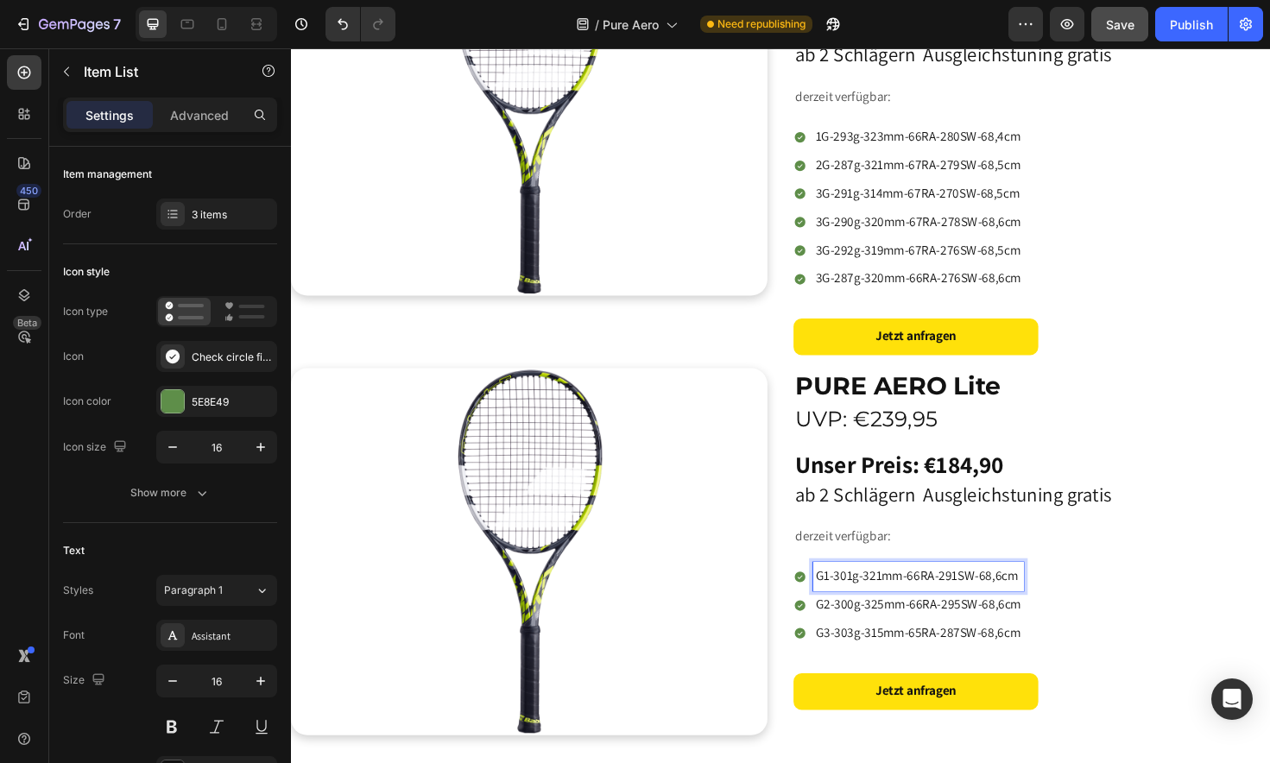
click at [881, 595] on p "G1-301g-321mm-66RA-291SW-68,6cm" at bounding box center [955, 607] width 218 height 25
click at [884, 595] on p "G1-301g-321mm-66RA-291SW-68,6cm" at bounding box center [955, 607] width 218 height 25
click at [916, 595] on p "G1-270g-321mm-66RA-291SW-68,6cm" at bounding box center [955, 607] width 218 height 25
click at [956, 595] on p "G1-270g-331mm-66RA-291SW-68,6cm" at bounding box center [955, 607] width 218 height 25
click at [998, 595] on p "G1-270g-331mm-68RA-291SW-68,6cm" at bounding box center [955, 607] width 218 height 25
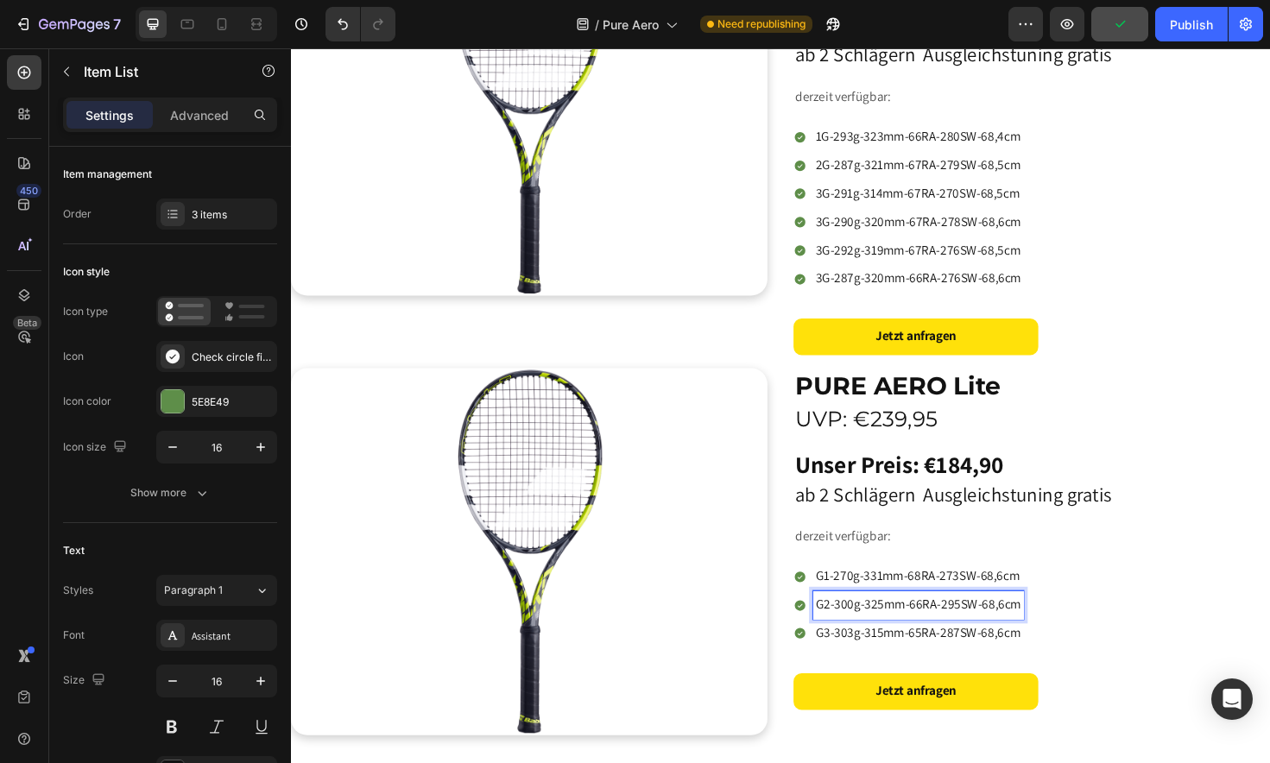
click at [886, 625] on p "G2-300g-325mm-66RA-295SW-68,6cm" at bounding box center [955, 637] width 218 height 25
click at [917, 625] on p "G2-271g-325mm-66RA-295SW-68,6cm" at bounding box center [954, 637] width 217 height 25
click at [960, 625] on p "G2-271g-332mm-66RA-295SW-68,6cm" at bounding box center [954, 637] width 217 height 25
click at [995, 625] on p "G2-271g-332mm-68RA-295SW-68,6cm" at bounding box center [954, 637] width 217 height 25
click at [1044, 625] on p "G2-271g-332mm-68RA-273SW-68,6cm" at bounding box center [954, 637] width 217 height 25
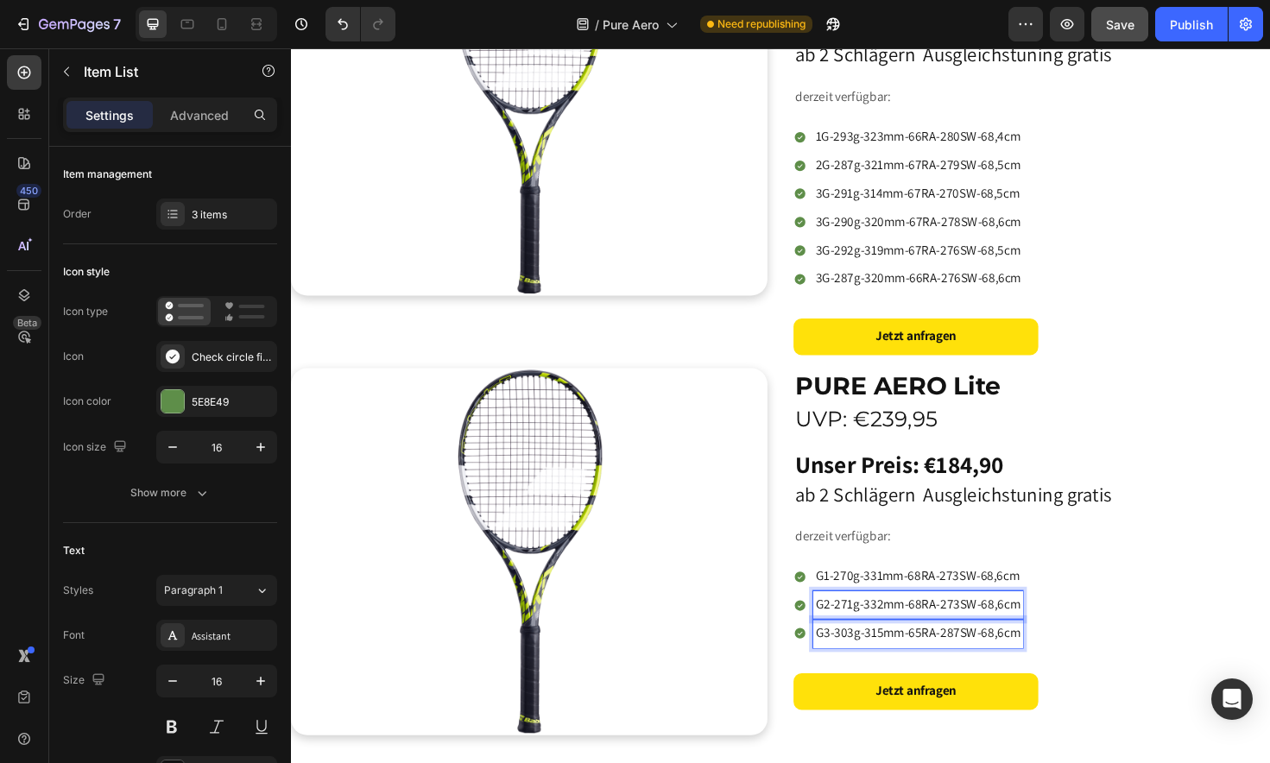
click at [885, 655] on p "G3-303g-315mm-65RA-287SW-68,6cm" at bounding box center [954, 667] width 217 height 25
click at [916, 655] on p "G3-275g-315mm-65RA-287SW-68,6cm" at bounding box center [954, 667] width 217 height 25
click at [962, 655] on p "G3-275g-330mm-65RA-287SW-68,6cm" at bounding box center [955, 667] width 218 height 25
click at [995, 655] on p "G3-275g-330mm-68RA-287SW-68,6cm" at bounding box center [955, 667] width 218 height 25
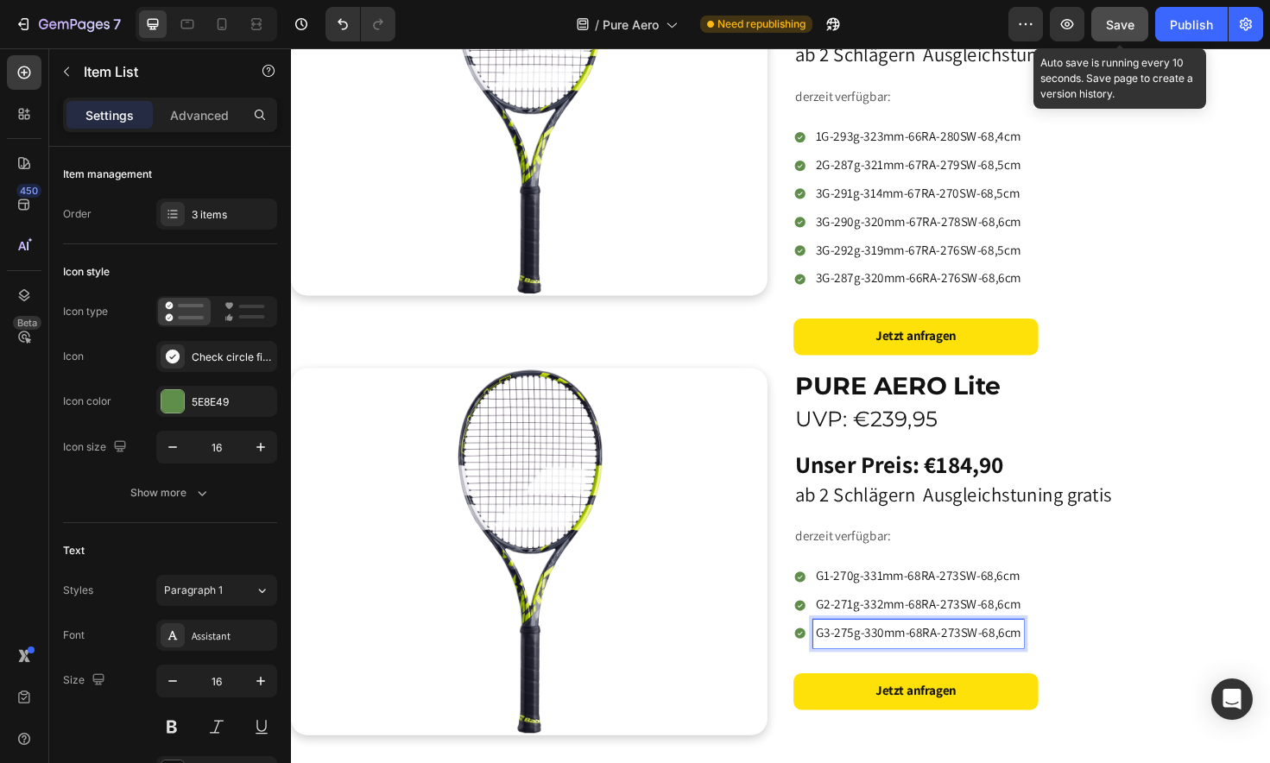
click at [1118, 28] on span "Save" at bounding box center [1120, 24] width 28 height 15
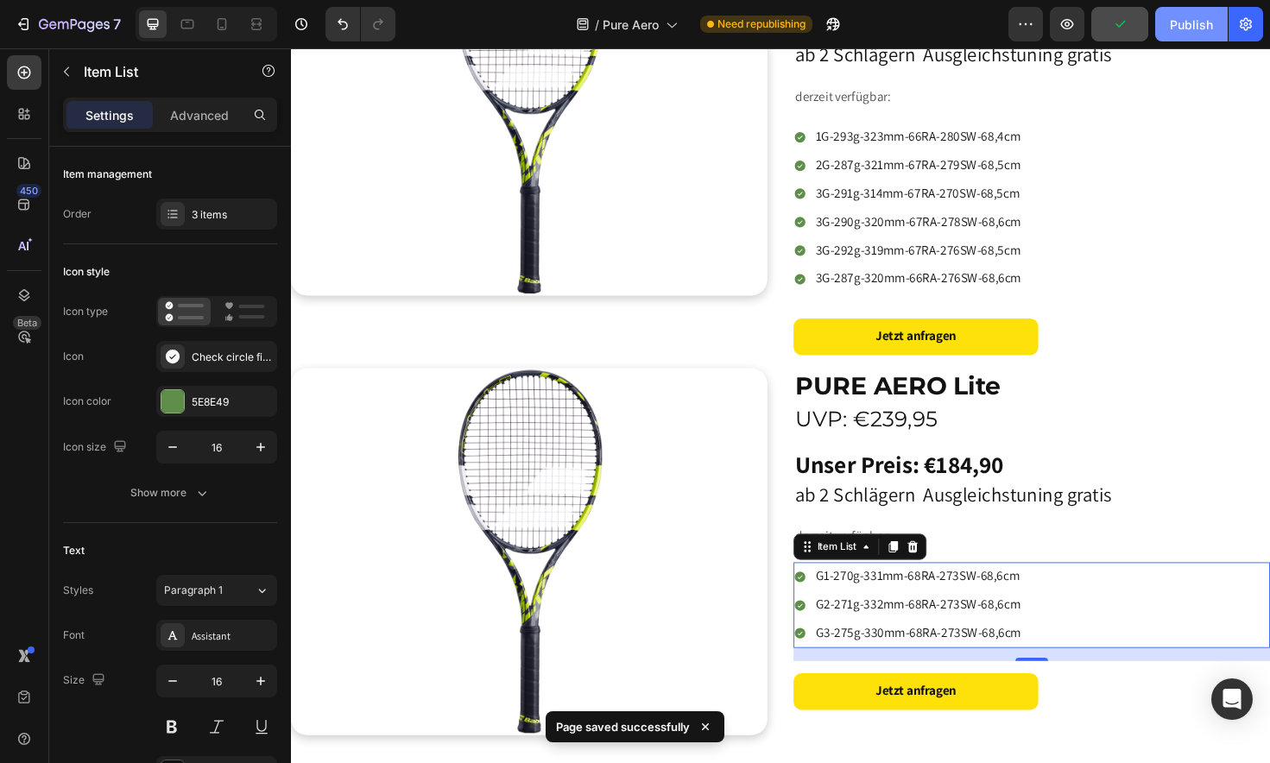
click at [1190, 28] on div "Publish" at bounding box center [1191, 25] width 43 height 18
